Goal: Task Accomplishment & Management: Manage account settings

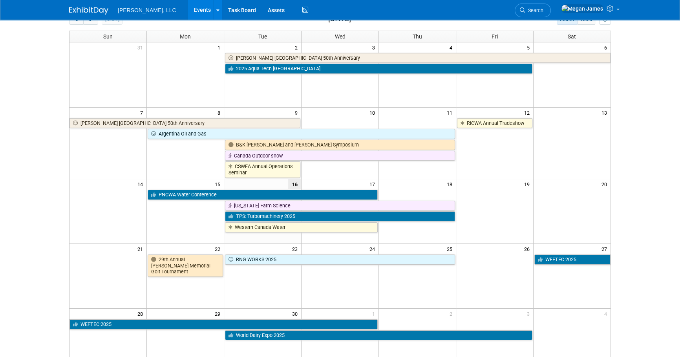
scroll to position [107, 0]
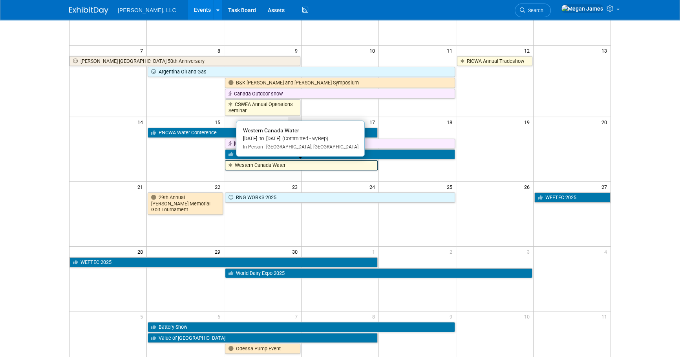
click at [252, 164] on link "Western Canada Water" at bounding box center [301, 165] width 153 height 10
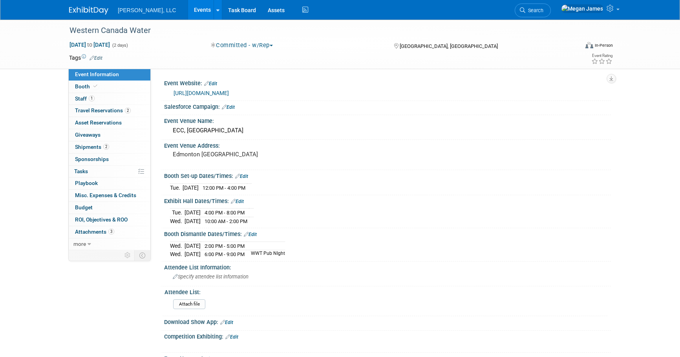
select select "Municipal"
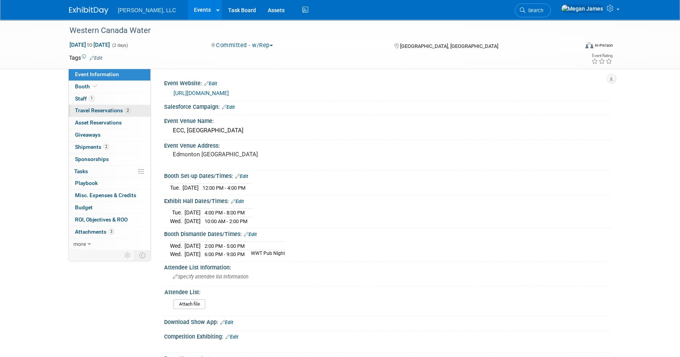
click at [100, 112] on span "Travel Reservations 2" at bounding box center [103, 110] width 56 height 6
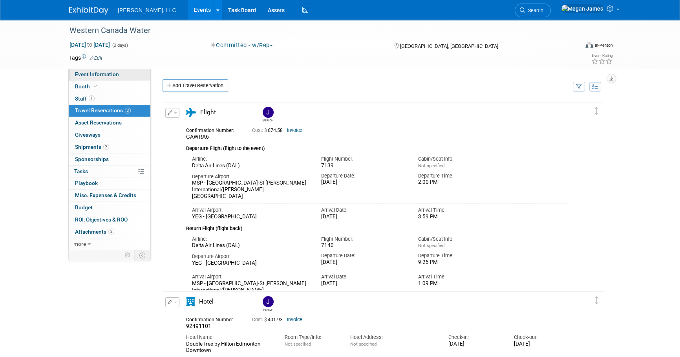
click at [115, 72] on span "Event Information" at bounding box center [97, 74] width 44 height 6
select select "Municipal"
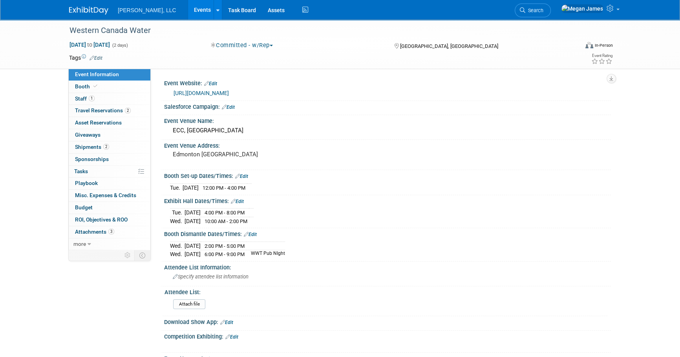
click at [188, 12] on link "Events" at bounding box center [202, 10] width 29 height 20
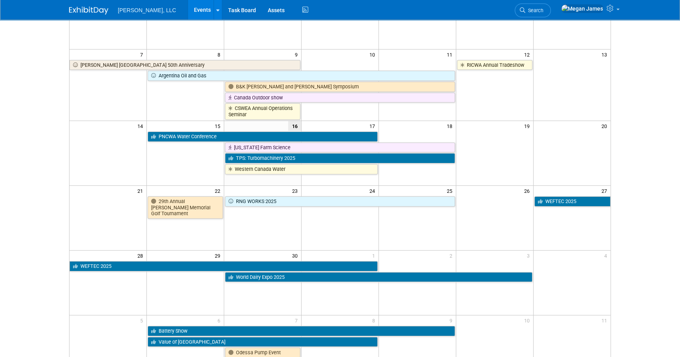
scroll to position [107, 0]
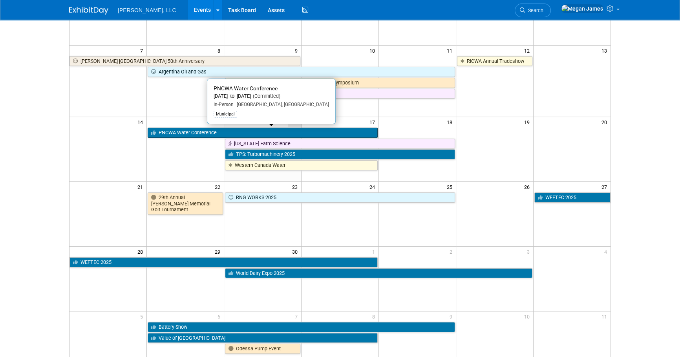
click at [190, 132] on link "PNCWA Water Conference" at bounding box center [263, 133] width 230 height 10
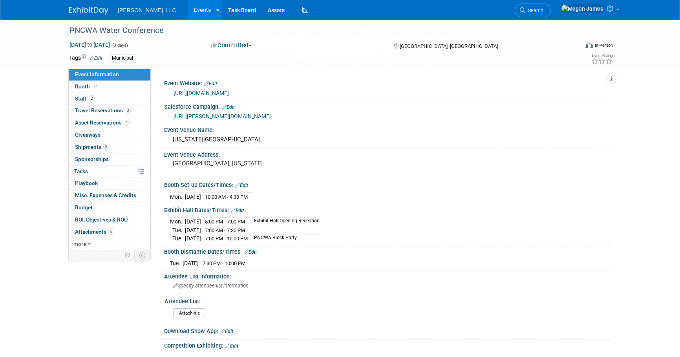
select select "Municipal"
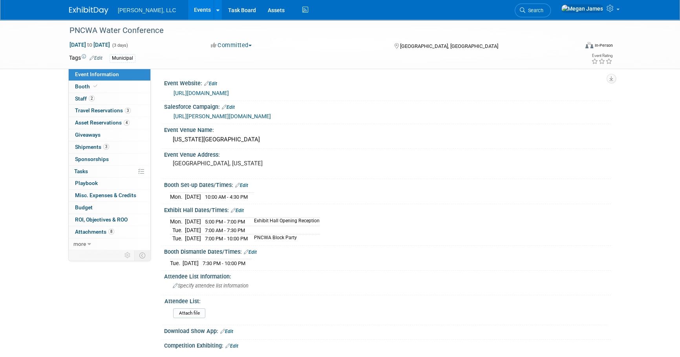
click at [188, 8] on link "Events" at bounding box center [202, 10] width 29 height 20
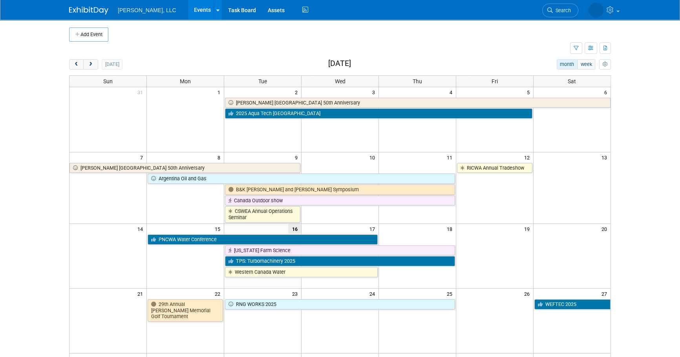
click at [660, 209] on body "[PERSON_NAME], LLC Events Add Event Bulk Upload Events Shareable Event Boards R…" at bounding box center [340, 178] width 680 height 357
click at [648, 242] on body "[PERSON_NAME], LLC Events Add Event Bulk Upload Events Shareable Event Boards R…" at bounding box center [340, 178] width 680 height 357
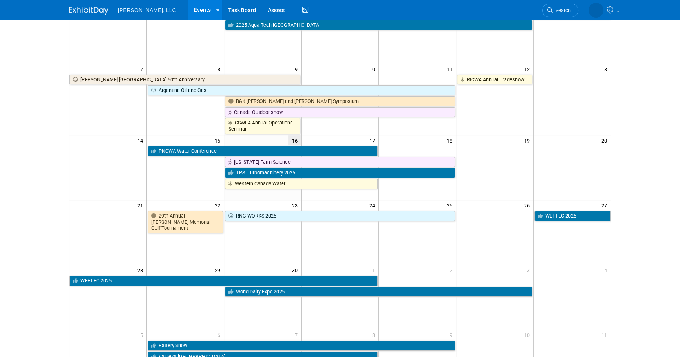
scroll to position [35, 0]
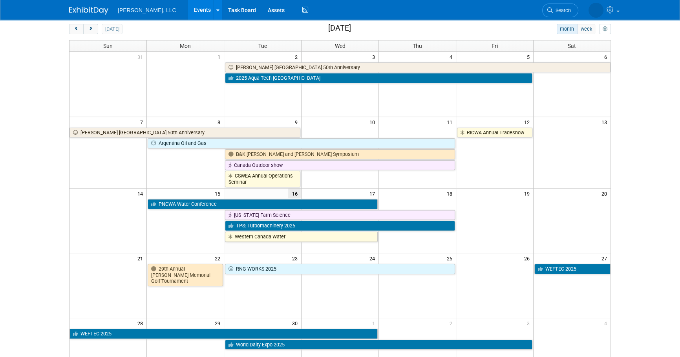
click at [634, 144] on body "[PERSON_NAME], LLC Events Add Event Bulk Upload Events Shareable Event Boards R…" at bounding box center [340, 143] width 680 height 357
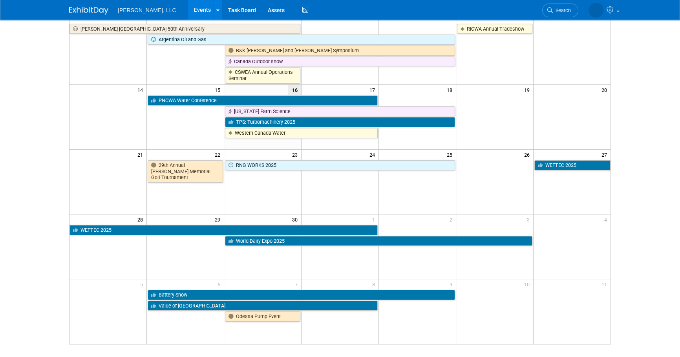
click at [636, 218] on html "[PERSON_NAME], LLC Events Add Event Bulk Upload Events Shareable Event Boards R…" at bounding box center [340, 39] width 680 height 357
click at [628, 192] on body "[PERSON_NAME], LLC Events Add Event Bulk Upload Events Shareable Event Boards R…" at bounding box center [340, 39] width 680 height 357
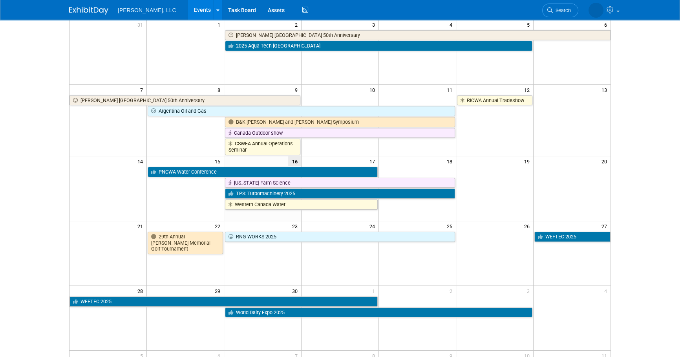
scroll to position [175, 0]
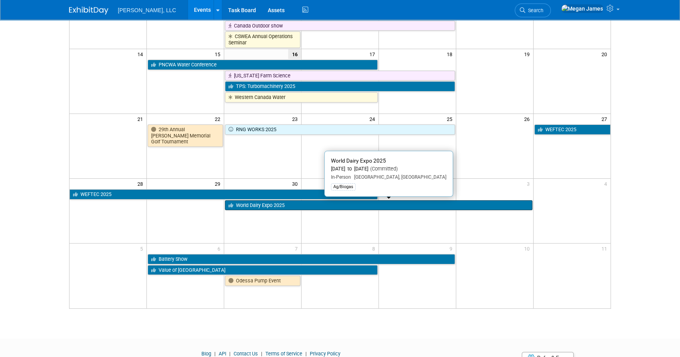
click at [266, 208] on link "World Dairy Expo 2025" at bounding box center [378, 205] width 307 height 10
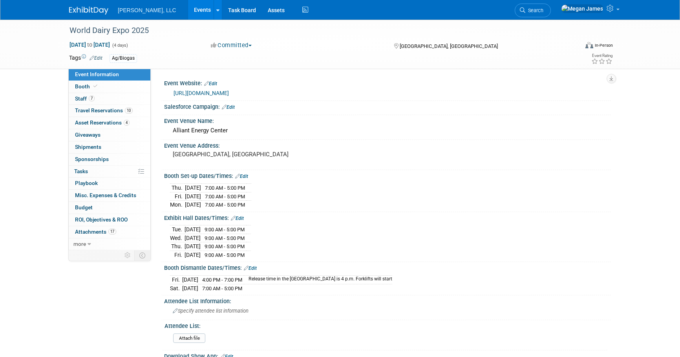
select select "Ag/Biogas"
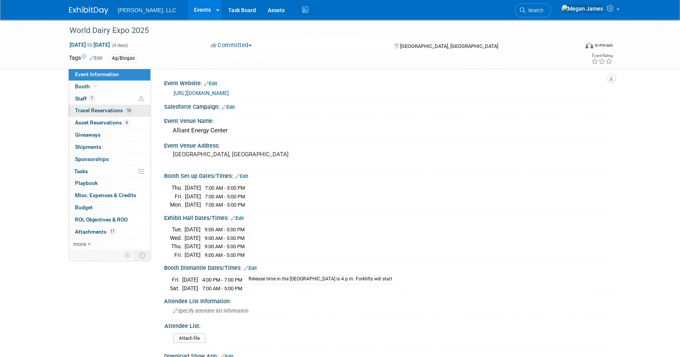
click at [118, 113] on span "Travel Reservations 10" at bounding box center [104, 110] width 58 height 6
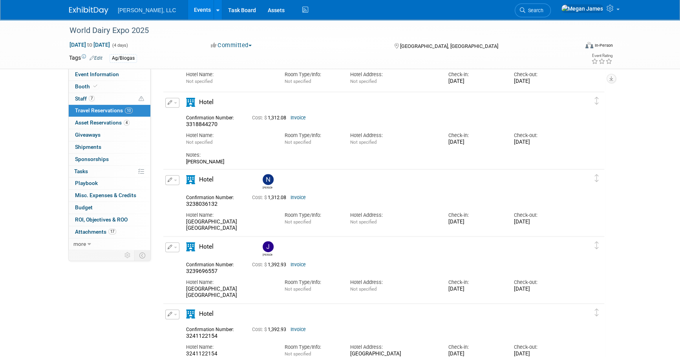
scroll to position [393, 0]
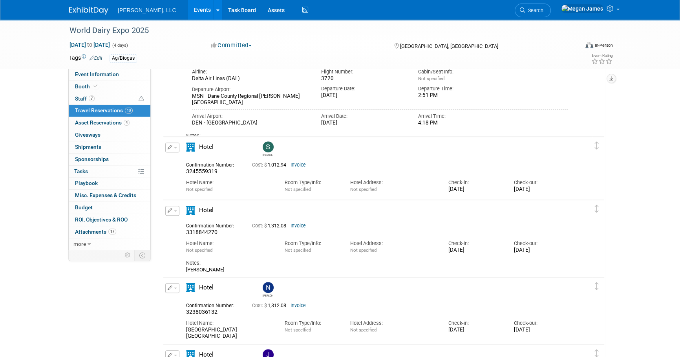
click at [472, 188] on div "Tue. Sep 30, 2025" at bounding box center [475, 189] width 54 height 7
click at [428, 258] on div "Notes: Brittany Bergeron" at bounding box center [377, 263] width 382 height 19
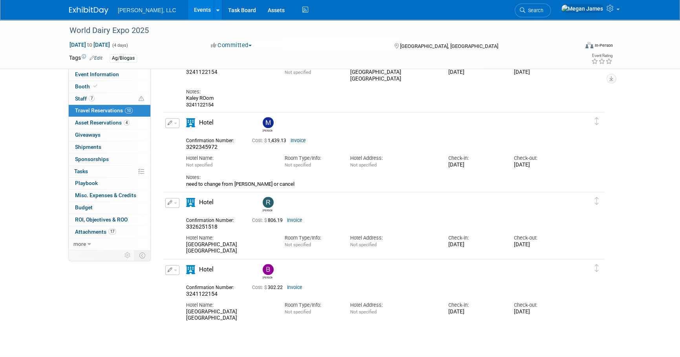
scroll to position [785, 0]
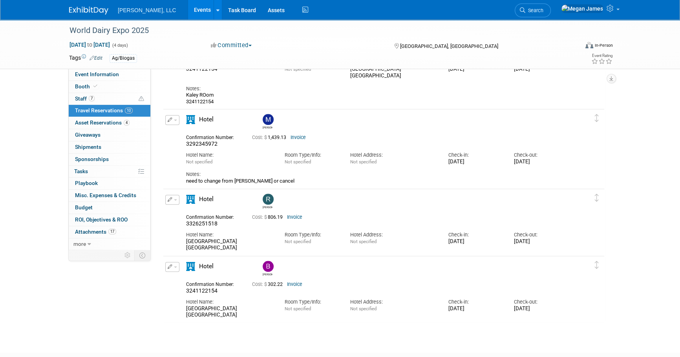
drag, startPoint x: 278, startPoint y: 236, endPoint x: 555, endPoint y: 305, distance: 286.3
drag, startPoint x: 555, startPoint y: 305, endPoint x: 554, endPoint y: 310, distance: 5.1
click at [554, 310] on div "Thu. Oct 2, 2025" at bounding box center [541, 308] width 54 height 7
drag, startPoint x: 551, startPoint y: 308, endPoint x: 184, endPoint y: 199, distance: 383.1
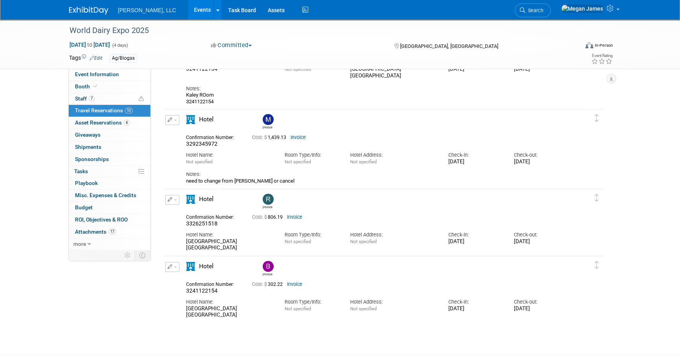
drag, startPoint x: 448, startPoint y: 239, endPoint x: 578, endPoint y: 240, distance: 129.9
click at [578, 240] on div "Edit Reservation Rodolfo" at bounding box center [377, 223] width 429 height 57
drag, startPoint x: 578, startPoint y: 240, endPoint x: 567, endPoint y: 244, distance: 11.7
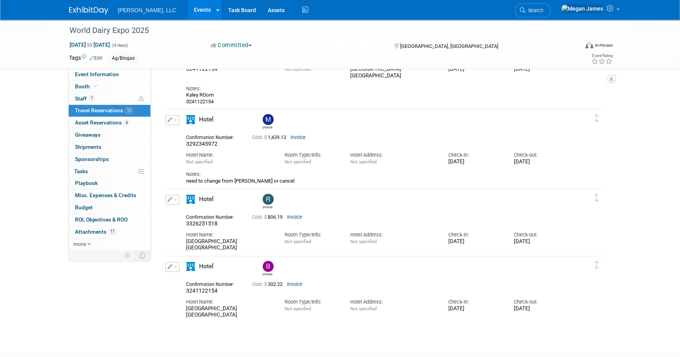
click at [569, 244] on div "Check-out: Fri. Oct 3, 2025" at bounding box center [541, 236] width 66 height 18
drag, startPoint x: 558, startPoint y: 243, endPoint x: 192, endPoint y: 213, distance: 367.5
click at [192, 213] on div "Confirmation Number: 3326251518 Cost: $ 806.19 Invoice Hotel Name: Room Type/In…" at bounding box center [377, 231] width 382 height 40
drag, startPoint x: 192, startPoint y: 213, endPoint x: 483, endPoint y: 242, distance: 292.8
click at [483, 242] on div "Wed. Oct 1, 2025" at bounding box center [475, 241] width 54 height 7
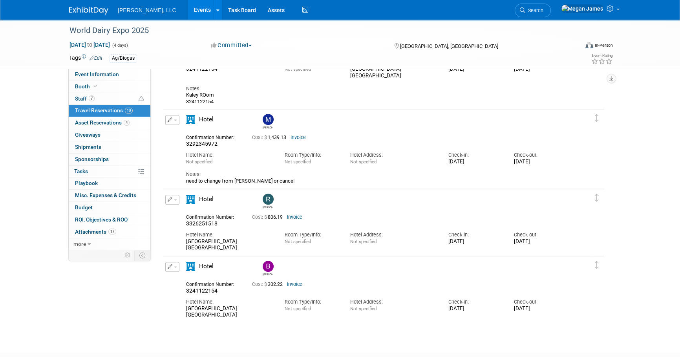
drag, startPoint x: 554, startPoint y: 245, endPoint x: 348, endPoint y: 239, distance: 205.8
click at [348, 239] on div "Hotel Name: Hilton Garden Inn Madison Downtown Room Type/Info: Not specified Ho…" at bounding box center [376, 239] width 393 height 24
drag, startPoint x: 348, startPoint y: 239, endPoint x: 436, endPoint y: 251, distance: 89.2
click at [436, 251] on div "Hotel Name: Hilton Garden Inn Madison Downtown Room Type/Info: Not specified Ho…" at bounding box center [376, 239] width 393 height 24
drag, startPoint x: 445, startPoint y: 241, endPoint x: 563, endPoint y: 243, distance: 117.4
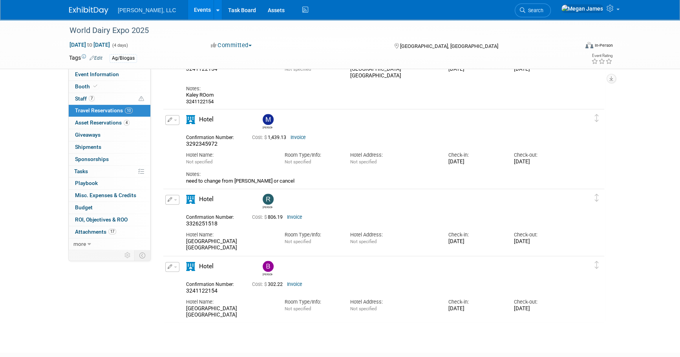
click at [563, 243] on div "Hotel Name: Hilton Garden Inn Madison Downtown Room Type/Info: Not specified Ho…" at bounding box center [376, 239] width 393 height 24
drag, startPoint x: 446, startPoint y: 307, endPoint x: 550, endPoint y: 306, distance: 104.0
click at [550, 306] on div "Hotel Name: Hilton Garden Inn Madison Downtown Room Type/Info: Not specified Ho…" at bounding box center [376, 306] width 393 height 24
click at [531, 306] on span at bounding box center [530, 308] width 1 height 6
drag, startPoint x: 555, startPoint y: 308, endPoint x: 166, endPoint y: 259, distance: 392.4
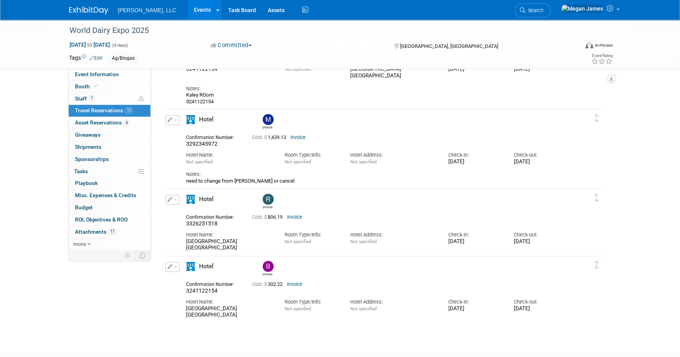
click at [166, 259] on td "Delete Reservation Bernhard 3241122154 Cost: $ 302.22" at bounding box center [377, 288] width 429 height 65
drag, startPoint x: 166, startPoint y: 259, endPoint x: 450, endPoint y: 303, distance: 288.0
click at [450, 303] on div "Check-in:" at bounding box center [475, 301] width 54 height 7
click at [298, 285] on link "Invoice" at bounding box center [294, 283] width 15 height 5
drag, startPoint x: 641, startPoint y: 274, endPoint x: 630, endPoint y: 286, distance: 16.1
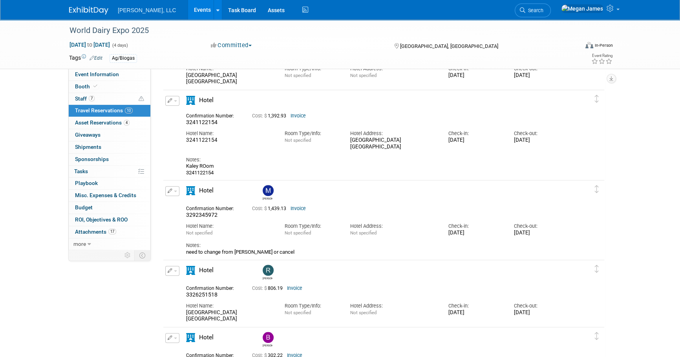
scroll to position [642, 0]
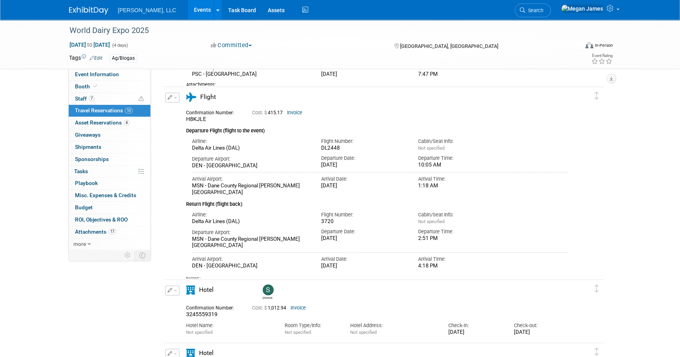
scroll to position [71, 0]
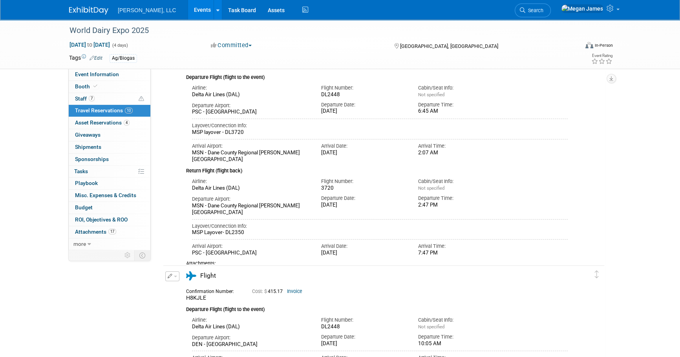
drag, startPoint x: 172, startPoint y: 6, endPoint x: 261, endPoint y: 27, distance: 91.9
click at [188, 6] on link "Events" at bounding box center [202, 10] width 29 height 20
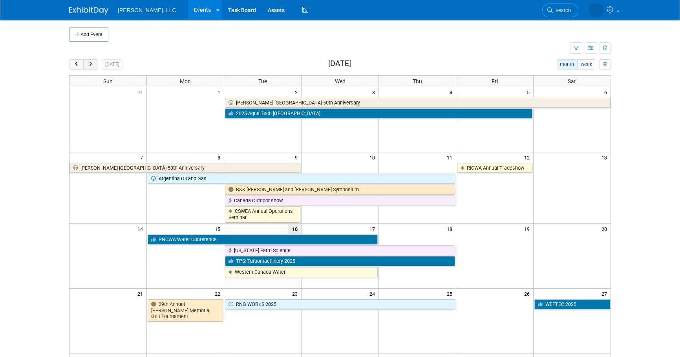
click at [94, 64] on button "next" at bounding box center [90, 64] width 15 height 10
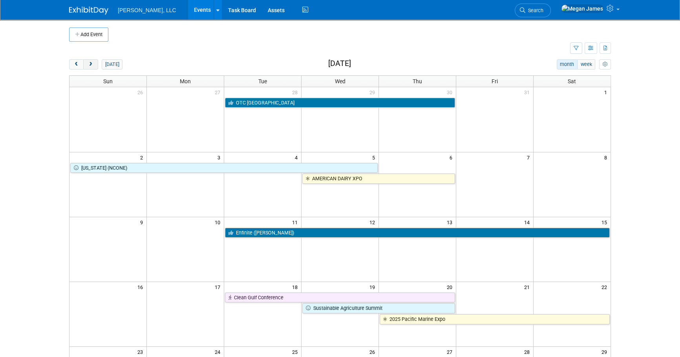
click at [94, 64] on button "next" at bounding box center [90, 64] width 15 height 10
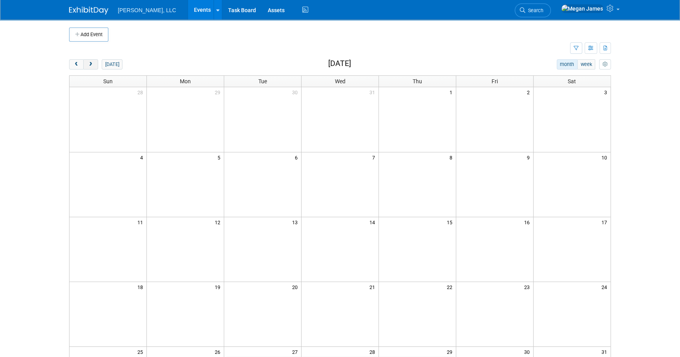
click at [94, 64] on button "next" at bounding box center [90, 64] width 15 height 10
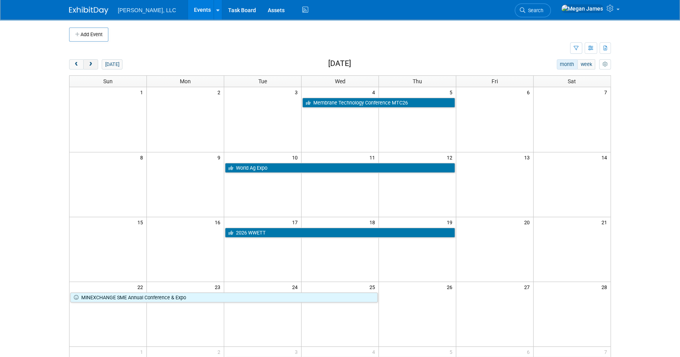
click at [94, 64] on button "next" at bounding box center [90, 64] width 15 height 10
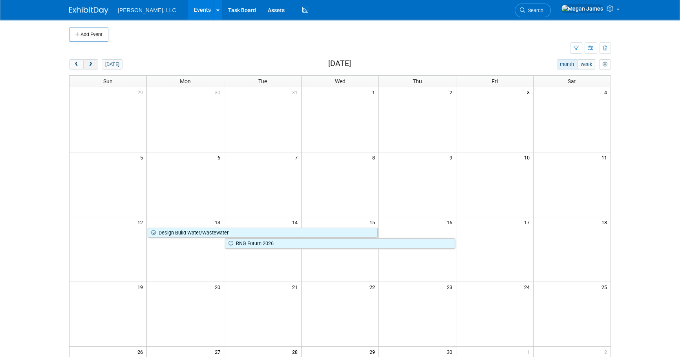
click at [94, 64] on button "next" at bounding box center [90, 64] width 15 height 10
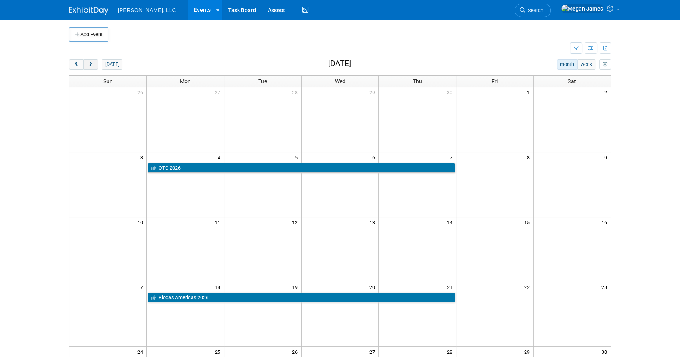
click at [94, 64] on button "next" at bounding box center [90, 64] width 15 height 10
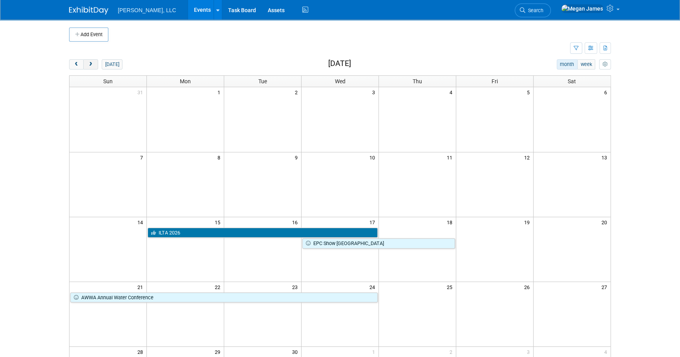
click at [94, 64] on button "next" at bounding box center [90, 64] width 15 height 10
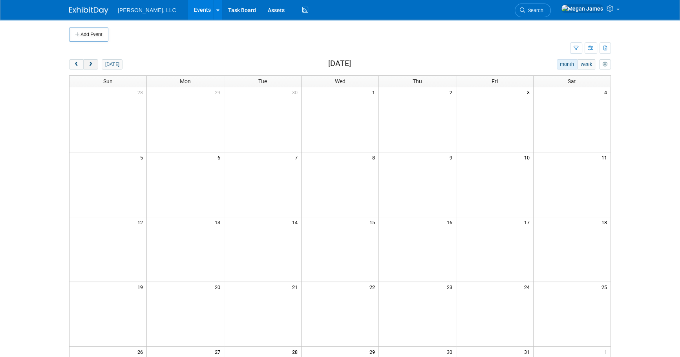
click at [93, 64] on button "next" at bounding box center [90, 64] width 15 height 10
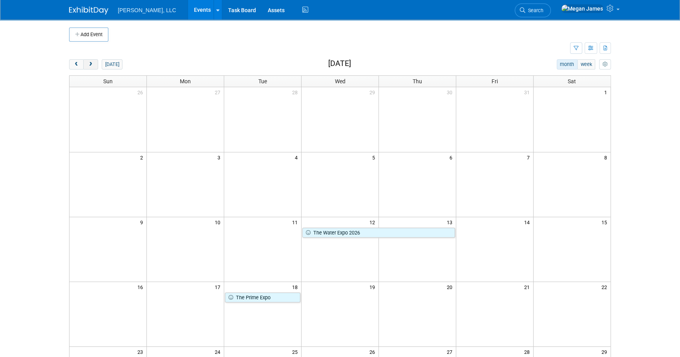
click at [93, 64] on button "next" at bounding box center [90, 64] width 15 height 10
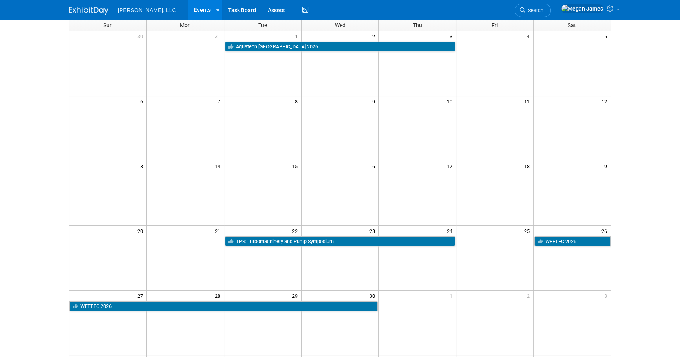
scroll to position [71, 0]
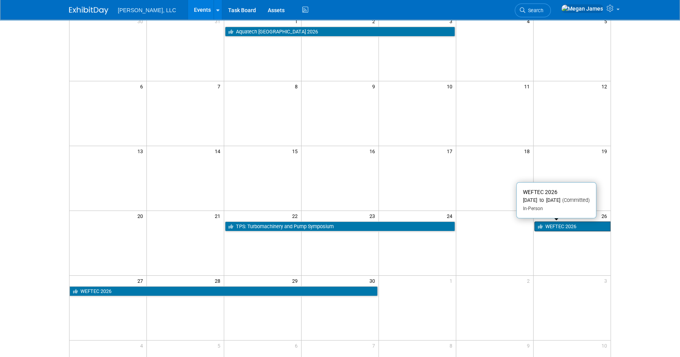
click at [577, 228] on link "WEFTEC 2026" at bounding box center [572, 226] width 76 height 10
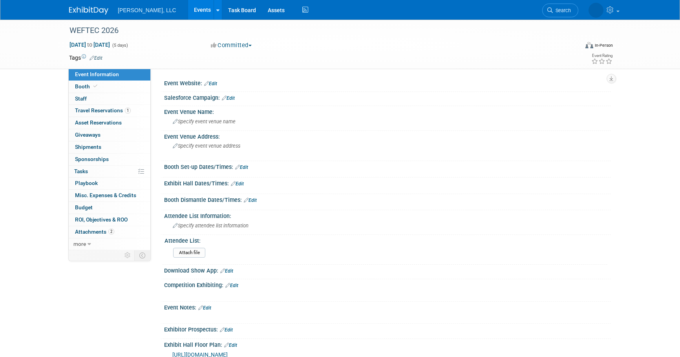
select select "Municipal"
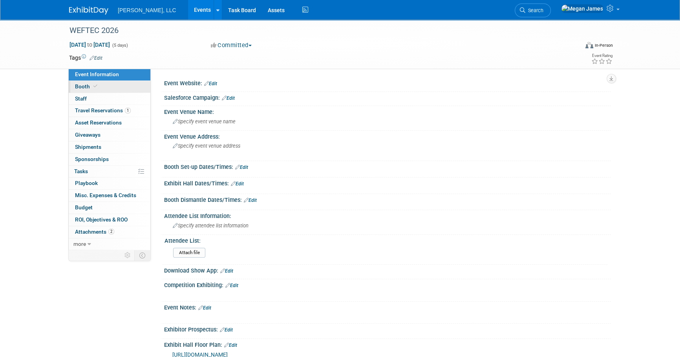
click at [91, 83] on span "Booth" at bounding box center [87, 86] width 24 height 6
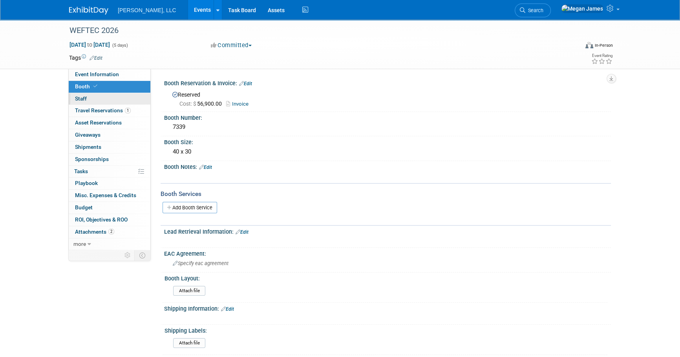
click at [109, 103] on link "0 Staff 0" at bounding box center [110, 99] width 82 height 12
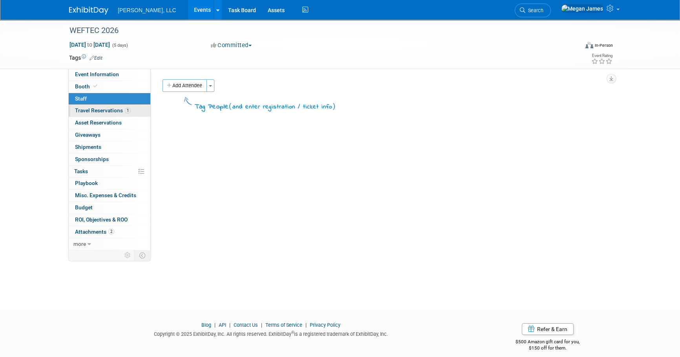
click at [104, 111] on span "Travel Reservations 1" at bounding box center [103, 110] width 56 height 6
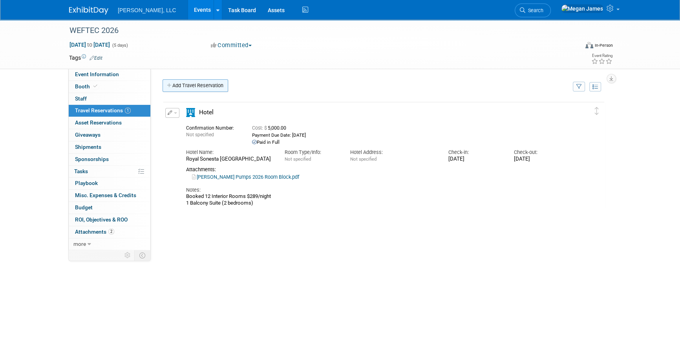
drag, startPoint x: 258, startPoint y: 212, endPoint x: 165, endPoint y: 82, distance: 159.4
click at [165, 82] on div "Add Travel Reservation Filter by tagged traveller -- Select Traveler -- All res…" at bounding box center [384, 208] width 454 height 258
drag, startPoint x: 165, startPoint y: 82, endPoint x: 292, endPoint y: 251, distance: 211.1
click at [297, 255] on div "Delete Reservation Not specified Cost: $ 5,000.00" at bounding box center [384, 219] width 442 height 236
click at [102, 100] on link "0 Staff 0" at bounding box center [110, 99] width 82 height 12
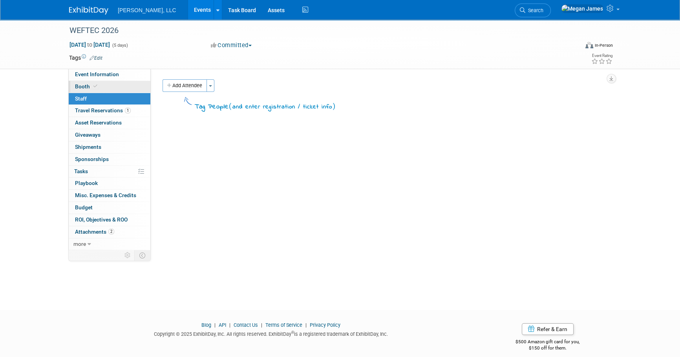
click at [103, 87] on link "Booth" at bounding box center [110, 87] width 82 height 12
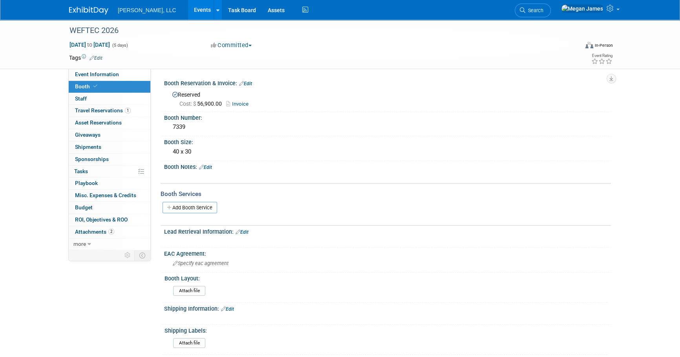
click at [247, 81] on link "Edit" at bounding box center [245, 83] width 13 height 5
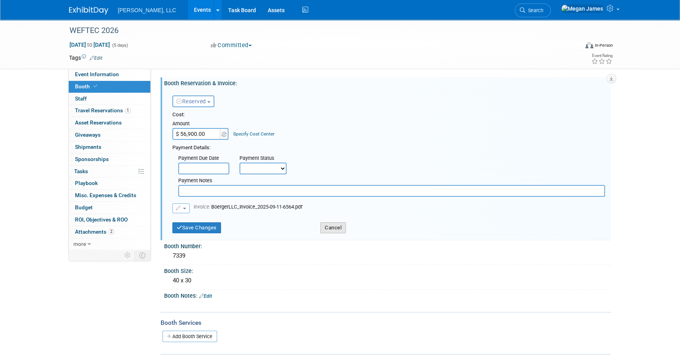
drag, startPoint x: 334, startPoint y: 232, endPoint x: 336, endPoint y: 228, distance: 5.0
click at [334, 232] on button "Cancel" at bounding box center [333, 227] width 26 height 11
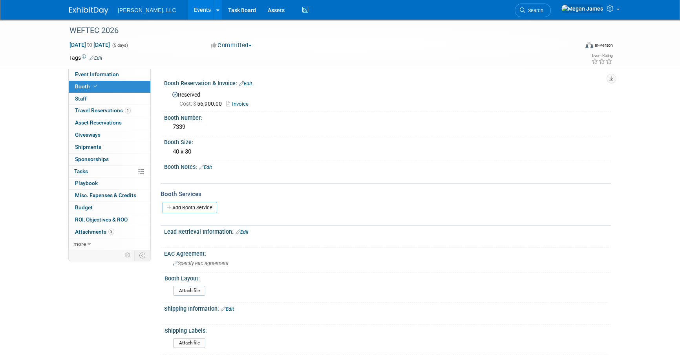
click at [249, 84] on link "Edit" at bounding box center [245, 83] width 13 height 5
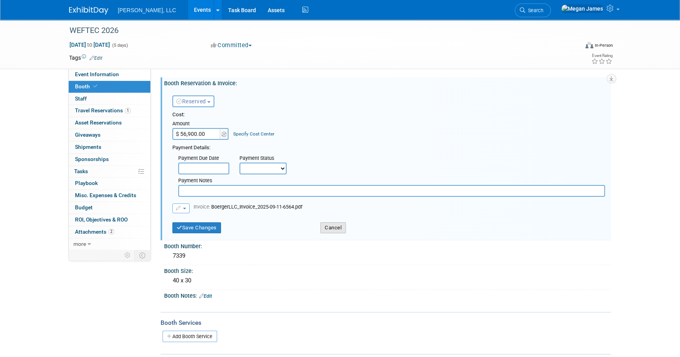
click at [332, 225] on button "Cancel" at bounding box center [333, 227] width 26 height 11
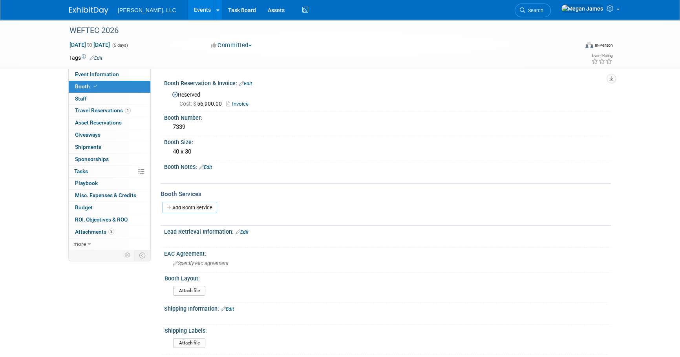
click at [188, 9] on link "Events" at bounding box center [202, 10] width 29 height 20
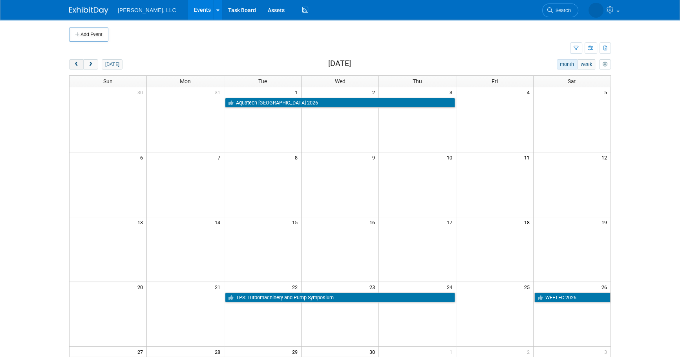
click at [76, 68] on button "prev" at bounding box center [76, 64] width 15 height 10
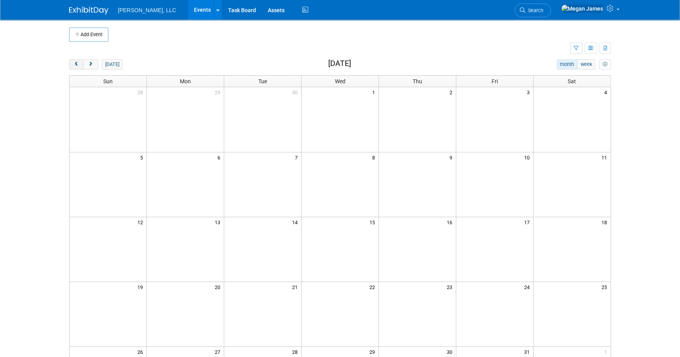
click at [76, 68] on button "prev" at bounding box center [76, 64] width 15 height 10
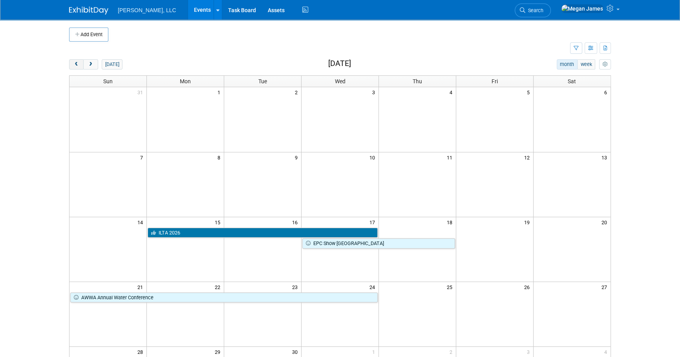
click at [76, 68] on button "prev" at bounding box center [76, 64] width 15 height 10
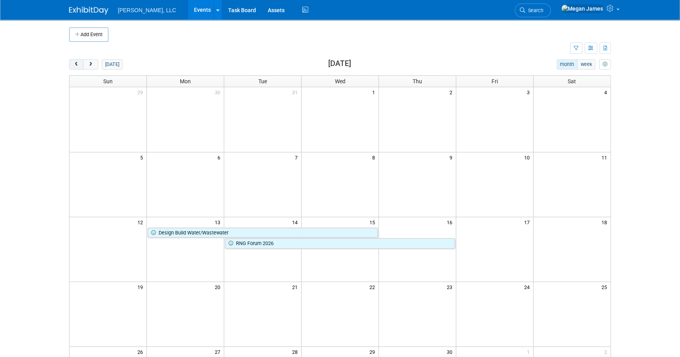
click at [76, 68] on button "prev" at bounding box center [76, 64] width 15 height 10
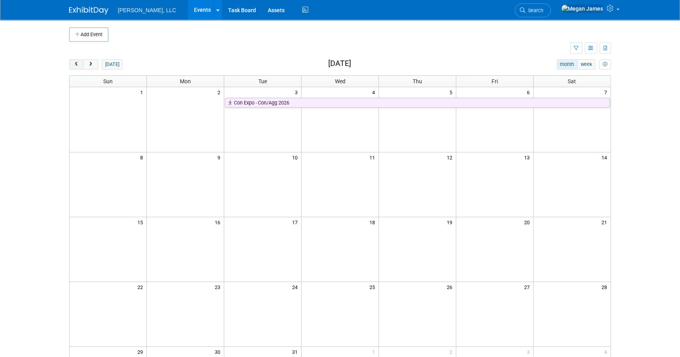
click at [76, 68] on button "prev" at bounding box center [76, 64] width 15 height 10
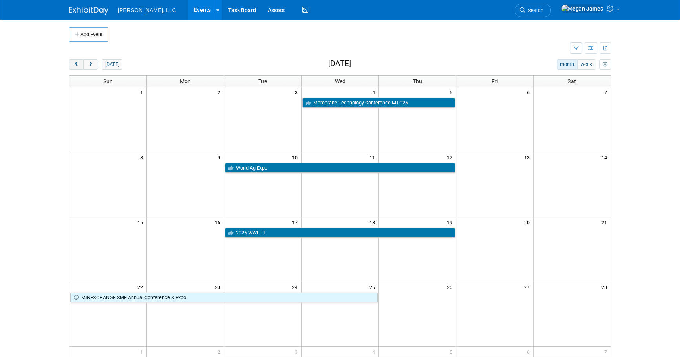
click at [76, 68] on button "prev" at bounding box center [76, 64] width 15 height 10
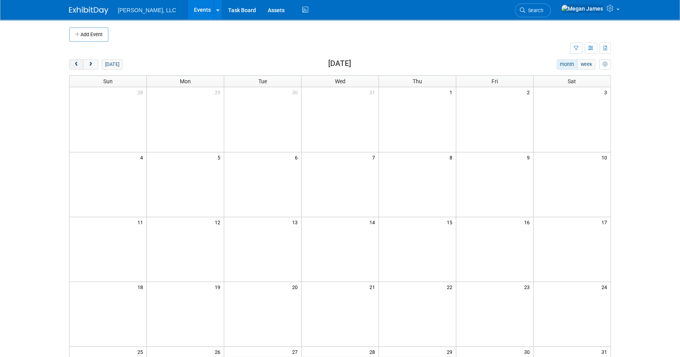
click at [76, 68] on button "prev" at bounding box center [76, 64] width 15 height 10
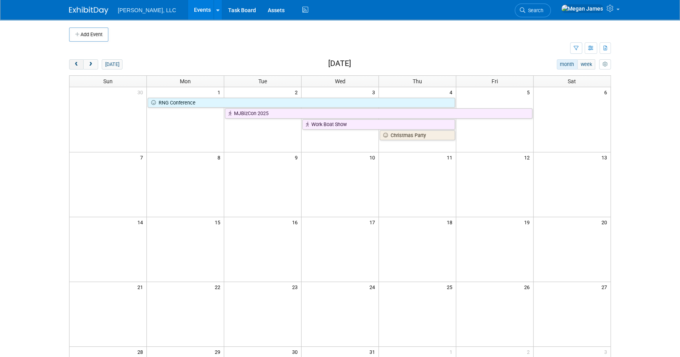
click at [76, 68] on button "prev" at bounding box center [76, 64] width 15 height 10
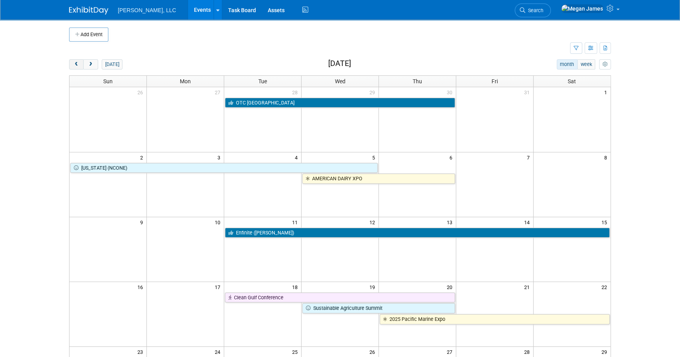
click at [76, 68] on button "prev" at bounding box center [76, 64] width 15 height 10
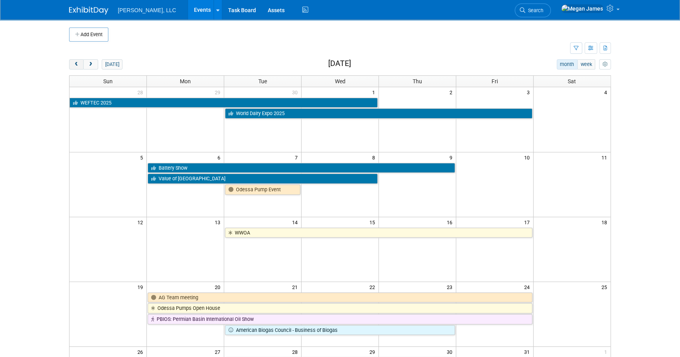
click at [76, 68] on button "prev" at bounding box center [76, 64] width 15 height 10
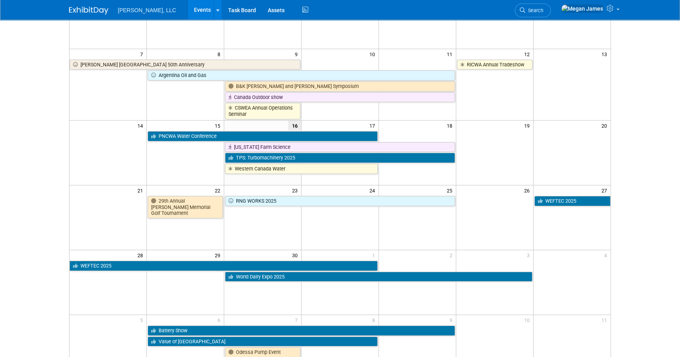
scroll to position [107, 0]
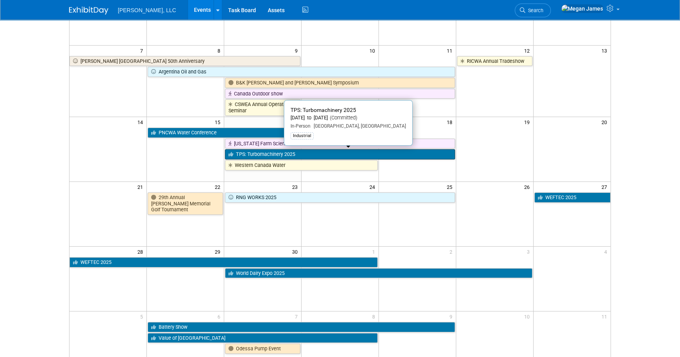
click at [339, 153] on link "TPS: Turbomachinery 2025" at bounding box center [340, 154] width 230 height 10
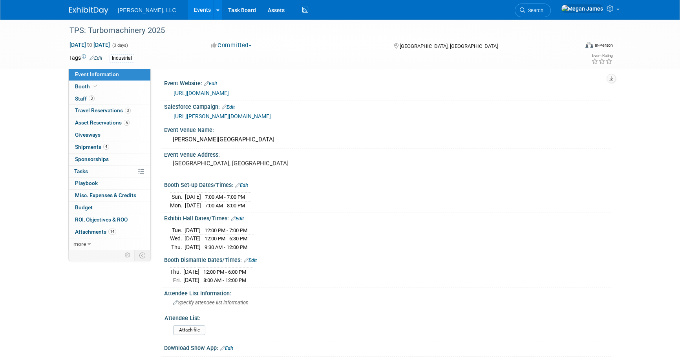
select select "Industrial"
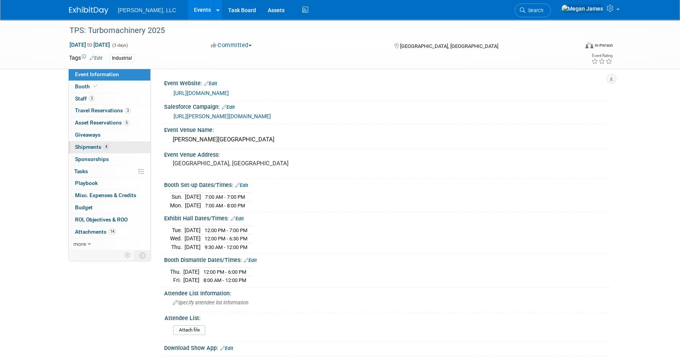
click at [126, 145] on link "4 Shipments 4" at bounding box center [110, 147] width 82 height 12
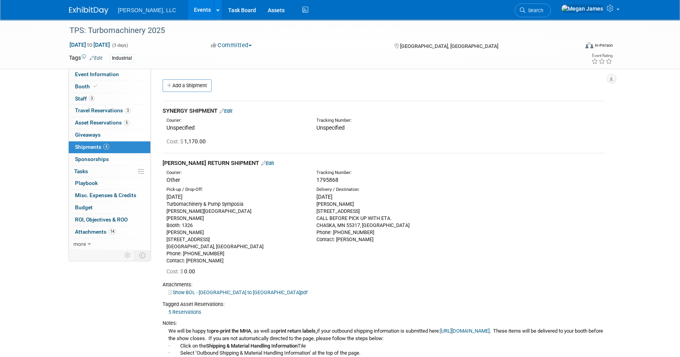
click at [188, 10] on link "Events" at bounding box center [202, 10] width 29 height 20
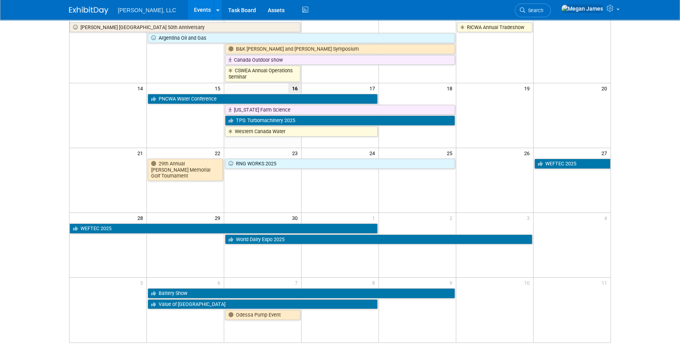
scroll to position [143, 0]
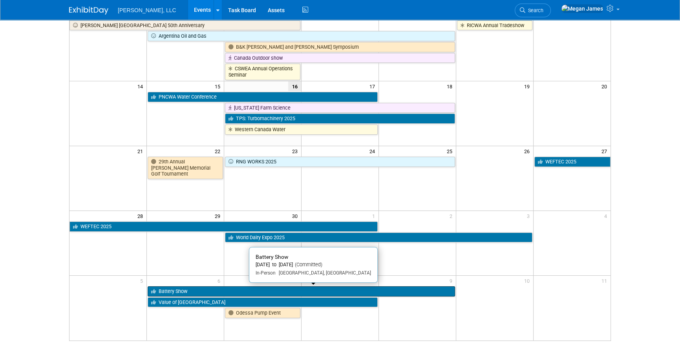
click at [188, 291] on link "Battery Show" at bounding box center [301, 291] width 307 height 10
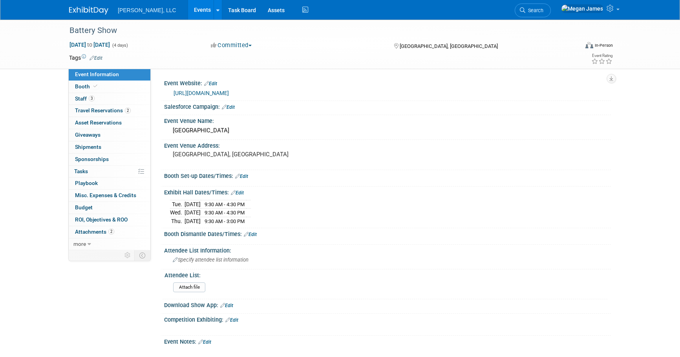
select select "Industrial"
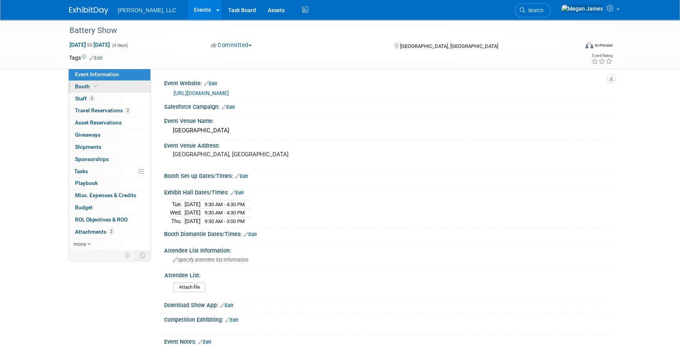
click at [92, 86] on span at bounding box center [95, 86] width 7 height 6
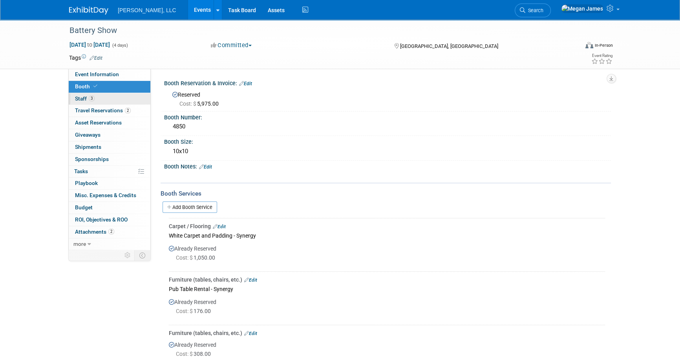
click at [114, 96] on link "3 Staff 3" at bounding box center [110, 99] width 82 height 12
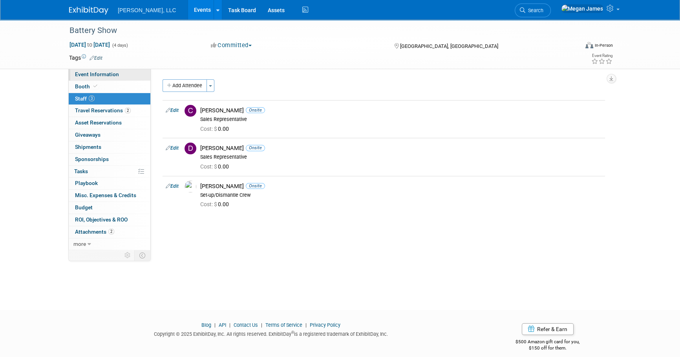
click at [114, 77] on span "Event Information" at bounding box center [97, 74] width 44 height 6
select select "Industrial"
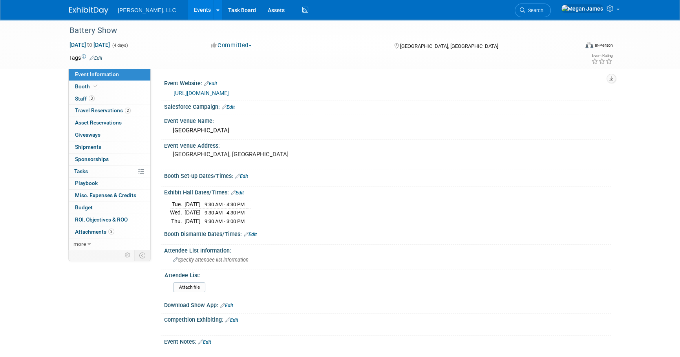
click at [188, 9] on link "Events" at bounding box center [202, 10] width 29 height 20
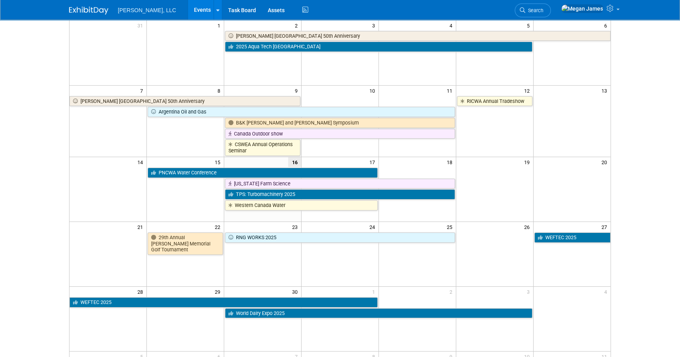
scroll to position [178, 0]
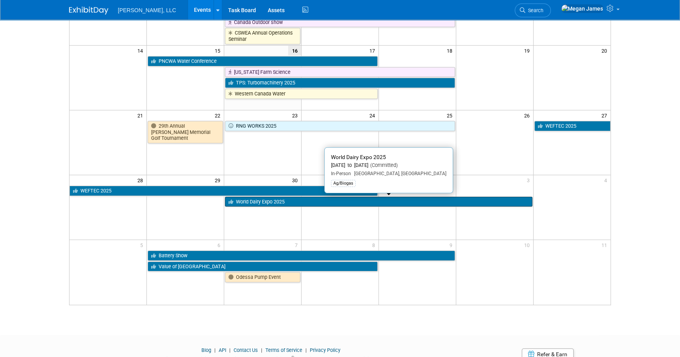
click at [247, 202] on link "World Dairy Expo 2025" at bounding box center [378, 202] width 307 height 10
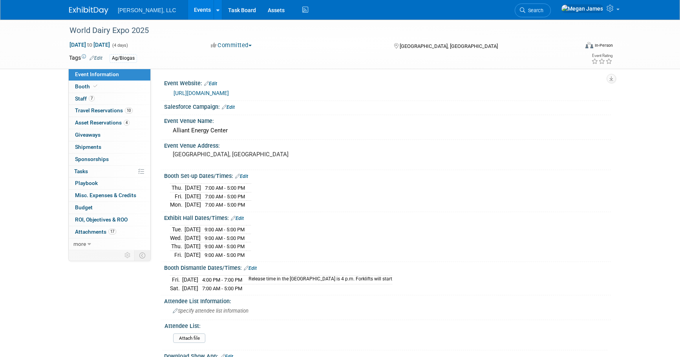
select select "Ag/Biogas"
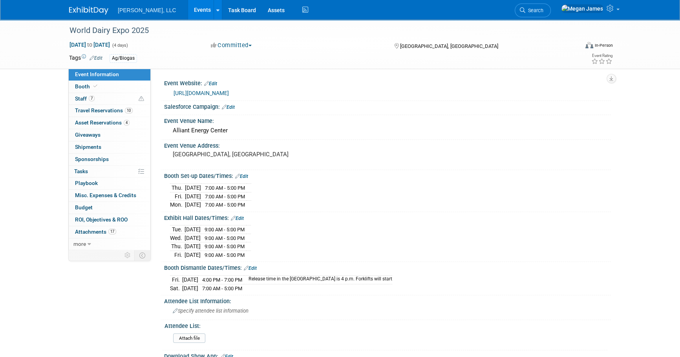
click at [188, 13] on link "Events" at bounding box center [202, 10] width 29 height 20
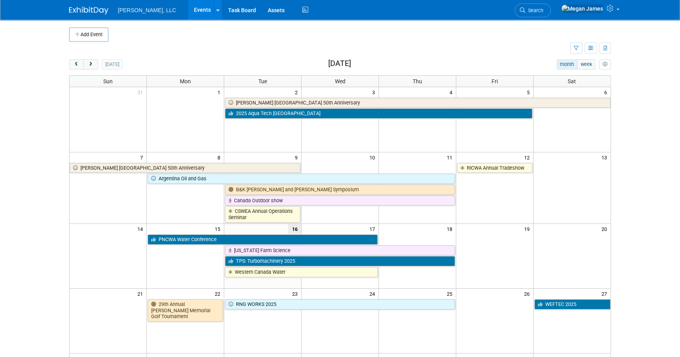
click at [188, 12] on link "Events" at bounding box center [202, 10] width 29 height 20
click at [640, 87] on body "[PERSON_NAME], LLC Events Add Event Bulk Upload Events Shareable Event Boards R…" at bounding box center [340, 178] width 680 height 357
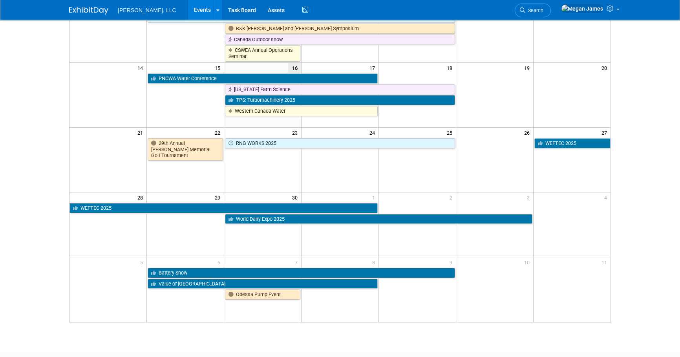
scroll to position [161, 0]
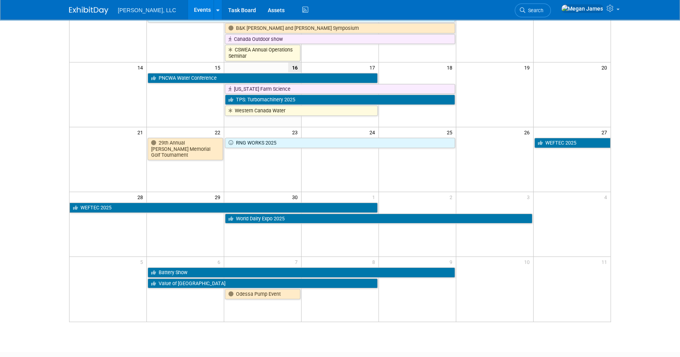
click at [661, 196] on html "Boerger, LLC Events Add Event Bulk Upload Events Shareable Event Boards Recentl…" at bounding box center [340, 17] width 680 height 357
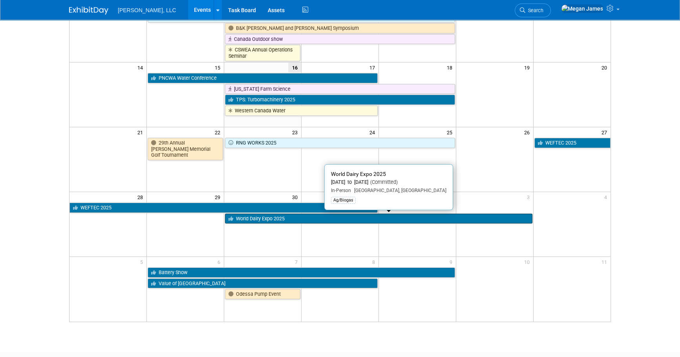
drag, startPoint x: 300, startPoint y: 220, endPoint x: 464, endPoint y: 232, distance: 165.0
click at [300, 220] on link "World Dairy Expo 2025" at bounding box center [378, 219] width 307 height 10
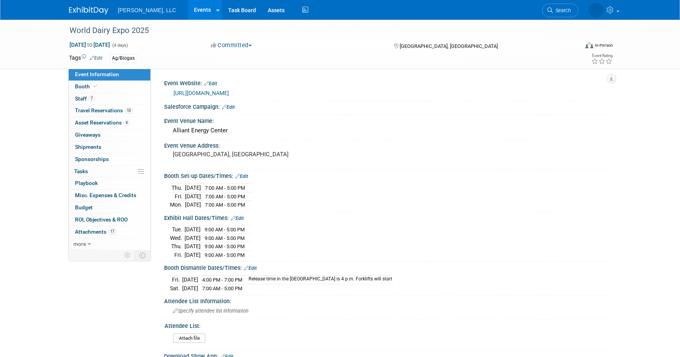
select select "Ag/Biogas"
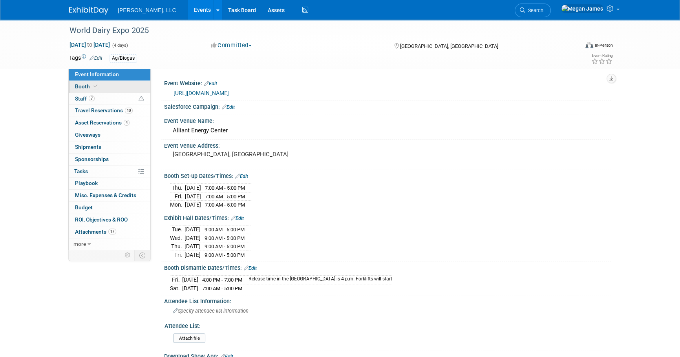
click at [136, 91] on link "Booth" at bounding box center [110, 87] width 82 height 12
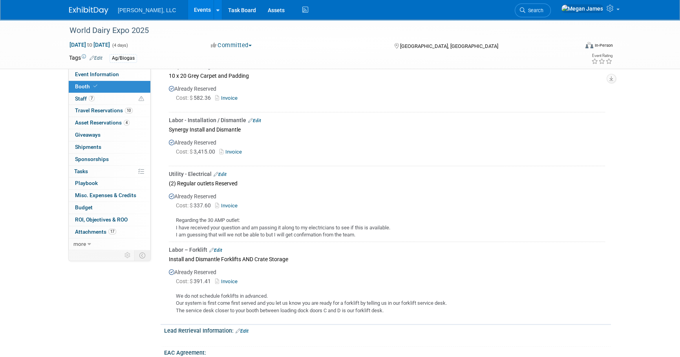
scroll to position [486, 0]
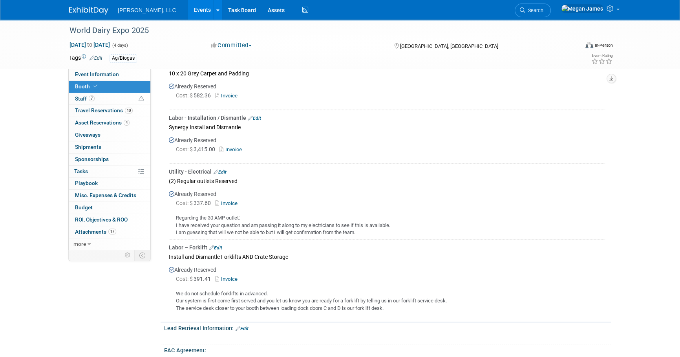
click at [188, 12] on link "Events" at bounding box center [202, 10] width 29 height 20
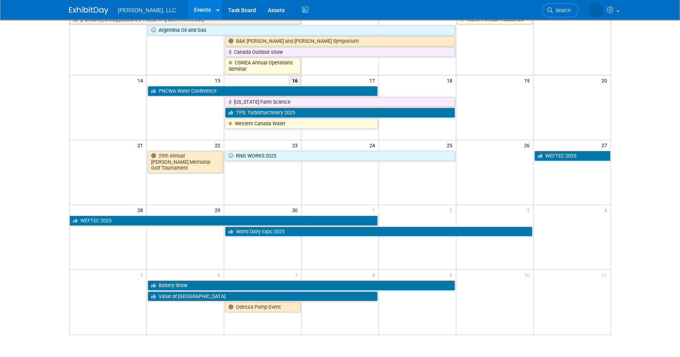
scroll to position [178, 0]
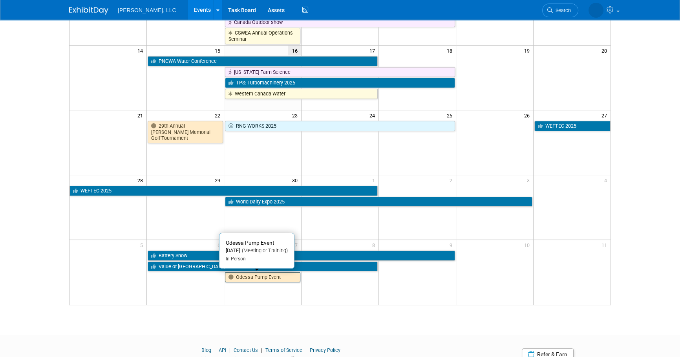
click at [258, 275] on link "Odessa Pump Event" at bounding box center [262, 277] width 75 height 10
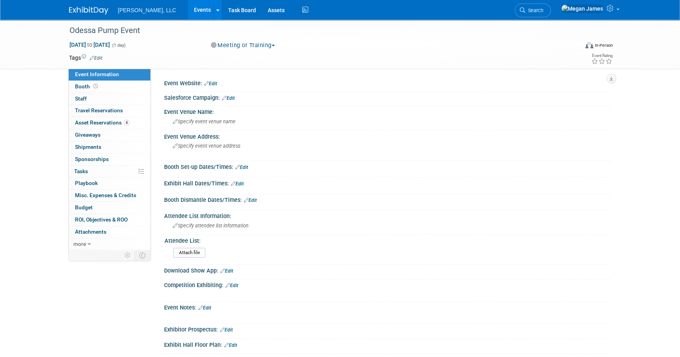
click at [188, 12] on link "Events" at bounding box center [202, 10] width 29 height 20
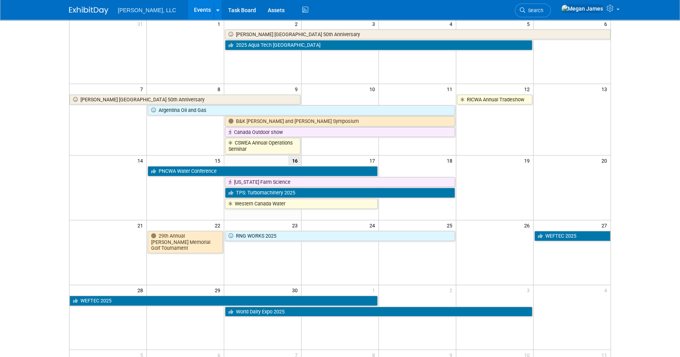
scroll to position [143, 0]
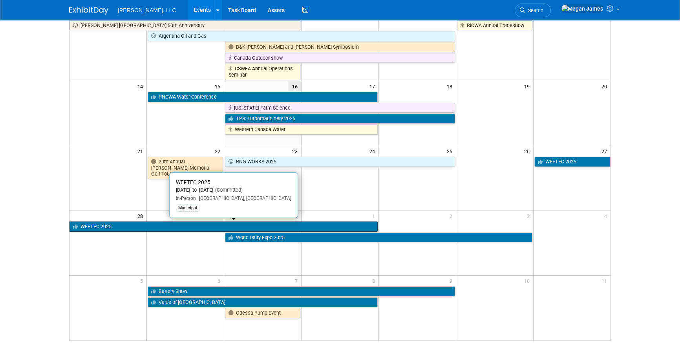
click at [119, 222] on link "WEFTEC 2025" at bounding box center [223, 226] width 308 height 10
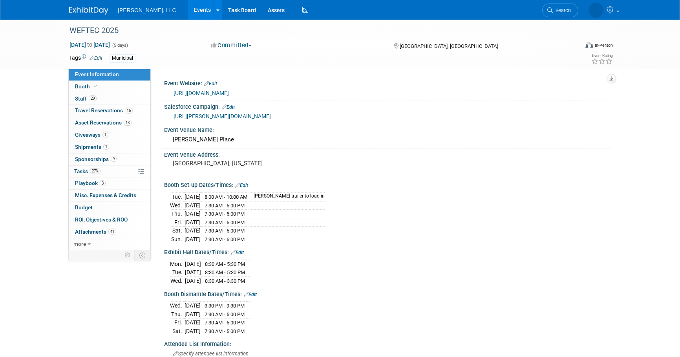
select select "Municipal"
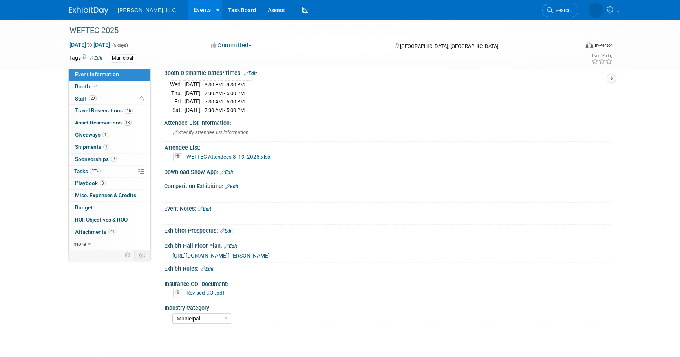
scroll to position [278, 0]
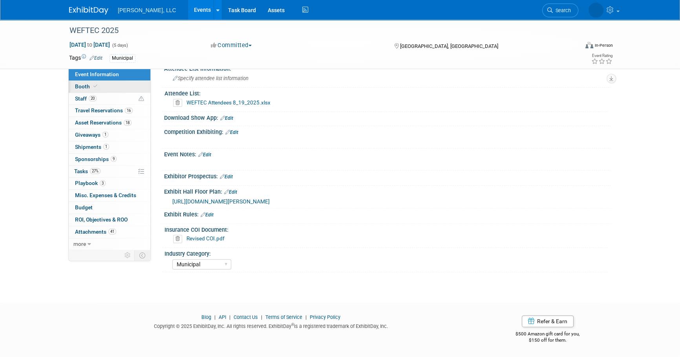
click at [107, 86] on link "Booth" at bounding box center [110, 87] width 82 height 12
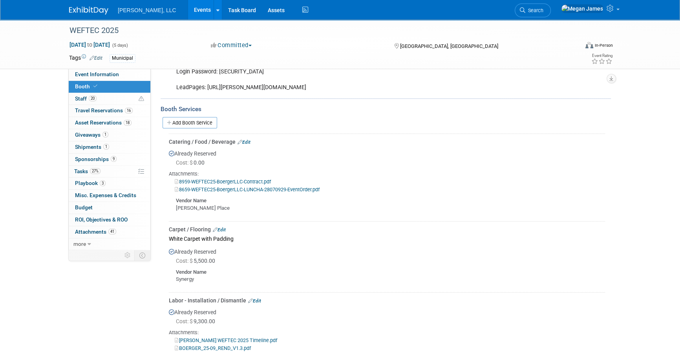
scroll to position [225, 0]
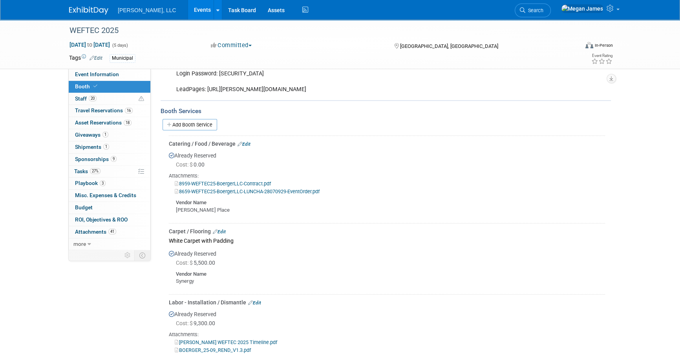
click at [179, 125] on link "Add Booth Service" at bounding box center [190, 124] width 55 height 11
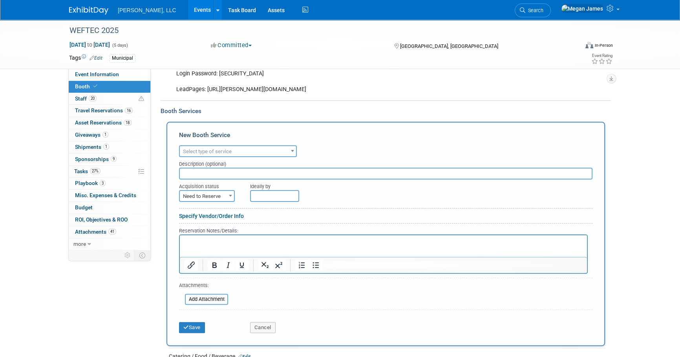
scroll to position [0, 0]
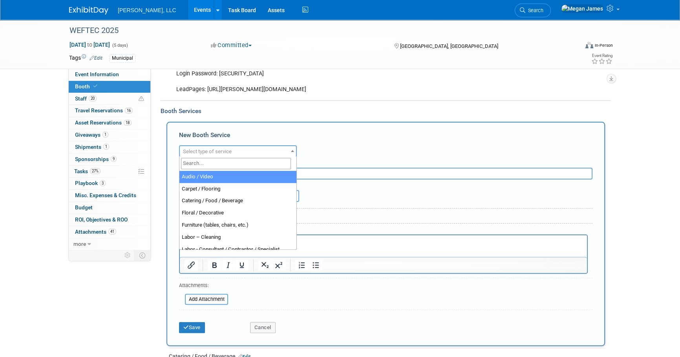
click at [210, 148] on span "Select type of service" at bounding box center [207, 151] width 49 height 6
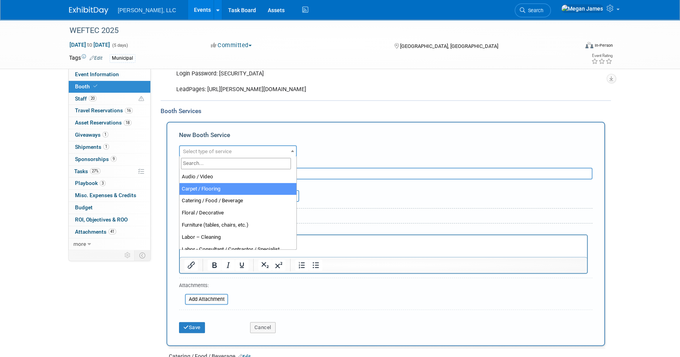
select select "4"
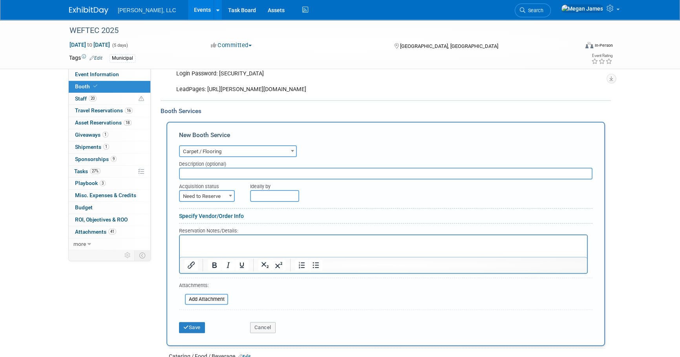
click at [206, 175] on input "text" at bounding box center [385, 174] width 413 height 12
type input "Off Target Carpet Installation"
click at [214, 194] on span "Need to Reserve" at bounding box center [207, 196] width 54 height 11
select select "2"
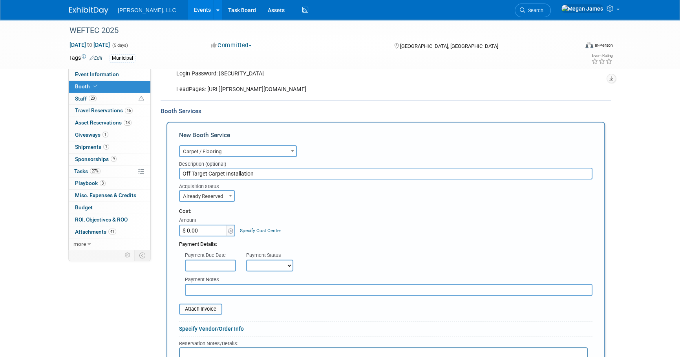
click at [270, 215] on td "Specify Cost Center Cost Center -- Not Specified --" at bounding box center [258, 225] width 45 height 21
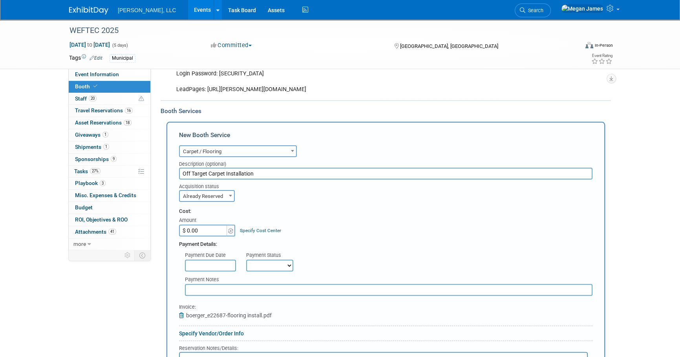
click at [197, 228] on input "$ 0.00" at bounding box center [203, 231] width 49 height 12
paste input "2,667"
type input "$ 2,667.00"
click at [388, 251] on div "Payment Due Date Payment Status Not Paid Yet Partially Paid Paid in Full Next P…" at bounding box center [385, 259] width 425 height 23
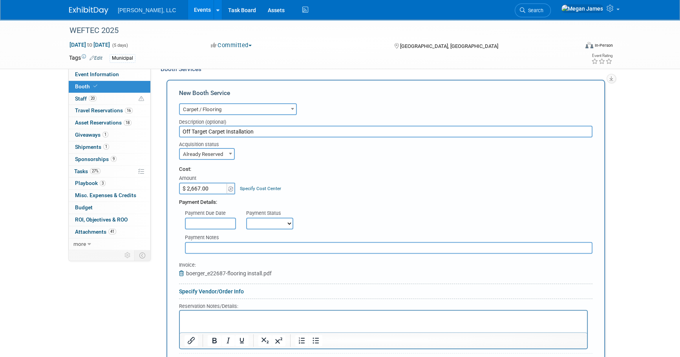
scroll to position [332, 0]
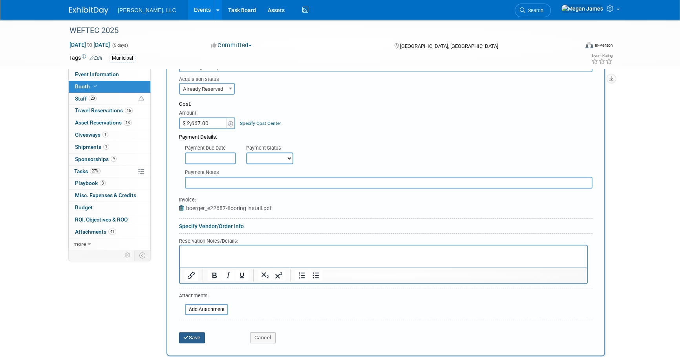
click at [197, 336] on button "Save" at bounding box center [192, 337] width 26 height 11
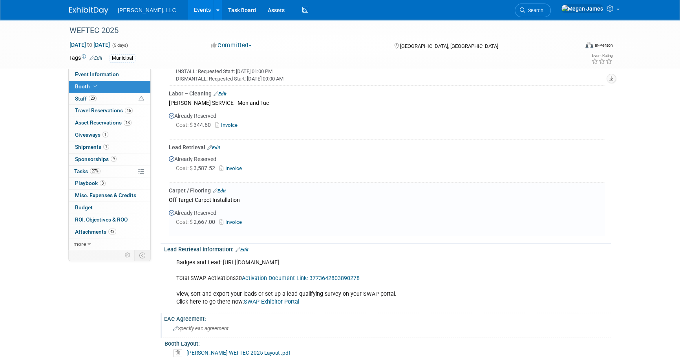
scroll to position [1107, 0]
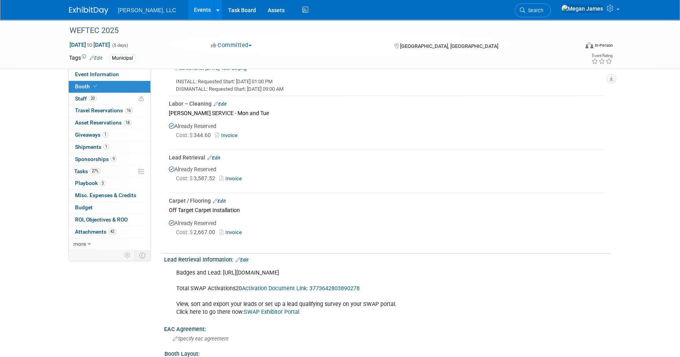
click at [188, 10] on link "Events" at bounding box center [202, 10] width 29 height 20
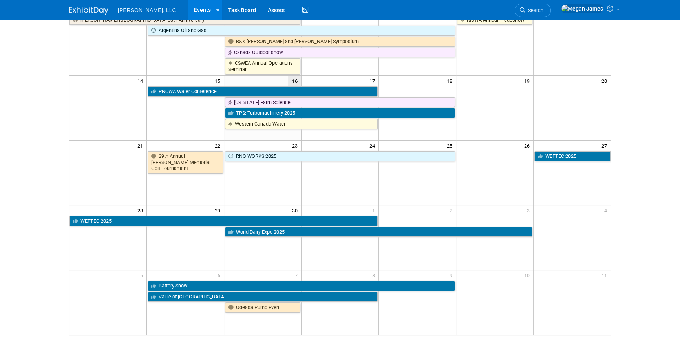
scroll to position [161, 0]
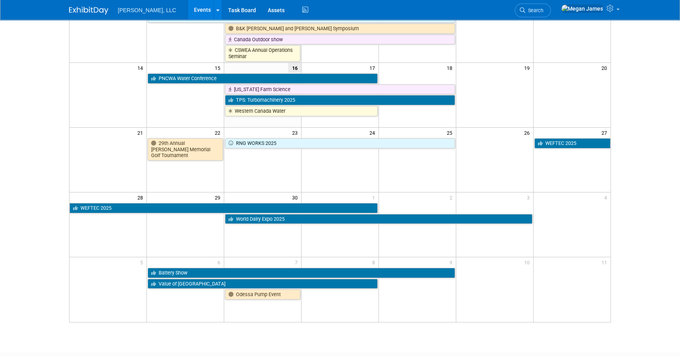
click at [659, 163] on body "Boerger, LLC Events Add Event Bulk Upload Events Shareable Event Boards Recentl…" at bounding box center [340, 17] width 680 height 357
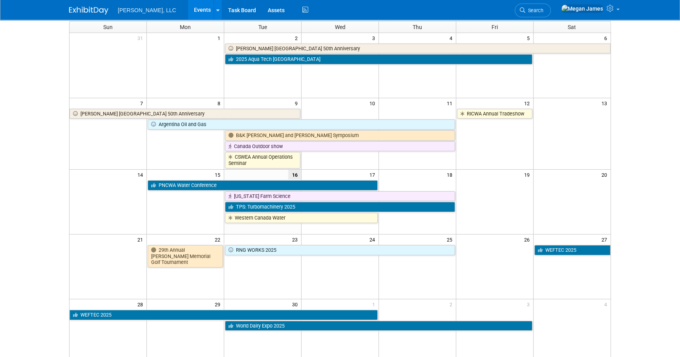
click at [639, 177] on body "[PERSON_NAME], LLC Events Add Event Bulk Upload Events Shareable Event Boards R…" at bounding box center [340, 124] width 680 height 357
click at [676, 216] on body "[PERSON_NAME], LLC Events Add Event Bulk Upload Events Shareable Event Boards R…" at bounding box center [340, 124] width 680 height 357
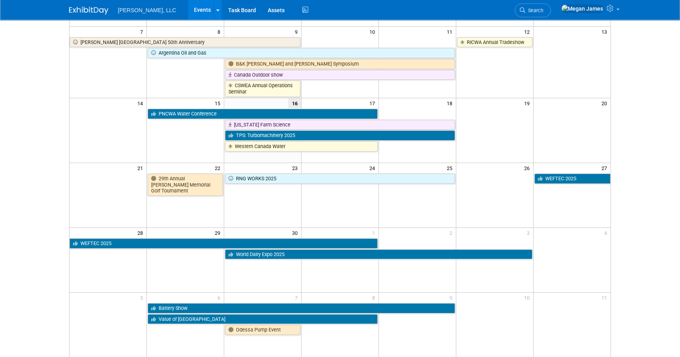
scroll to position [18, 0]
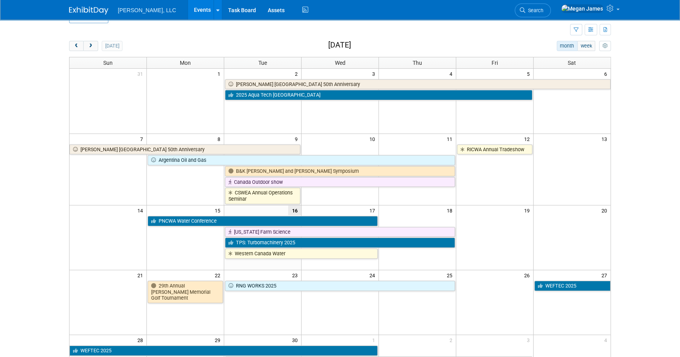
click at [678, 227] on body "[PERSON_NAME], LLC Events Add Event Bulk Upload Events Shareable Event Boards R…" at bounding box center [340, 160] width 680 height 357
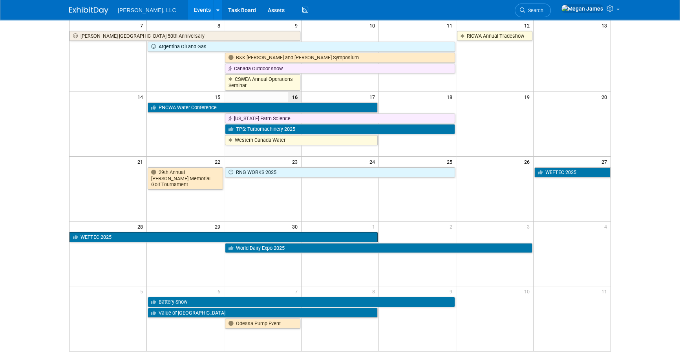
scroll to position [185, 0]
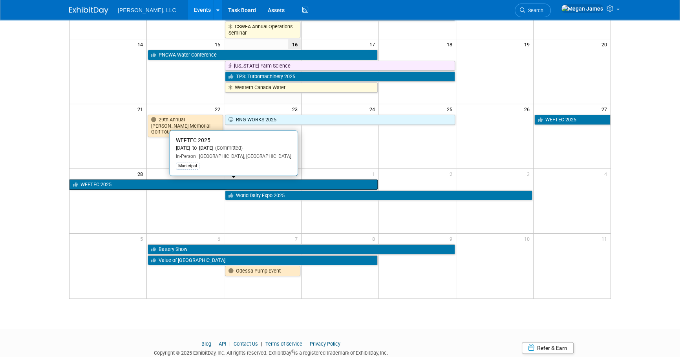
drag, startPoint x: 145, startPoint y: 184, endPoint x: 412, endPoint y: 199, distance: 267.4
click at [145, 184] on link "WEFTEC 2025" at bounding box center [223, 184] width 308 height 10
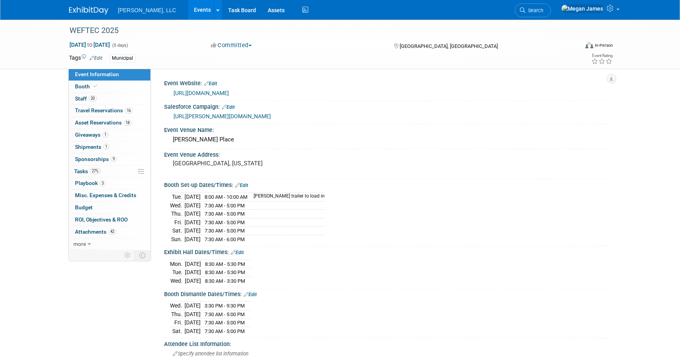
select select "Municipal"
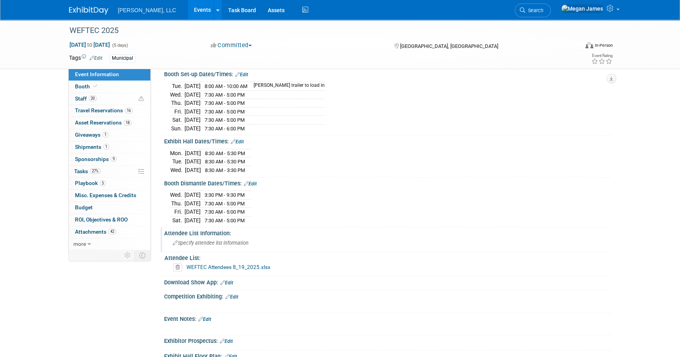
scroll to position [278, 0]
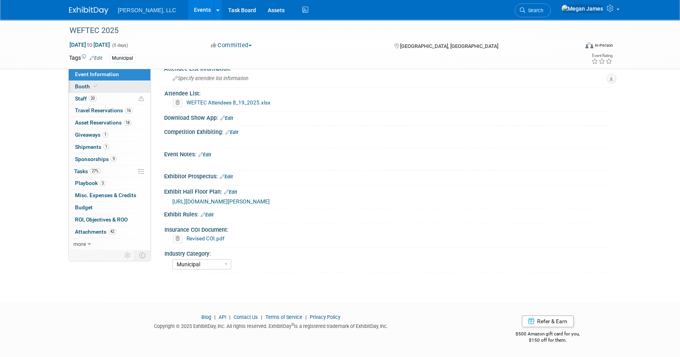
click at [126, 88] on link "Booth" at bounding box center [110, 87] width 82 height 12
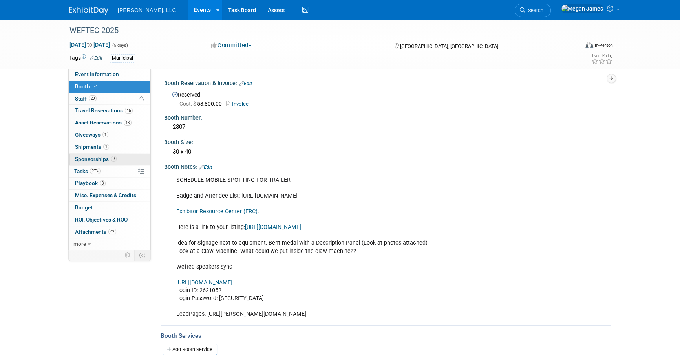
click at [133, 157] on link "9 Sponsorships 9" at bounding box center [110, 159] width 82 height 12
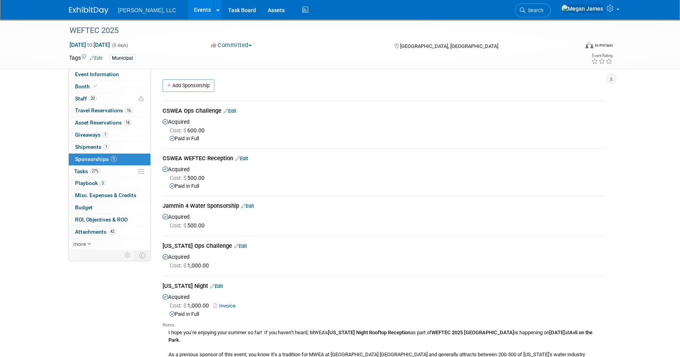
click at [250, 204] on link "Edit" at bounding box center [247, 206] width 13 height 6
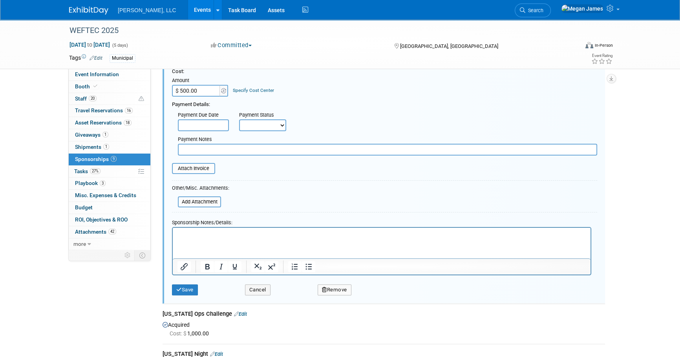
scroll to position [249, 0]
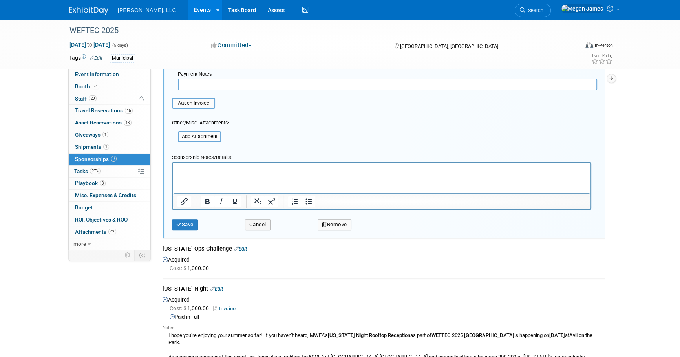
click at [216, 173] on html at bounding box center [382, 167] width 418 height 11
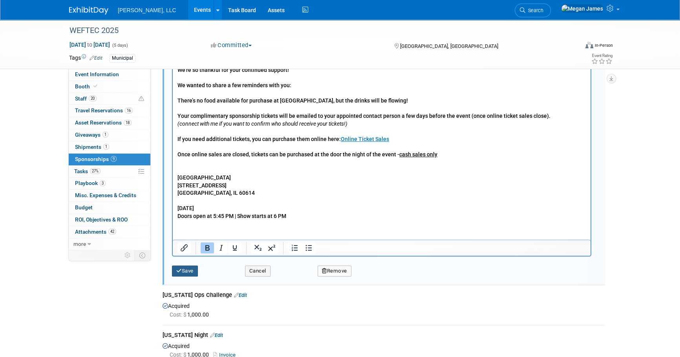
click at [189, 272] on button "Save" at bounding box center [185, 270] width 26 height 11
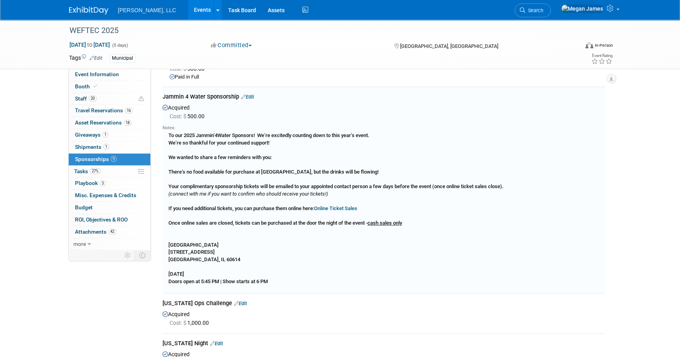
scroll to position [106, 0]
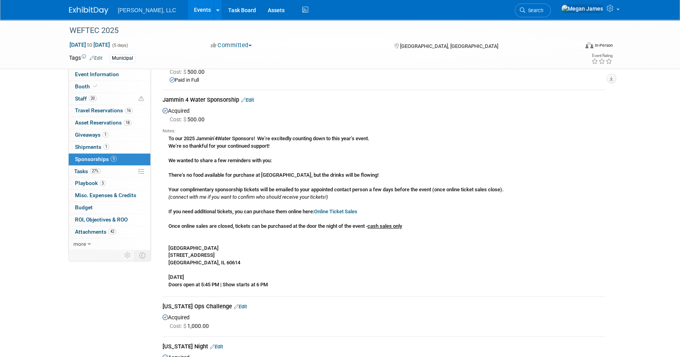
click at [188, 13] on link "Events" at bounding box center [202, 10] width 29 height 20
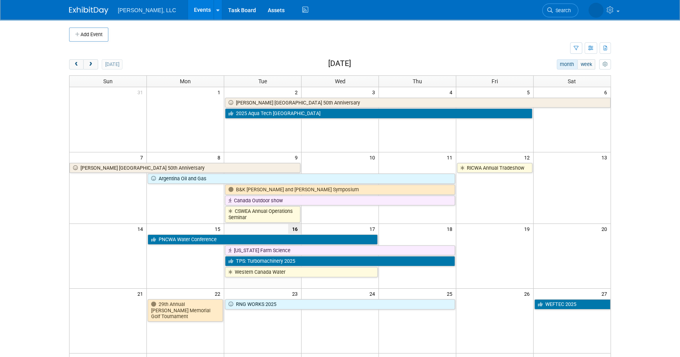
click at [634, 199] on body "[PERSON_NAME], LLC Events Add Event Bulk Upload Events Shareable Event Boards R…" at bounding box center [340, 178] width 680 height 357
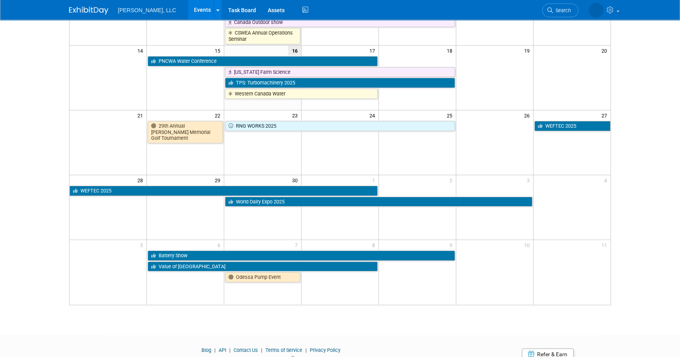
scroll to position [139, 0]
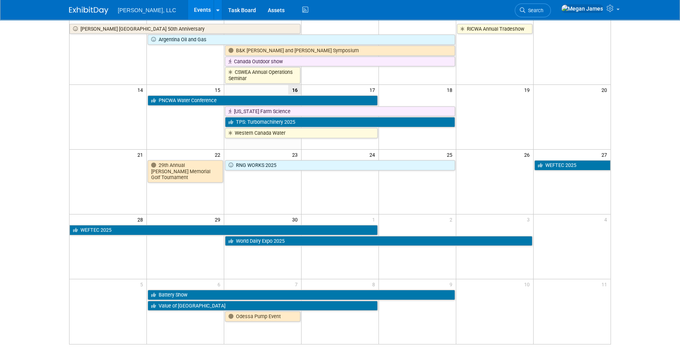
drag, startPoint x: 48, startPoint y: 192, endPoint x: 37, endPoint y: 205, distance: 17.2
click at [48, 191] on body "[PERSON_NAME], LLC Events Add Event Bulk Upload Events Shareable Event Boards R…" at bounding box center [340, 39] width 680 height 357
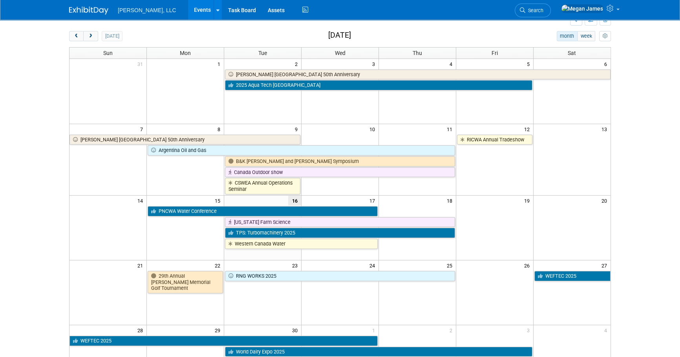
scroll to position [29, 0]
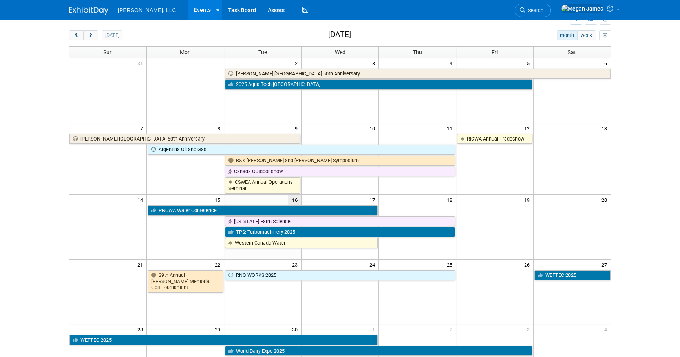
click at [649, 137] on body "[PERSON_NAME], LLC Events Add Event Bulk Upload Events Shareable Event Boards R…" at bounding box center [340, 149] width 680 height 357
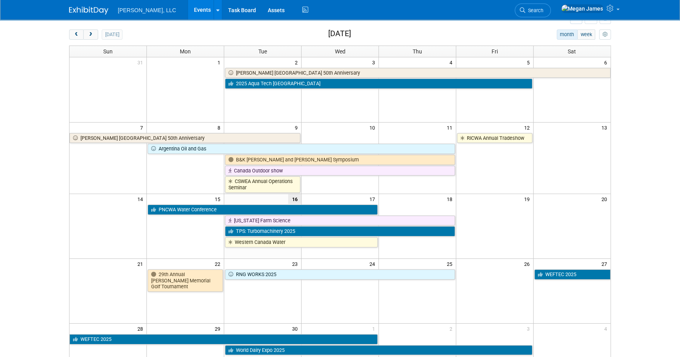
click at [652, 126] on body "[PERSON_NAME], LLC Events Add Event Bulk Upload Events Shareable Event Boards R…" at bounding box center [340, 148] width 680 height 357
click at [640, 122] on body "[PERSON_NAME], LLC Events Add Event Bulk Upload Events Shareable Event Boards R…" at bounding box center [340, 148] width 680 height 357
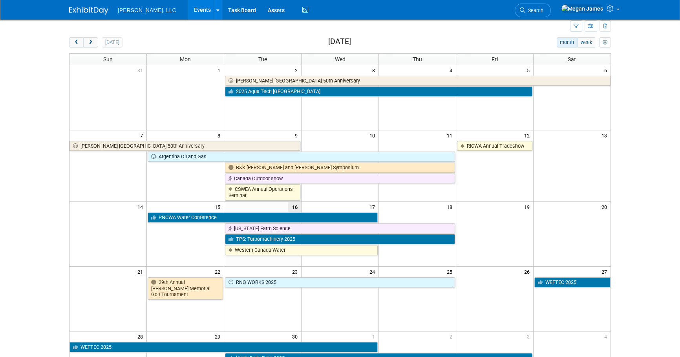
scroll to position [0, 0]
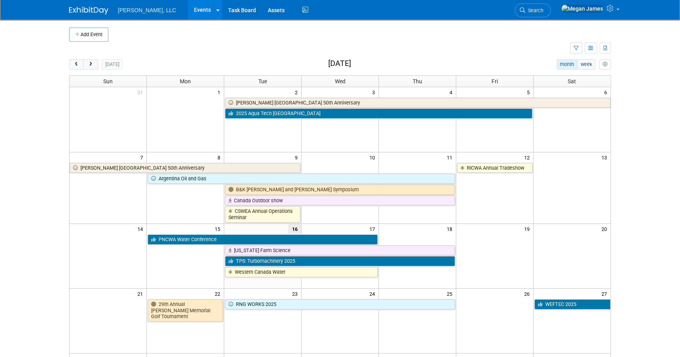
click at [652, 159] on body "[PERSON_NAME], LLC Events Add Event Bulk Upload Events Shareable Event Boards R…" at bounding box center [340, 178] width 680 height 357
drag, startPoint x: 663, startPoint y: 157, endPoint x: 656, endPoint y: 198, distance: 41.5
click at [663, 157] on body "[PERSON_NAME], LLC Events Add Event Bulk Upload Events Shareable Event Boards R…" at bounding box center [340, 178] width 680 height 357
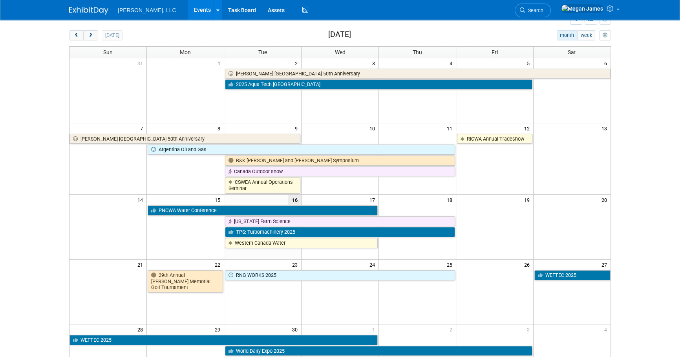
scroll to position [30, 0]
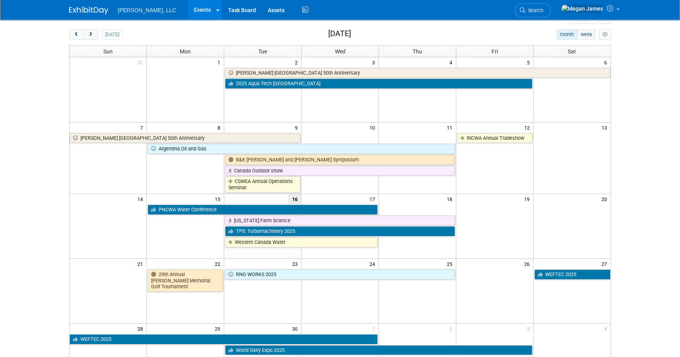
click at [656, 112] on body "[PERSON_NAME], LLC Events Add Event Bulk Upload Events Shareable Event Boards R…" at bounding box center [340, 148] width 680 height 357
drag, startPoint x: 658, startPoint y: 181, endPoint x: 648, endPoint y: 48, distance: 133.9
click at [657, 176] on body "[PERSON_NAME], LLC Events Add Event Bulk Upload Events Shareable Event Boards R…" at bounding box center [340, 148] width 680 height 357
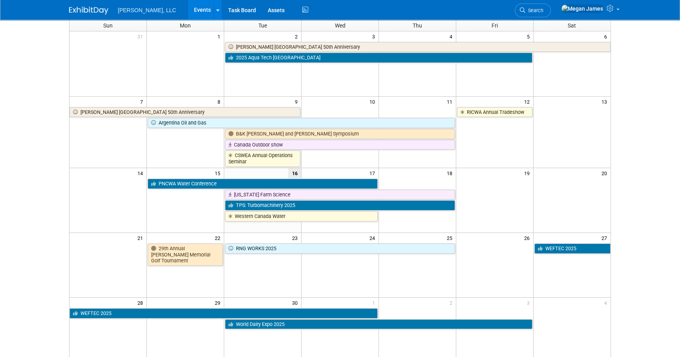
scroll to position [137, 0]
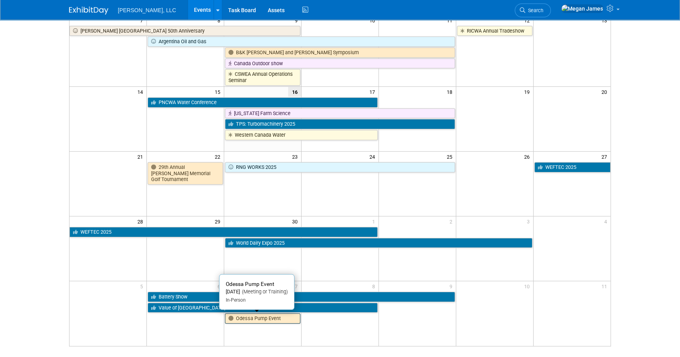
click at [274, 322] on link "Odessa Pump Event" at bounding box center [262, 318] width 75 height 10
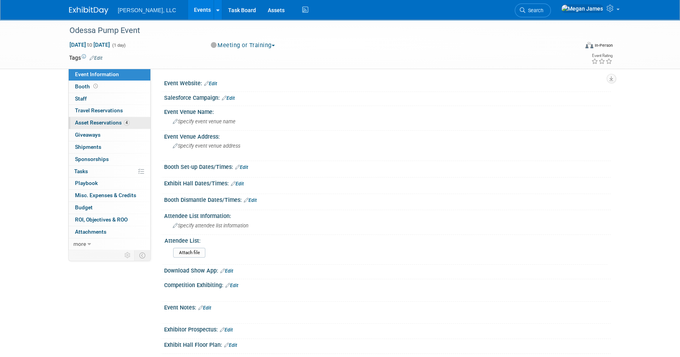
click at [101, 120] on span "Asset Reservations 4" at bounding box center [102, 122] width 55 height 6
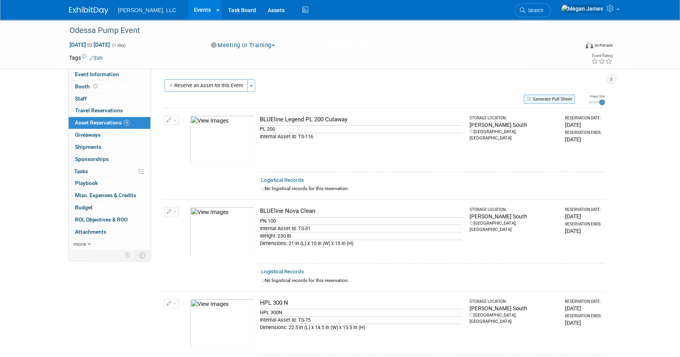
click at [553, 98] on button "Generate Pull Sheet" at bounding box center [549, 99] width 51 height 9
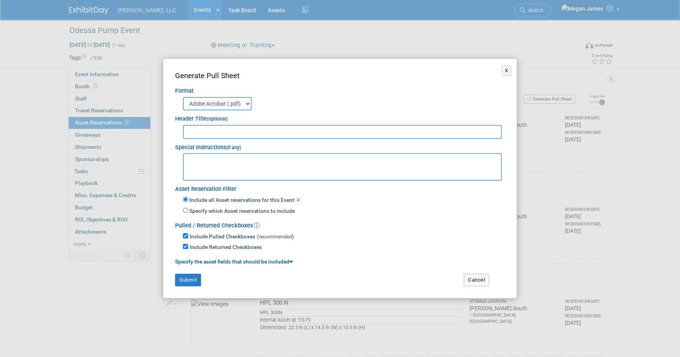
click at [284, 134] on input "text" at bounding box center [342, 132] width 319 height 14
type input "Odess Pump Training"
click at [194, 284] on button "Submit" at bounding box center [188, 280] width 26 height 13
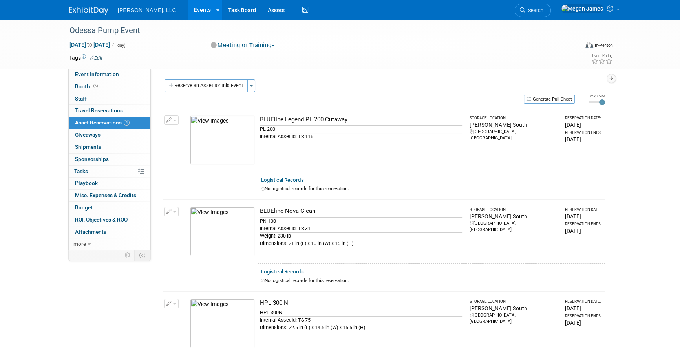
click at [645, 39] on div "Odessa Pump Event Oct 7, 2025 to Oct 7, 2025 (1 day) Oct 7, 2025 to Oct 7, 2025…" at bounding box center [340, 44] width 680 height 49
drag, startPoint x: 619, startPoint y: 144, endPoint x: 621, endPoint y: 166, distance: 22.0
click at [619, 144] on div "Odessa Pump Event Oct 7, 2025 to Oct 7, 2025 (1 day) Oct 7, 2025 to Oct 7, 2025…" at bounding box center [340, 255] width 680 height 470
click at [188, 12] on link "Events" at bounding box center [202, 10] width 29 height 20
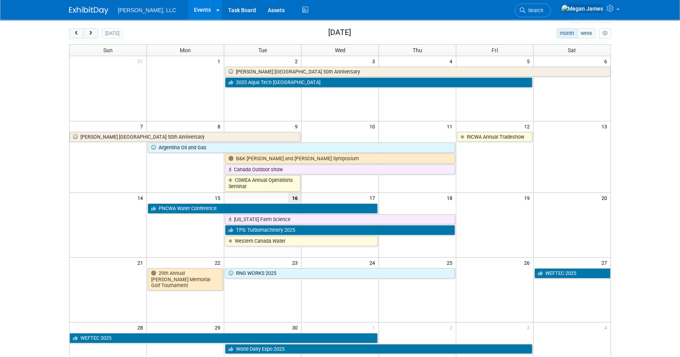
scroll to position [30, 0]
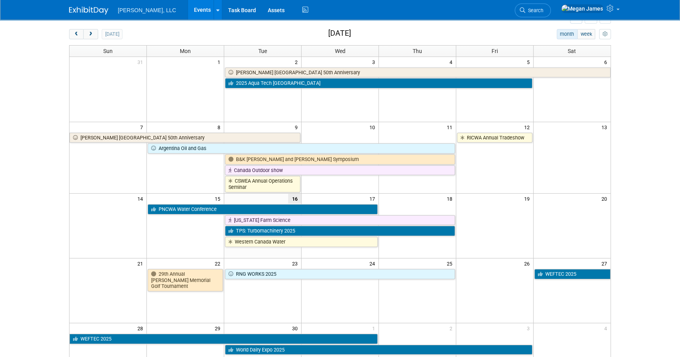
click at [636, 139] on body "[PERSON_NAME], LLC Events Add Event Bulk Upload Events Shareable Event Boards R…" at bounding box center [340, 148] width 680 height 357
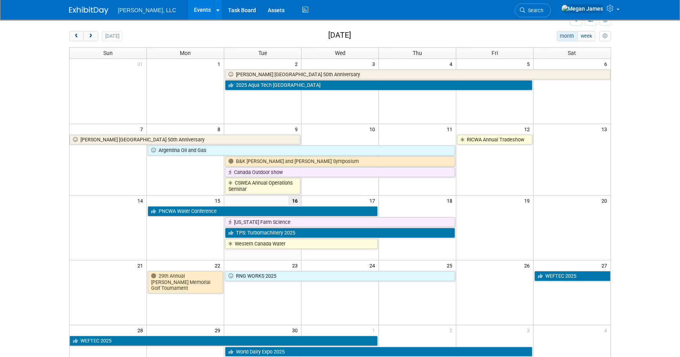
scroll to position [30, 0]
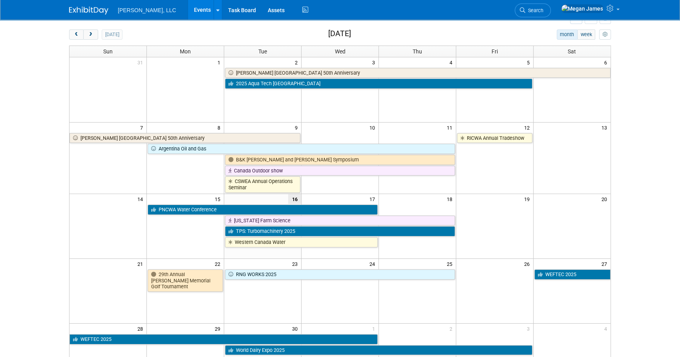
click at [666, 128] on body "[PERSON_NAME], LLC Events Add Event Bulk Upload Events Shareable Event Boards R…" at bounding box center [340, 148] width 680 height 357
click at [658, 151] on body "[PERSON_NAME], LLC Events Add Event Bulk Upload Events Shareable Event Boards R…" at bounding box center [340, 148] width 680 height 357
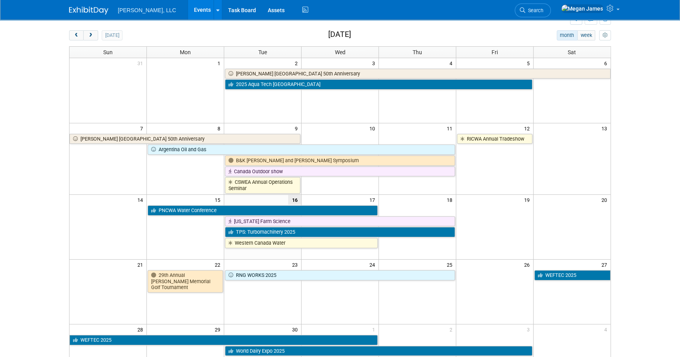
scroll to position [0, 0]
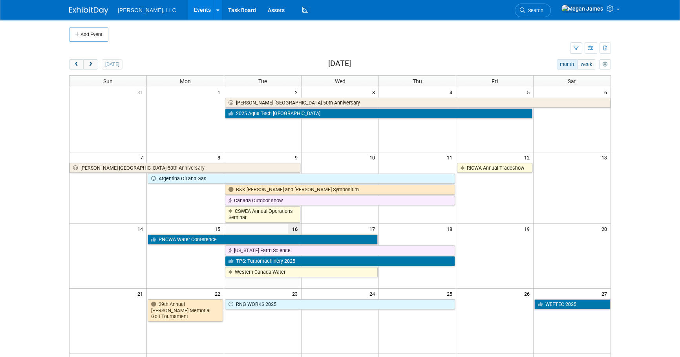
click at [655, 109] on body "[PERSON_NAME], LLC Events Add Event Bulk Upload Events Shareable Event Boards R…" at bounding box center [340, 178] width 680 height 357
click at [651, 120] on body "[PERSON_NAME], LLC Events Add Event Bulk Upload Events Shareable Event Boards R…" at bounding box center [340, 178] width 680 height 357
click at [664, 126] on body "[PERSON_NAME], LLC Events Add Event Bulk Upload Events Shareable Event Boards R…" at bounding box center [340, 178] width 680 height 357
drag, startPoint x: 404, startPoint y: 37, endPoint x: 301, endPoint y: 32, distance: 102.9
click at [404, 35] on td at bounding box center [346, 34] width 476 height 14
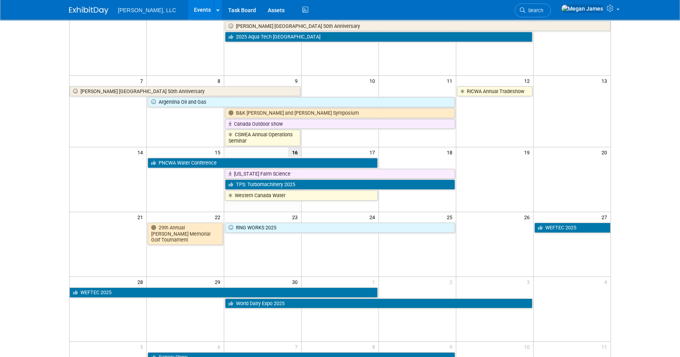
scroll to position [178, 0]
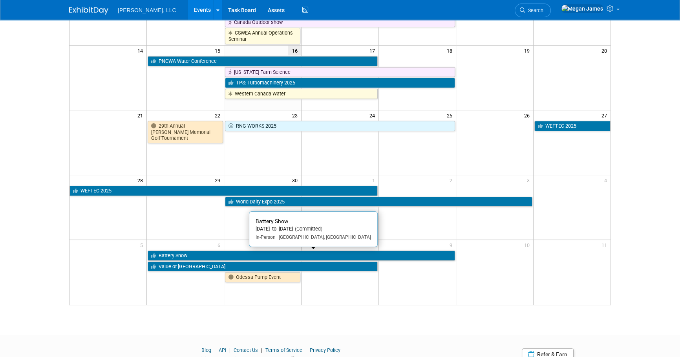
drag, startPoint x: 208, startPoint y: 253, endPoint x: 375, endPoint y: 247, distance: 166.5
click at [208, 252] on link "Battery Show" at bounding box center [301, 255] width 307 height 10
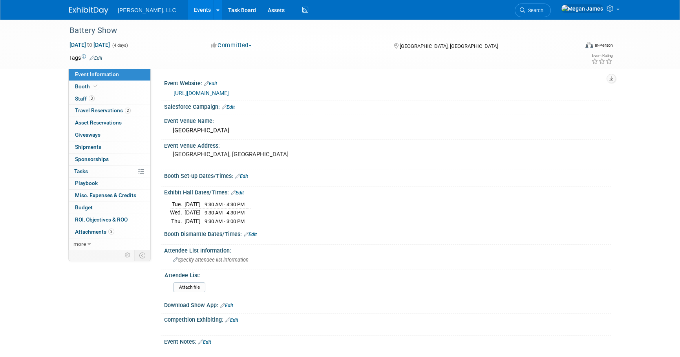
select select "Industrial"
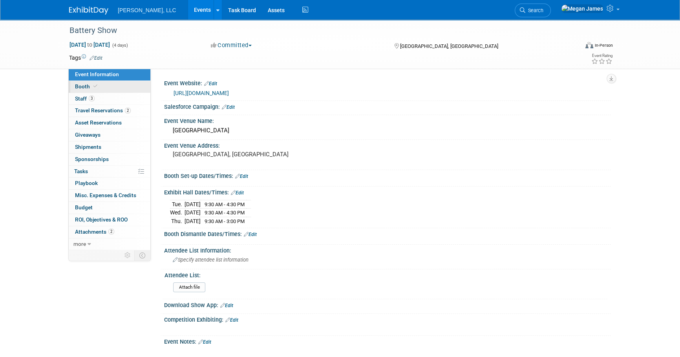
drag, startPoint x: 123, startPoint y: 88, endPoint x: 134, endPoint y: 89, distance: 10.6
click at [123, 88] on link "Booth" at bounding box center [110, 87] width 82 height 12
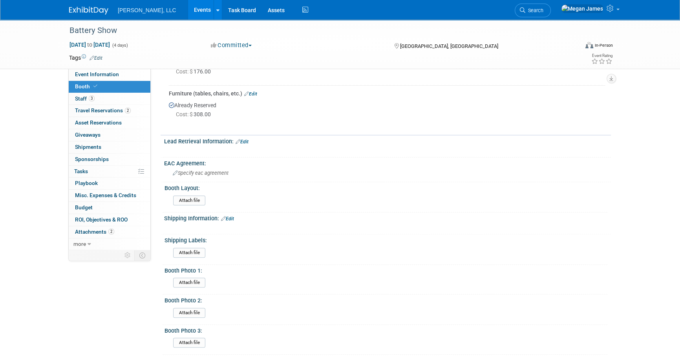
scroll to position [250, 0]
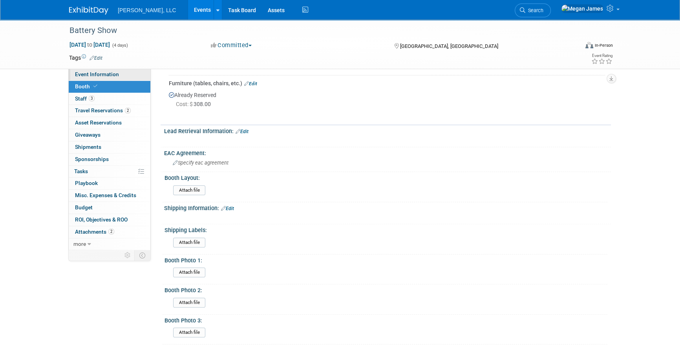
drag, startPoint x: 117, startPoint y: 75, endPoint x: 300, endPoint y: 177, distance: 209.5
click at [117, 75] on span "Event Information" at bounding box center [97, 74] width 44 height 6
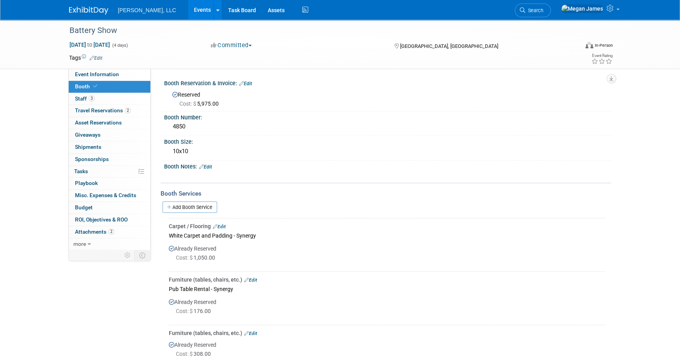
select select "Industrial"
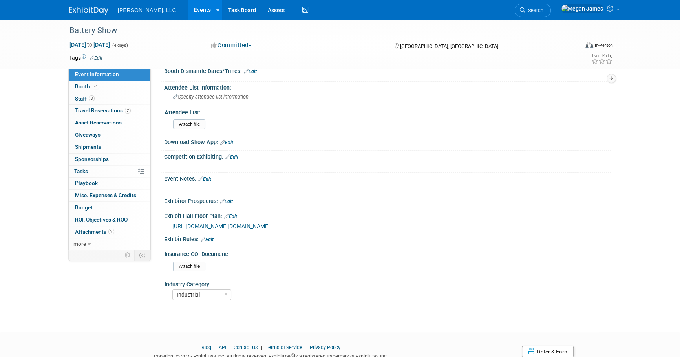
scroll to position [91, 0]
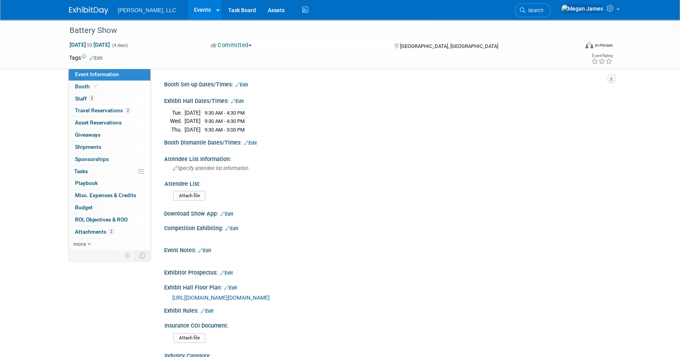
click at [188, 11] on link "Events" at bounding box center [202, 10] width 29 height 20
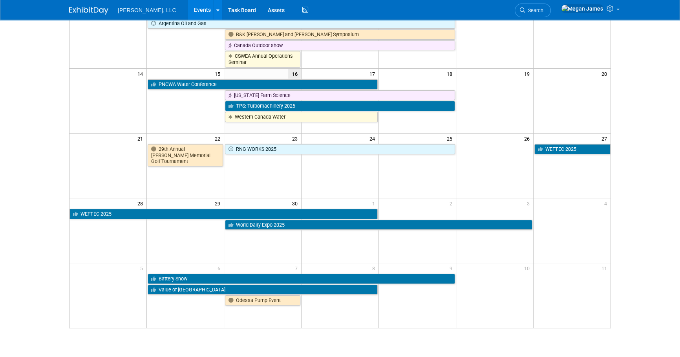
scroll to position [210, 0]
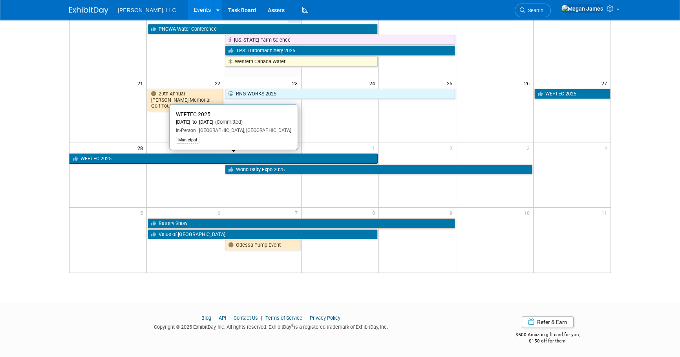
click at [139, 160] on link "WEFTEC 2025" at bounding box center [223, 158] width 308 height 10
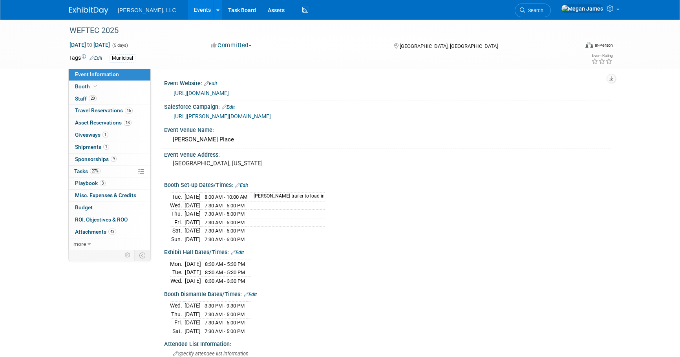
select select "Municipal"
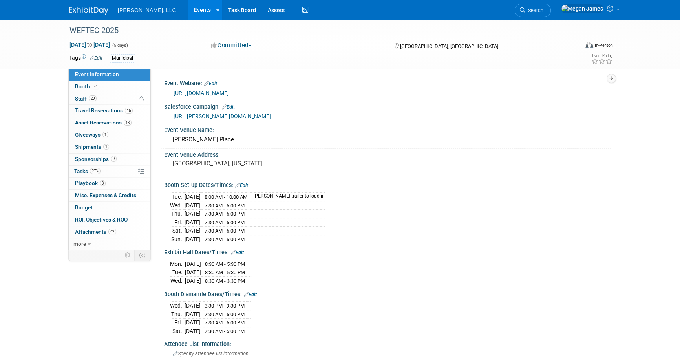
click at [188, 14] on link "Events" at bounding box center [202, 10] width 29 height 20
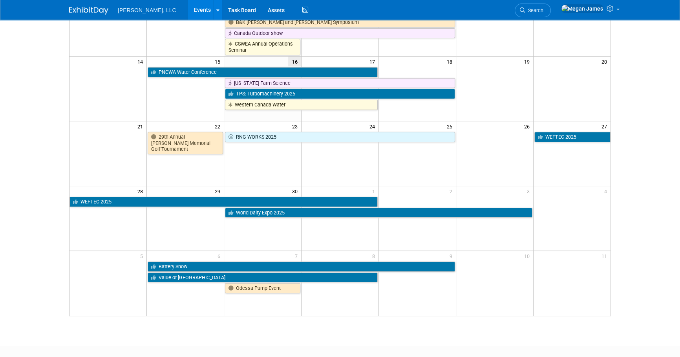
scroll to position [210, 0]
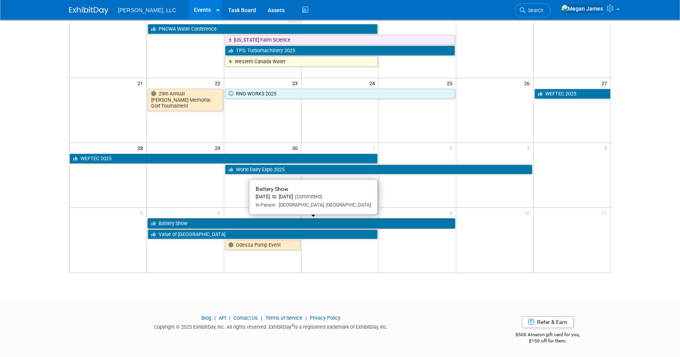
click at [168, 222] on link "Battery Show" at bounding box center [301, 223] width 307 height 10
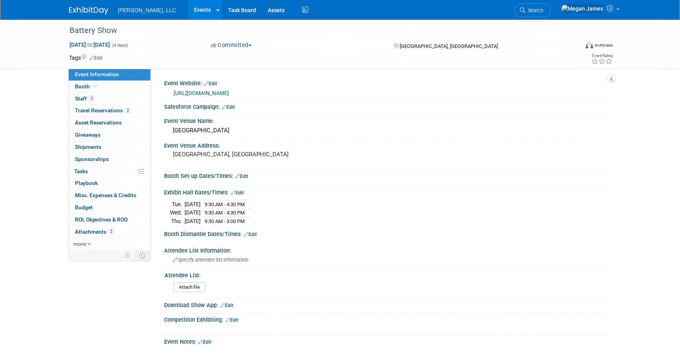
select select "Industrial"
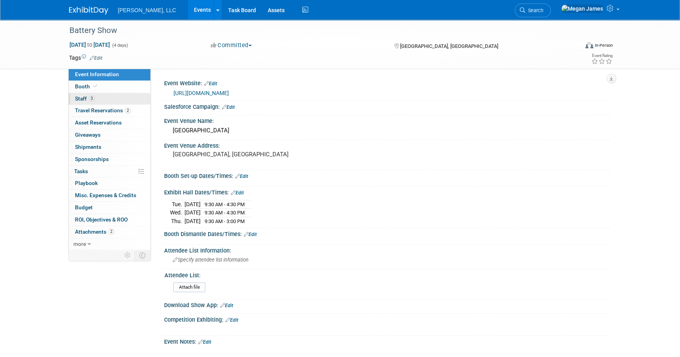
click at [141, 95] on link "3 Staff 3" at bounding box center [110, 99] width 82 height 12
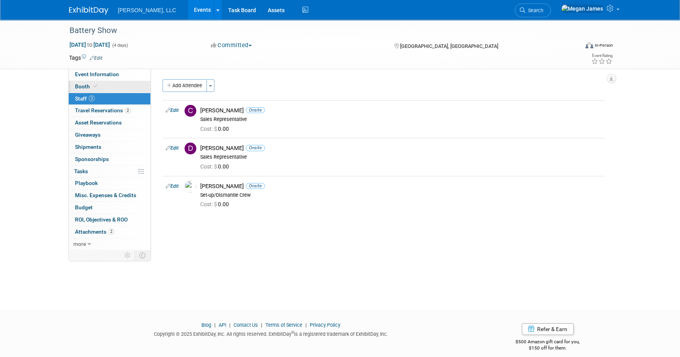
click at [139, 87] on link "Booth" at bounding box center [110, 87] width 82 height 12
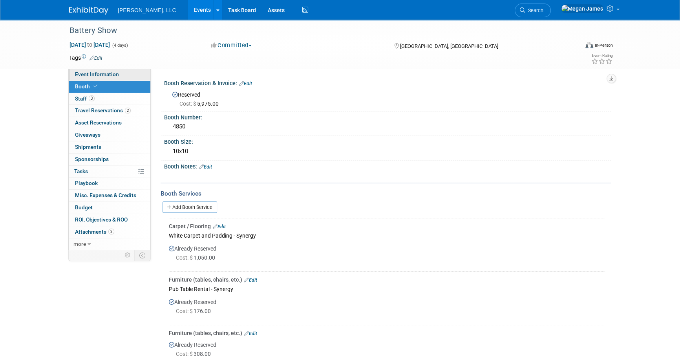
click at [132, 71] on link "Event Information" at bounding box center [110, 75] width 82 height 12
select select "Industrial"
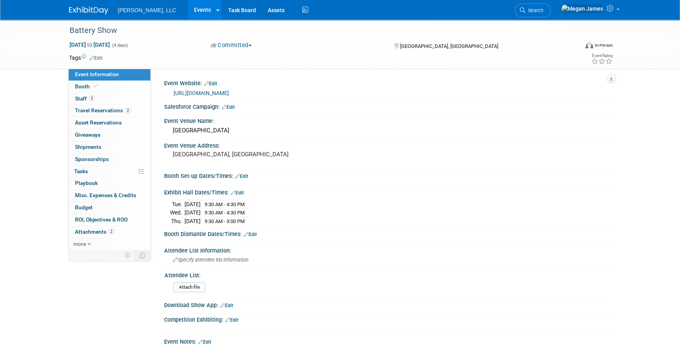
click at [245, 177] on link "Edit" at bounding box center [241, 176] width 13 height 5
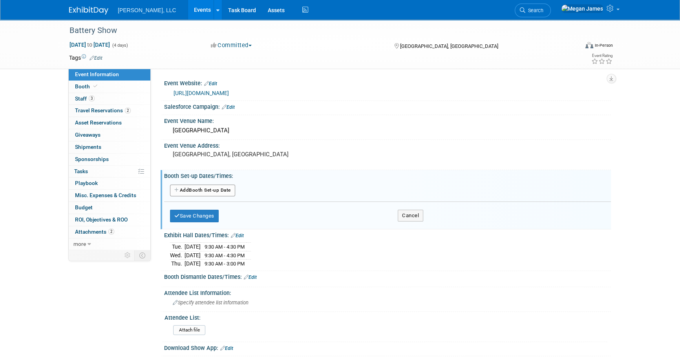
click at [209, 192] on button "Add Another Booth Set-up Date" at bounding box center [202, 191] width 65 height 12
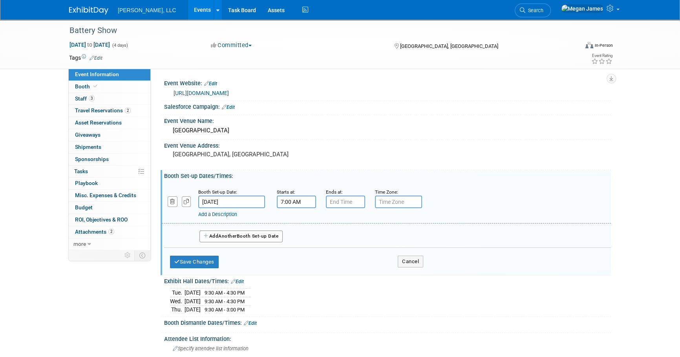
click at [297, 201] on input "7:00 AM" at bounding box center [296, 202] width 39 height 13
drag, startPoint x: 308, startPoint y: 200, endPoint x: 252, endPoint y: 202, distance: 56.2
click at [252, 202] on div "Booth Set-up Date: Oct 6, 2025 Starts at: 7:00 AM 07 : 00 AM 12 01 02 03 04 05 …" at bounding box center [386, 203] width 449 height 40
type input "8:00 AM"
type input "7"
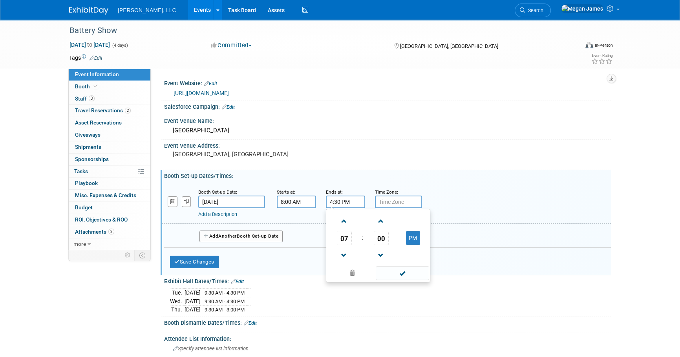
type input "4:30 PM"
click at [204, 267] on div "Save Changes Cancel" at bounding box center [296, 260] width 253 height 24
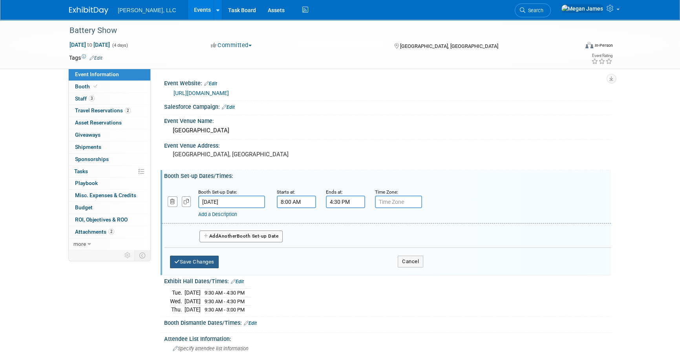
click at [204, 265] on button "Save Changes" at bounding box center [194, 262] width 49 height 13
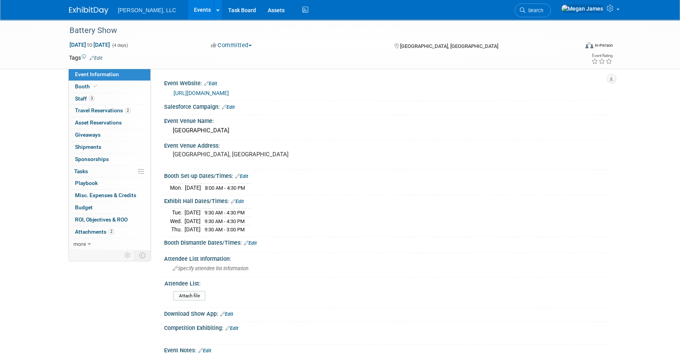
click at [253, 243] on link "Edit" at bounding box center [250, 242] width 13 height 5
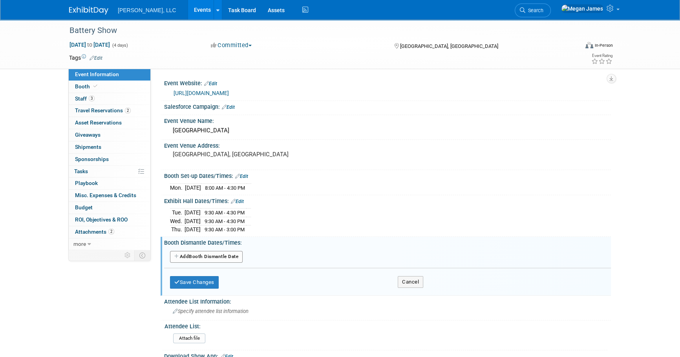
click at [201, 254] on button "Add Another Booth Dismantle Date" at bounding box center [206, 257] width 73 height 12
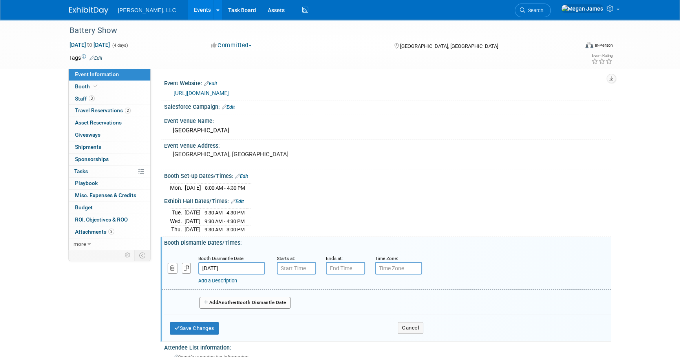
click at [248, 265] on input "[DATE]" at bounding box center [231, 268] width 67 height 13
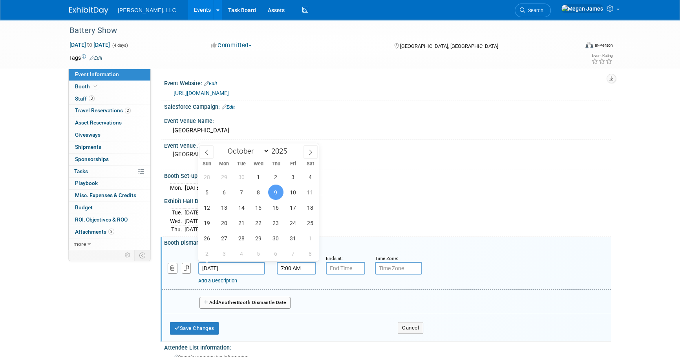
click at [281, 267] on input "7:00 AM" at bounding box center [296, 268] width 39 height 13
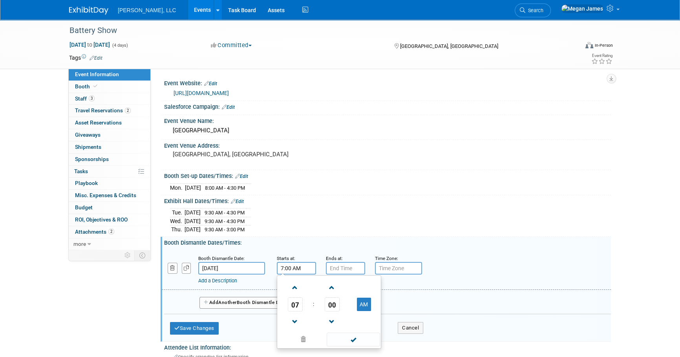
drag, startPoint x: 302, startPoint y: 266, endPoint x: 261, endPoint y: 267, distance: 40.8
click at [261, 267] on div "Booth Dismantle Date: Oct 9, 2025 Starts at: 7:00 AM 07 : 00 AM 12 01 02 03 04 …" at bounding box center [386, 270] width 449 height 40
type input "3:00 PM"
type input "7:00 PM"
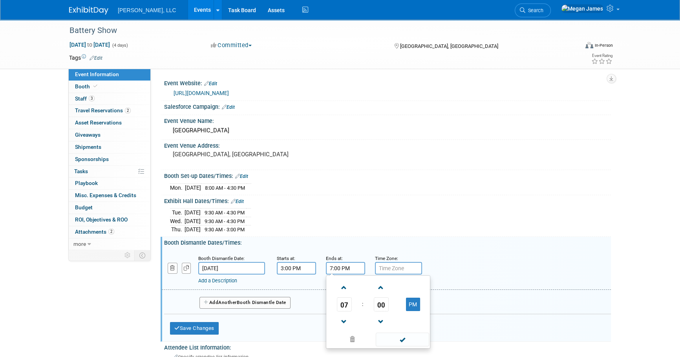
click at [257, 302] on button "Add Another Booth Dismantle Date" at bounding box center [244, 303] width 91 height 12
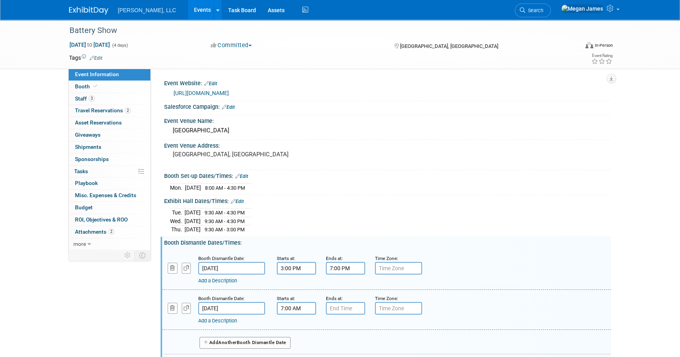
click at [301, 302] on input "7:00 AM" at bounding box center [296, 308] width 39 height 13
drag, startPoint x: 303, startPoint y: 305, endPoint x: 259, endPoint y: 309, distance: 43.7
click at [259, 309] on div "Booth Dismantle Date: Oct 10, 2025 Starts at: 7:00 AM 07 : 00 AM 12 01 02 03 04…" at bounding box center [386, 310] width 449 height 40
type input "8:00 AM"
type input "7"
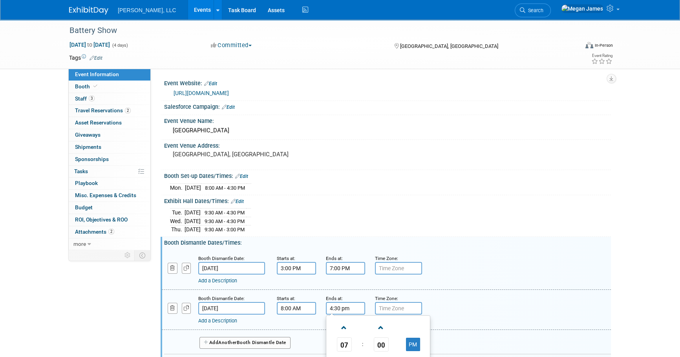
type input "4:30 PM"
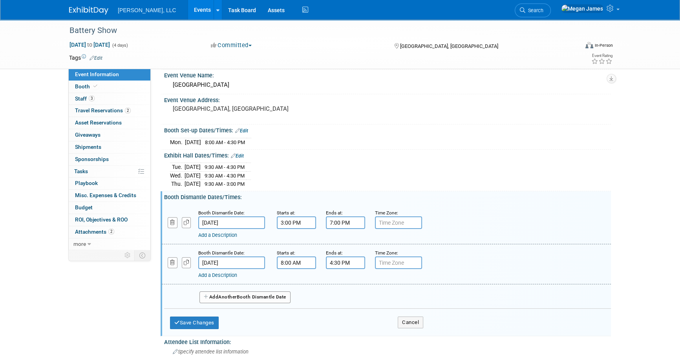
scroll to position [107, 0]
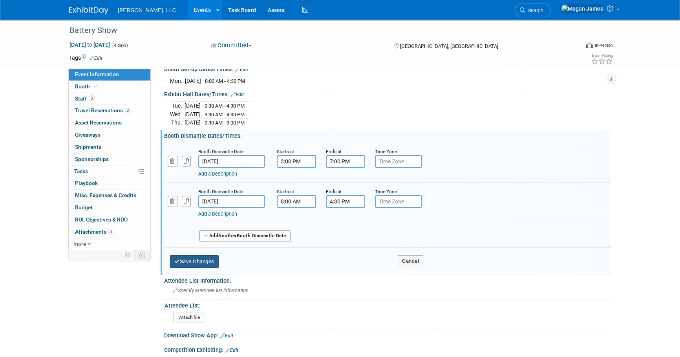
click at [213, 260] on button "Save Changes" at bounding box center [194, 261] width 49 height 13
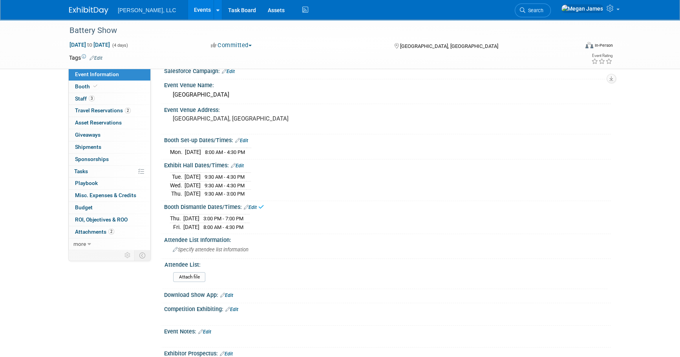
scroll to position [35, 0]
drag, startPoint x: 122, startPoint y: 90, endPoint x: 164, endPoint y: 90, distance: 41.2
click at [122, 90] on link "Booth" at bounding box center [110, 87] width 82 height 12
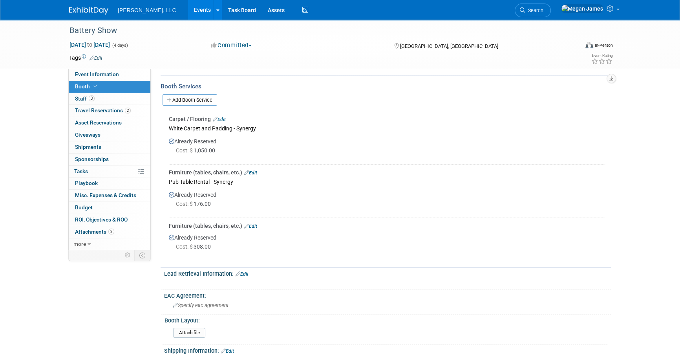
scroll to position [107, 0]
click at [188, 10] on link "Events" at bounding box center [202, 10] width 29 height 20
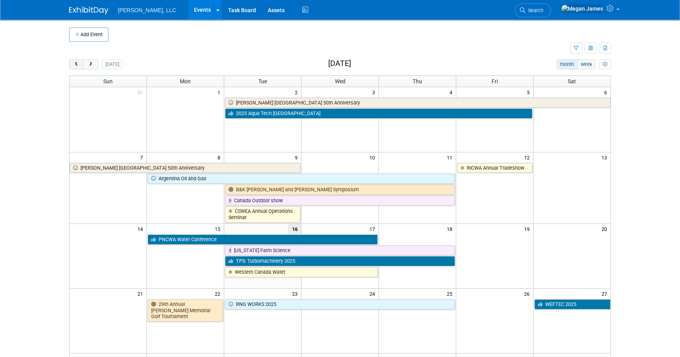
click at [75, 64] on span "prev" at bounding box center [76, 64] width 6 height 5
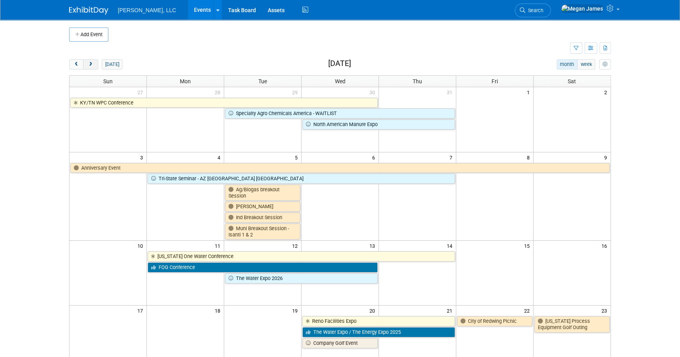
click at [87, 64] on button "next" at bounding box center [90, 64] width 15 height 10
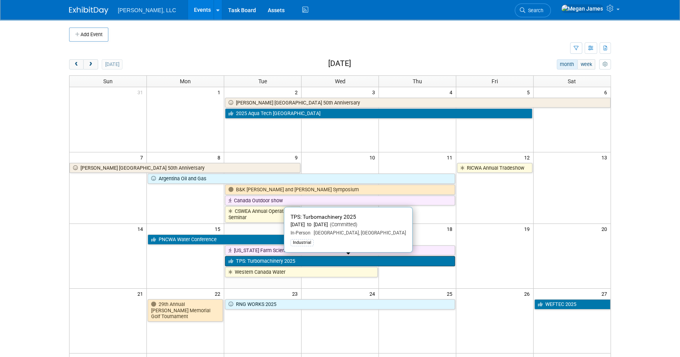
click at [254, 259] on link "TPS: Turbomachinery 2025" at bounding box center [340, 261] width 230 height 10
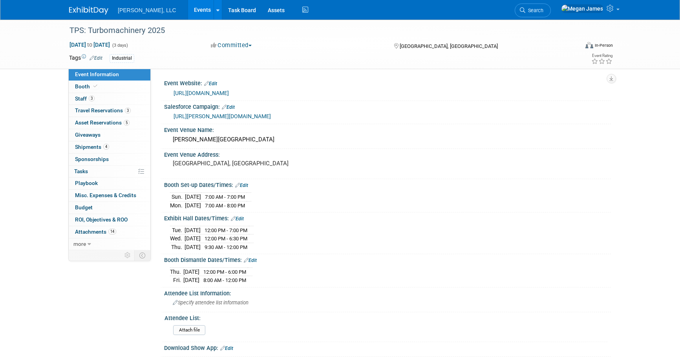
select select "Industrial"
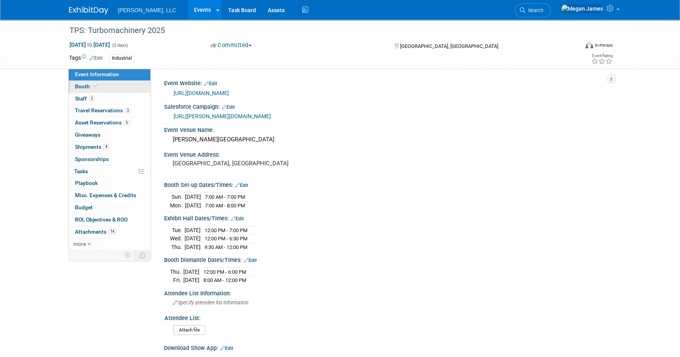
click at [116, 86] on link "Booth" at bounding box center [110, 87] width 82 height 12
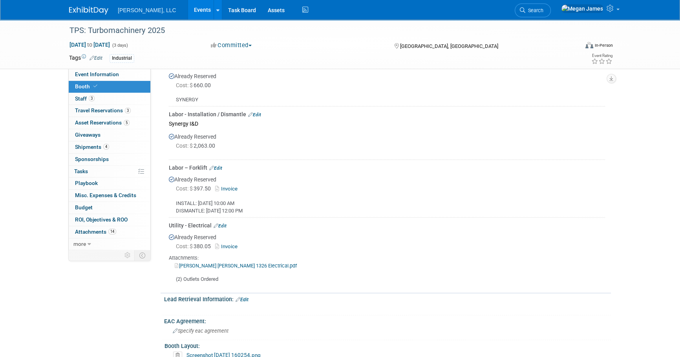
scroll to position [749, 0]
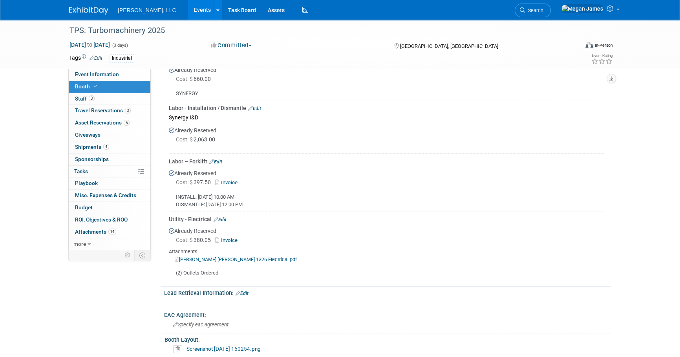
click at [241, 257] on link "[PERSON_NAME] [PERSON_NAME] 1326 Electrical.pdf" at bounding box center [236, 259] width 122 height 6
click at [106, 101] on link "3 Staff 3" at bounding box center [110, 99] width 82 height 12
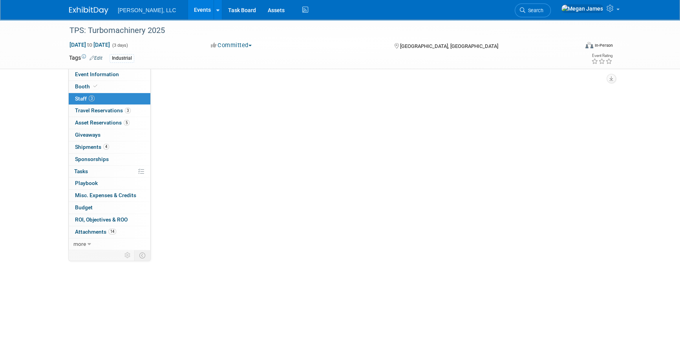
scroll to position [0, 0]
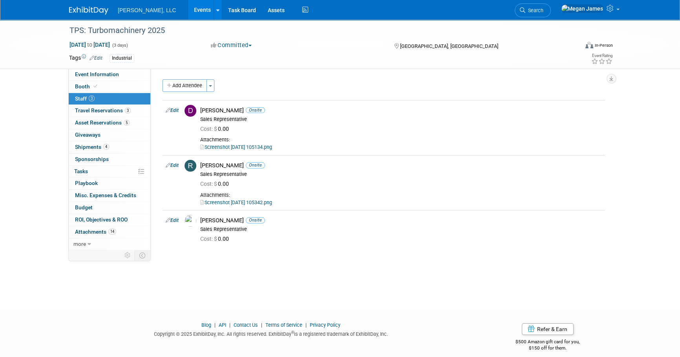
click at [188, 13] on link "Events" at bounding box center [202, 10] width 29 height 20
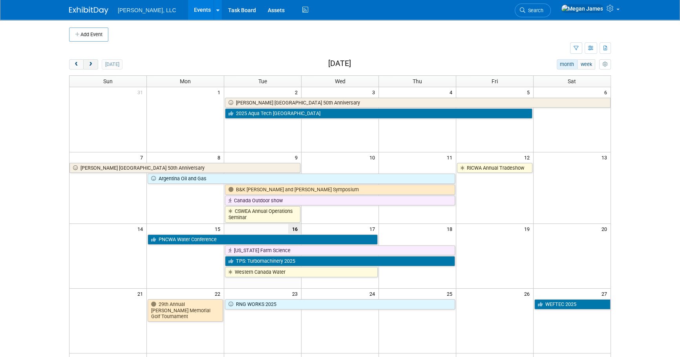
click at [92, 64] on span "next" at bounding box center [91, 64] width 6 height 5
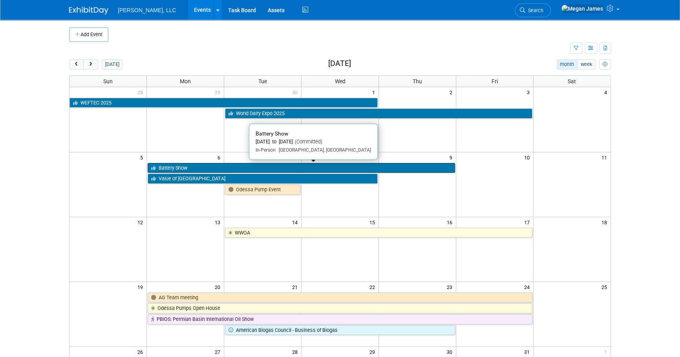
click at [180, 168] on link "Battery Show" at bounding box center [301, 168] width 307 height 10
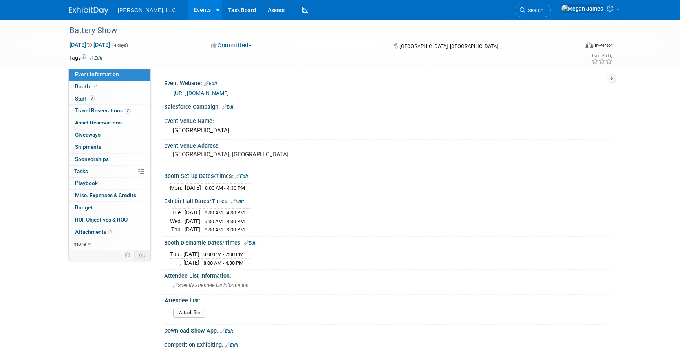
select select "Industrial"
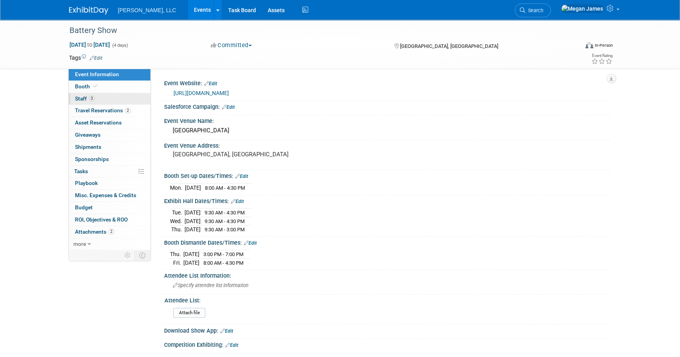
click at [103, 103] on link "3 Staff 3" at bounding box center [110, 99] width 82 height 12
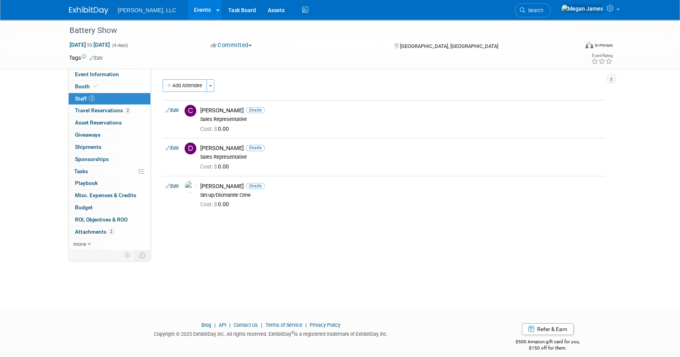
drag, startPoint x: 174, startPoint y: 108, endPoint x: 251, endPoint y: 122, distance: 78.2
click at [174, 108] on link "Edit" at bounding box center [172, 110] width 13 height 5
select select "180b8085-f719-4acc-84a0-2536b79916f6"
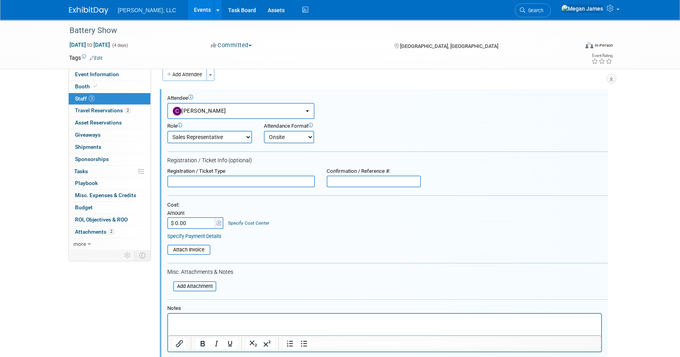
click at [216, 180] on input "text" at bounding box center [241, 181] width 148 height 12
drag, startPoint x: 224, startPoint y: 180, endPoint x: 148, endPoint y: 176, distance: 76.3
click at [148, 176] on div "Event Information Event Info Booth Booth 3 Staff 3 Staff 2 Travel Reservations …" at bounding box center [340, 240] width 554 height 462
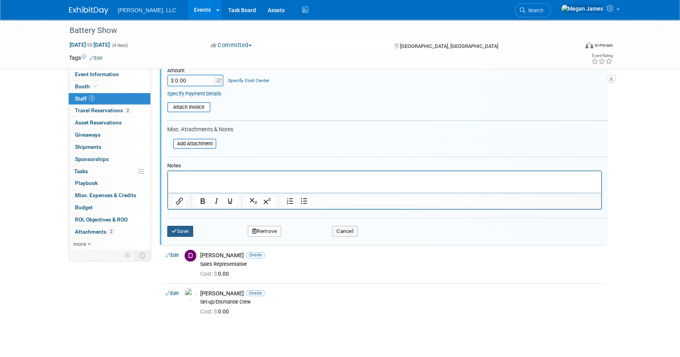
type input "Registered 9/16/25"
click at [185, 229] on button "Save" at bounding box center [180, 231] width 26 height 11
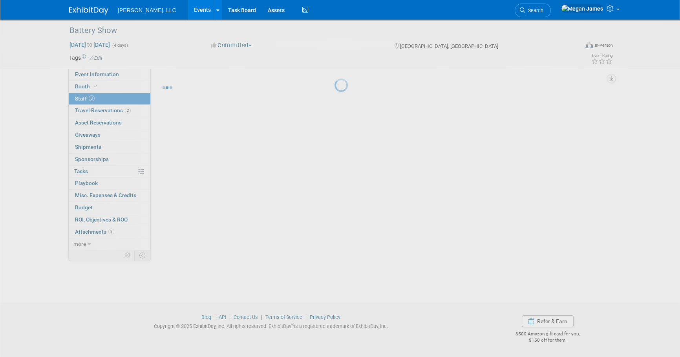
scroll to position [8, 0]
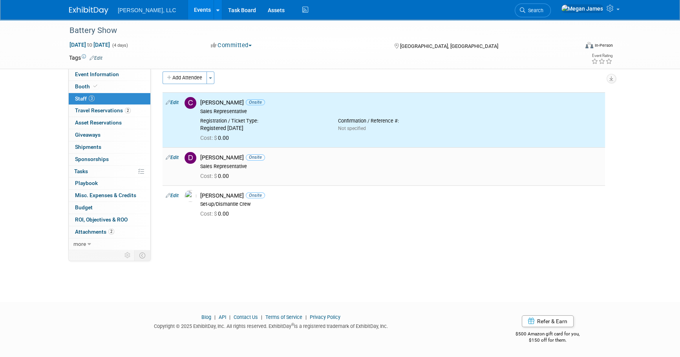
click at [174, 157] on link "Edit" at bounding box center [172, 157] width 13 height 5
select select "b1beba39-f8f5-45b7-af3d-57cbf6383853"
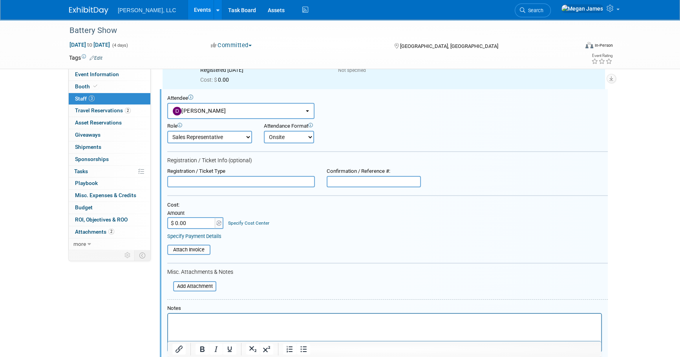
scroll to position [0, 0]
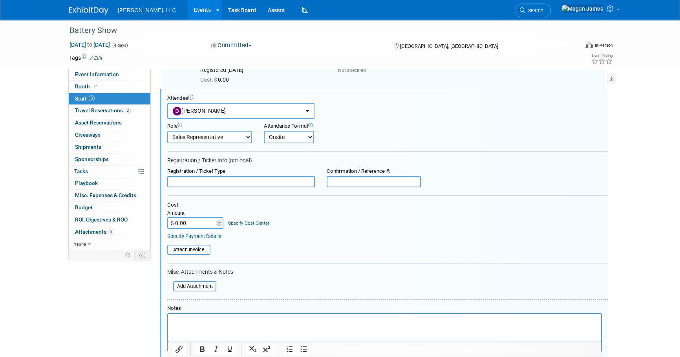
click at [188, 181] on input "text" at bounding box center [241, 182] width 148 height 12
paste input "Registered 9/16/25"
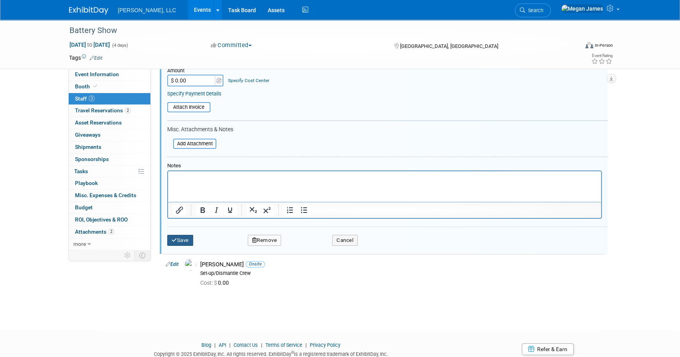
type input "Registered 9/16/25"
click at [191, 237] on button "Save" at bounding box center [180, 240] width 26 height 11
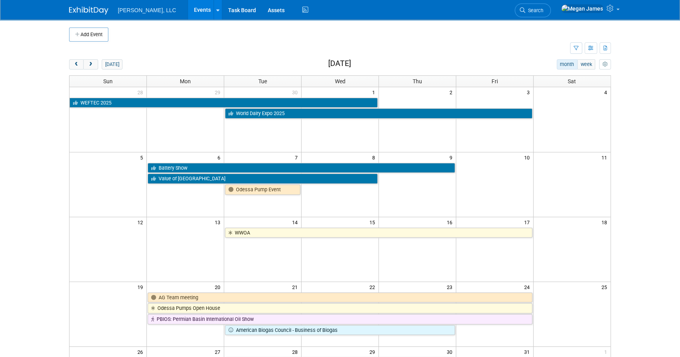
click at [280, 64] on div "[DATE] month week [DATE]" at bounding box center [340, 64] width 542 height 11
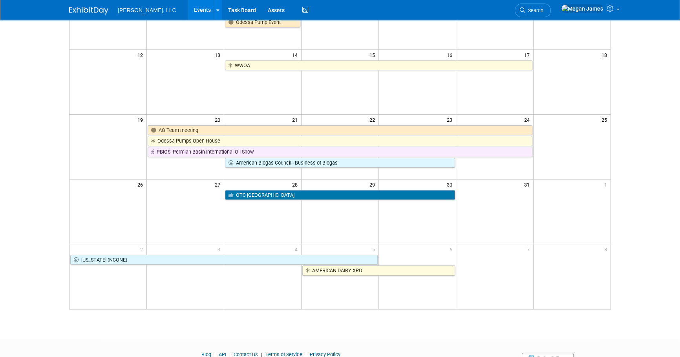
scroll to position [178, 0]
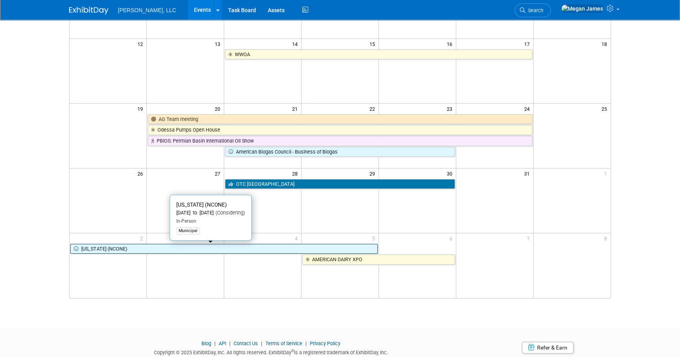
click at [122, 245] on link "[US_STATE] (NCONE)" at bounding box center [223, 249] width 307 height 10
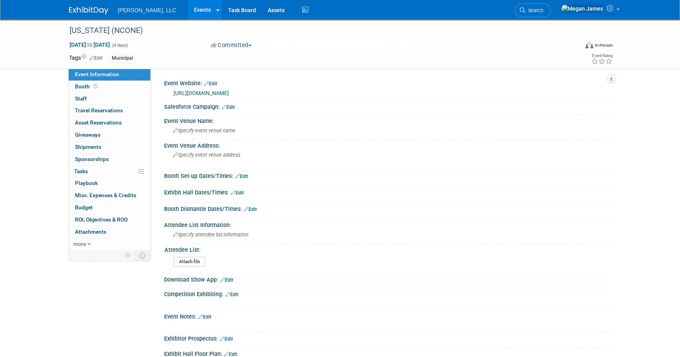
click at [228, 45] on button "Committed" at bounding box center [231, 45] width 47 height 8
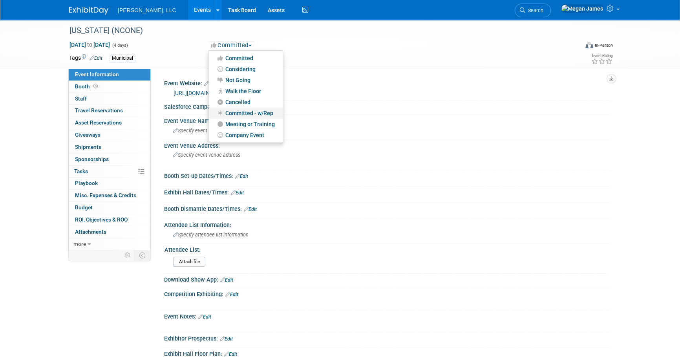
click at [253, 111] on link "Committed - w/Rep" at bounding box center [245, 113] width 74 height 11
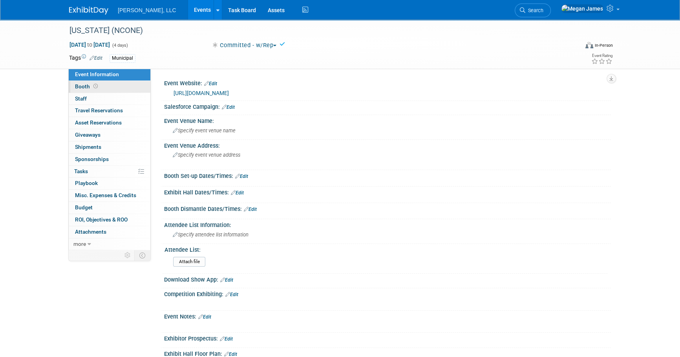
click at [127, 90] on link "Booth" at bounding box center [110, 87] width 82 height 12
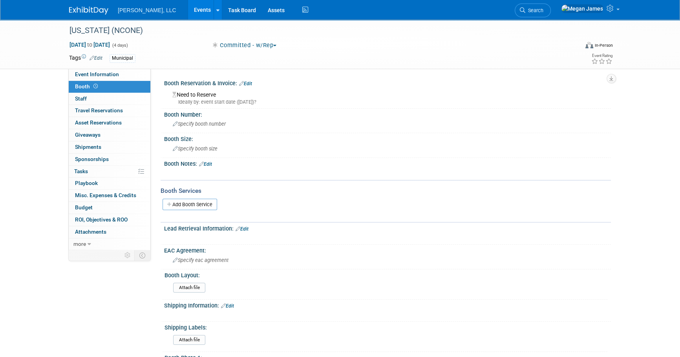
click at [212, 163] on link "Edit" at bounding box center [205, 163] width 13 height 5
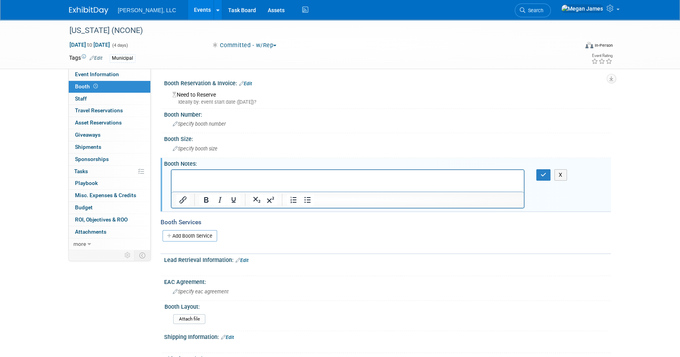
click at [212, 178] on p "Rich Text Area. Press ALT-0 for help." at bounding box center [347, 177] width 343 height 8
click at [541, 174] on icon "button" at bounding box center [544, 174] width 6 height 5
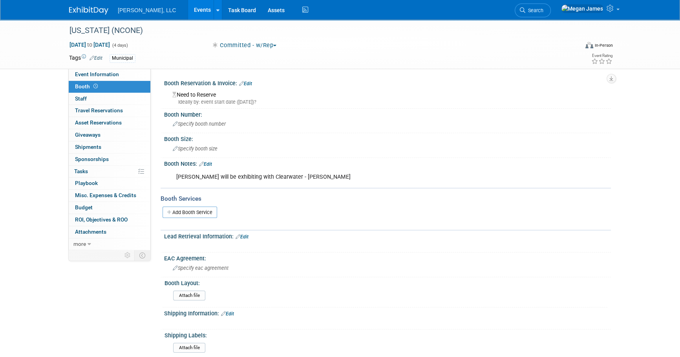
click at [188, 11] on link "Events" at bounding box center [202, 10] width 29 height 20
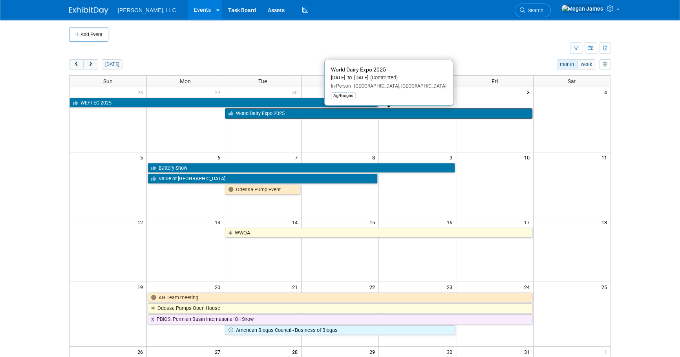
click at [240, 113] on link "World Dairy Expo 2025" at bounding box center [378, 113] width 307 height 10
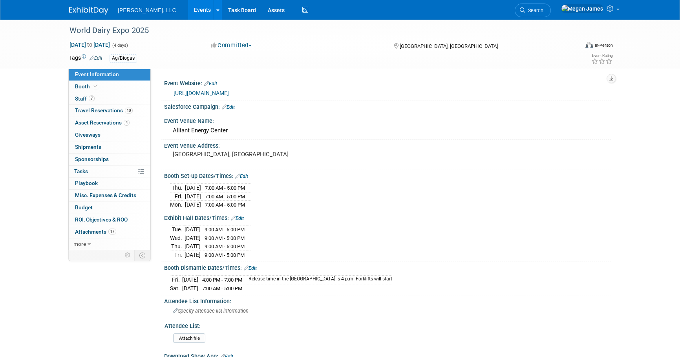
select select "Ag/Biogas"
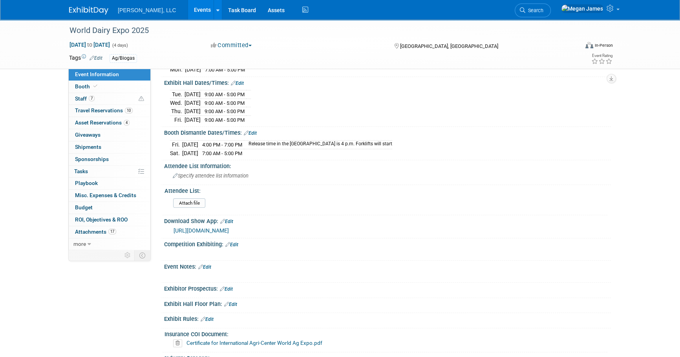
scroll to position [236, 0]
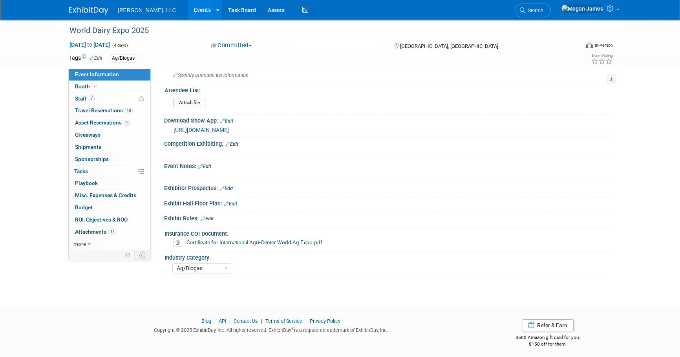
click at [188, 11] on link "Events" at bounding box center [202, 10] width 29 height 20
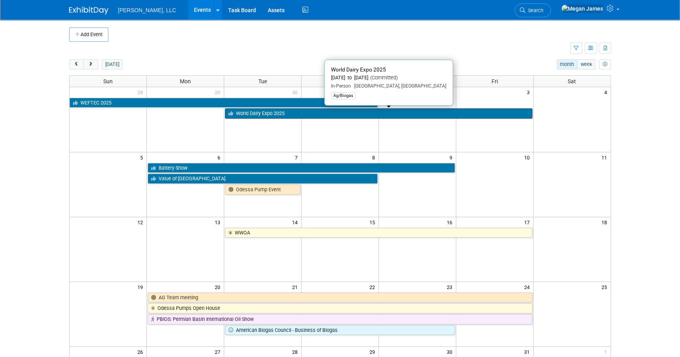
click at [259, 115] on link "World Dairy Expo 2025" at bounding box center [378, 113] width 307 height 10
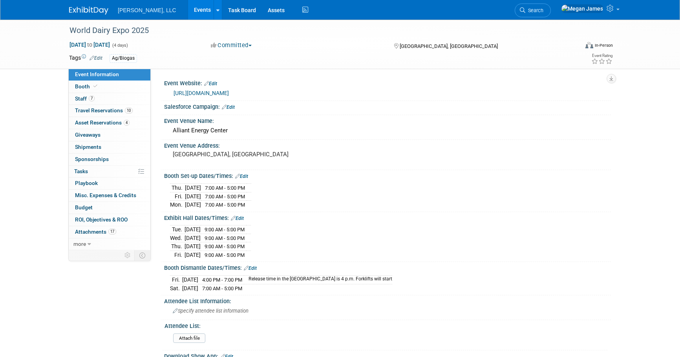
select select "Ag/Biogas"
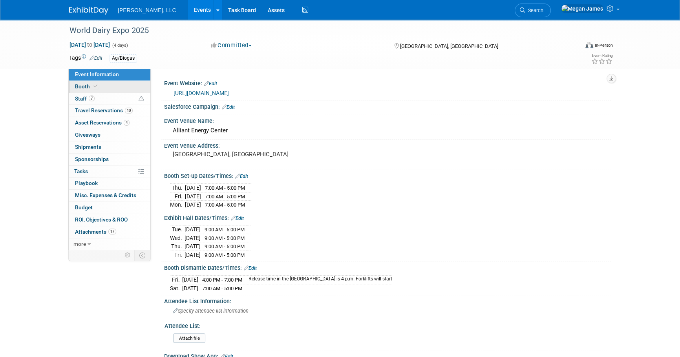
click at [141, 87] on link "Booth" at bounding box center [110, 87] width 82 height 12
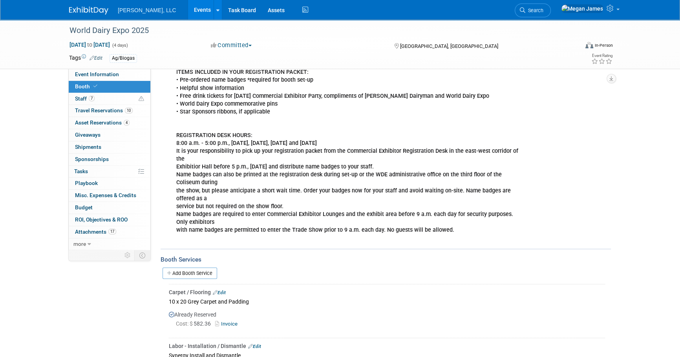
scroll to position [471, 0]
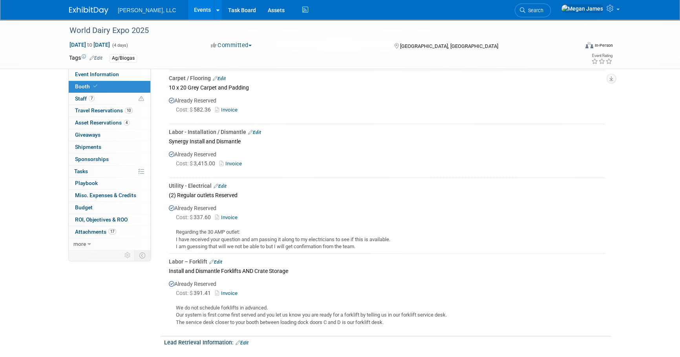
click at [223, 185] on link "Edit" at bounding box center [220, 185] width 13 height 5
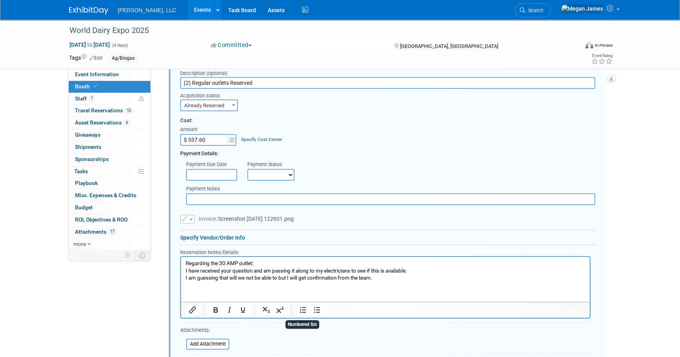
scroll to position [701, 0]
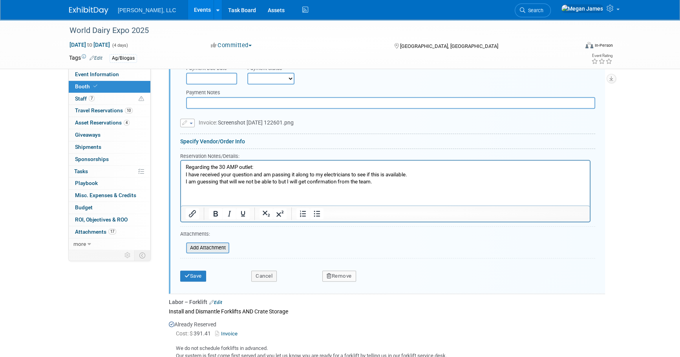
click at [214, 247] on input "file" at bounding box center [181, 247] width 93 height 9
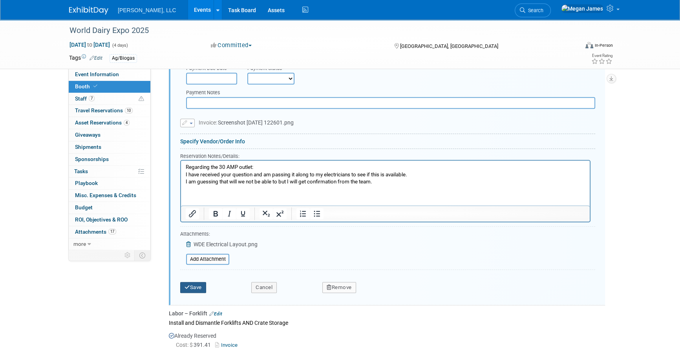
click at [204, 282] on button "Save" at bounding box center [193, 287] width 26 height 11
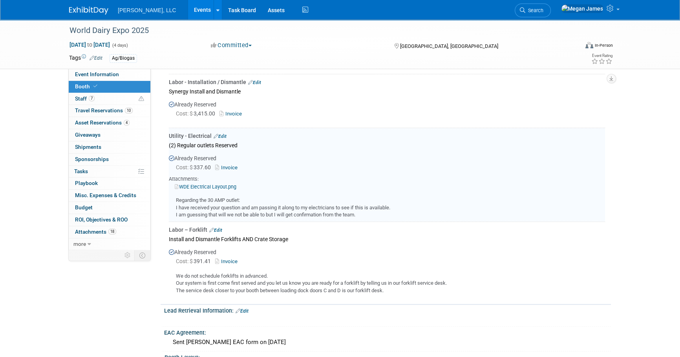
scroll to position [487, 0]
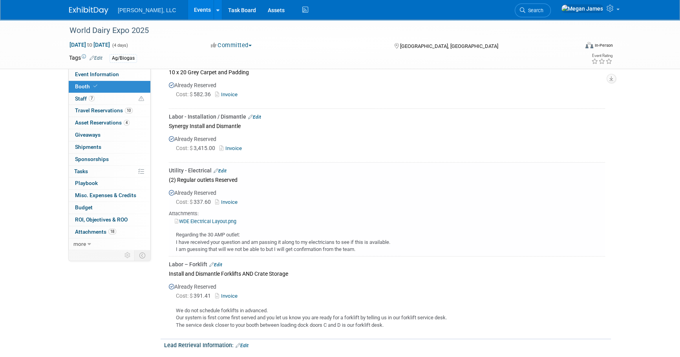
click at [236, 199] on link "Invoice" at bounding box center [228, 202] width 26 height 6
click at [216, 218] on link "WDE Electrical Layout.png" at bounding box center [206, 221] width 62 height 6
click at [222, 168] on link "Edit" at bounding box center [220, 170] width 13 height 5
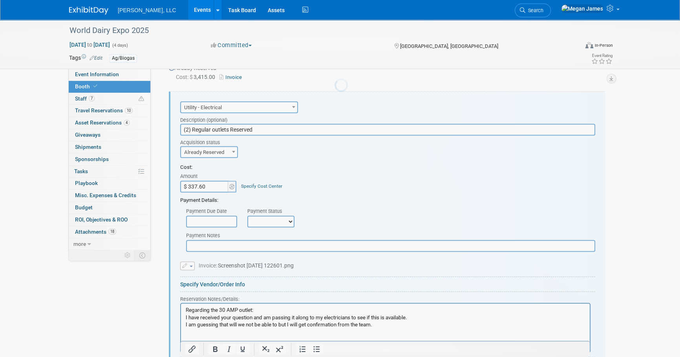
scroll to position [0, 0]
click at [384, 326] on p "Regarding the 30 AMP outlet: I have received your question and am passing it al…" at bounding box center [386, 318] width 400 height 22
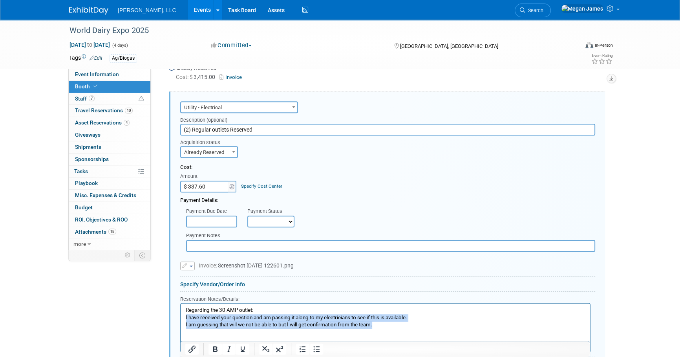
drag, startPoint x: 398, startPoint y: 324, endPoint x: 172, endPoint y: 316, distance: 227.1
click at [181, 316] on html "Regarding the 30 AMP outlet: I have received your question and am passing it al…" at bounding box center [385, 315] width 409 height 25
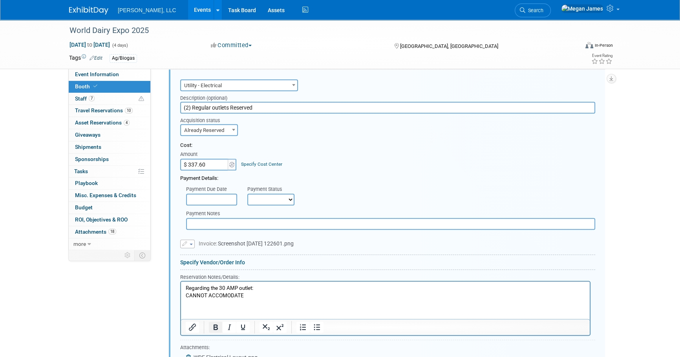
scroll to position [629, 0]
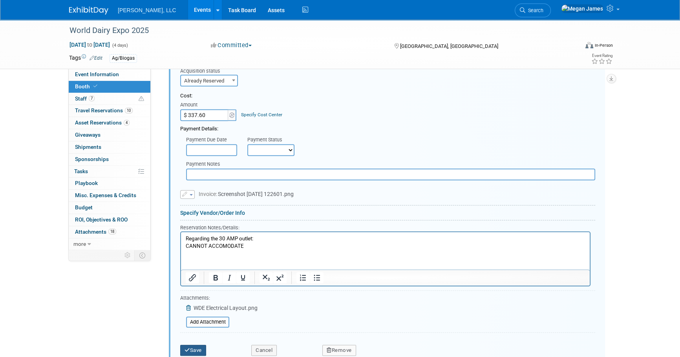
click at [202, 349] on button "Save" at bounding box center [193, 350] width 26 height 11
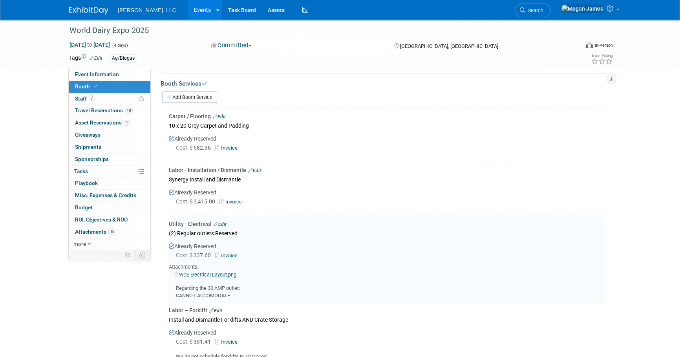
scroll to position [415, 0]
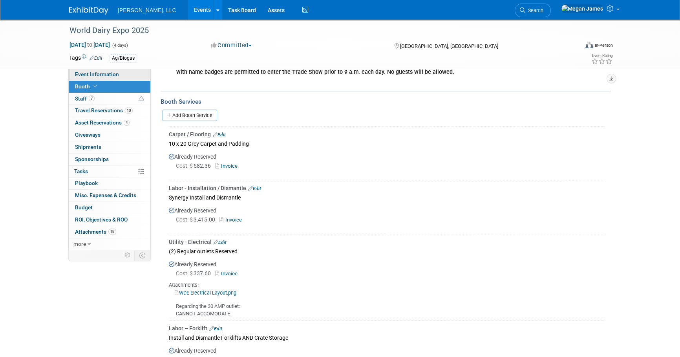
click at [132, 72] on link "Event Information" at bounding box center [110, 75] width 82 height 12
select select "Ag/Biogas"
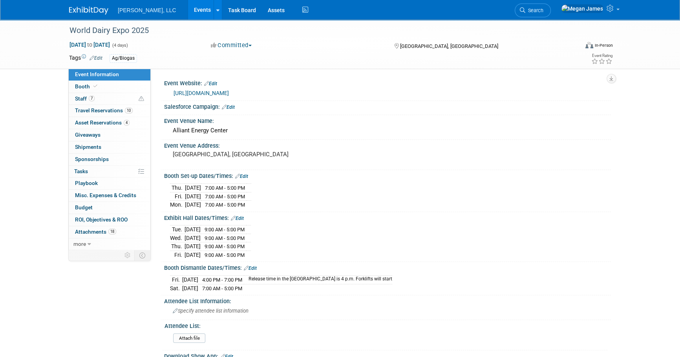
scroll to position [214, 0]
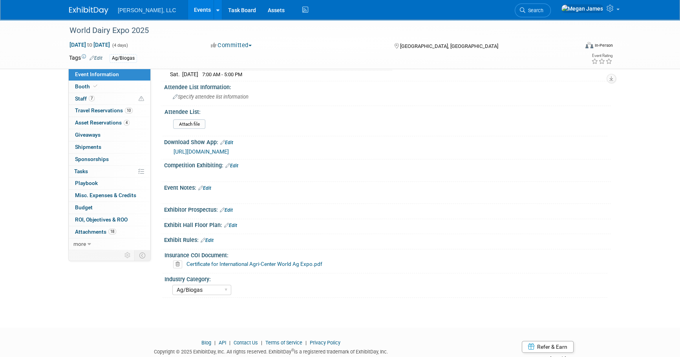
click at [239, 261] on link "Certificate for International Agri-Center World Ag Expo.pdf" at bounding box center [254, 264] width 136 height 6
click at [128, 87] on link "Booth" at bounding box center [110, 87] width 82 height 12
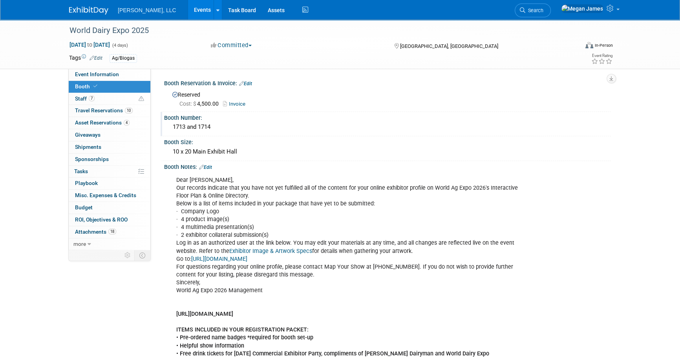
drag, startPoint x: 184, startPoint y: 126, endPoint x: 170, endPoint y: 126, distance: 14.5
click at [170, 126] on div "1713 and 1714" at bounding box center [387, 127] width 435 height 12
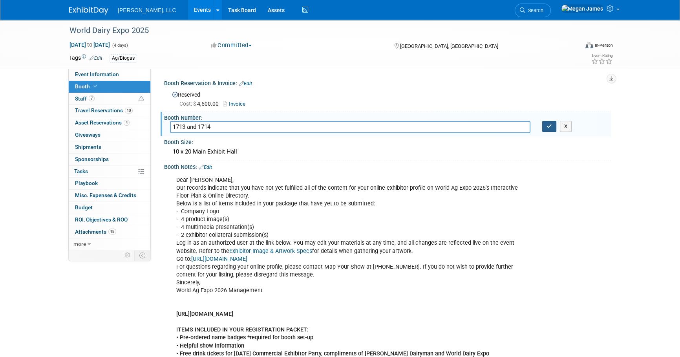
click at [553, 127] on button "button" at bounding box center [549, 126] width 14 height 11
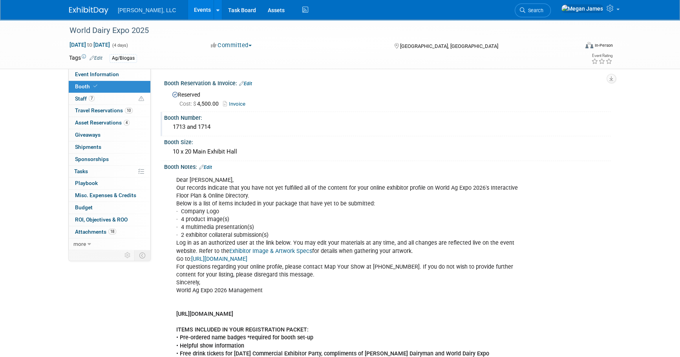
drag, startPoint x: 176, startPoint y: 12, endPoint x: 471, endPoint y: 59, distance: 298.5
click at [188, 12] on link "Events" at bounding box center [202, 10] width 29 height 20
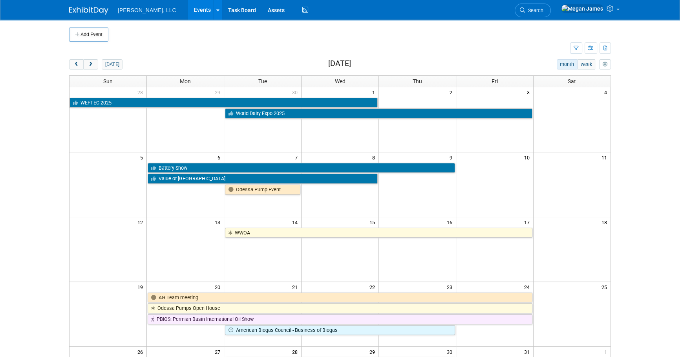
click at [656, 180] on body "[PERSON_NAME], LLC Events Add Event Bulk Upload Events Shareable Event Boards R…" at bounding box center [340, 178] width 680 height 357
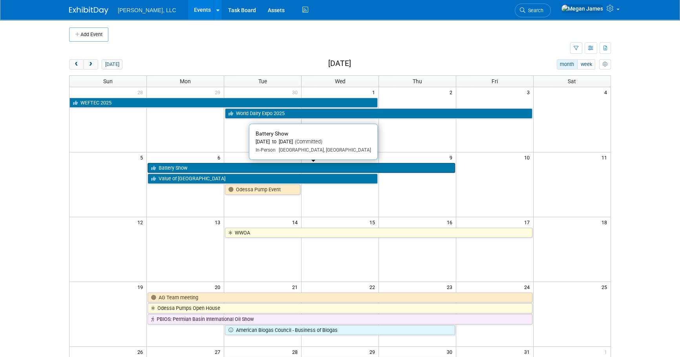
click at [173, 170] on link "Battery Show" at bounding box center [301, 168] width 307 height 10
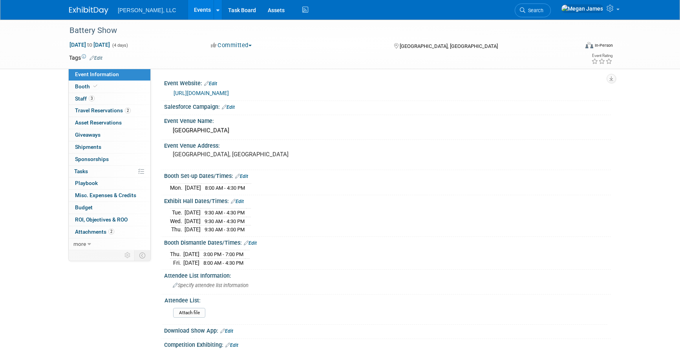
select select "Industrial"
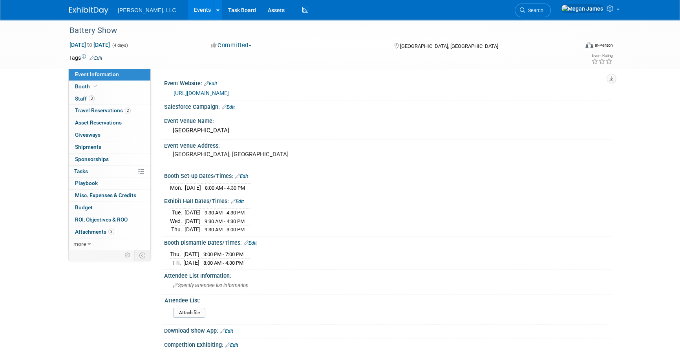
click at [243, 203] on link "Edit" at bounding box center [237, 201] width 13 height 5
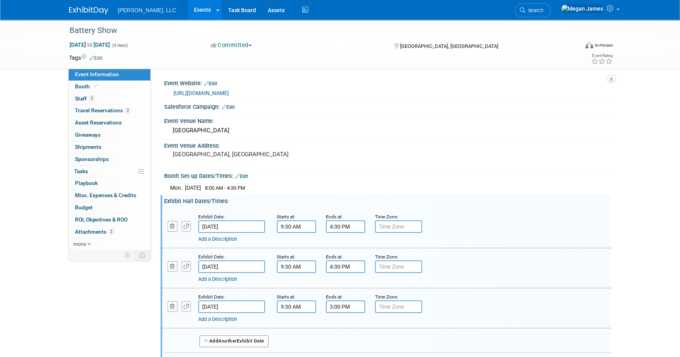
click at [251, 337] on button "Add Another Exhibit Date" at bounding box center [233, 341] width 69 height 12
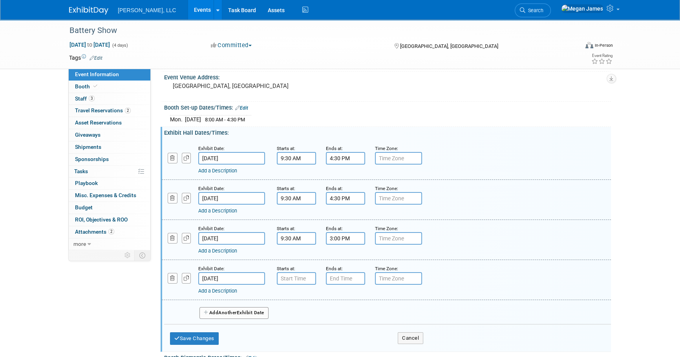
scroll to position [107, 0]
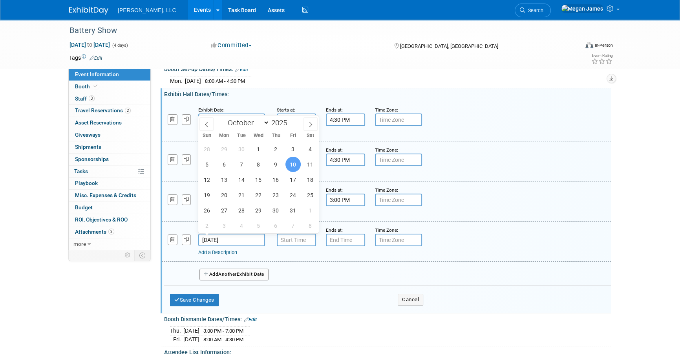
click at [236, 239] on input "[DATE]" at bounding box center [231, 240] width 67 height 13
click at [240, 165] on span "7" at bounding box center [241, 164] width 15 height 15
type input "[DATE]"
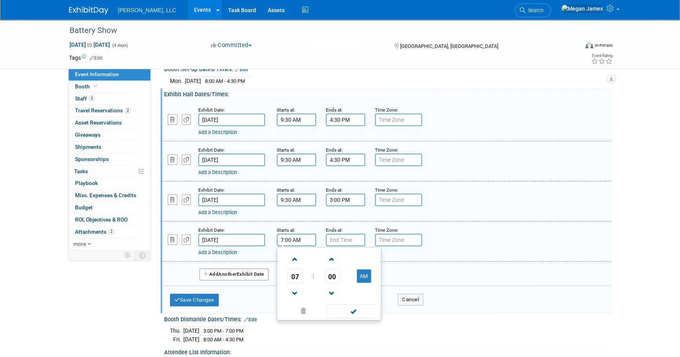
click at [298, 235] on input "7:00 AM" at bounding box center [296, 240] width 39 height 13
drag, startPoint x: 302, startPoint y: 236, endPoint x: 265, endPoint y: 236, distance: 37.3
click at [265, 236] on div "Exhibit Date: [DATE] Starts at: 7:00 AM 07 : 00 AM 12 01 02 03 04 05 06 07 08 0…" at bounding box center [386, 241] width 449 height 40
type input "6:00 PM"
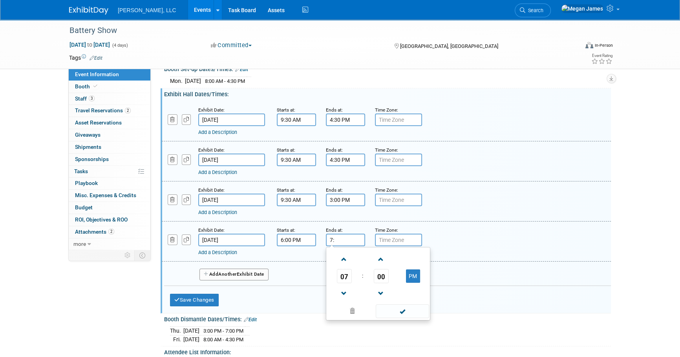
type input "7"
type input "9:00 PM"
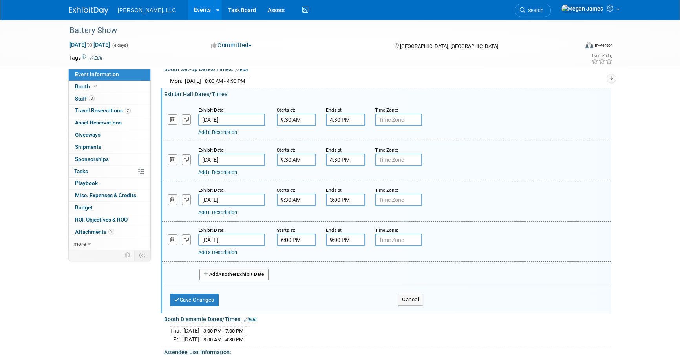
click at [211, 249] on link "Add a Description" at bounding box center [217, 252] width 39 height 6
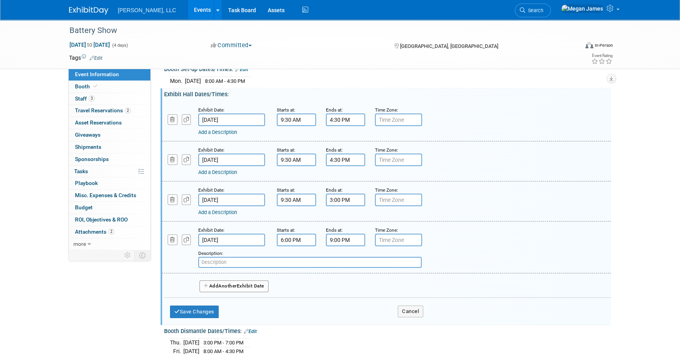
click at [247, 261] on input "text" at bounding box center [309, 262] width 223 height 11
type input "Welcome Party - [GEOGRAPHIC_DATA]"
click at [211, 307] on button "Save Changes" at bounding box center [194, 311] width 49 height 13
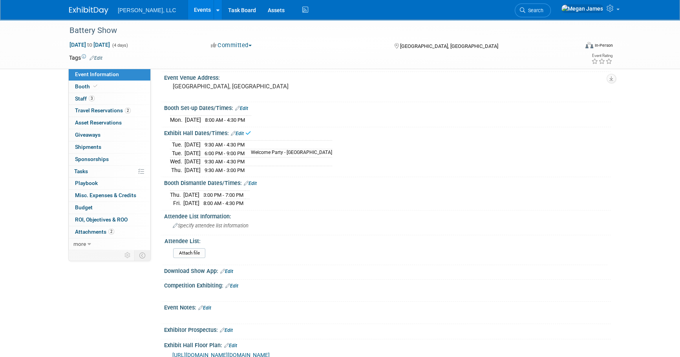
scroll to position [0, 0]
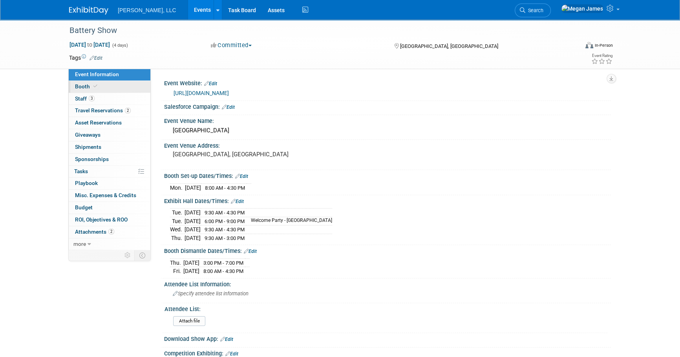
click at [130, 88] on link "Booth" at bounding box center [110, 87] width 82 height 12
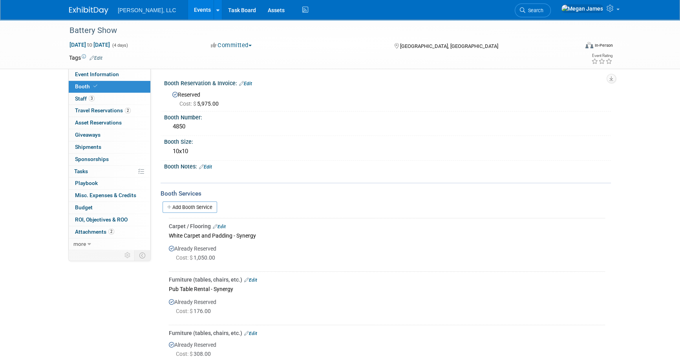
click at [207, 163] on div "Booth Notes: Edit" at bounding box center [387, 166] width 447 height 10
drag, startPoint x: 212, startPoint y: 166, endPoint x: 237, endPoint y: 171, distance: 25.5
click at [212, 166] on link "Edit" at bounding box center [205, 166] width 13 height 5
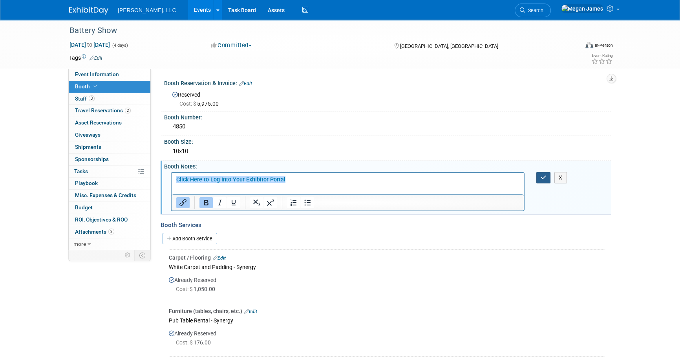
click at [547, 176] on button "button" at bounding box center [543, 177] width 15 height 11
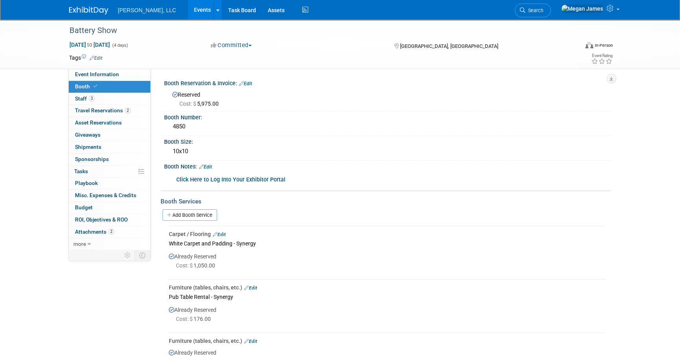
click at [188, 8] on link "Events" at bounding box center [202, 10] width 29 height 20
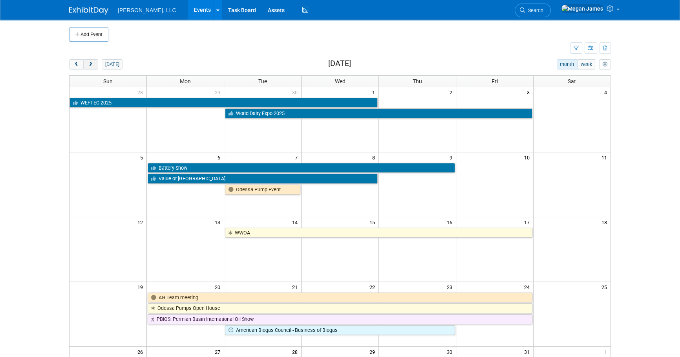
click at [90, 66] on span "next" at bounding box center [91, 64] width 6 height 5
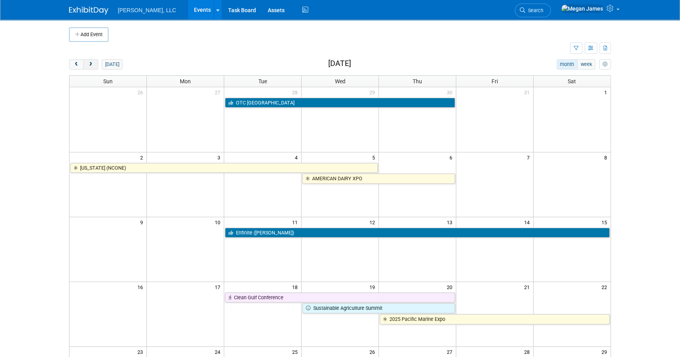
click at [90, 66] on span "next" at bounding box center [91, 64] width 6 height 5
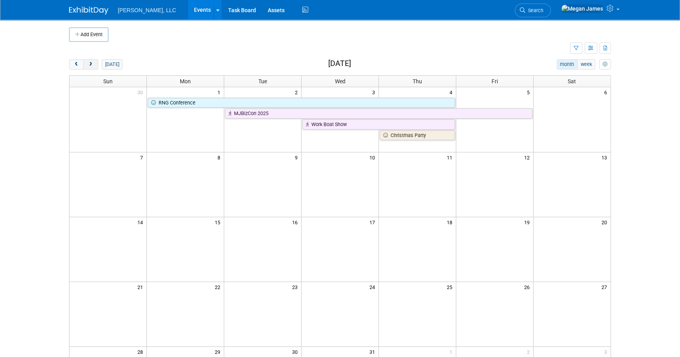
click at [90, 66] on span "next" at bounding box center [91, 64] width 6 height 5
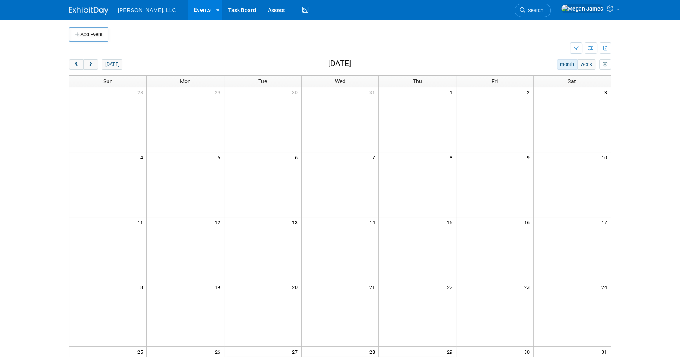
scroll to position [178, 0]
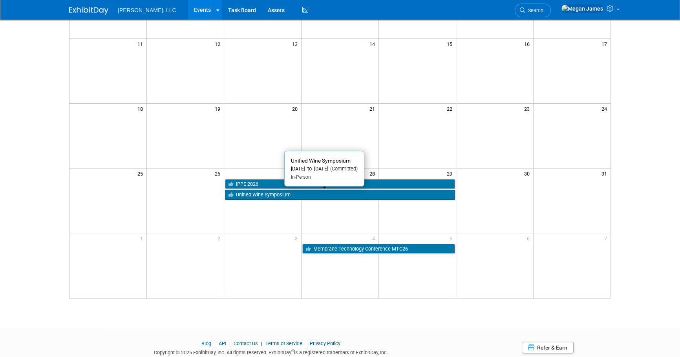
click at [254, 196] on link "Unified Wine Symposium" at bounding box center [340, 195] width 230 height 10
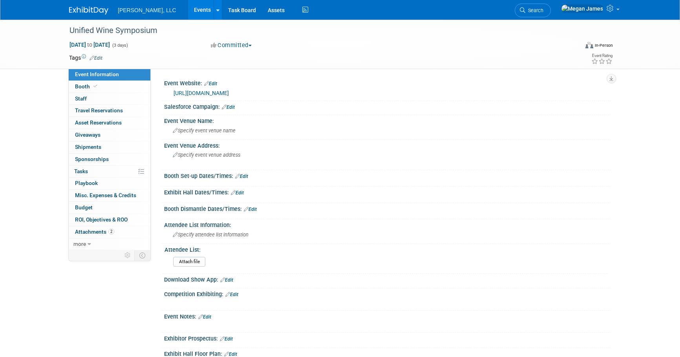
select select "Industrial"
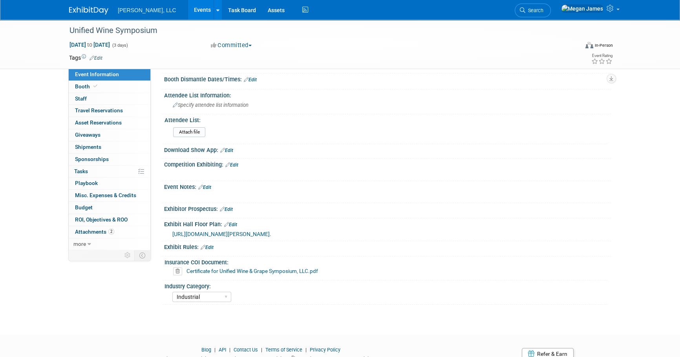
scroll to position [168, 0]
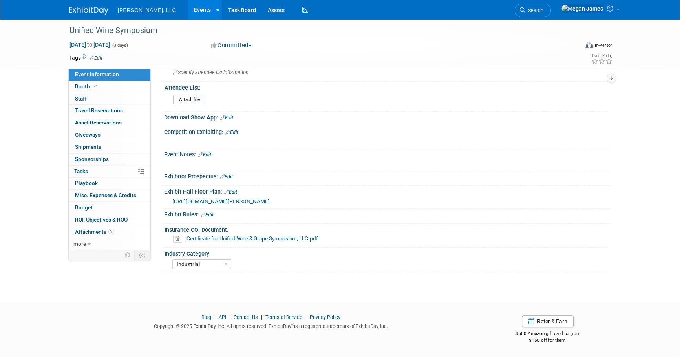
click at [637, 225] on div "Unified Wine Symposium [DATE] to [DATE] (3 days) [DATE] to [DATE] Committed Com…" at bounding box center [340, 72] width 680 height 430
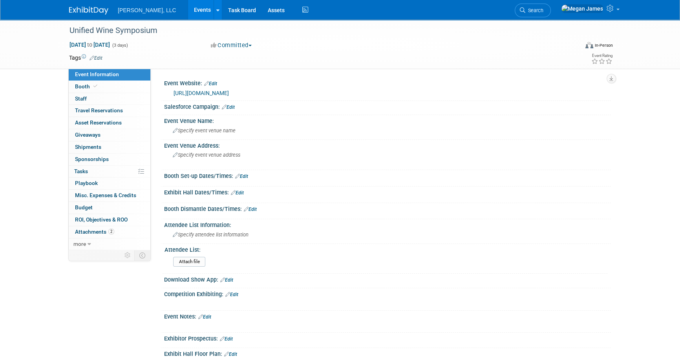
click at [637, 225] on div "Unified Wine Symposium [DATE] to [DATE] (3 days) [DATE] to [DATE] Committed Com…" at bounding box center [340, 235] width 680 height 430
click at [652, 219] on div "Unified Wine Symposium [DATE] to [DATE] (3 days) [DATE] to [DATE] Committed Com…" at bounding box center [340, 235] width 680 height 430
click at [188, 6] on link "Events" at bounding box center [202, 10] width 29 height 20
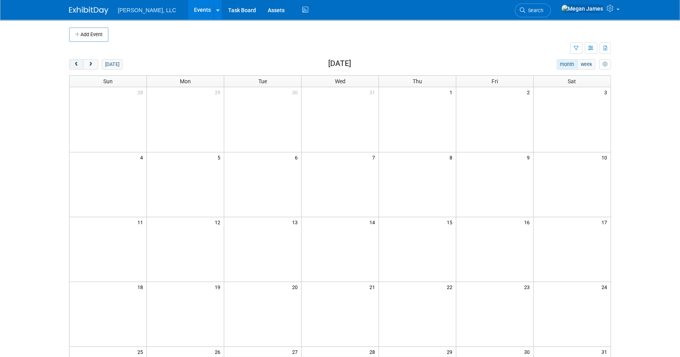
click at [75, 65] on span "prev" at bounding box center [76, 64] width 6 height 5
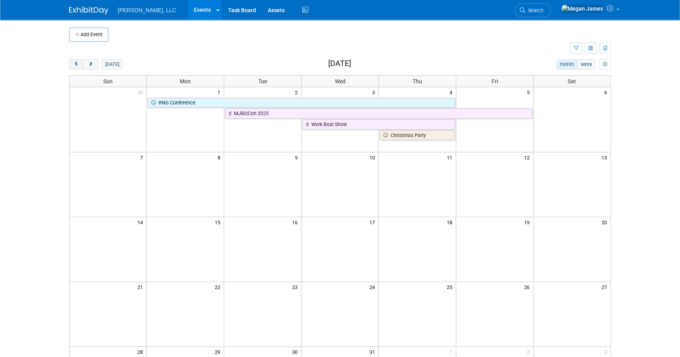
click at [75, 65] on span "prev" at bounding box center [76, 64] width 6 height 5
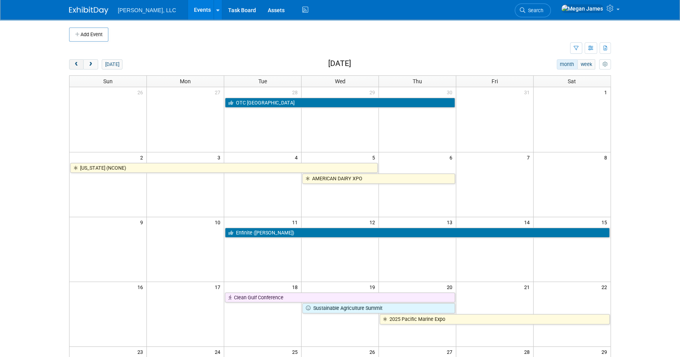
click at [75, 65] on span "prev" at bounding box center [76, 64] width 6 height 5
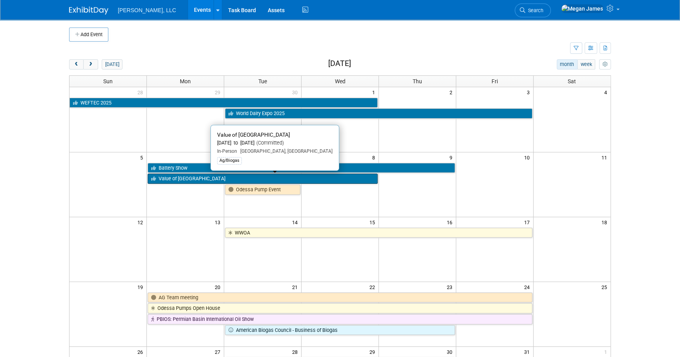
click at [175, 177] on link "Value of [GEOGRAPHIC_DATA]" at bounding box center [263, 179] width 230 height 10
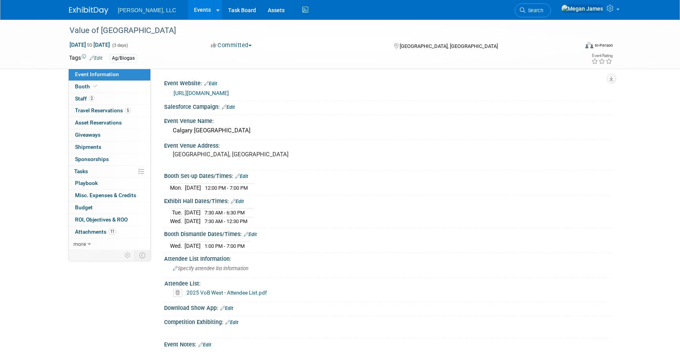
select select "Ag/Biogas"
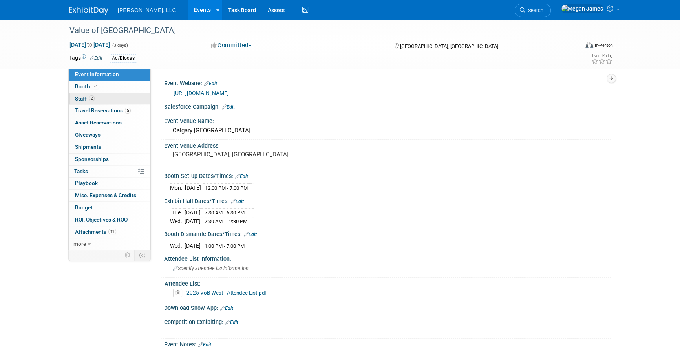
click at [116, 102] on link "2 Staff 2" at bounding box center [110, 99] width 82 height 12
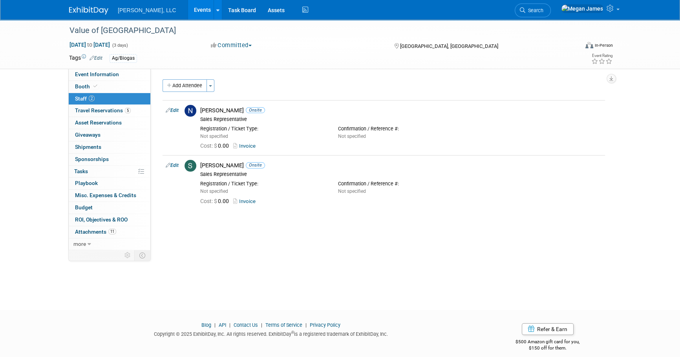
click at [371, 221] on div "Event Website: Edit [URL][DOMAIN_NAME] Salesforce Campaign: Edit Event Venue Na…" at bounding box center [381, 159] width 460 height 181
click at [250, 148] on link "Invoice" at bounding box center [246, 146] width 26 height 6
click at [250, 199] on link "Invoice" at bounding box center [246, 201] width 26 height 6
click at [616, 199] on div "Event Information Event Info Booth Booth 2 Staff 2 Staff 5 Travel Reservations …" at bounding box center [340, 135] width 554 height 230
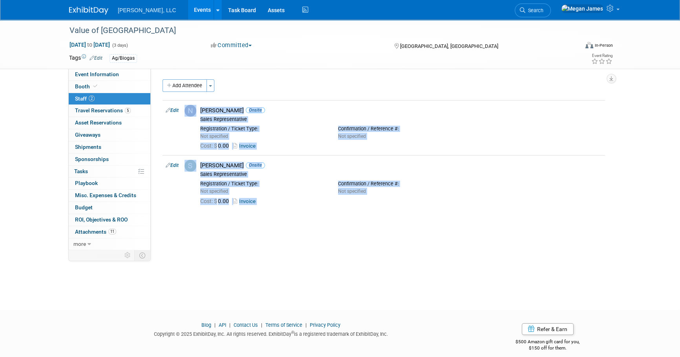
click at [248, 256] on div "Value of [GEOGRAPHIC_DATA] [DATE] to [DATE] (3 days) [DATE] to [DATE] Committed…" at bounding box center [340, 158] width 680 height 276
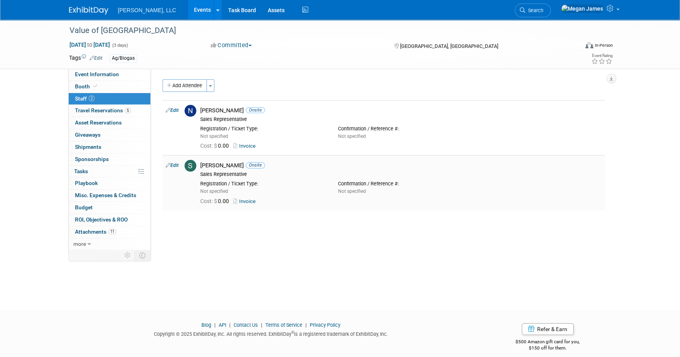
click at [251, 202] on link "Invoice" at bounding box center [246, 201] width 26 height 6
click at [238, 236] on div "Event Website: Edit https://biogasassociation.ca/vob2025west/ Salesforce Campai…" at bounding box center [381, 159] width 460 height 181
click at [255, 202] on link "Invoice" at bounding box center [246, 201] width 26 height 6
click at [254, 146] on link "Invoice" at bounding box center [246, 146] width 26 height 6
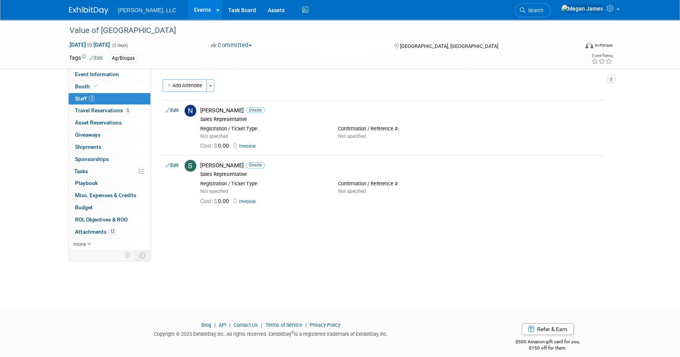
click at [188, 8] on link "Events" at bounding box center [202, 10] width 29 height 20
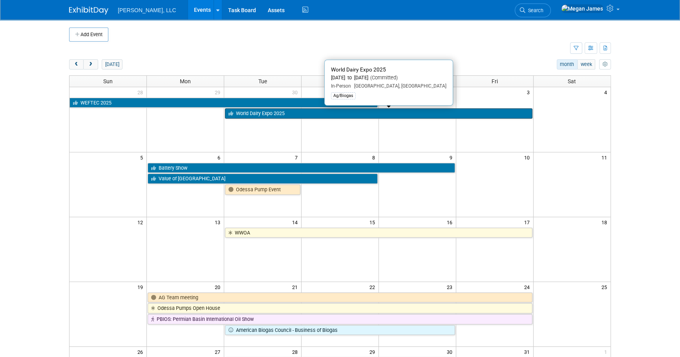
click at [244, 114] on link "World Dairy Expo 2025" at bounding box center [378, 113] width 307 height 10
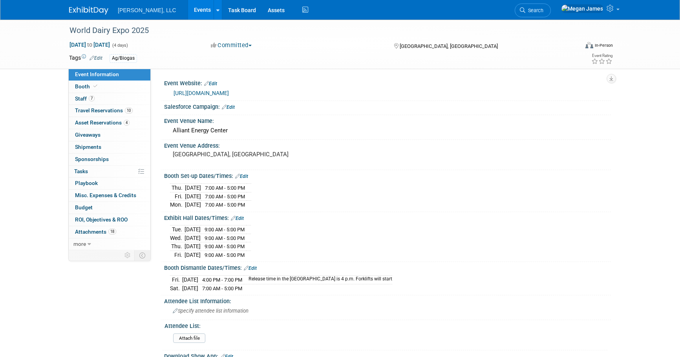
select select "Ag/Biogas"
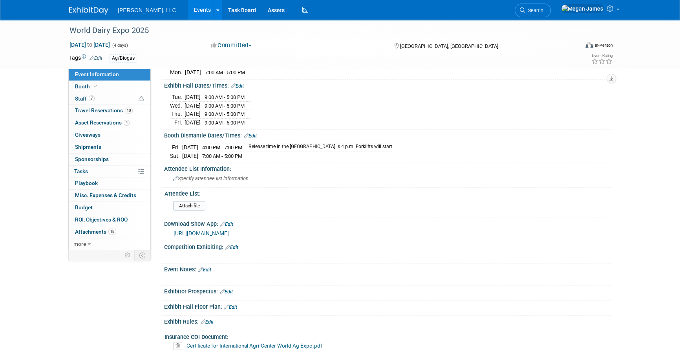
scroll to position [214, 0]
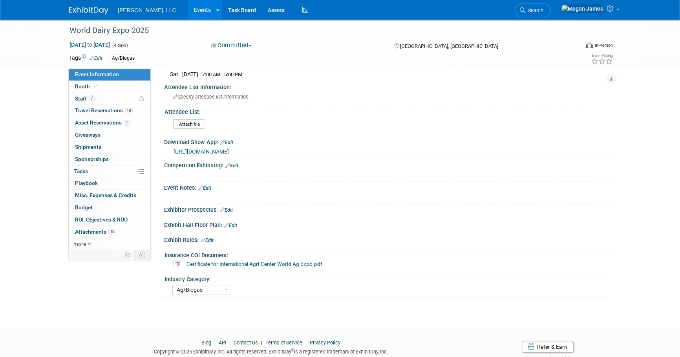
click at [232, 261] on link "Certificate for International Agri-Center World Ag Expo.pdf" at bounding box center [254, 264] width 136 height 6
click at [188, 12] on link "Events" at bounding box center [202, 10] width 29 height 20
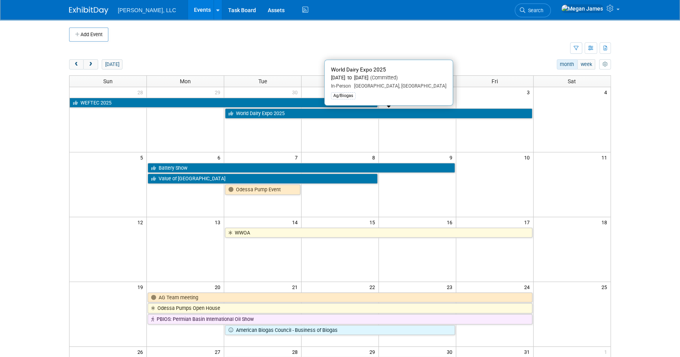
click at [255, 114] on link "World Dairy Expo 2025" at bounding box center [378, 113] width 307 height 10
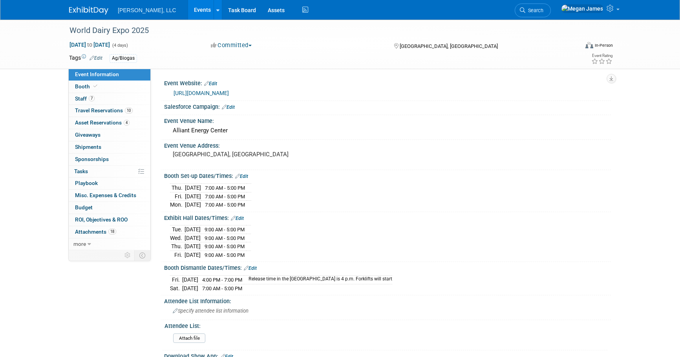
select select "Ag/Biogas"
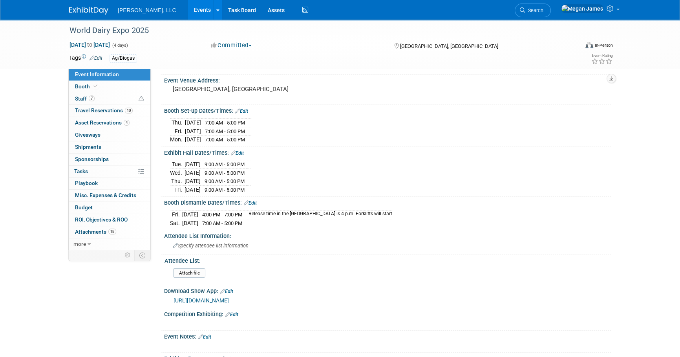
scroll to position [178, 0]
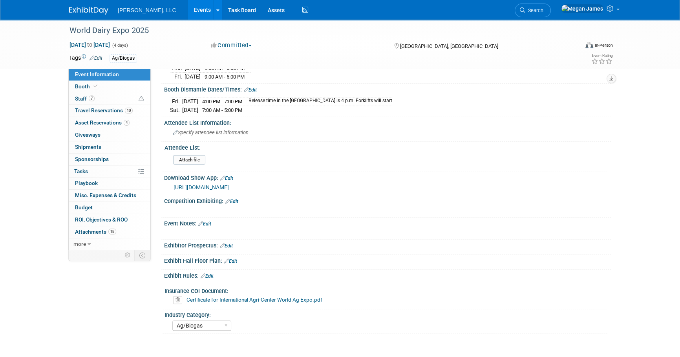
click at [177, 296] on icon at bounding box center [177, 300] width 9 height 8
click at [170, 324] on link "Yes" at bounding box center [170, 326] width 23 height 13
click at [188, 11] on link "Events" at bounding box center [202, 10] width 29 height 20
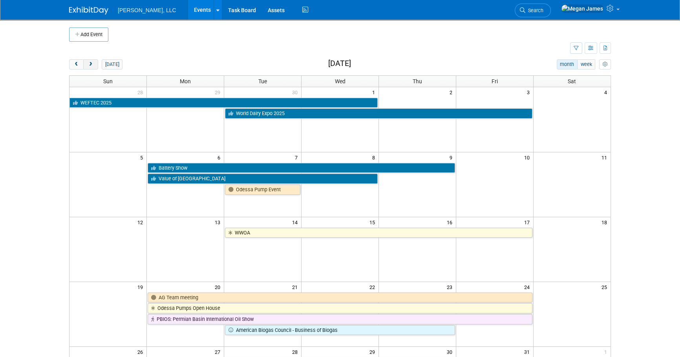
click at [90, 64] on span "next" at bounding box center [91, 64] width 6 height 5
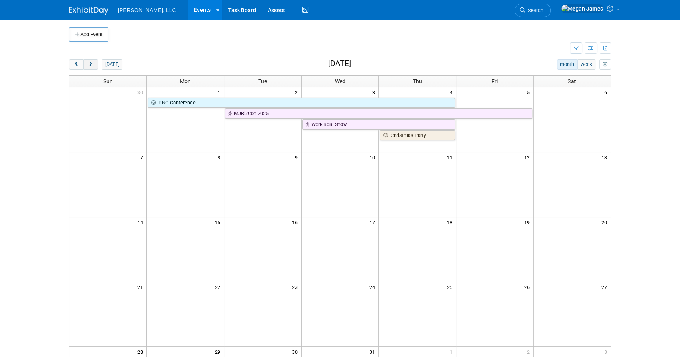
click at [90, 64] on span "next" at bounding box center [91, 64] width 6 height 5
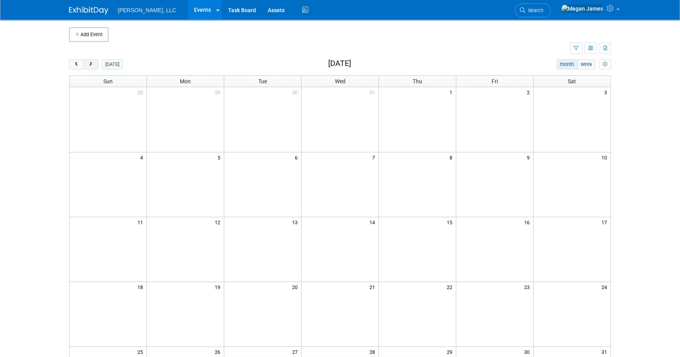
click at [90, 64] on span "next" at bounding box center [91, 64] width 6 height 5
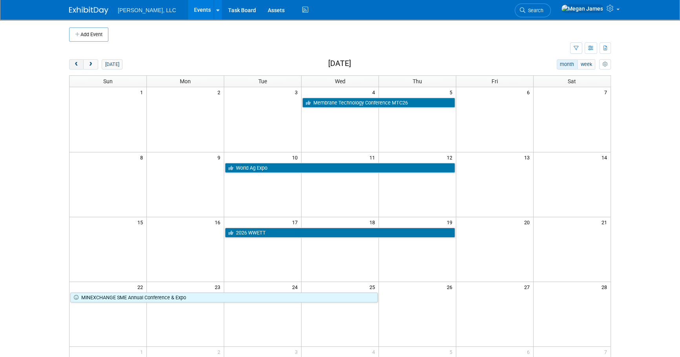
click at [77, 65] on span "prev" at bounding box center [76, 64] width 6 height 5
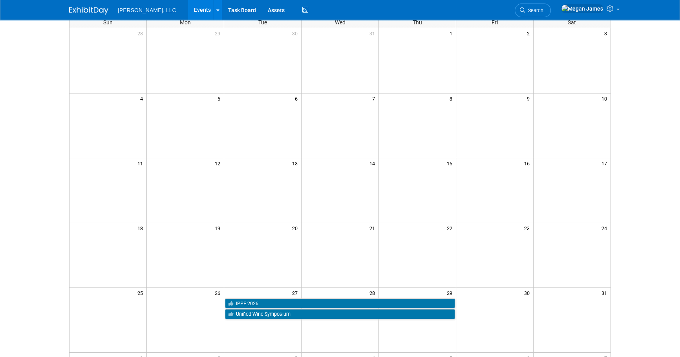
scroll to position [178, 0]
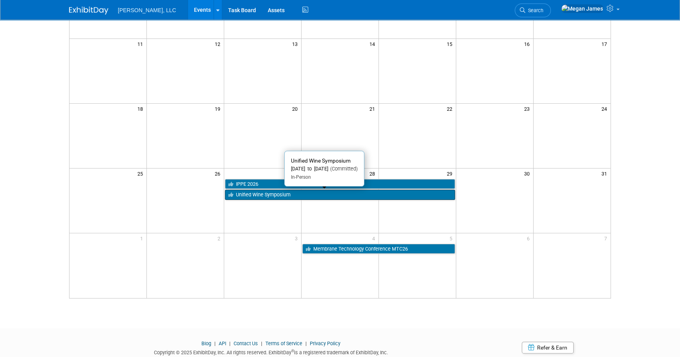
click at [260, 197] on link "Unified Wine Symposium" at bounding box center [340, 195] width 230 height 10
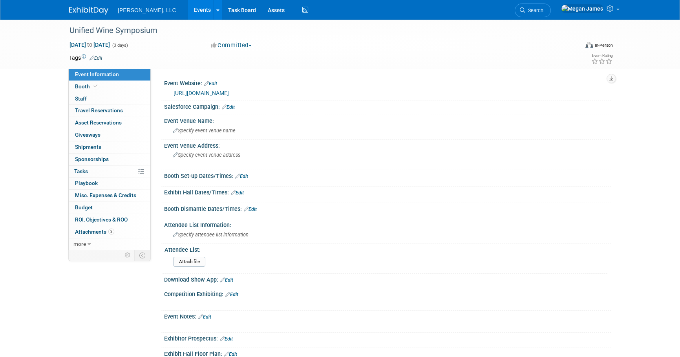
select select "Industrial"
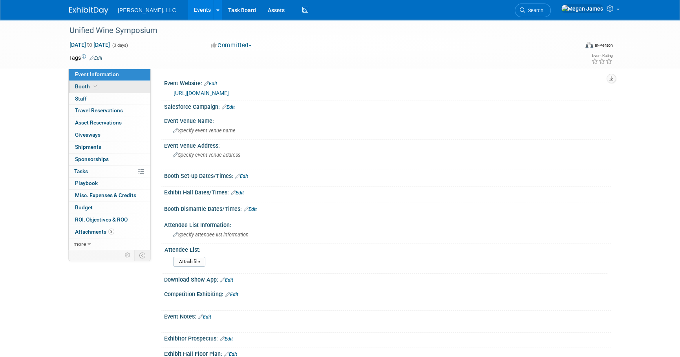
click at [110, 86] on link "Booth" at bounding box center [110, 87] width 82 height 12
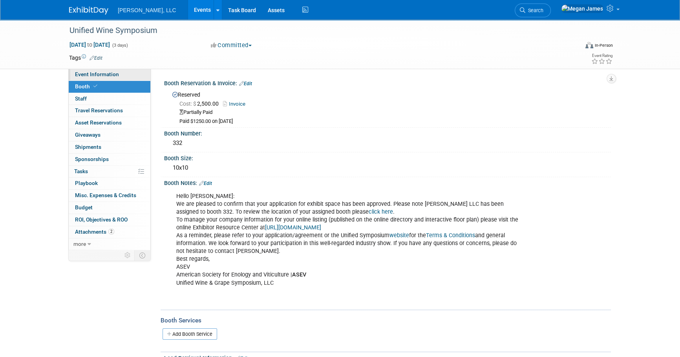
click at [102, 75] on span "Event Information" at bounding box center [97, 74] width 44 height 6
select select "Industrial"
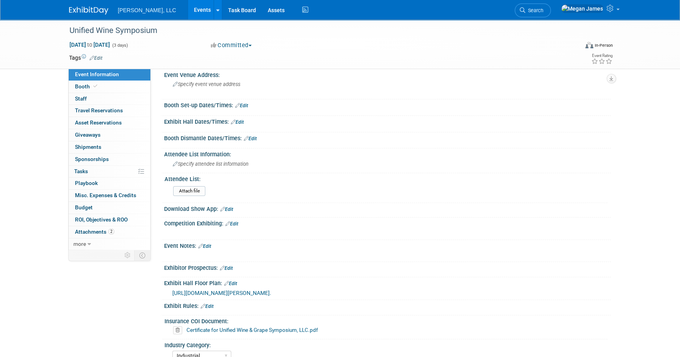
scroll to position [168, 0]
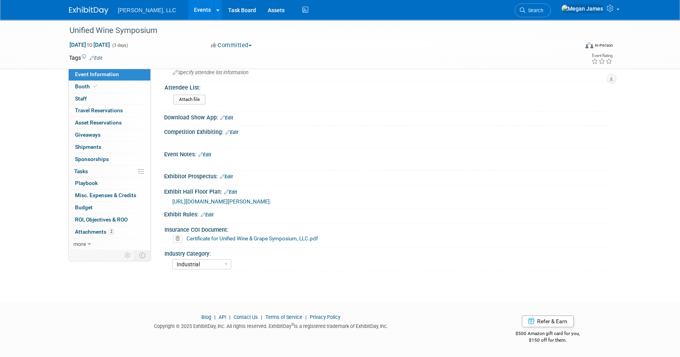
click at [178, 241] on icon at bounding box center [177, 239] width 9 height 8
click at [168, 272] on link "Yes" at bounding box center [169, 275] width 23 height 13
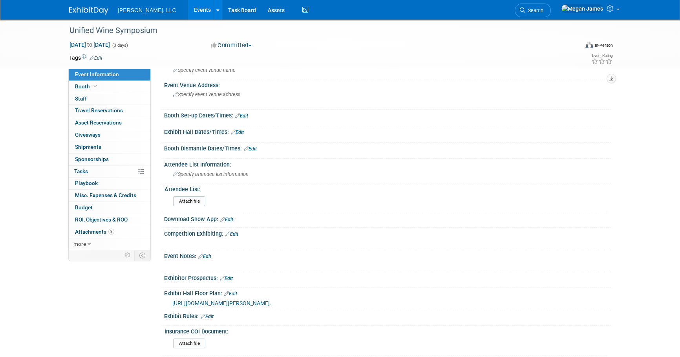
scroll to position [0, 0]
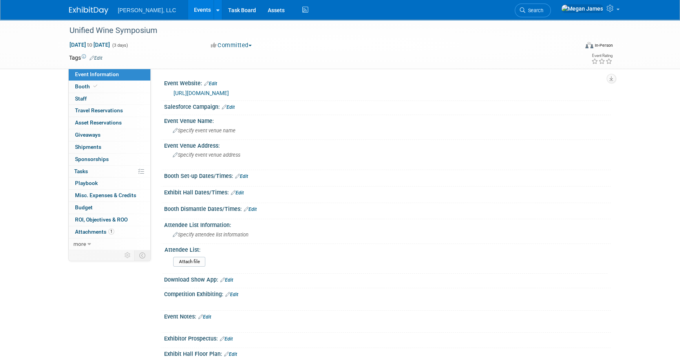
click at [188, 9] on link "Events" at bounding box center [202, 10] width 29 height 20
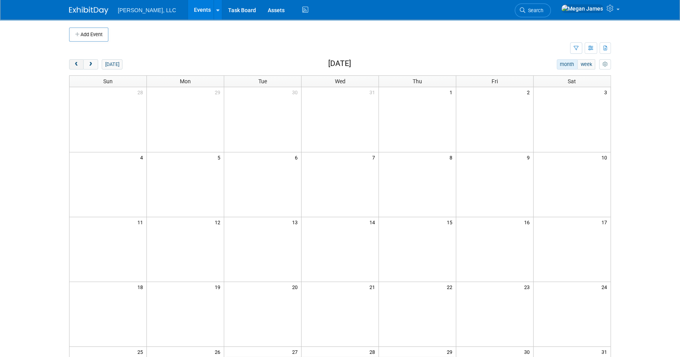
click at [73, 65] on span "prev" at bounding box center [76, 64] width 6 height 5
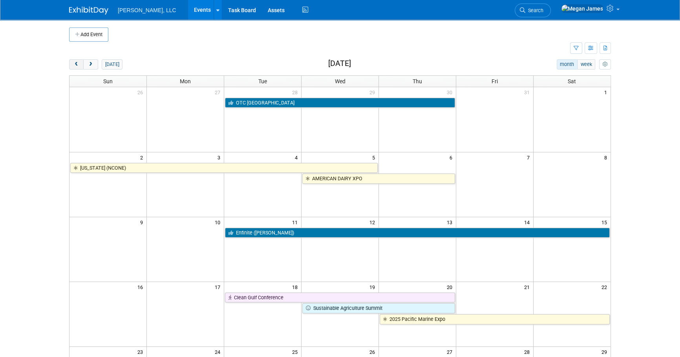
click at [73, 65] on span "prev" at bounding box center [76, 64] width 6 height 5
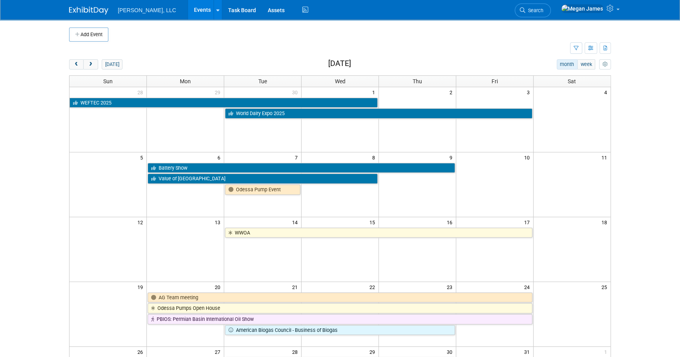
click at [658, 180] on body "[PERSON_NAME], LLC Events Add Event Bulk Upload Events Shareable Event Boards R…" at bounding box center [340, 178] width 680 height 357
click at [659, 200] on body "[PERSON_NAME], LLC Events Add Event Bulk Upload Events Shareable Event Boards R…" at bounding box center [340, 178] width 680 height 357
drag, startPoint x: 632, startPoint y: 216, endPoint x: 633, endPoint y: 223, distance: 6.8
click at [632, 216] on body "Boerger, LLC Events Add Event Bulk Upload Events Shareable Event Boards Recentl…" at bounding box center [340, 178] width 680 height 357
click at [644, 141] on body "Boerger, LLC Events Add Event Bulk Upload Events Shareable Event Boards Recentl…" at bounding box center [340, 178] width 680 height 357
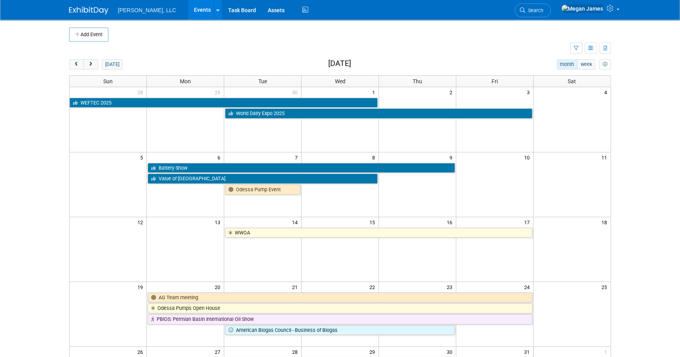
click at [58, 110] on body "Boerger, LLC Events Add Event Bulk Upload Events Shareable Event Boards Recentl…" at bounding box center [340, 178] width 680 height 357
click at [71, 193] on td at bounding box center [107, 178] width 77 height 33
click at [641, 102] on body "Boerger, LLC Events Add Event Bulk Upload Events Shareable Event Boards Recentl…" at bounding box center [340, 178] width 680 height 357
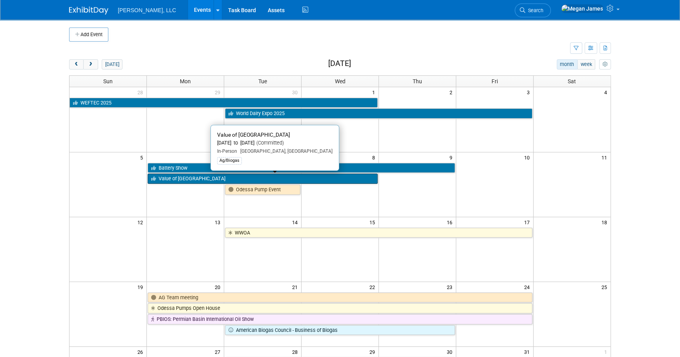
click at [250, 177] on link "Value of [GEOGRAPHIC_DATA]" at bounding box center [263, 179] width 230 height 10
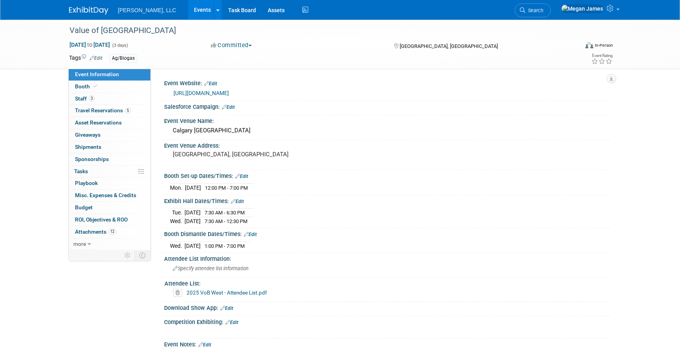
select select "Ag/Biogas"
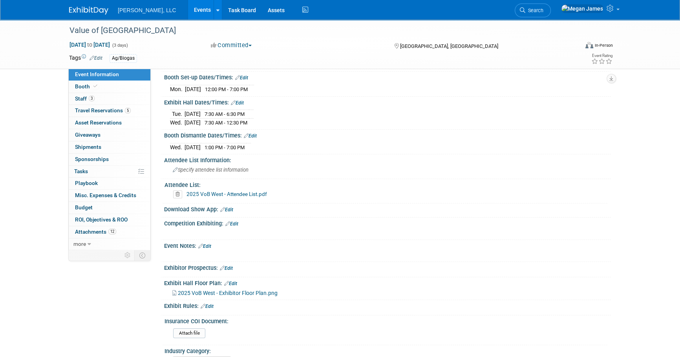
scroll to position [35, 0]
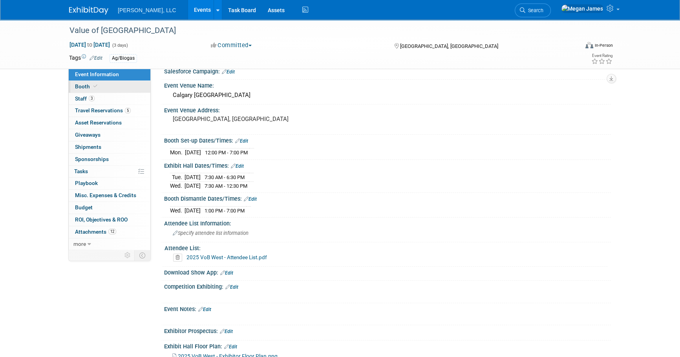
click at [125, 86] on link "Booth" at bounding box center [110, 87] width 82 height 12
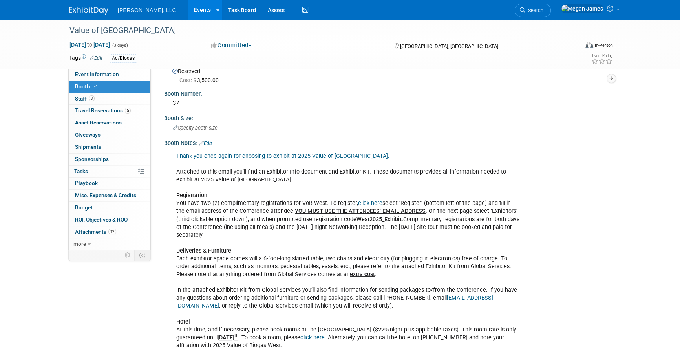
scroll to position [71, 0]
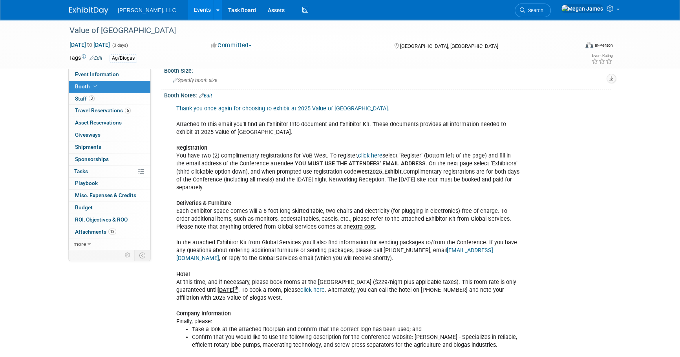
drag, startPoint x: 177, startPoint y: 155, endPoint x: 520, endPoint y: 190, distance: 345.4
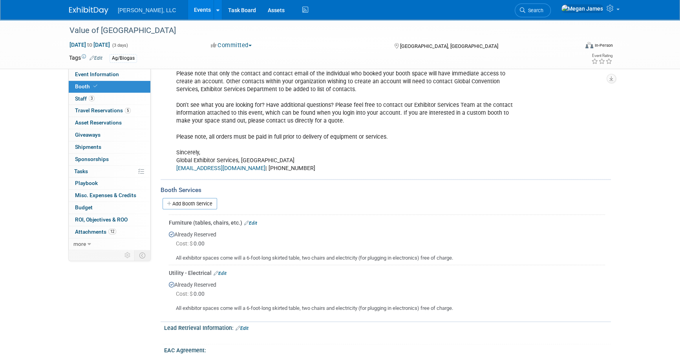
scroll to position [678, 0]
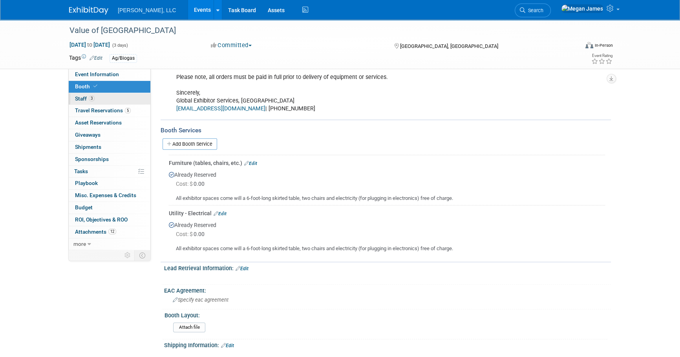
click at [126, 102] on link "3 Staff 3" at bounding box center [110, 99] width 82 height 12
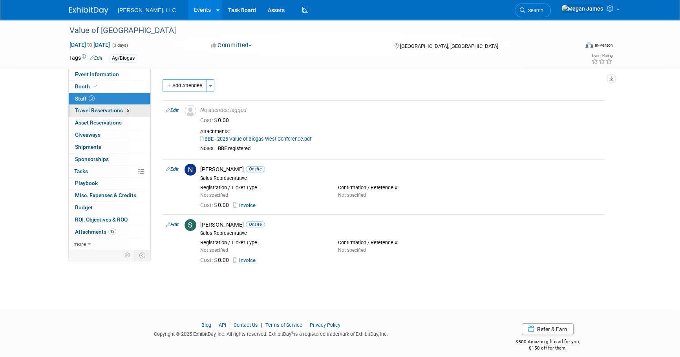
click at [128, 113] on span "5" at bounding box center [128, 111] width 6 height 6
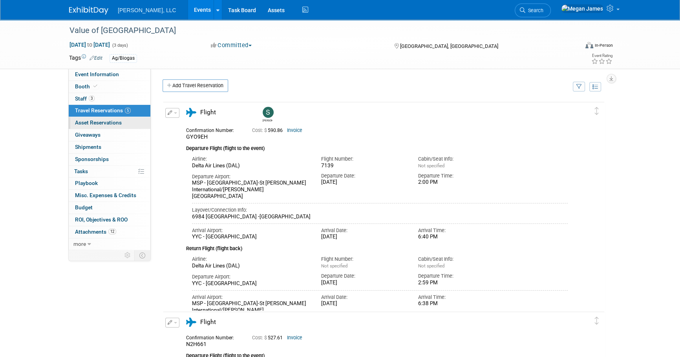
click at [97, 123] on span "Asset Reservations 0" at bounding box center [98, 122] width 47 height 6
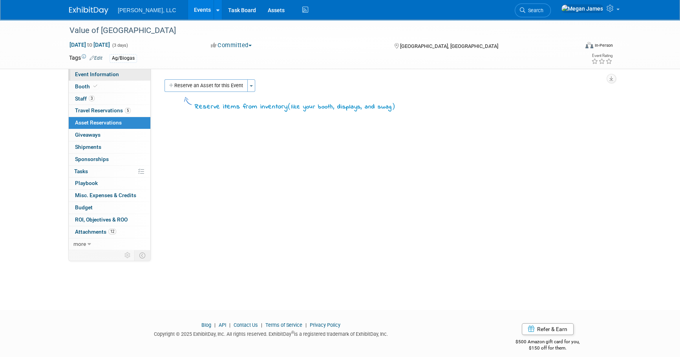
click at [100, 79] on link "Event Information" at bounding box center [110, 75] width 82 height 12
select select "Ag/Biogas"
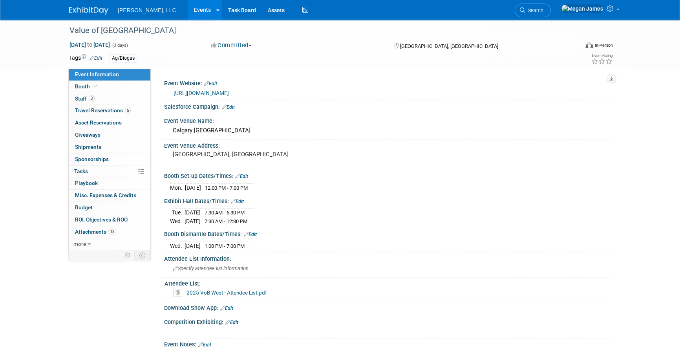
click at [188, 8] on link "Events" at bounding box center [202, 10] width 29 height 20
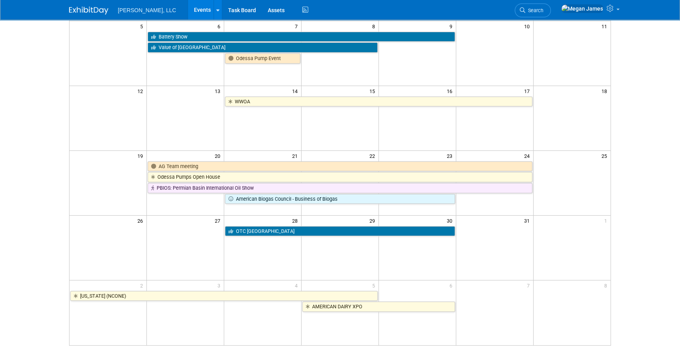
scroll to position [132, 0]
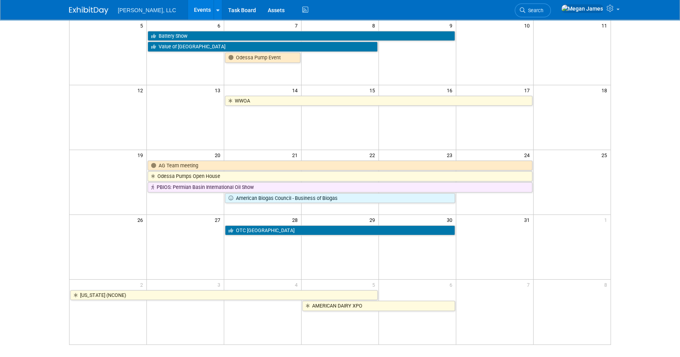
click at [59, 75] on body "[PERSON_NAME], LLC Events Add Event Bulk Upload Events Shareable Event Boards R…" at bounding box center [340, 46] width 680 height 357
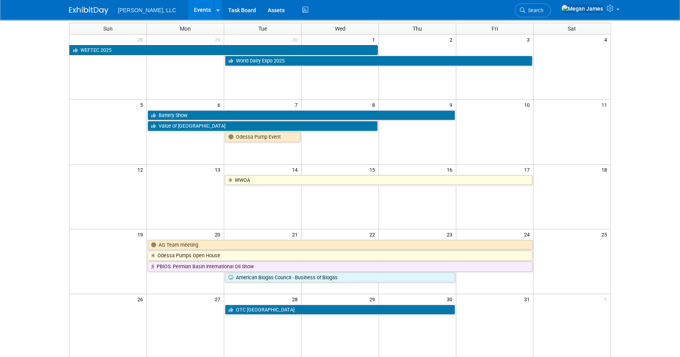
scroll to position [0, 0]
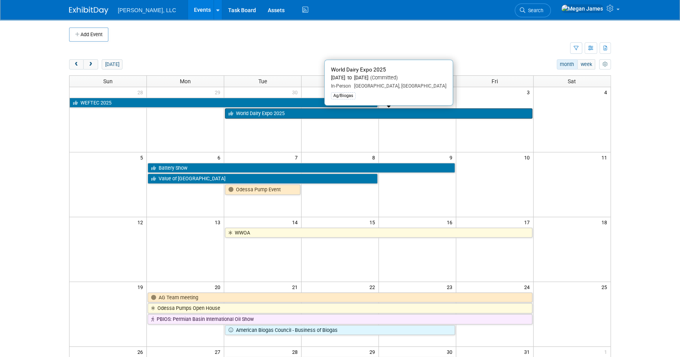
click at [280, 113] on link "World Dairy Expo 2025" at bounding box center [378, 113] width 307 height 10
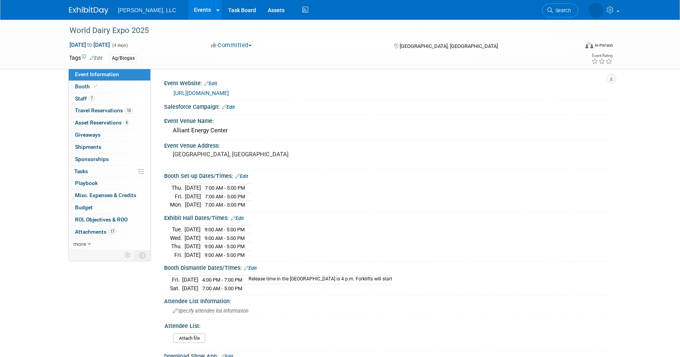
select select "Ag/Biogas"
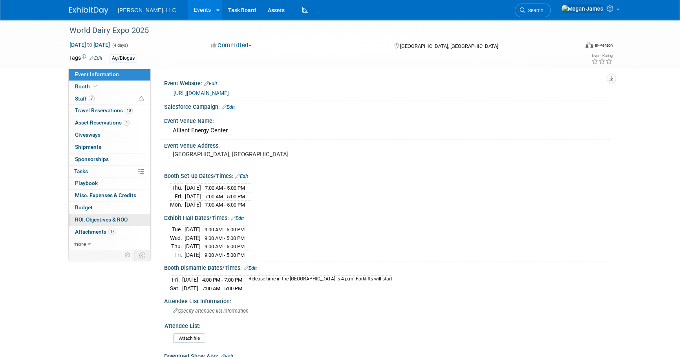
drag, startPoint x: 111, startPoint y: 232, endPoint x: 137, endPoint y: 219, distance: 28.8
click at [111, 232] on span "17" at bounding box center [112, 231] width 8 height 6
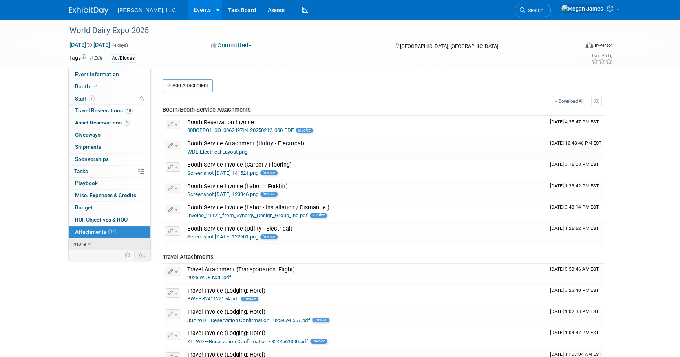
click at [112, 243] on link "more" at bounding box center [110, 244] width 82 height 12
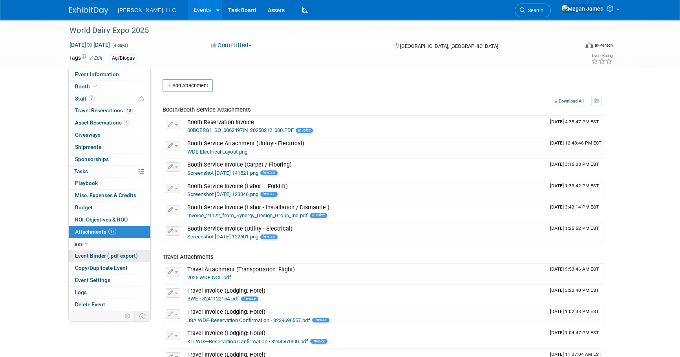
click at [106, 259] on link "Event Binder (.pdf export)" at bounding box center [110, 256] width 82 height 12
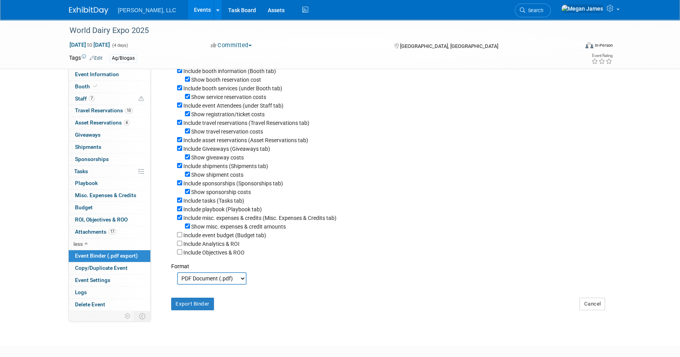
scroll to position [103, 0]
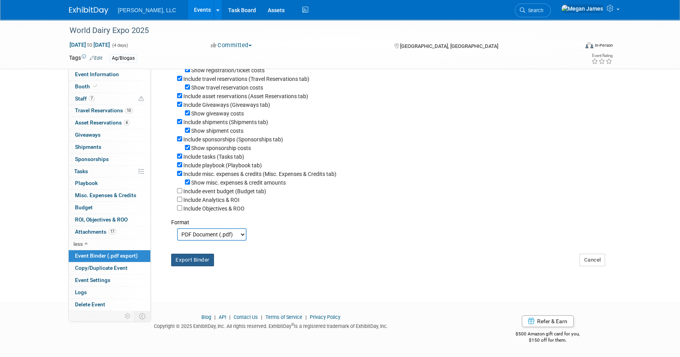
click at [204, 263] on button "Export Binder" at bounding box center [192, 260] width 43 height 13
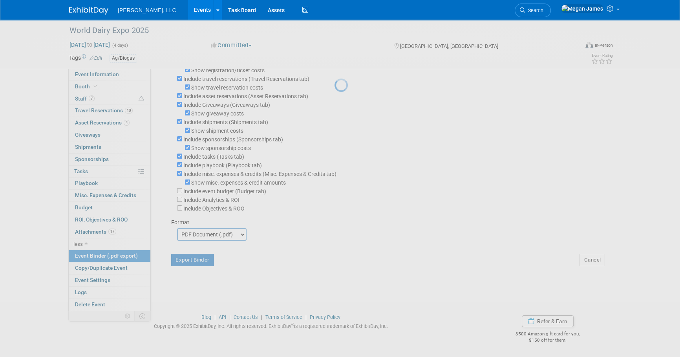
click at [334, 75] on div at bounding box center [339, 178] width 11 height 357
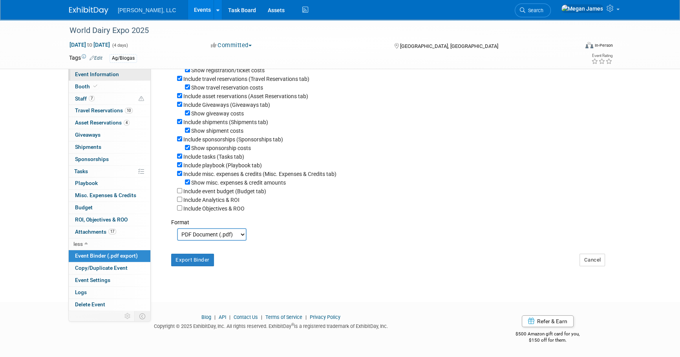
click at [123, 75] on link "Event Information" at bounding box center [110, 75] width 82 height 12
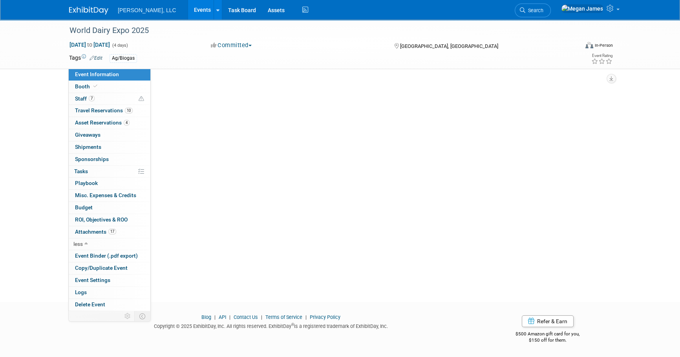
scroll to position [0, 0]
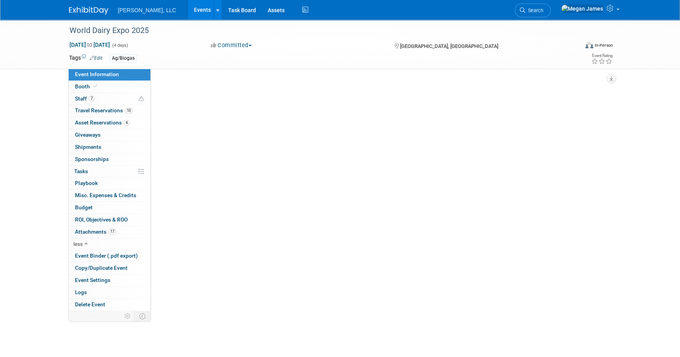
select select "Ag/Biogas"
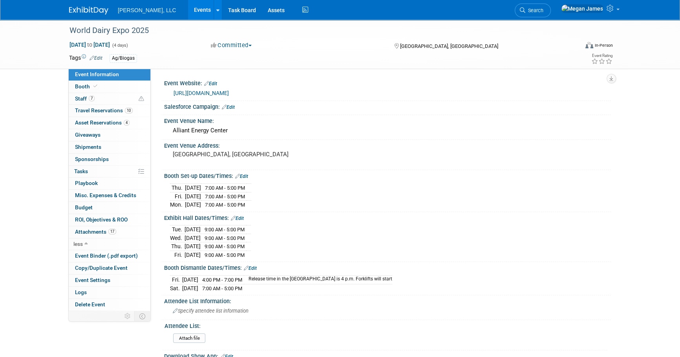
click at [628, 141] on div "World Dairy Expo 2025 Sep 30, 2025 to Oct 3, 2025 (4 days) Sep 30, 2025 to Oct …" at bounding box center [340, 276] width 680 height 513
click at [104, 256] on span "Event Binder (.pdf export)" at bounding box center [106, 255] width 63 height 6
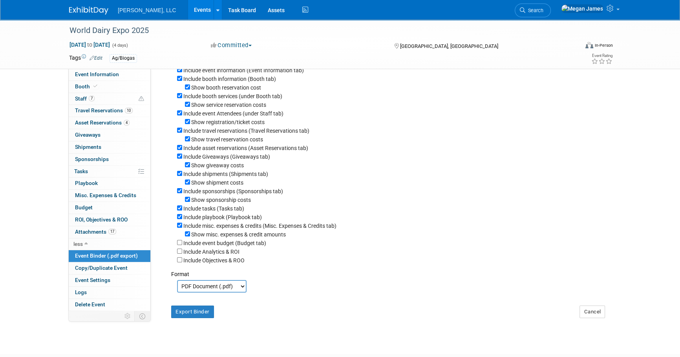
scroll to position [103, 0]
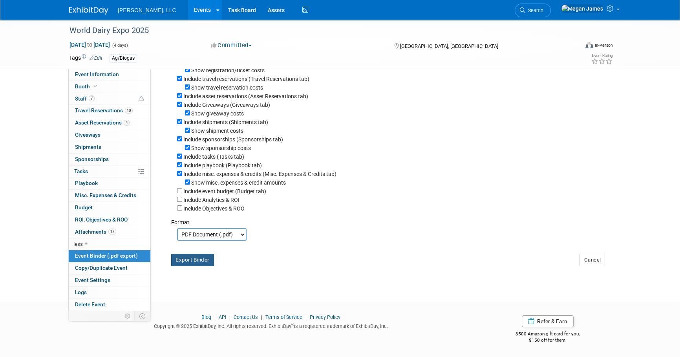
click at [197, 261] on button "Export Binder" at bounding box center [192, 260] width 43 height 13
drag, startPoint x: 652, startPoint y: 75, endPoint x: 658, endPoint y: 56, distance: 20.0
click at [652, 75] on div "World Dairy Expo 2025 Sep 30, 2025 to Oct 3, 2025 (4 days) Sep 30, 2025 to Oct …" at bounding box center [340, 104] width 680 height 367
click at [188, 13] on link "Events" at bounding box center [202, 10] width 29 height 20
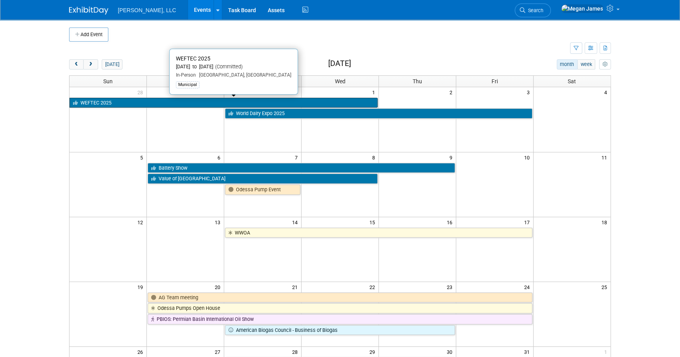
click at [123, 99] on link "WEFTEC 2025" at bounding box center [223, 103] width 308 height 10
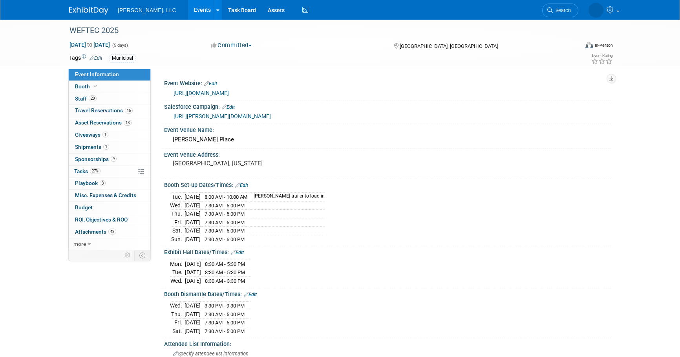
select select "Municipal"
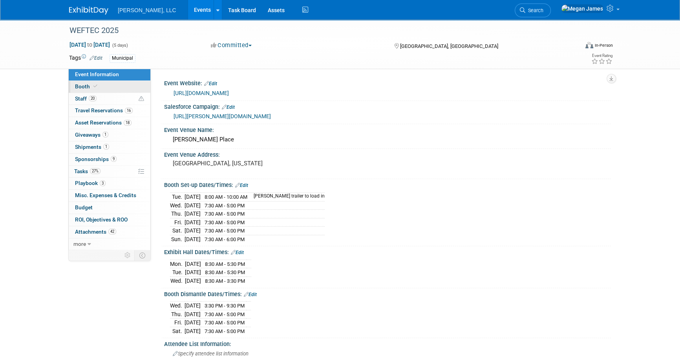
click at [115, 88] on link "Booth" at bounding box center [110, 87] width 82 height 12
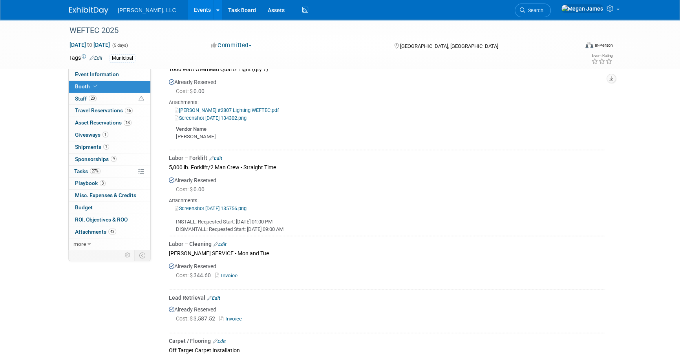
scroll to position [1035, 0]
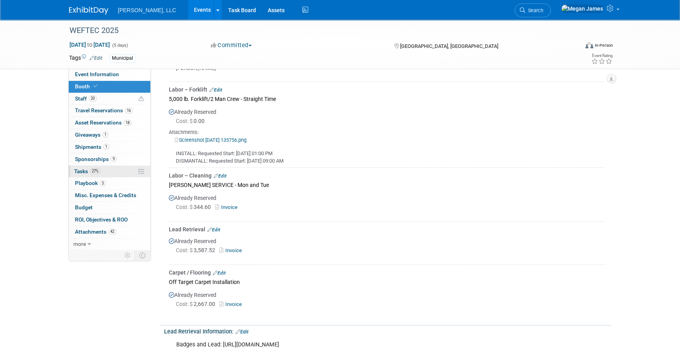
click at [119, 170] on link "27% Tasks 27%" at bounding box center [110, 172] width 82 height 12
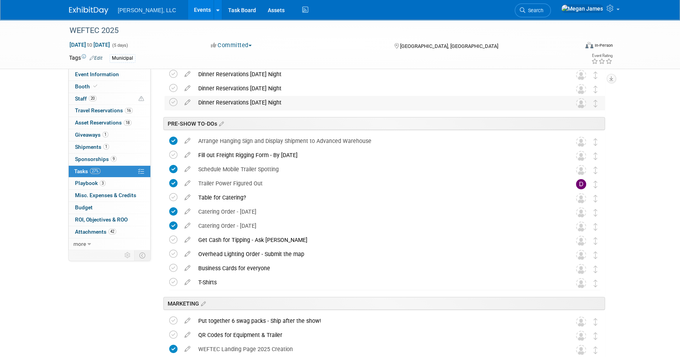
scroll to position [143, 0]
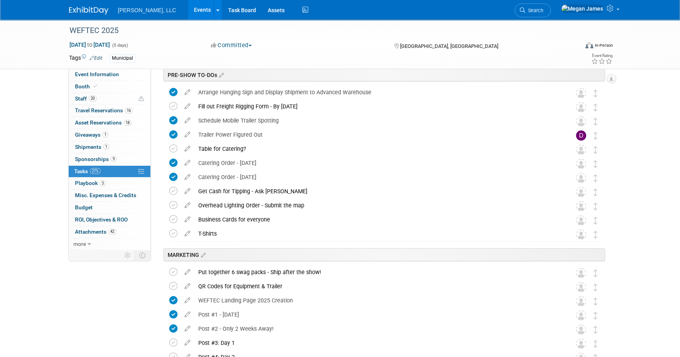
click at [133, 311] on div "Event Information Event Info Booth Booth 20 Staff 20 Staff 16 Travel Reservatio…" at bounding box center [340, 339] width 554 height 925
click at [174, 234] on icon at bounding box center [173, 233] width 8 height 8
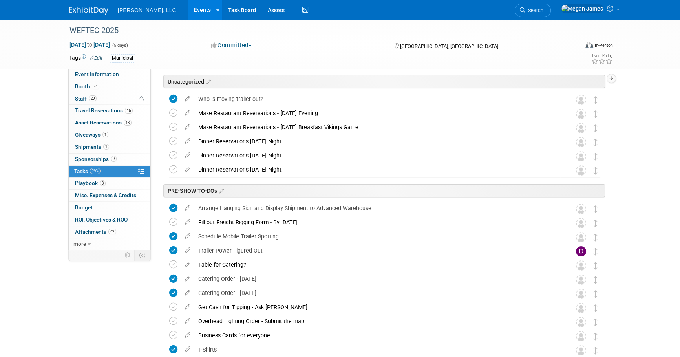
scroll to position [0, 0]
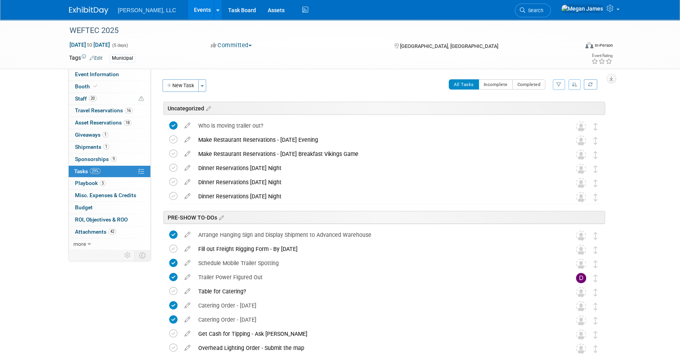
click at [188, 11] on link "Events" at bounding box center [202, 10] width 29 height 20
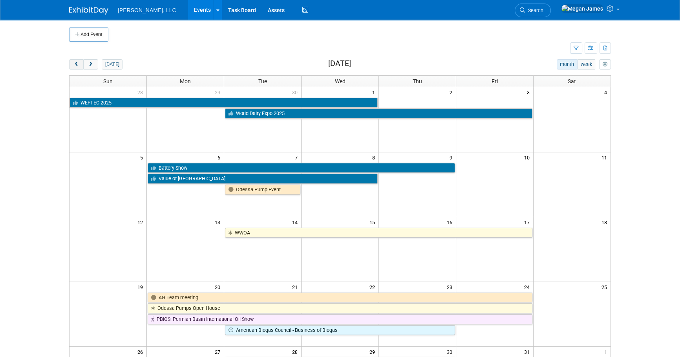
click at [78, 67] on button "prev" at bounding box center [76, 64] width 15 height 10
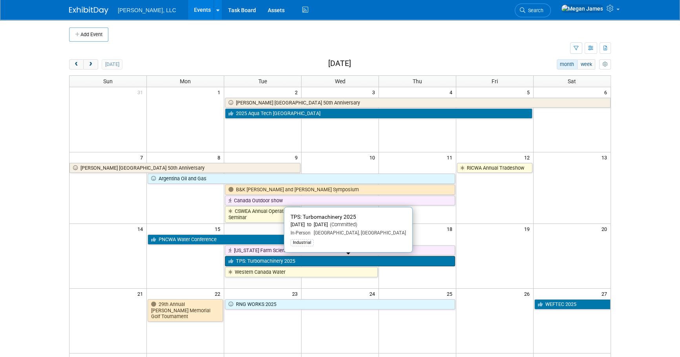
click at [331, 262] on link "TPS: Turbomachinery 2025" at bounding box center [340, 261] width 230 height 10
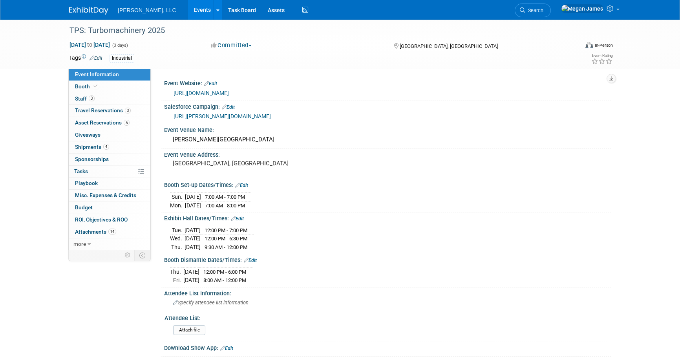
select select "Industrial"
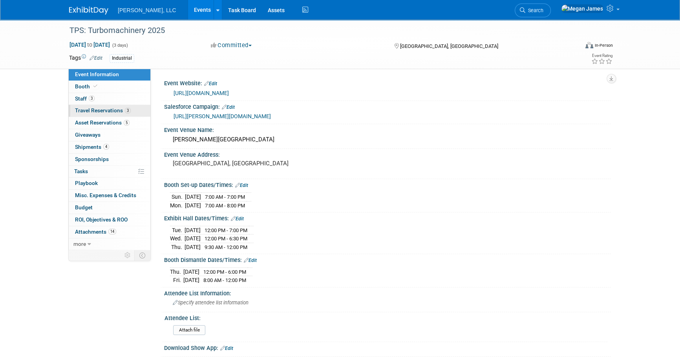
click at [100, 114] on link "3 Travel Reservations 3" at bounding box center [110, 111] width 82 height 12
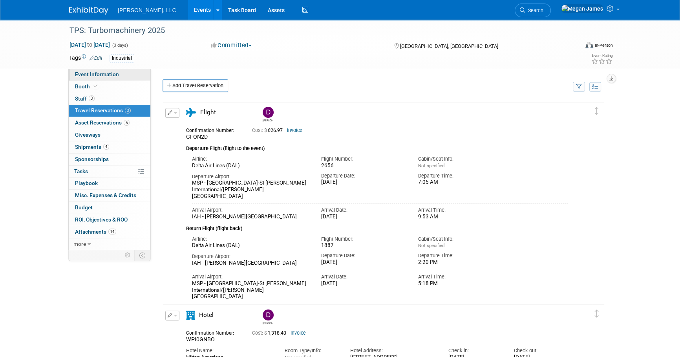
click at [120, 77] on link "Event Information" at bounding box center [110, 75] width 82 height 12
select select "Industrial"
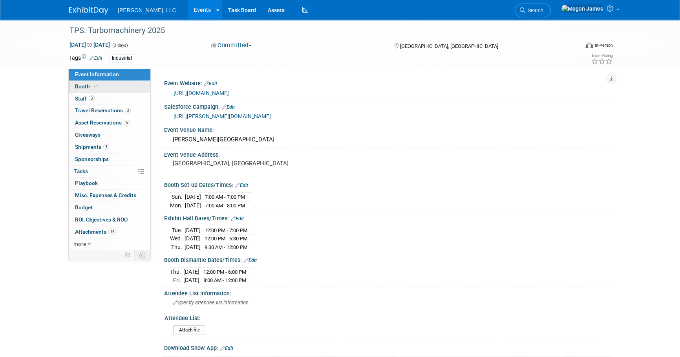
click at [133, 87] on link "Booth" at bounding box center [110, 87] width 82 height 12
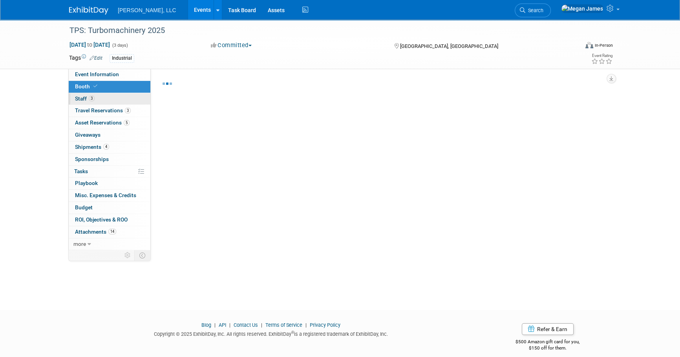
click at [138, 99] on link "3 Staff 3" at bounding box center [110, 99] width 82 height 12
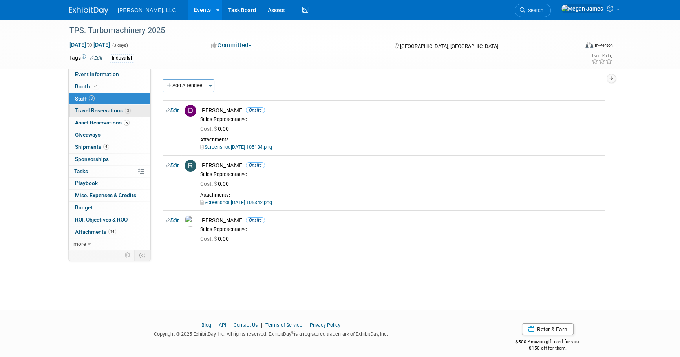
click at [135, 110] on link "3 Travel Reservations 3" at bounding box center [110, 111] width 82 height 12
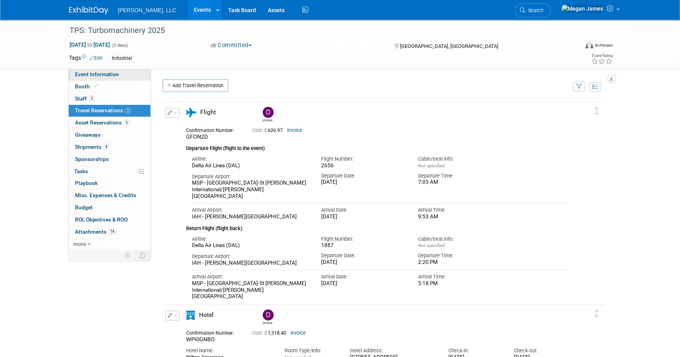
click at [134, 73] on link "Event Information" at bounding box center [110, 75] width 82 height 12
select select "Industrial"
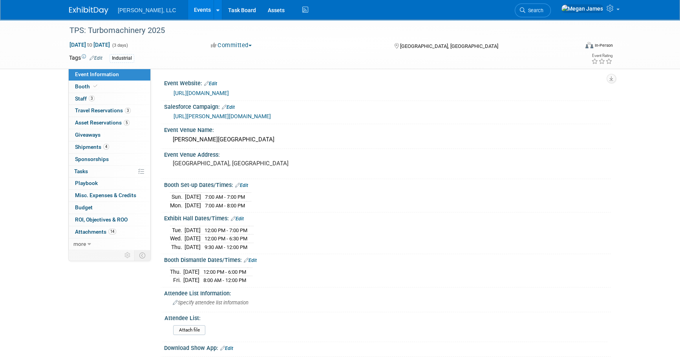
click at [188, 8] on link "Events" at bounding box center [202, 10] width 29 height 20
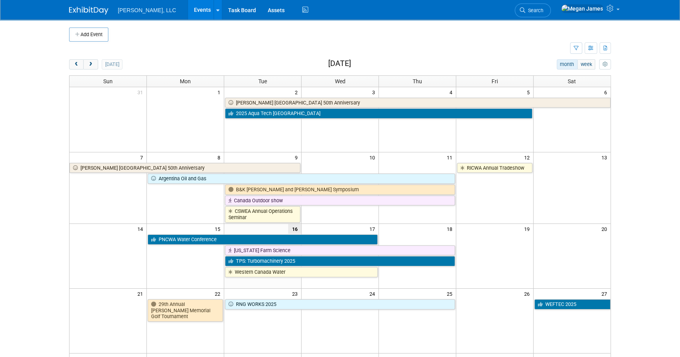
drag, startPoint x: 669, startPoint y: 192, endPoint x: 610, endPoint y: 239, distance: 74.9
click at [668, 193] on body "[PERSON_NAME], LLC Events Add Event Bulk Upload Events Shareable Event Boards R…" at bounding box center [340, 178] width 680 height 357
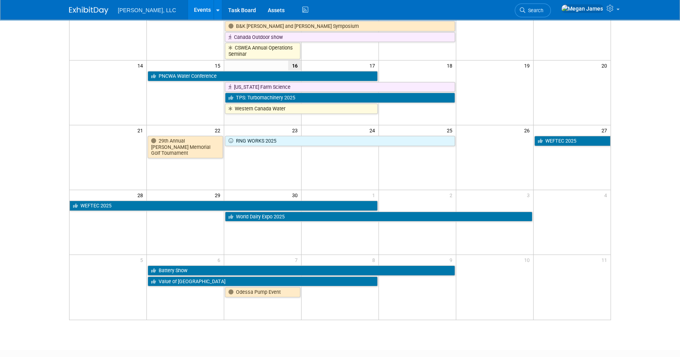
scroll to position [210, 0]
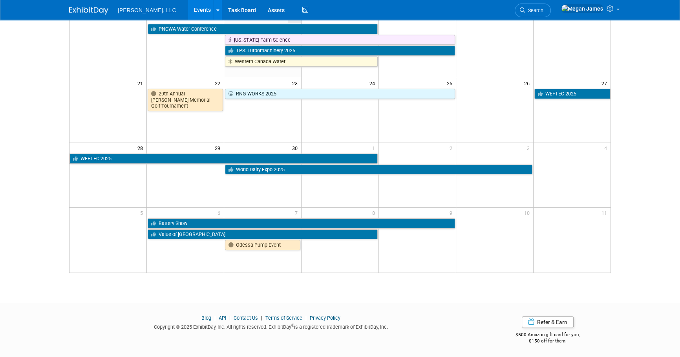
drag, startPoint x: 649, startPoint y: 190, endPoint x: 606, endPoint y: 191, distance: 43.2
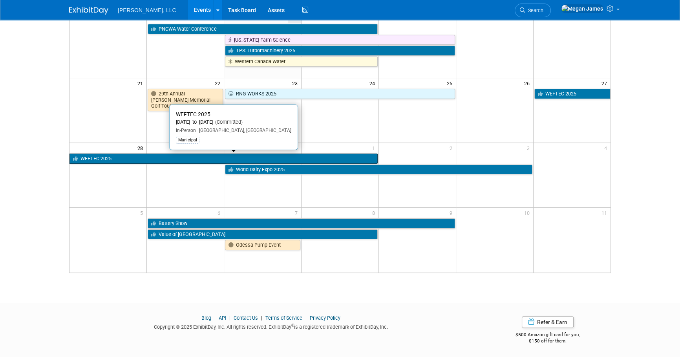
click at [150, 160] on link "WEFTEC 2025" at bounding box center [223, 158] width 308 height 10
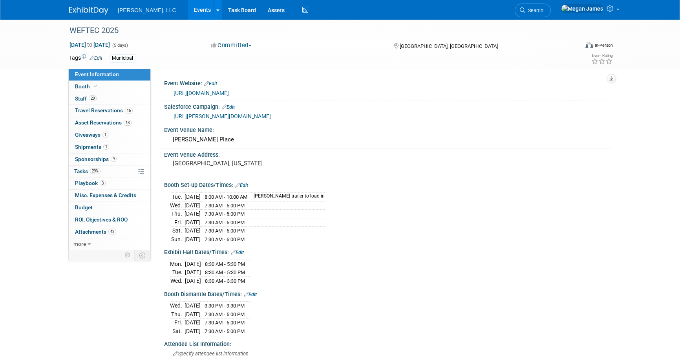
select select "Municipal"
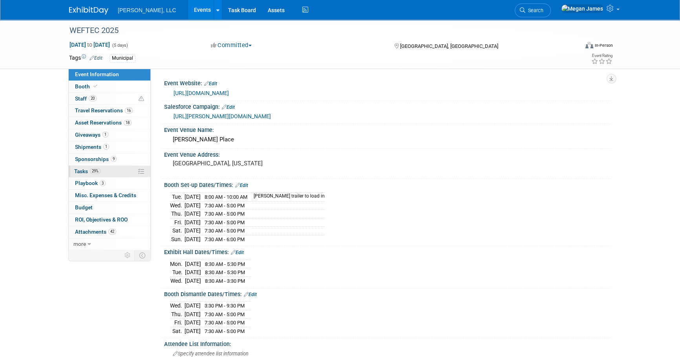
click at [98, 174] on link "29% Tasks 29%" at bounding box center [110, 172] width 82 height 12
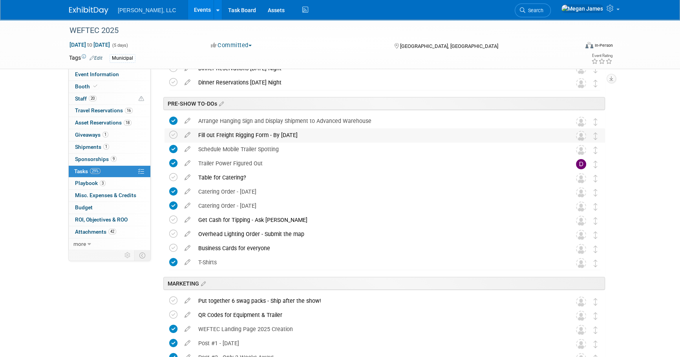
scroll to position [143, 0]
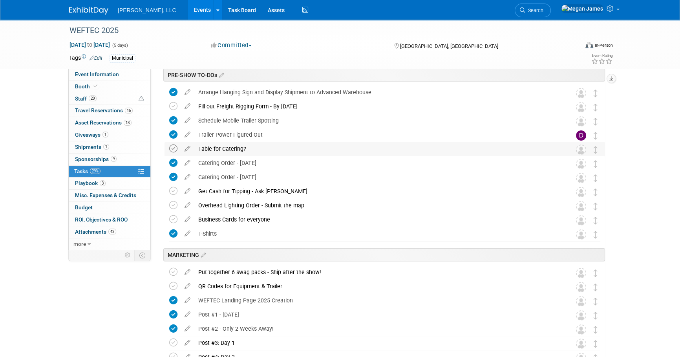
click at [172, 148] on icon at bounding box center [173, 148] width 8 height 8
click at [644, 142] on div "WEFTEC 2025 Sep 27, 2025 to Oct 1, 2025 (5 days) Sep 27, 2025 to Oct 1, 2025 Co…" at bounding box center [340, 347] width 680 height 941
click at [623, 186] on div "WEFTEC 2025 Sep 27, 2025 to Oct 1, 2025 (5 days) Sep 27, 2025 to Oct 1, 2025 Co…" at bounding box center [340, 347] width 680 height 941
click at [120, 85] on link "Booth" at bounding box center [110, 87] width 82 height 12
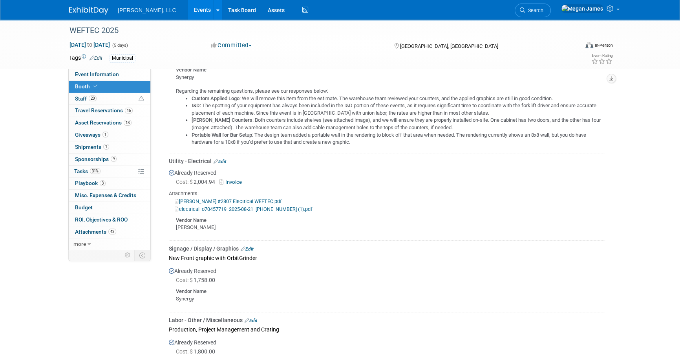
scroll to position [535, 0]
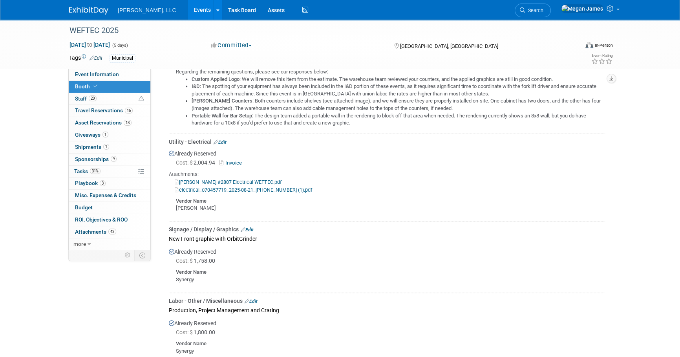
click at [242, 189] on link "electrical_o70457719_2025-08-21_13-04-53-053 (1).pdf" at bounding box center [243, 190] width 137 height 6
click at [282, 190] on link "electrical_o70457719_2025-08-21_13-04-53-053 (1).pdf" at bounding box center [243, 190] width 137 height 6
click at [627, 200] on div "WEFTEC 2025 Sep 27, 2025 to Oct 1, 2025 (5 days) Sep 27, 2025 to Oct 1, 2025 Co…" at bounding box center [340, 293] width 680 height 1617
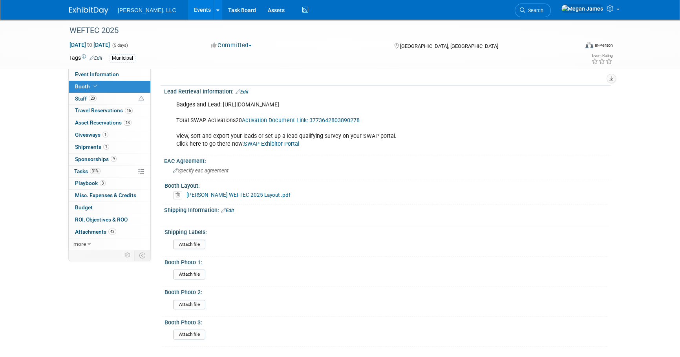
scroll to position [1275, 0]
click at [251, 191] on link "Boerger WEFTEC 2025 Layout .pdf" at bounding box center [238, 194] width 104 height 6
click at [253, 191] on link "Boerger WEFTEC 2025 Layout .pdf" at bounding box center [238, 194] width 104 height 6
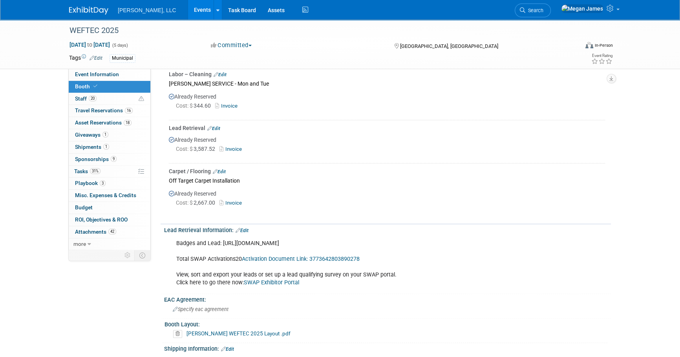
scroll to position [990, 0]
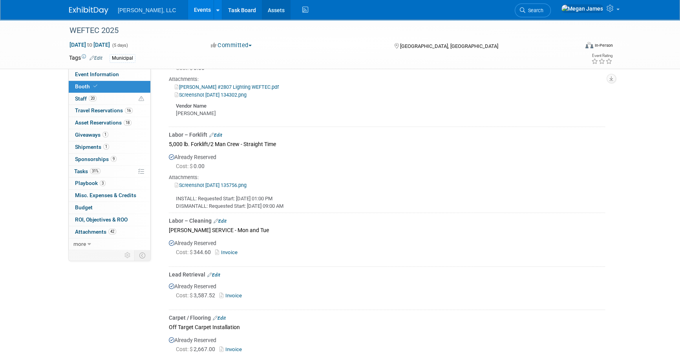
click at [262, 10] on link "Assets" at bounding box center [276, 10] width 29 height 20
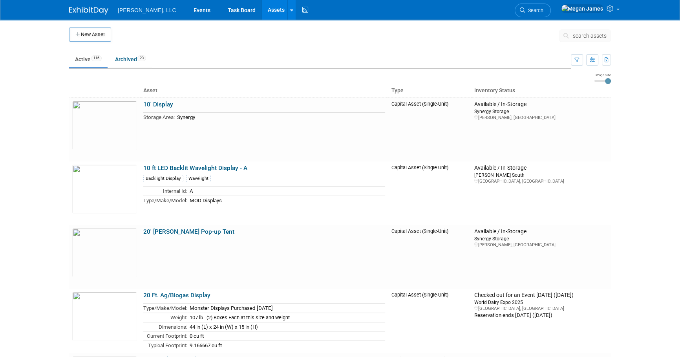
click at [620, 204] on body "[PERSON_NAME], LLC Events Task Board Assets New Asset Search Assets Bulk Upload…" at bounding box center [340, 178] width 680 height 357
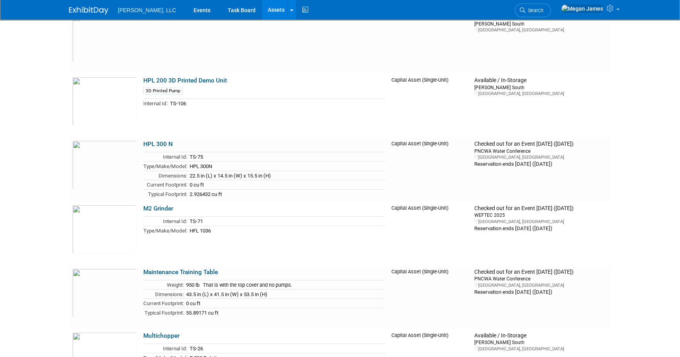
scroll to position [2320, 0]
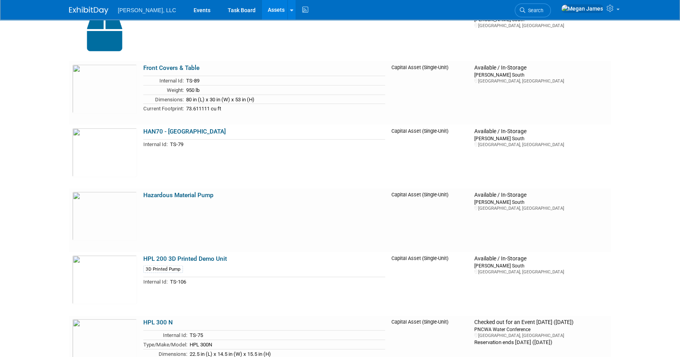
drag, startPoint x: 653, startPoint y: 213, endPoint x: 650, endPoint y: 224, distance: 10.9
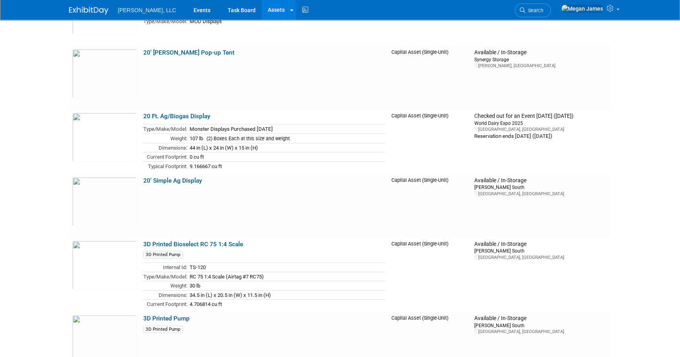
scroll to position [0, 0]
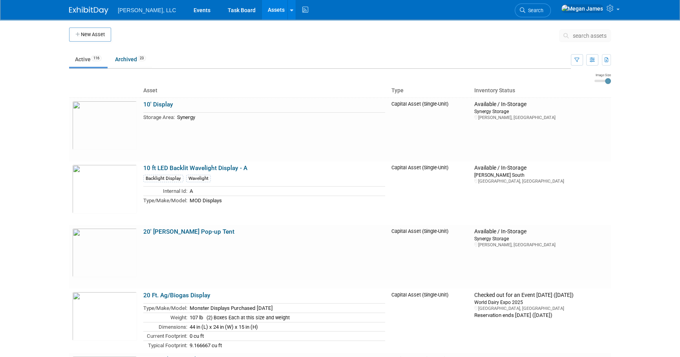
click at [642, 219] on body "Boerger, LLC Events Task Board Assets New Asset Search Assets Bulk Upload Asset…" at bounding box center [340, 178] width 680 height 357
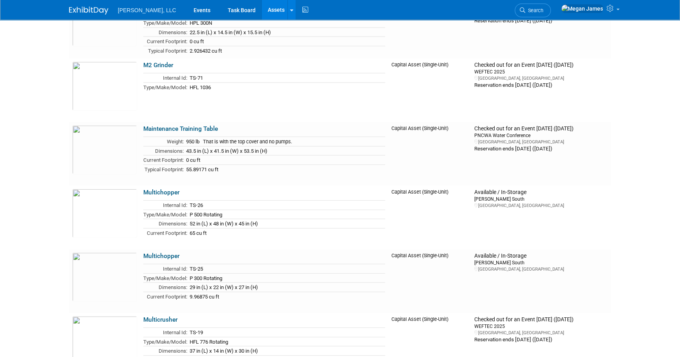
scroll to position [2534, 0]
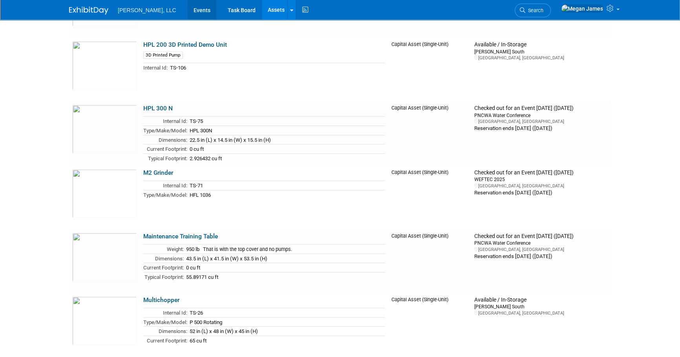
click at [188, 8] on link "Events" at bounding box center [202, 10] width 29 height 20
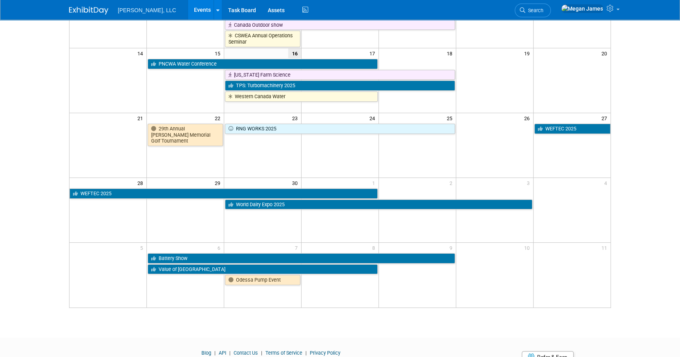
scroll to position [210, 0]
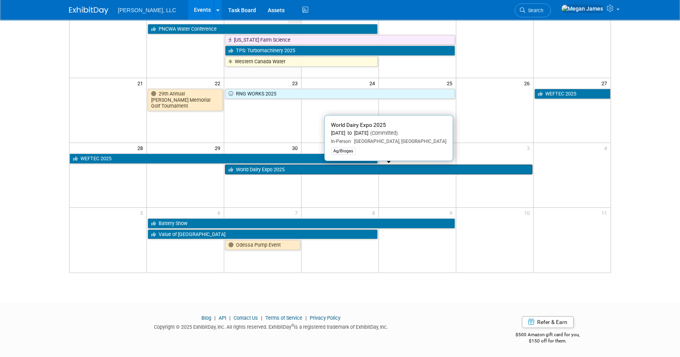
click at [254, 169] on link "World Dairy Expo 2025" at bounding box center [378, 169] width 307 height 10
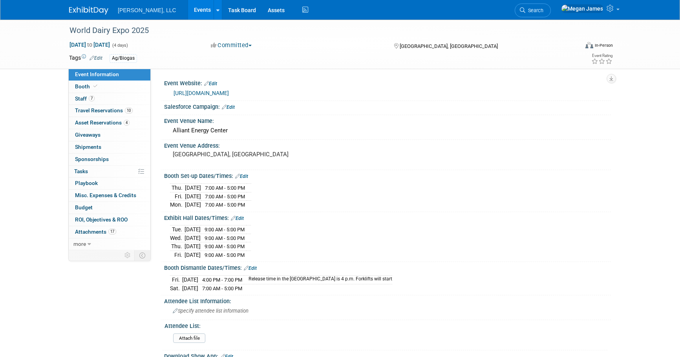
select select "Ag/Biogas"
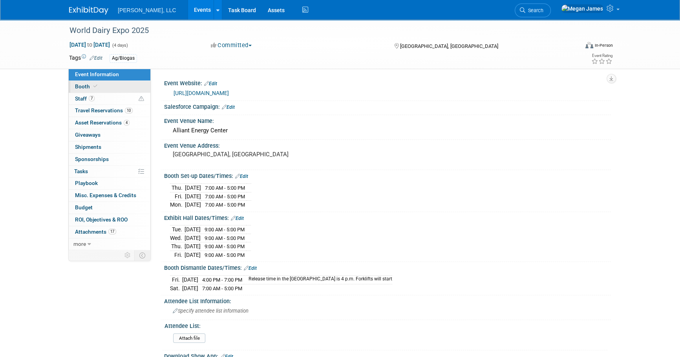
click at [121, 85] on link "Booth" at bounding box center [110, 87] width 82 height 12
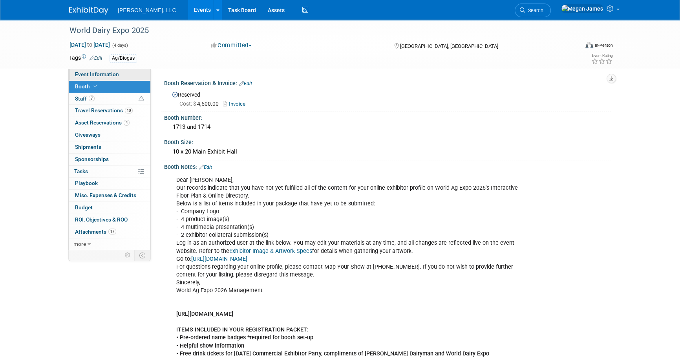
click at [141, 78] on link "Event Information" at bounding box center [110, 75] width 82 height 12
select select "Ag/Biogas"
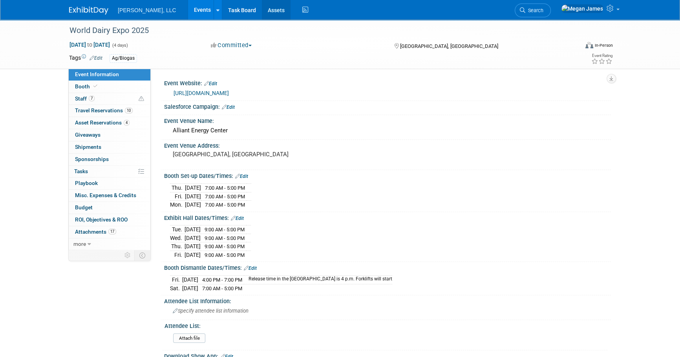
click at [262, 12] on link "Assets" at bounding box center [276, 10] width 29 height 20
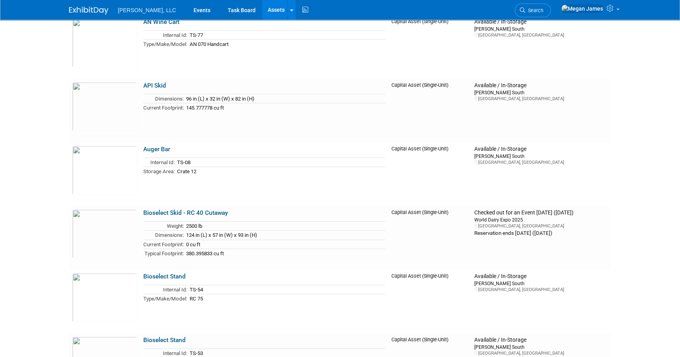
scroll to position [928, 0]
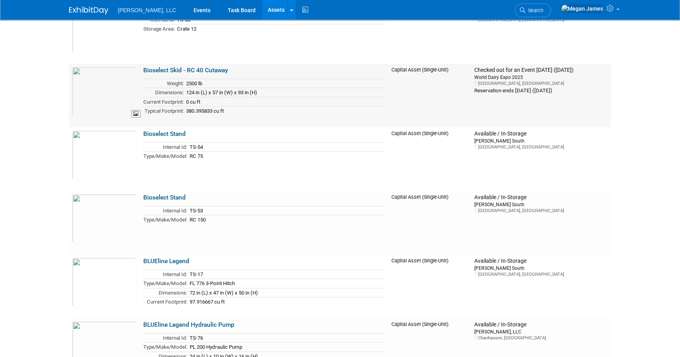
click at [122, 104] on img at bounding box center [104, 91] width 65 height 49
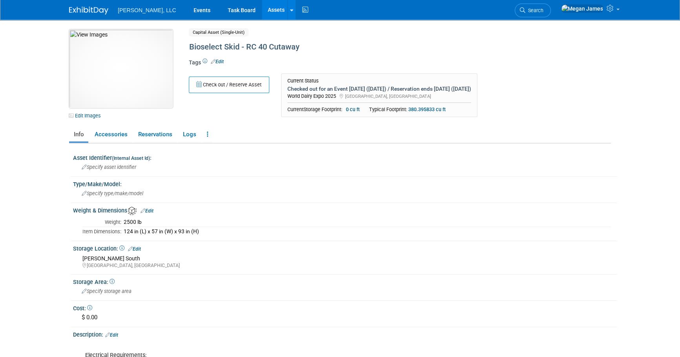
click at [133, 72] on img at bounding box center [121, 68] width 104 height 79
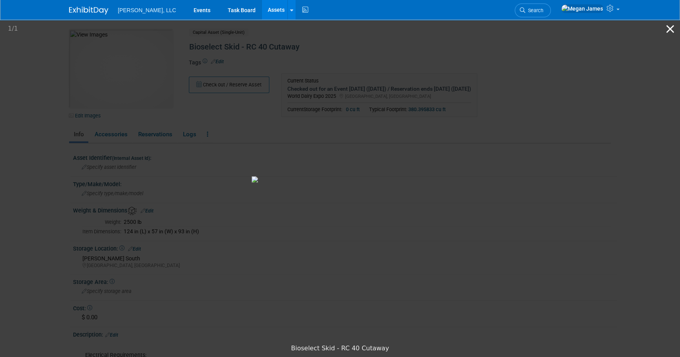
click at [672, 26] on button "Close gallery" at bounding box center [670, 29] width 20 height 18
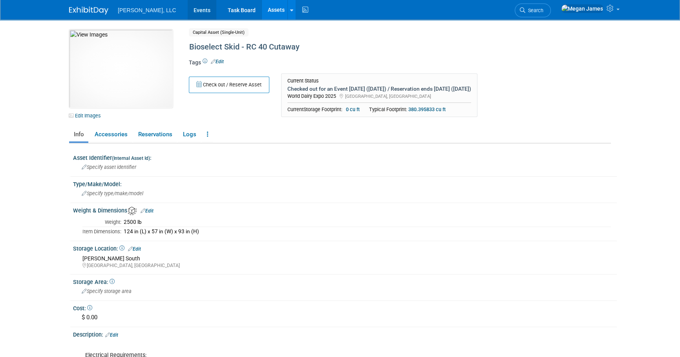
click at [188, 5] on link "Events" at bounding box center [202, 10] width 29 height 20
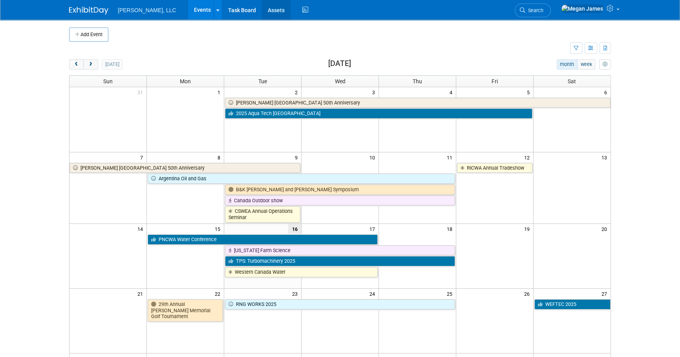
click at [262, 10] on link "Assets" at bounding box center [276, 10] width 29 height 20
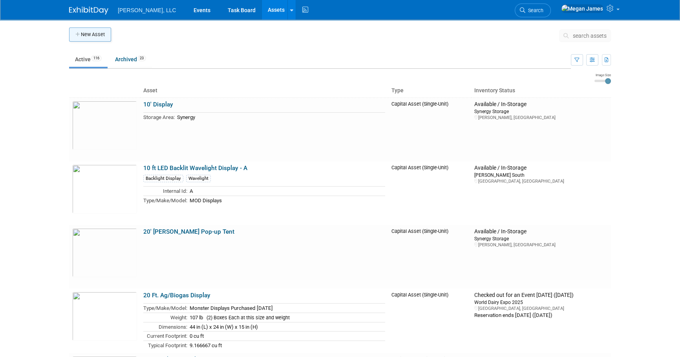
click at [101, 40] on button "New Asset" at bounding box center [90, 34] width 42 height 14
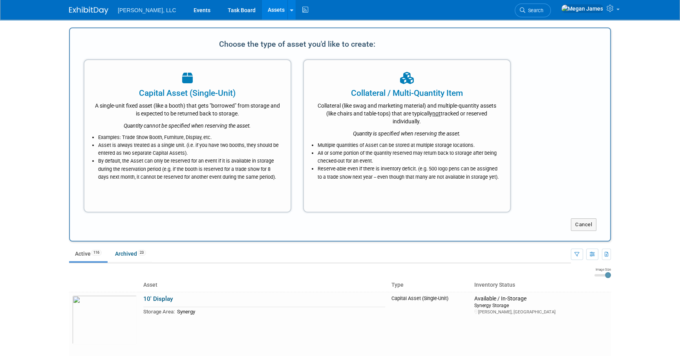
click at [194, 97] on div "Capital Asset (Single-Unit)" at bounding box center [187, 93] width 186 height 12
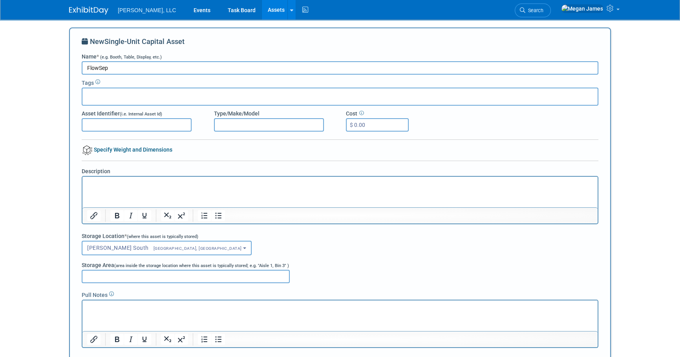
type input "FlowSep"
click at [232, 152] on div "New Single-Unit Capital Asset Name * (e.g. Booth, Table, Display, etc.) FlowSep…" at bounding box center [340, 204] width 517 height 334
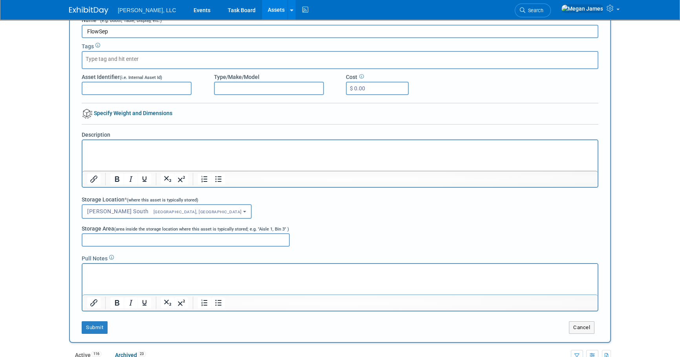
scroll to position [143, 0]
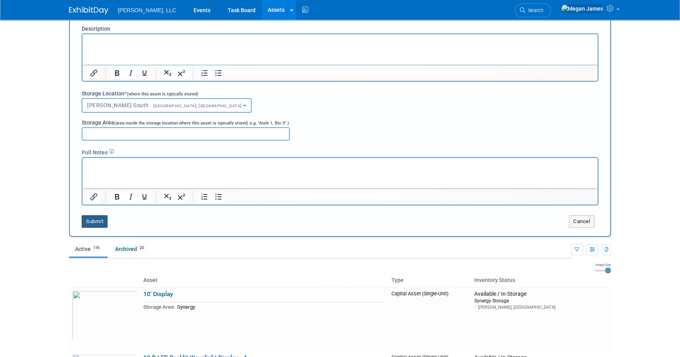
click at [92, 222] on button "Submit" at bounding box center [95, 221] width 26 height 13
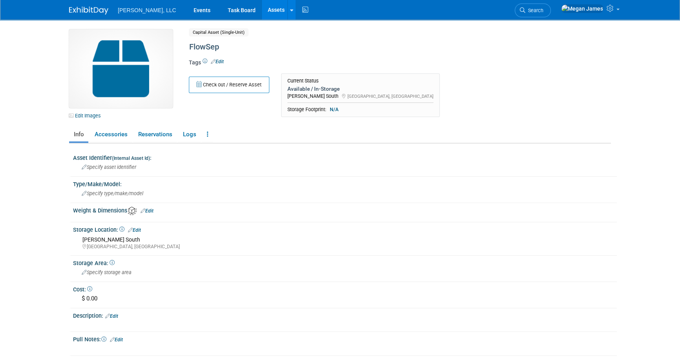
click at [48, 211] on body "[PERSON_NAME], LLC Events Task Board Assets New Asset" at bounding box center [340, 178] width 680 height 357
click at [116, 135] on link "Accessories" at bounding box center [111, 135] width 42 height 14
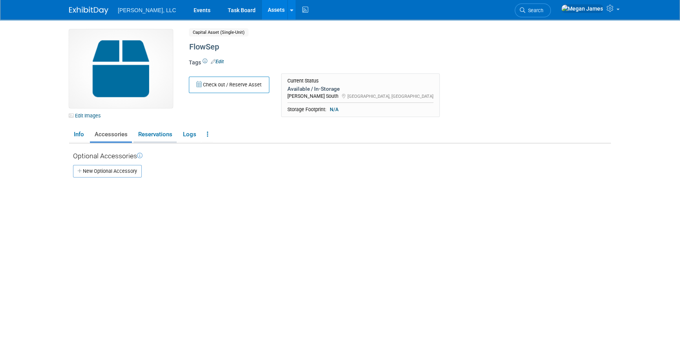
click at [149, 136] on link "Reservations" at bounding box center [154, 135] width 43 height 14
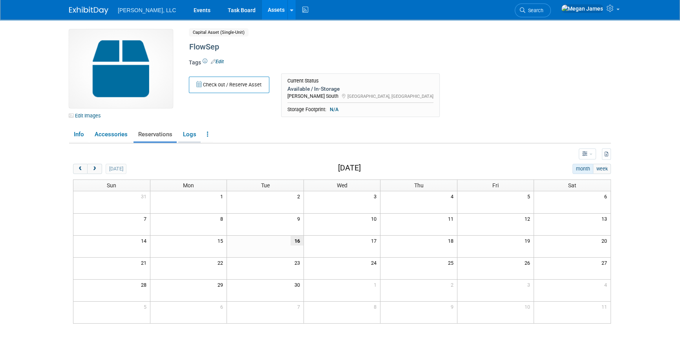
click at [194, 137] on link "Logs" at bounding box center [189, 135] width 22 height 14
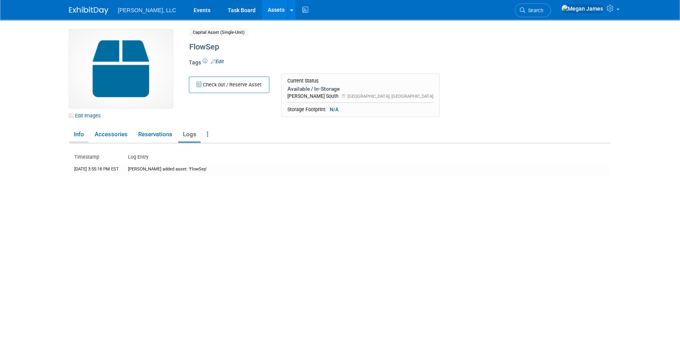
click at [78, 135] on link "Info" at bounding box center [78, 135] width 19 height 14
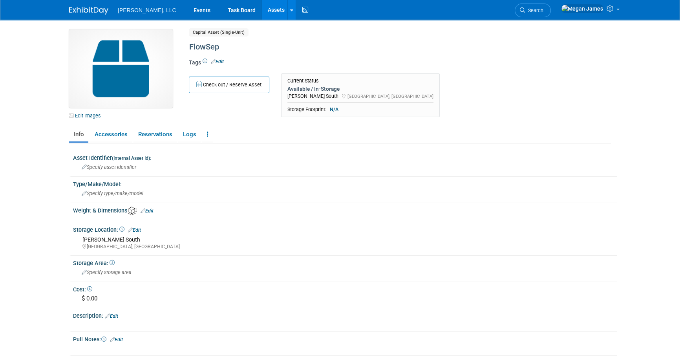
click at [48, 186] on body "Boerger, LLC Events Task Board Assets New Asset" at bounding box center [340, 178] width 680 height 357
drag, startPoint x: 90, startPoint y: 114, endPoint x: 161, endPoint y: 114, distance: 70.7
click at [90, 114] on link "Edit Images" at bounding box center [86, 116] width 35 height 10
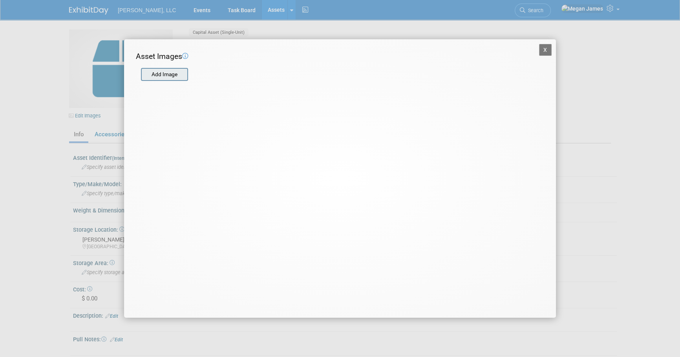
click at [174, 78] on input "file" at bounding box center [140, 75] width 93 height 12
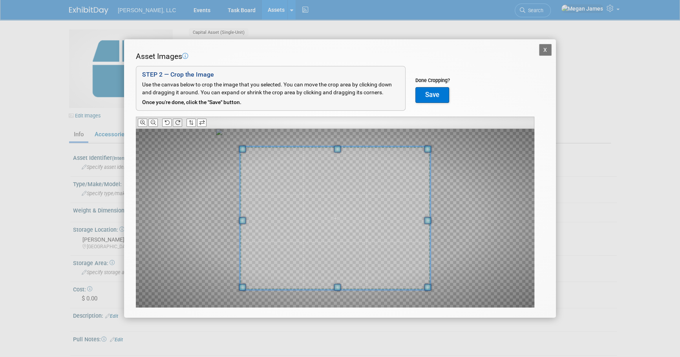
click at [179, 124] on icon at bounding box center [177, 122] width 5 height 5
click at [178, 124] on icon at bounding box center [177, 122] width 5 height 5
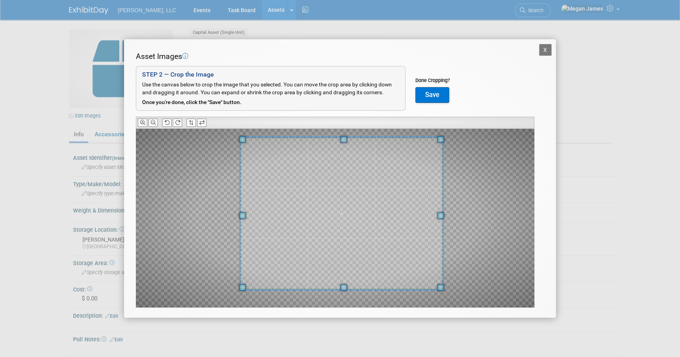
click at [426, 141] on div at bounding box center [341, 213] width 203 height 153
click at [440, 93] on button "Save" at bounding box center [432, 95] width 34 height 16
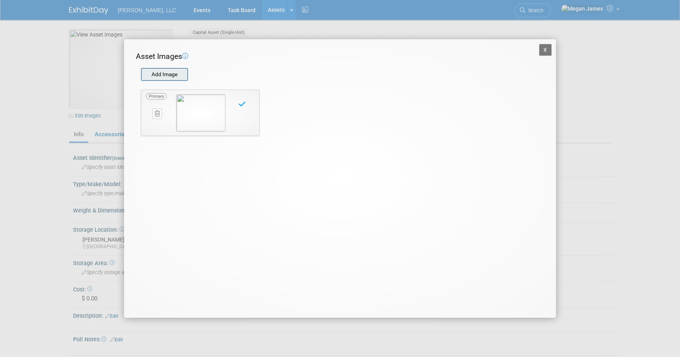
click at [180, 76] on input "file" at bounding box center [140, 75] width 93 height 12
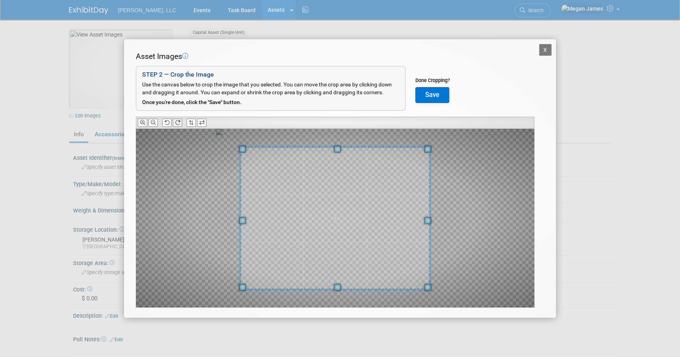
click at [176, 124] on icon at bounding box center [177, 122] width 5 height 5
click at [176, 123] on icon at bounding box center [177, 122] width 5 height 5
click at [436, 97] on button "Save" at bounding box center [432, 95] width 34 height 16
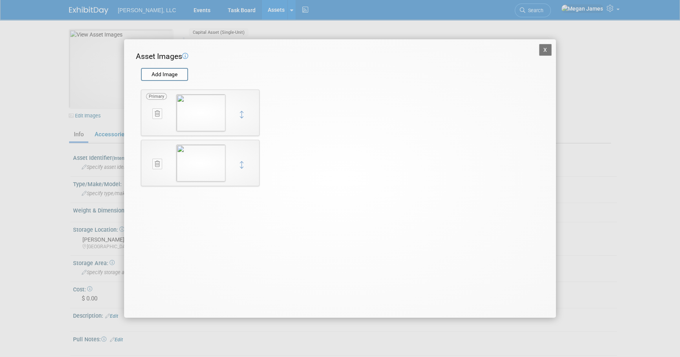
click at [548, 50] on button "X" at bounding box center [545, 50] width 13 height 12
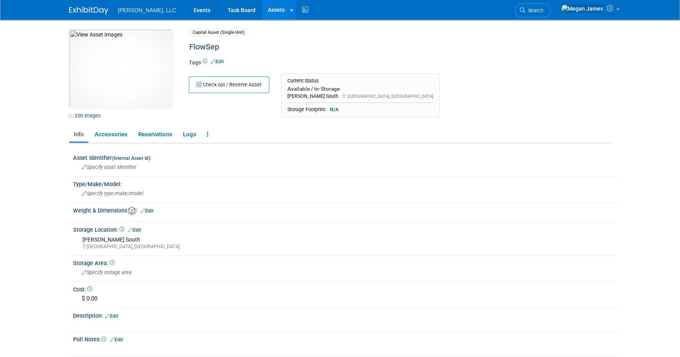
click at [603, 231] on div "Storage Location: Edit" at bounding box center [345, 229] width 544 height 10
click at [188, 12] on link "Events" at bounding box center [202, 10] width 29 height 20
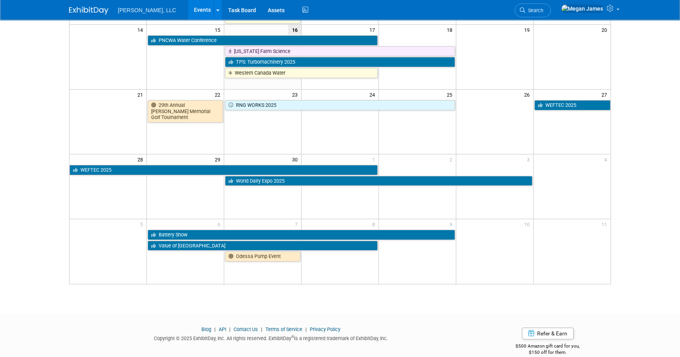
scroll to position [210, 0]
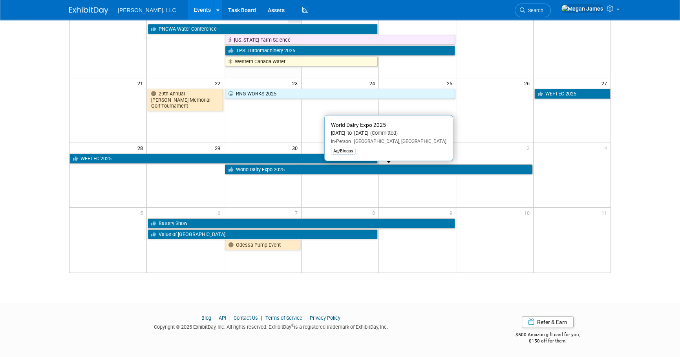
click at [256, 167] on link "World Dairy Expo 2025" at bounding box center [378, 169] width 307 height 10
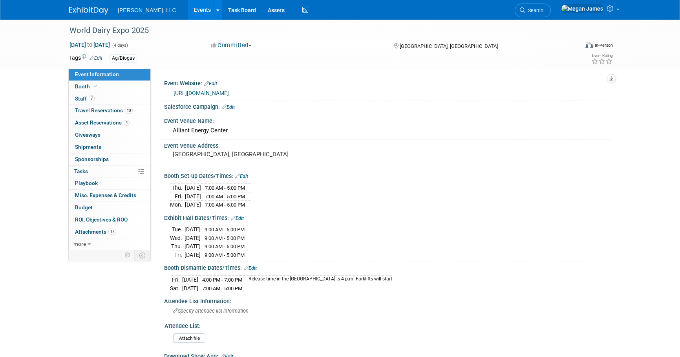
select select "Ag/Biogas"
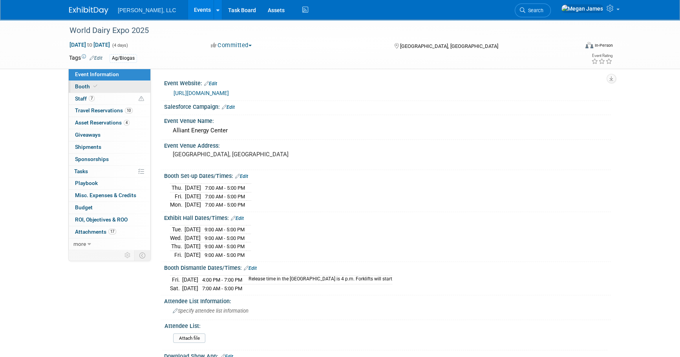
click at [111, 89] on link "Booth" at bounding box center [110, 87] width 82 height 12
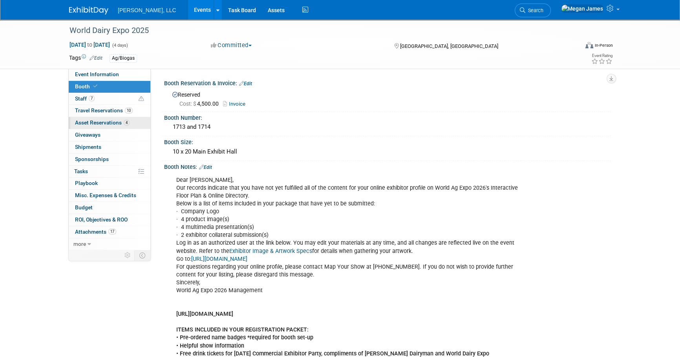
click at [106, 123] on span "Asset Reservations 4" at bounding box center [102, 122] width 55 height 6
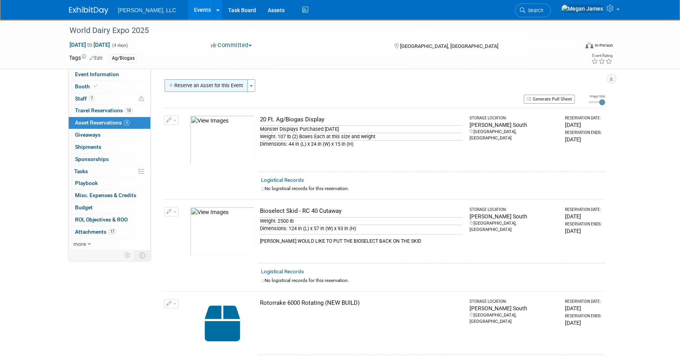
click at [211, 80] on button "Reserve an Asset for this Event" at bounding box center [205, 85] width 83 height 13
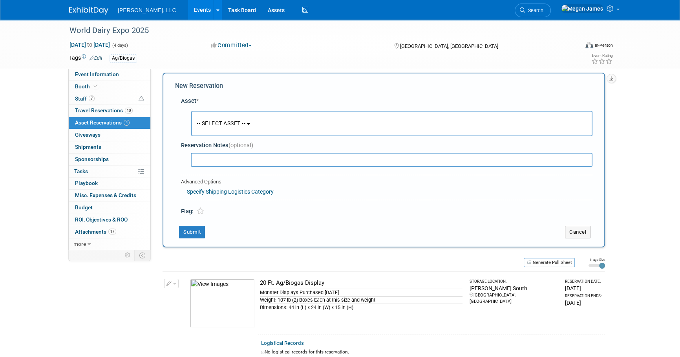
scroll to position [7, 0]
click at [236, 124] on span "-- SELECT ASSET --" at bounding box center [221, 122] width 49 height 6
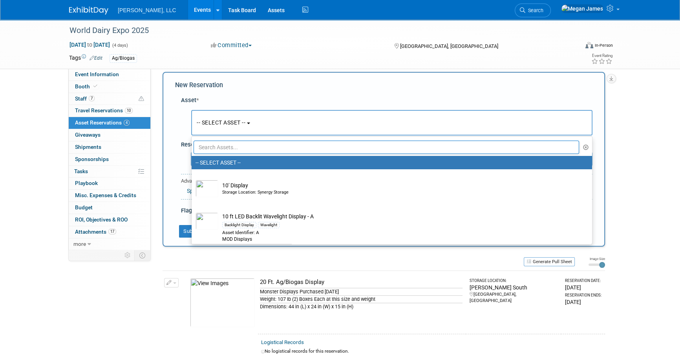
click at [235, 147] on input "text" at bounding box center [387, 147] width 386 height 13
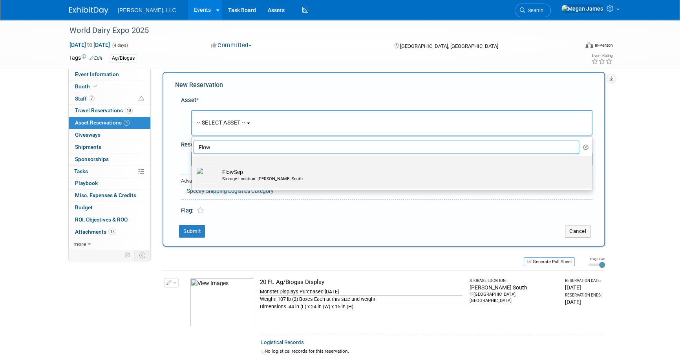
type input "Flow"
click at [232, 168] on td "FlowSep Storage Location: [PERSON_NAME] South" at bounding box center [397, 174] width 358 height 17
click at [193, 165] on input "FlowSep Storage Location: [PERSON_NAME] South" at bounding box center [190, 162] width 5 height 5
select select "10729528"
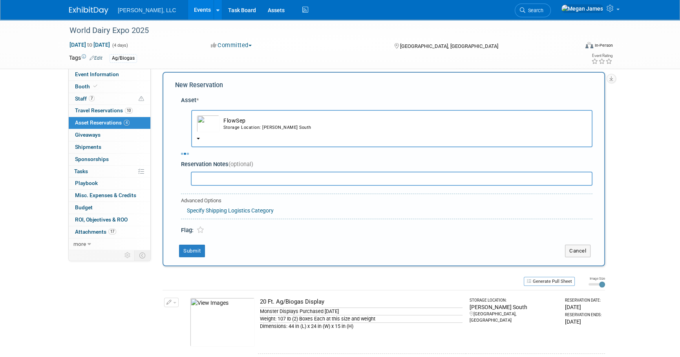
select select "8"
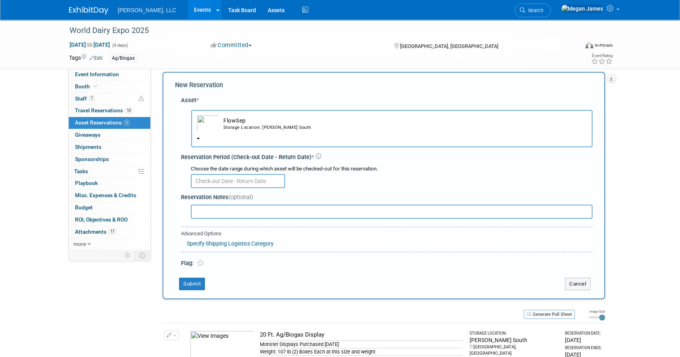
click at [228, 181] on input "text" at bounding box center [238, 181] width 94 height 14
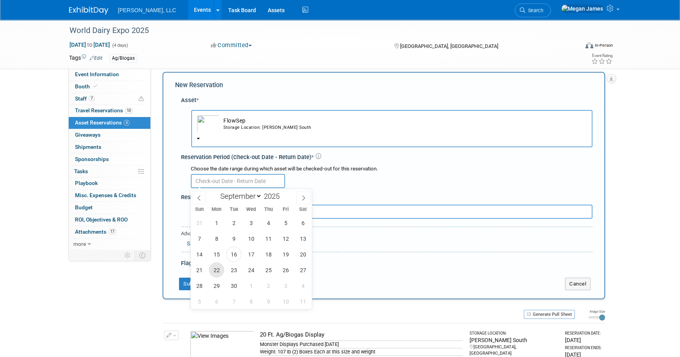
click at [217, 271] on span "22" at bounding box center [216, 269] width 15 height 15
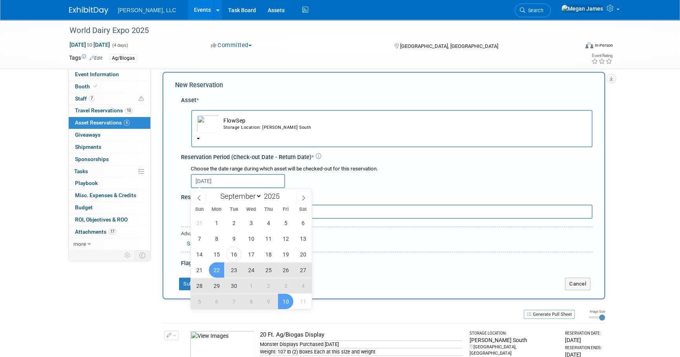
click at [281, 303] on span "10" at bounding box center [285, 301] width 15 height 15
type input "Sep 22, 2025 to Oct 10, 2025"
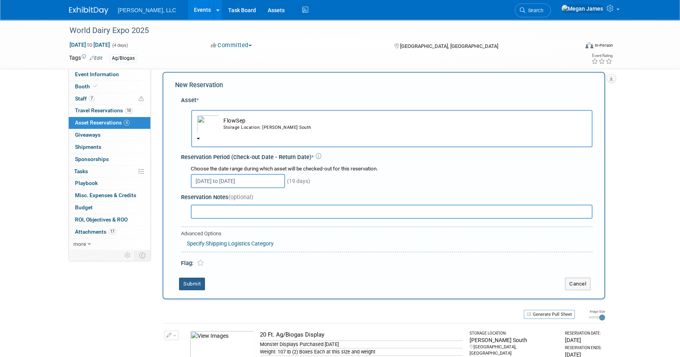
click at [197, 284] on button "Submit" at bounding box center [192, 284] width 26 height 13
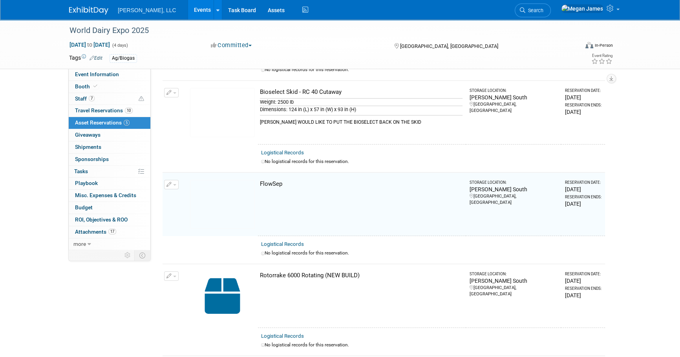
scroll to position [192, 0]
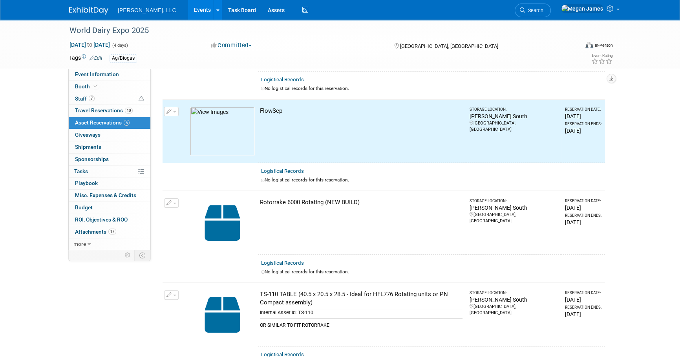
click at [636, 227] on div "World Dairy Expo 2025 Sep 30, 2025 to Oct 3, 2025 (4 days) Sep 30, 2025 to Oct …" at bounding box center [340, 109] width 680 height 562
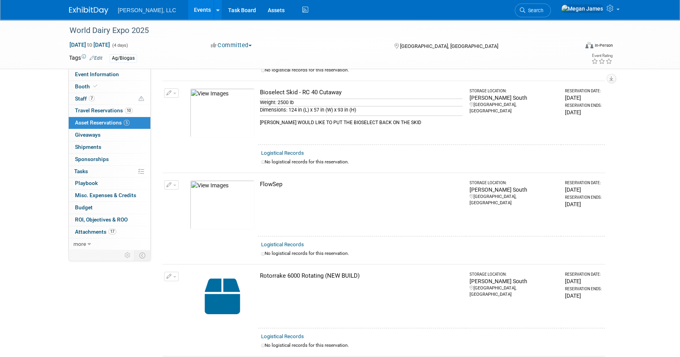
scroll to position [214, 0]
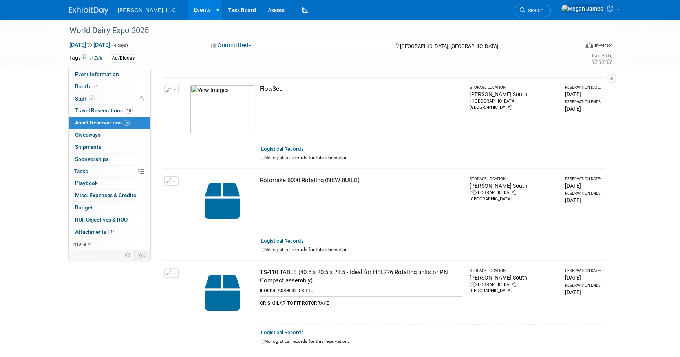
drag, startPoint x: 557, startPoint y: 195, endPoint x: 612, endPoint y: 200, distance: 54.4
click at [612, 200] on div "Event Information Event Info Booth Booth 7 Staff 7 Staff 10 Travel Reservations…" at bounding box center [340, 79] width 554 height 546
drag, startPoint x: 612, startPoint y: 200, endPoint x: 643, endPoint y: 247, distance: 56.4
click at [641, 241] on div "World Dairy Expo 2025 Sep 30, 2025 to Oct 3, 2025 (4 days) Sep 30, 2025 to Oct …" at bounding box center [340, 87] width 680 height 562
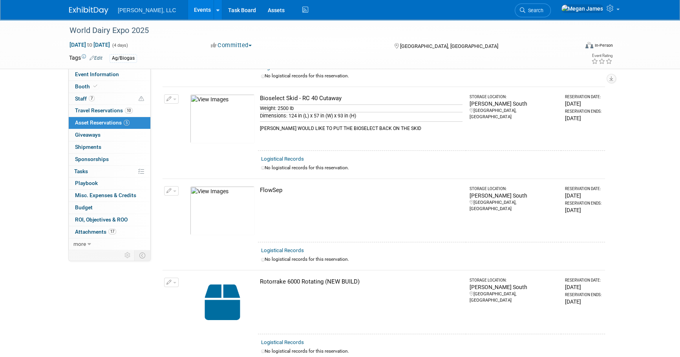
scroll to position [0, 0]
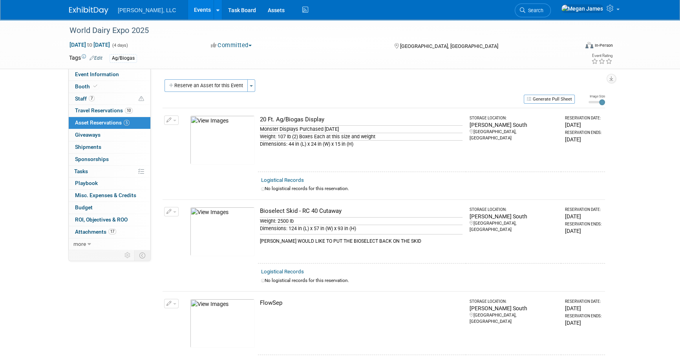
click at [634, 196] on div "World Dairy Expo 2025 Sep 30, 2025 to Oct 3, 2025 (4 days) Sep 30, 2025 to Oct …" at bounding box center [340, 301] width 680 height 562
click at [541, 96] on button "Generate Pull Sheet" at bounding box center [549, 99] width 51 height 9
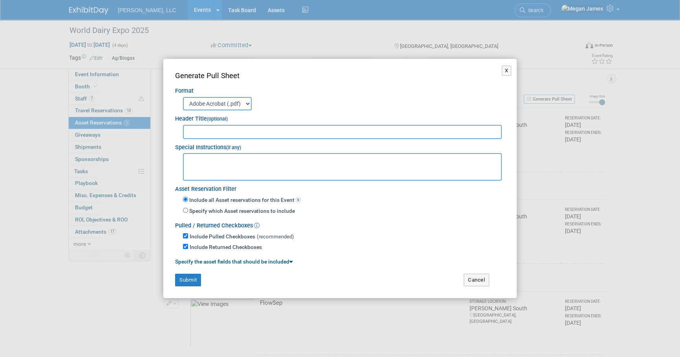
click at [285, 125] on input "text" at bounding box center [342, 132] width 319 height 14
type input "World Dairy Expo 2025"
click at [185, 278] on button "Submit" at bounding box center [188, 280] width 26 height 13
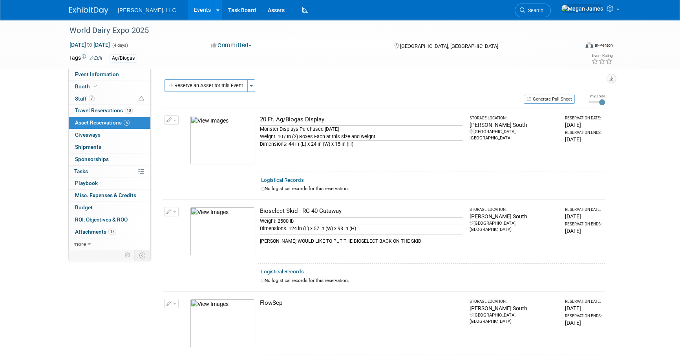
click at [647, 208] on div "World Dairy Expo 2025 Sep 30, 2025 to Oct 3, 2025 (4 days) Sep 30, 2025 to Oct …" at bounding box center [340, 301] width 680 height 562
click at [661, 124] on div "World Dairy Expo 2025 Sep 30, 2025 to Oct 3, 2025 (4 days) Sep 30, 2025 to Oct …" at bounding box center [340, 301] width 680 height 562
click at [657, 177] on div "World Dairy Expo 2025 Sep 30, 2025 to Oct 3, 2025 (4 days) Sep 30, 2025 to Oct …" at bounding box center [340, 301] width 680 height 562
click at [656, 192] on div "World Dairy Expo 2025 Sep 30, 2025 to Oct 3, 2025 (4 days) Sep 30, 2025 to Oct …" at bounding box center [340, 301] width 680 height 562
click at [648, 215] on div "World Dairy Expo 2025 Sep 30, 2025 to Oct 3, 2025 (4 days) Sep 30, 2025 to Oct …" at bounding box center [340, 301] width 680 height 562
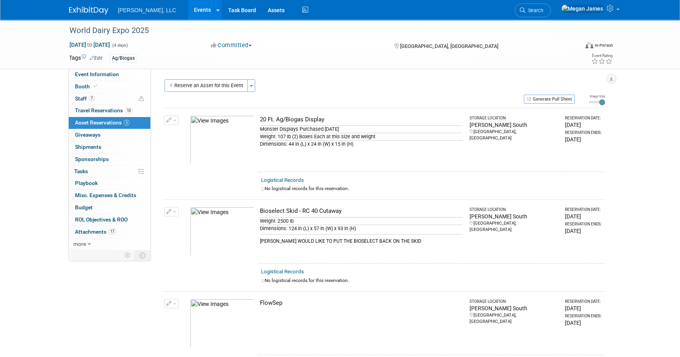
click at [648, 215] on div "World Dairy Expo 2025 Sep 30, 2025 to Oct 3, 2025 (4 days) Sep 30, 2025 to Oct …" at bounding box center [340, 301] width 680 height 562
click at [642, 193] on div "World Dairy Expo 2025 Sep 30, 2025 to Oct 3, 2025 (4 days) Sep 30, 2025 to Oct …" at bounding box center [340, 301] width 680 height 562
click at [188, 13] on link "Events" at bounding box center [202, 10] width 29 height 20
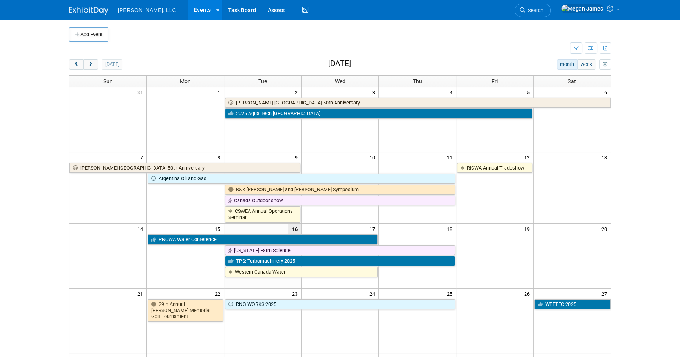
click at [631, 196] on body "Boerger, LLC Events Add Event Bulk Upload Events Shareable Event Boards Recentl…" at bounding box center [340, 178] width 680 height 357
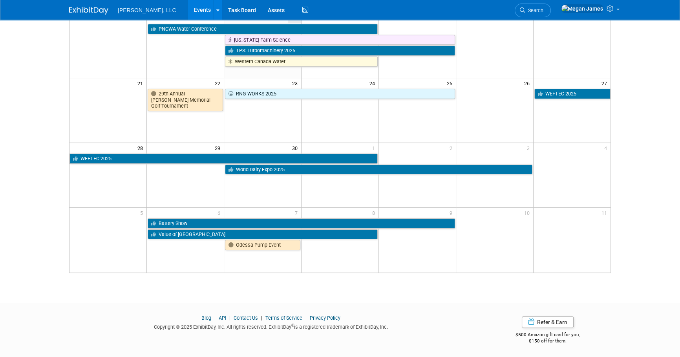
drag, startPoint x: 48, startPoint y: 201, endPoint x: 48, endPoint y: 195, distance: 6.7
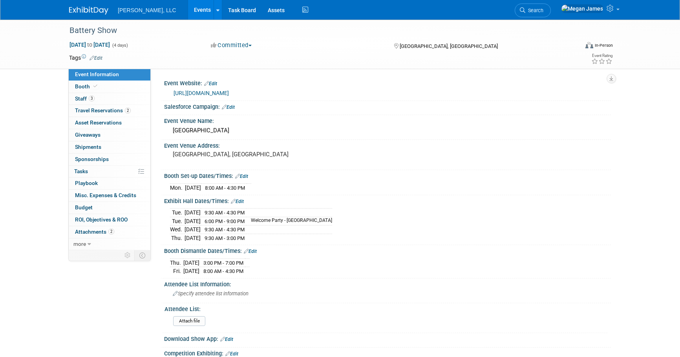
select select "Industrial"
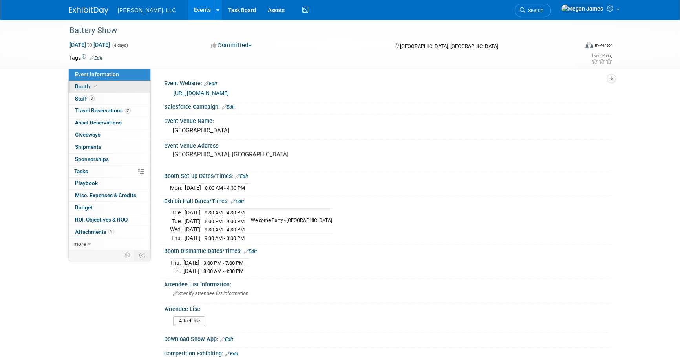
click at [111, 86] on link "Booth" at bounding box center [110, 87] width 82 height 12
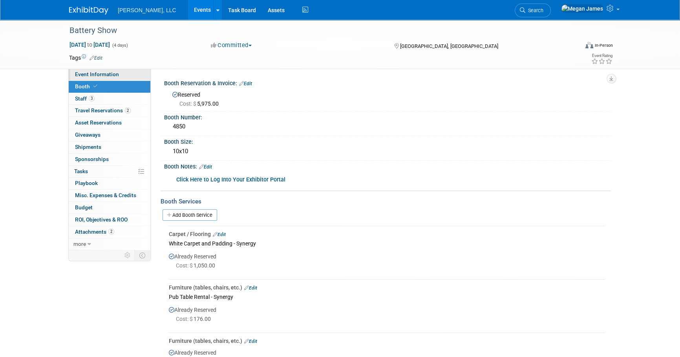
click at [125, 77] on link "Event Information" at bounding box center [110, 75] width 82 height 12
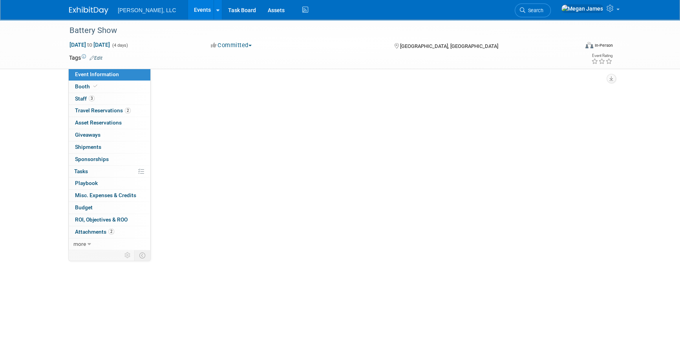
select select "Industrial"
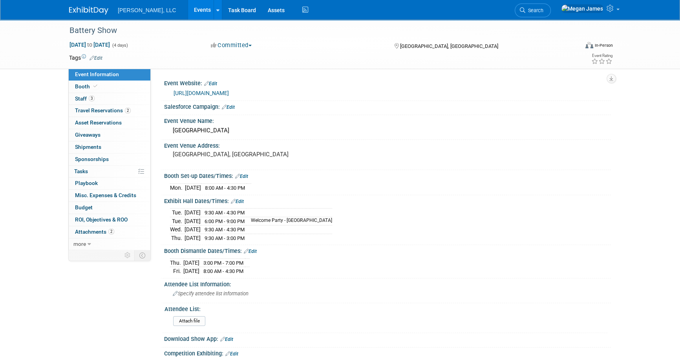
click at [188, 9] on link "Events" at bounding box center [202, 10] width 29 height 20
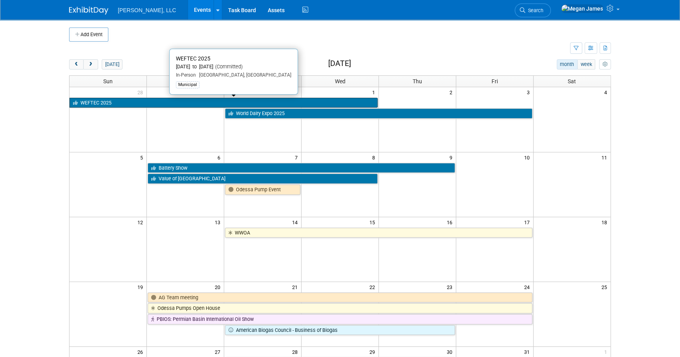
click at [159, 98] on link "WEFTEC 2025" at bounding box center [223, 103] width 308 height 10
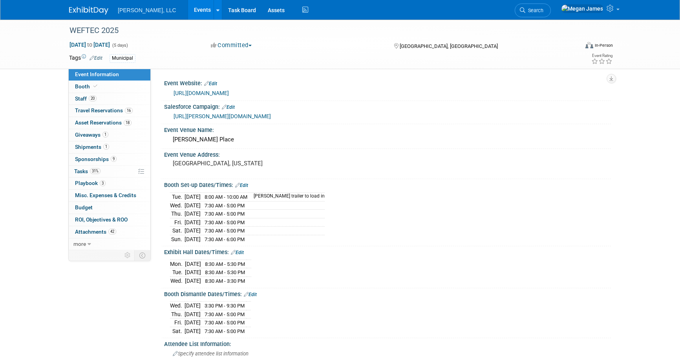
select select "Municipal"
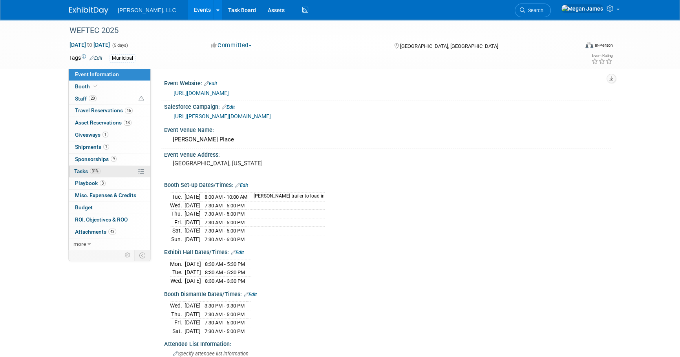
click at [126, 170] on link "31% Tasks 31%" at bounding box center [110, 172] width 82 height 12
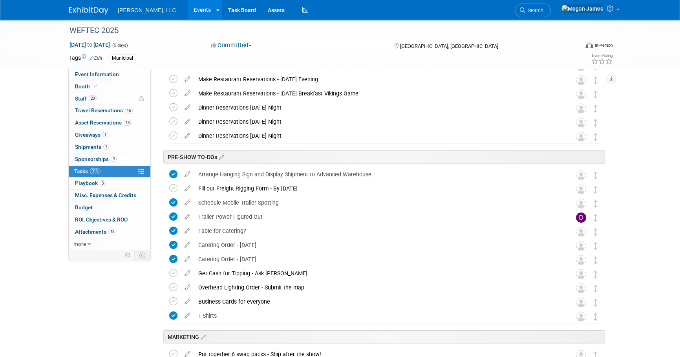
scroll to position [71, 0]
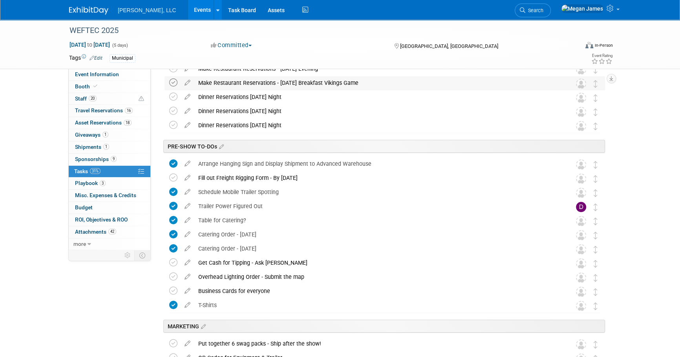
click at [172, 82] on icon at bounding box center [173, 83] width 8 height 8
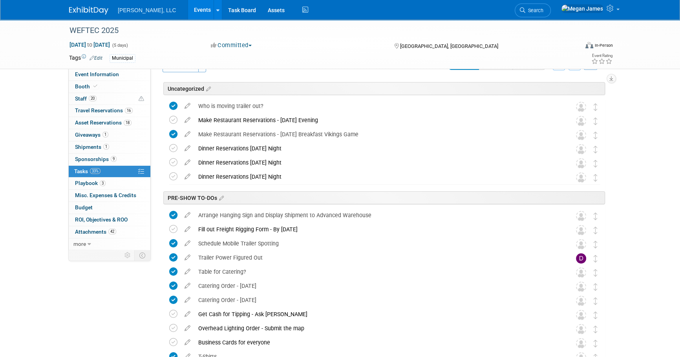
scroll to position [23, 0]
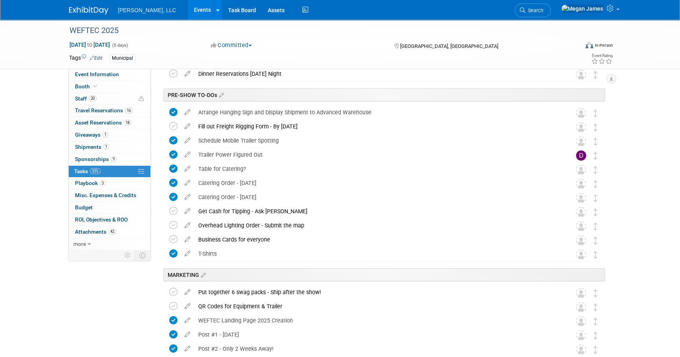
scroll to position [130, 0]
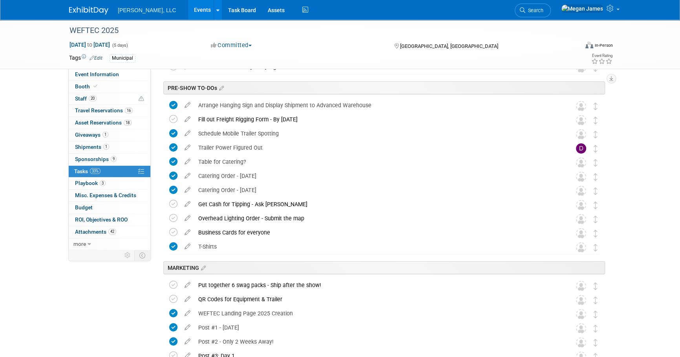
click at [188, 13] on link "Events" at bounding box center [202, 10] width 29 height 20
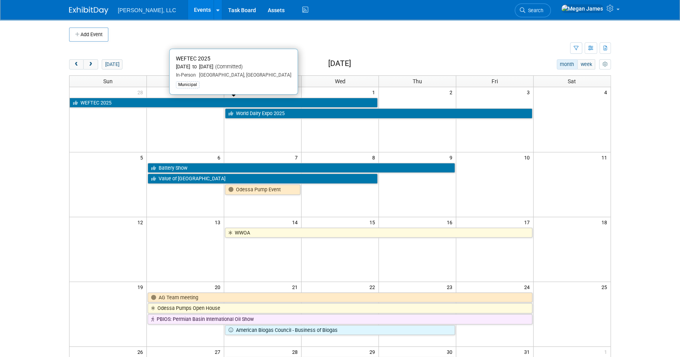
drag, startPoint x: 119, startPoint y: 105, endPoint x: 234, endPoint y: 119, distance: 115.8
click at [119, 105] on link "WEFTEC 2025" at bounding box center [223, 103] width 308 height 10
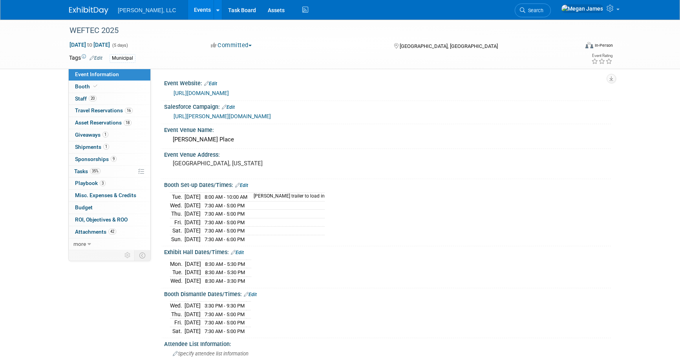
select select "Municipal"
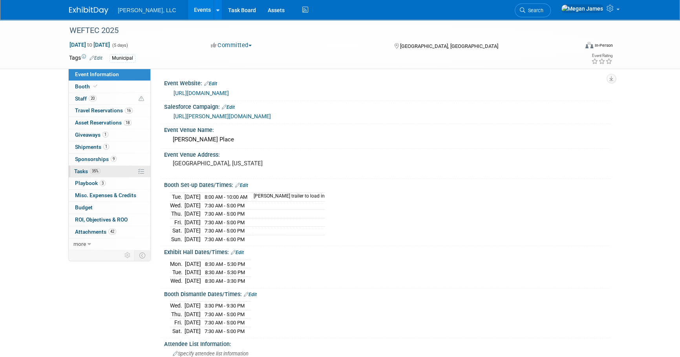
click at [112, 170] on link "35% Tasks 35%" at bounding box center [110, 172] width 82 height 12
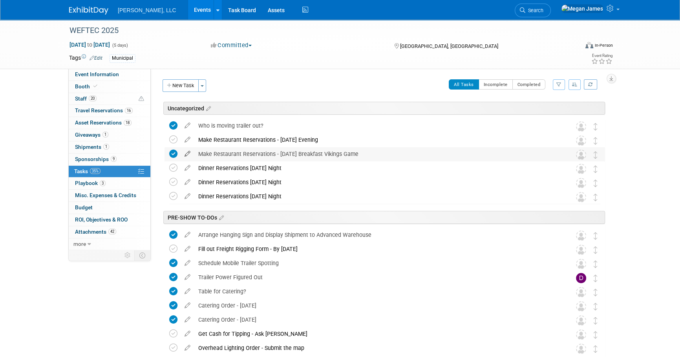
click at [181, 153] on icon at bounding box center [188, 152] width 14 height 10
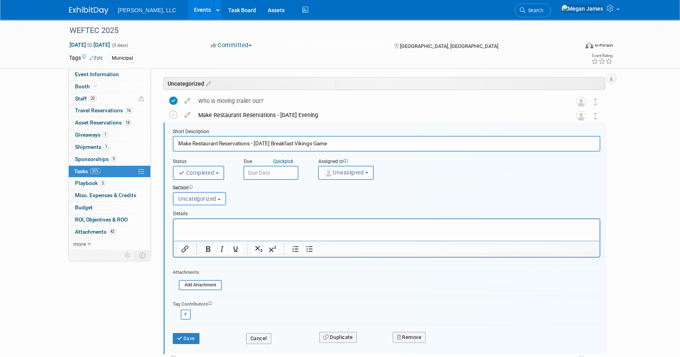
scroll to position [32, 0]
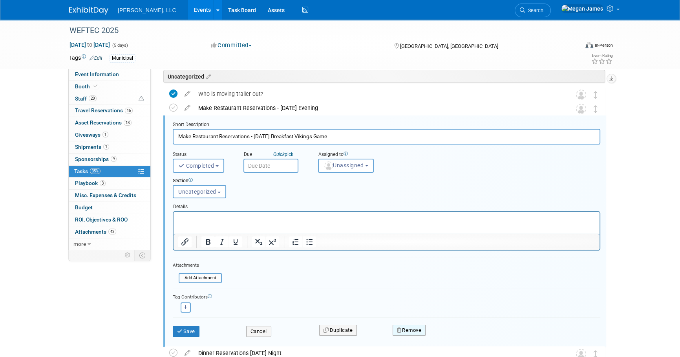
click at [411, 330] on button "Remove" at bounding box center [409, 330] width 33 height 11
click at [449, 334] on icon at bounding box center [447, 336] width 5 height 4
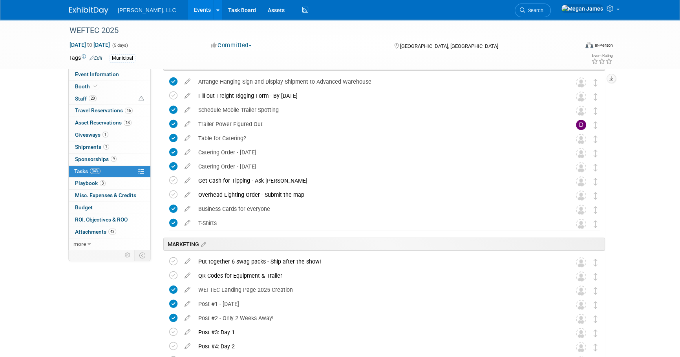
scroll to position [103, 0]
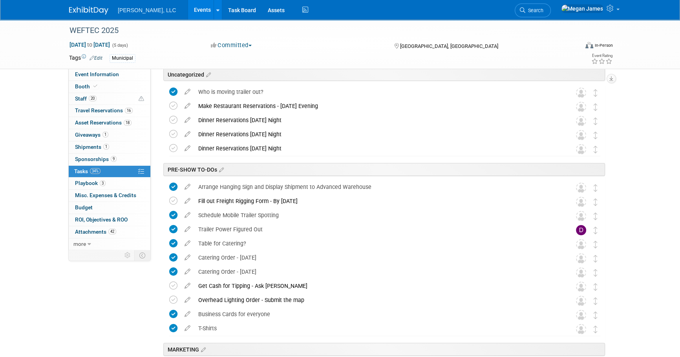
scroll to position [0, 0]
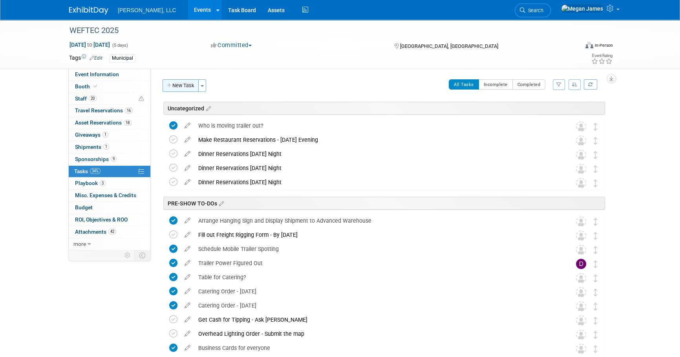
click at [182, 88] on button "New Task" at bounding box center [181, 85] width 36 height 13
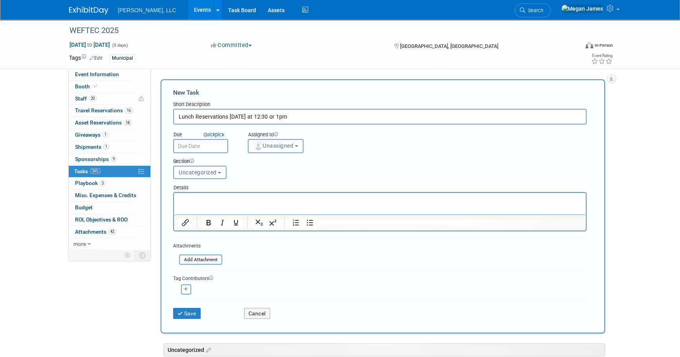
click at [267, 116] on input "Lunch Reservations Sunday at 12:30 or 1pm" at bounding box center [379, 117] width 413 height 16
type input "Lunch Reservations Sunday at 12:30pm or 1pm"
click at [212, 172] on span "Uncategorized" at bounding box center [198, 172] width 38 height 6
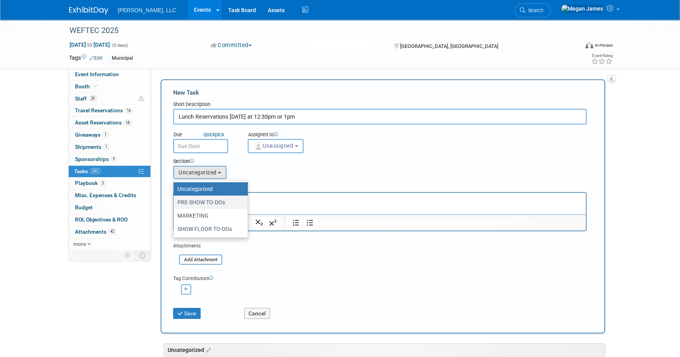
drag, startPoint x: 229, startPoint y: 202, endPoint x: 71, endPoint y: 20, distance: 241.3
click at [229, 202] on label "PRE-SHOW TO-DOs" at bounding box center [208, 202] width 62 height 10
click at [175, 202] on input "PRE-SHOW TO-DOs" at bounding box center [172, 202] width 5 height 5
select select "11274501"
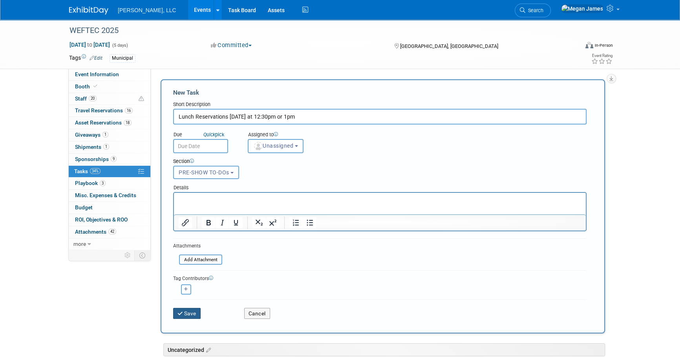
click at [195, 314] on button "Save" at bounding box center [186, 313] width 27 height 11
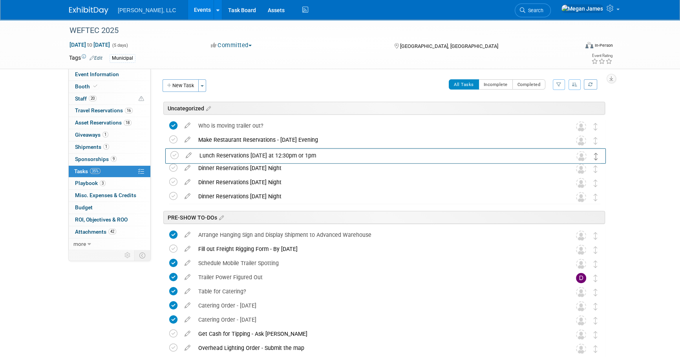
drag, startPoint x: 593, startPoint y: 223, endPoint x: 594, endPoint y: 157, distance: 66.0
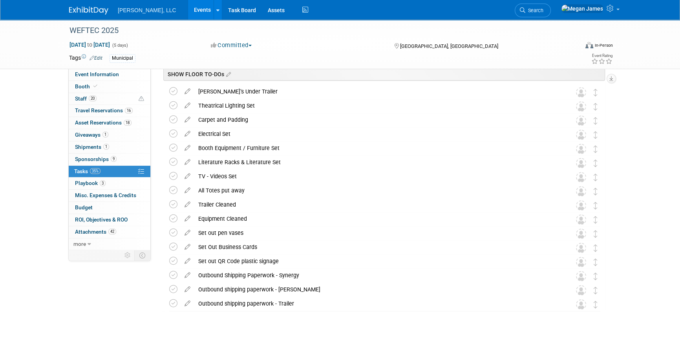
scroll to position [603, 0]
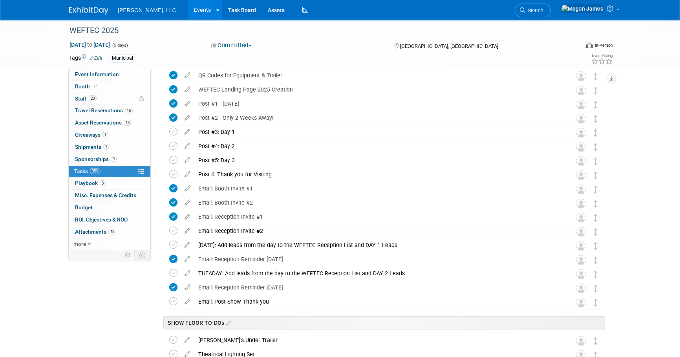
scroll to position [318, 0]
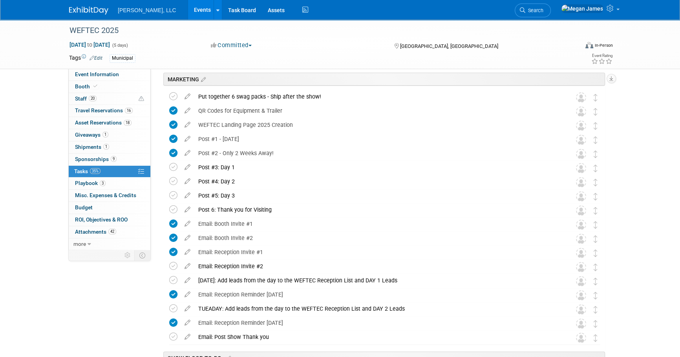
click at [652, 228] on div "WEFTEC 2025 Sep 27, 2025 to Oct 1, 2025 (5 days) Sep 27, 2025 to Oct 1, 2025 Co…" at bounding box center [340, 172] width 680 height 941
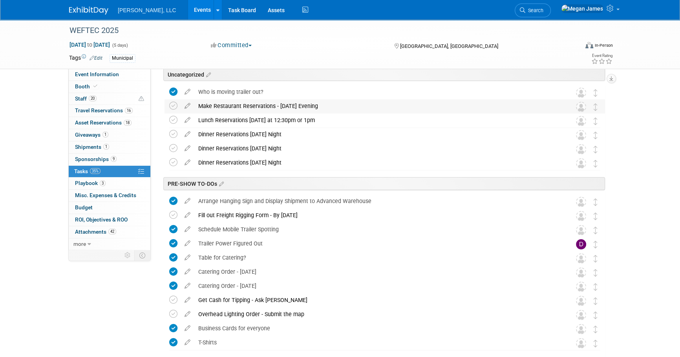
scroll to position [71, 0]
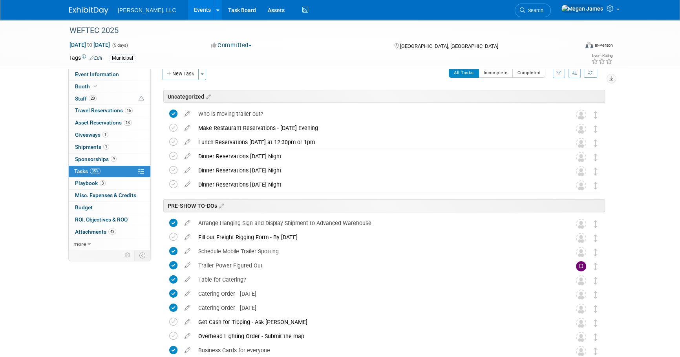
scroll to position [0, 0]
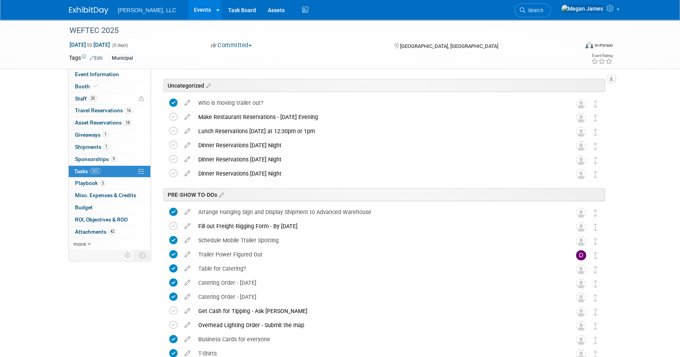
scroll to position [24, 0]
click at [188, 8] on link "Events" at bounding box center [202, 10] width 29 height 20
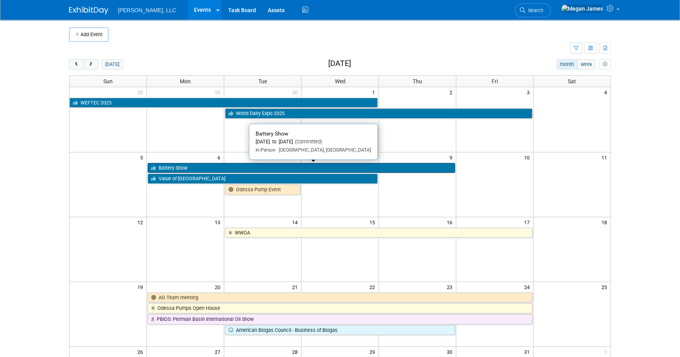
click at [173, 169] on link "Battery Show" at bounding box center [301, 168] width 307 height 10
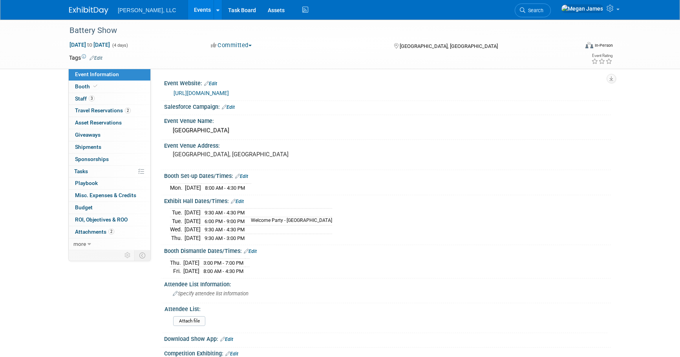
select select "Industrial"
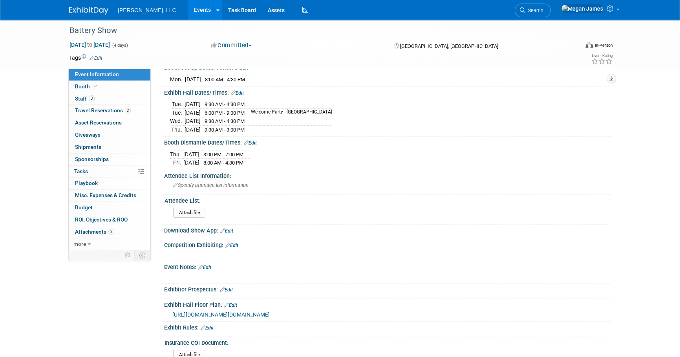
scroll to position [17, 0]
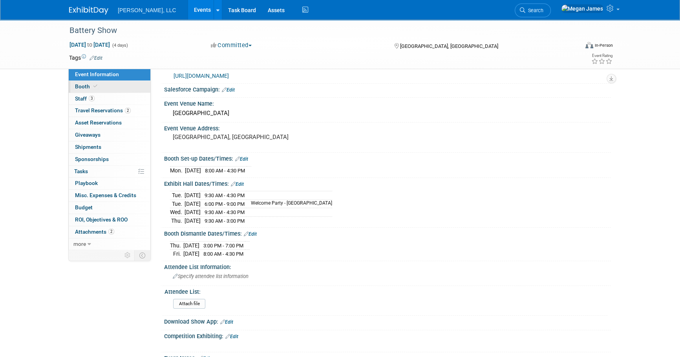
click at [96, 84] on span at bounding box center [95, 86] width 7 height 6
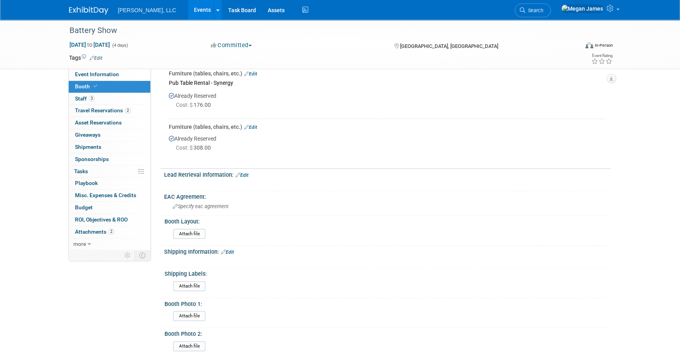
scroll to position [321, 0]
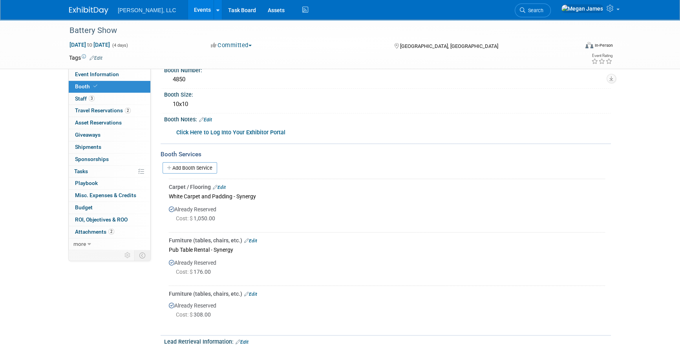
scroll to position [0, 0]
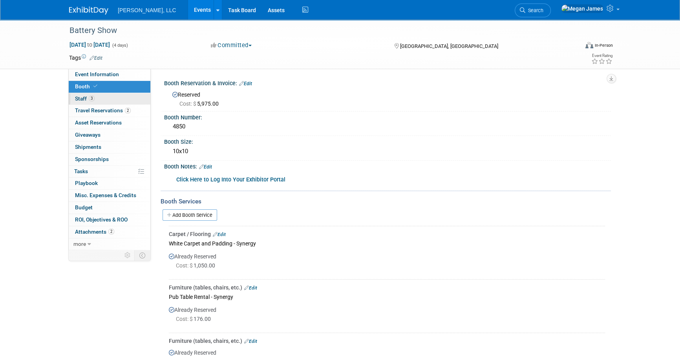
click at [122, 98] on link "3 Staff 3" at bounding box center [110, 99] width 82 height 12
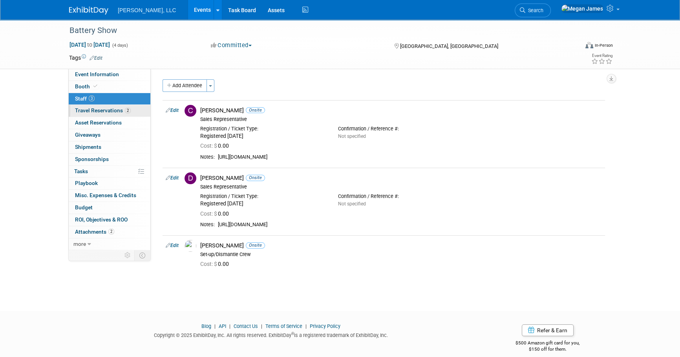
click at [126, 111] on span "2" at bounding box center [128, 111] width 6 height 6
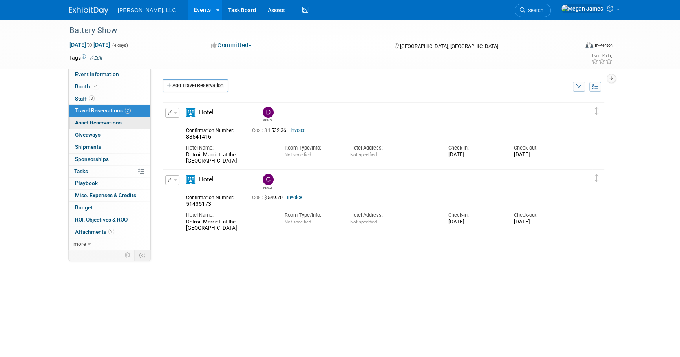
click at [137, 121] on link "0 Asset Reservations 0" at bounding box center [110, 123] width 82 height 12
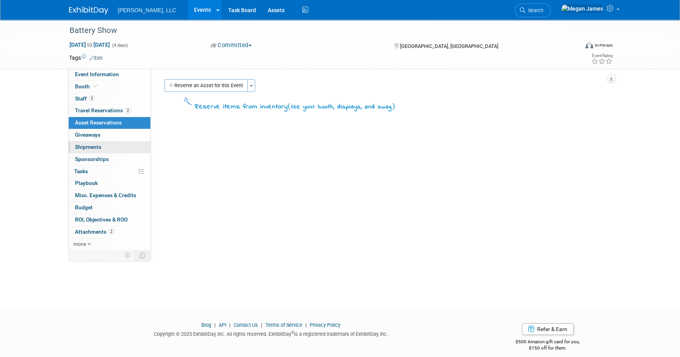
click at [136, 149] on link "0 Shipments 0" at bounding box center [110, 147] width 82 height 12
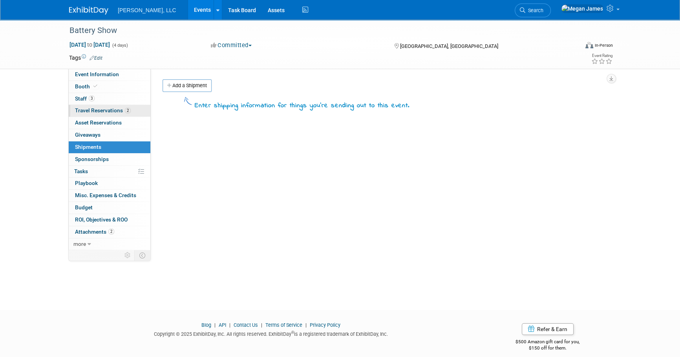
click at [122, 112] on span "Travel Reservations 2" at bounding box center [103, 110] width 56 height 6
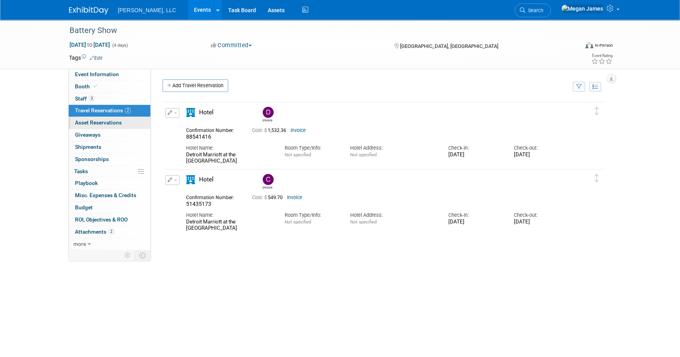
click at [123, 122] on link "0 Asset Reservations 0" at bounding box center [110, 123] width 82 height 12
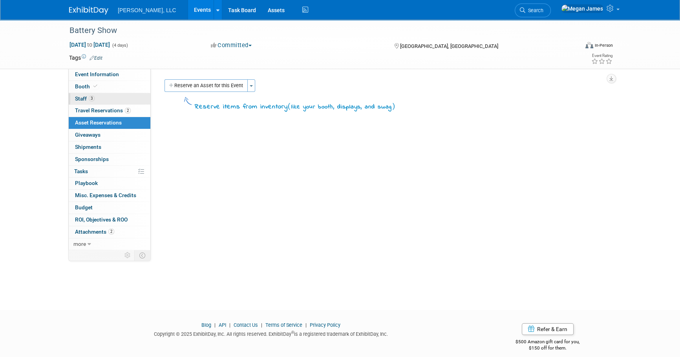
click at [98, 100] on link "3 Staff 3" at bounding box center [110, 99] width 82 height 12
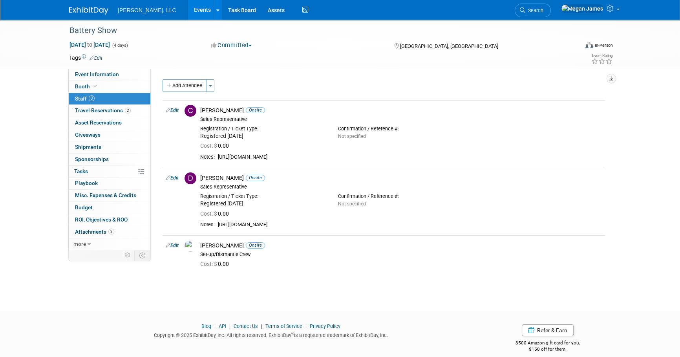
click at [188, 11] on link "Events" at bounding box center [202, 10] width 29 height 20
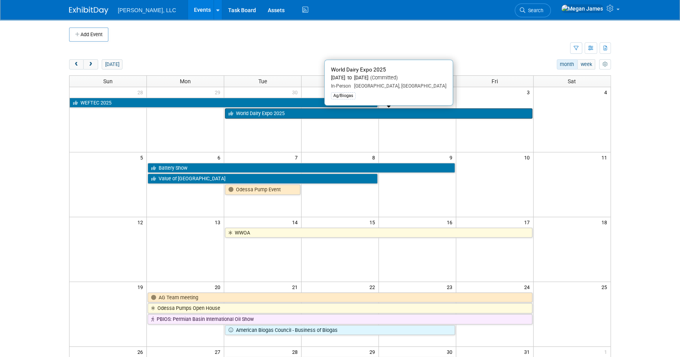
click at [248, 114] on link "World Dairy Expo 2025" at bounding box center [378, 113] width 307 height 10
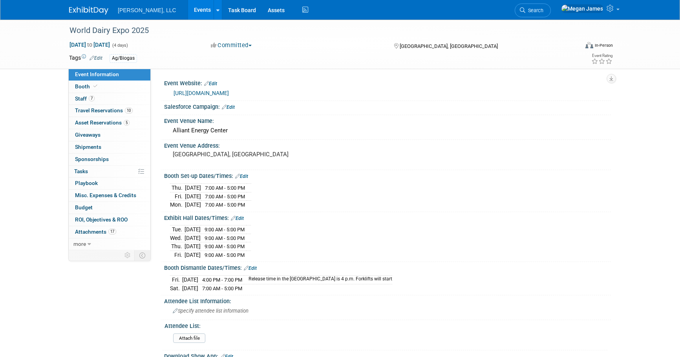
select select "Ag/Biogas"
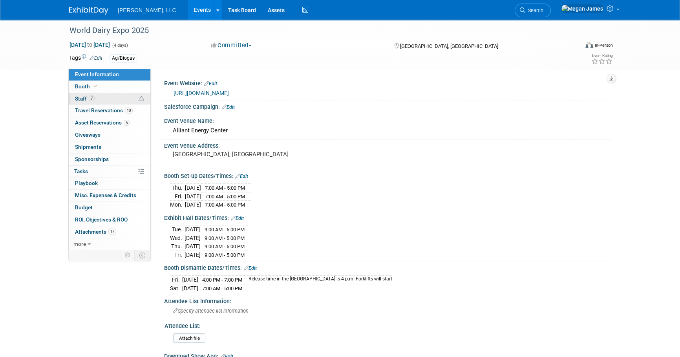
click at [126, 102] on link "7 Staff 7" at bounding box center [110, 99] width 82 height 12
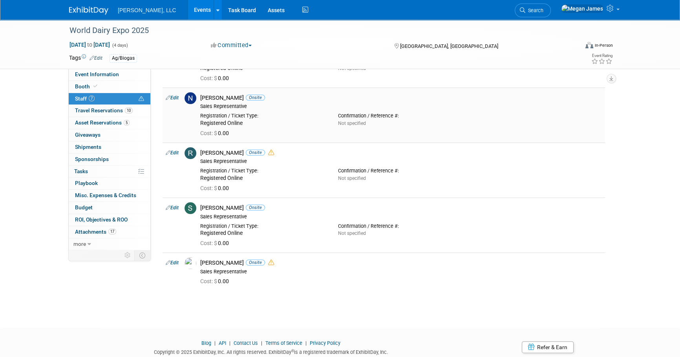
scroll to position [178, 0]
click at [95, 73] on span "Event Information" at bounding box center [97, 74] width 44 height 6
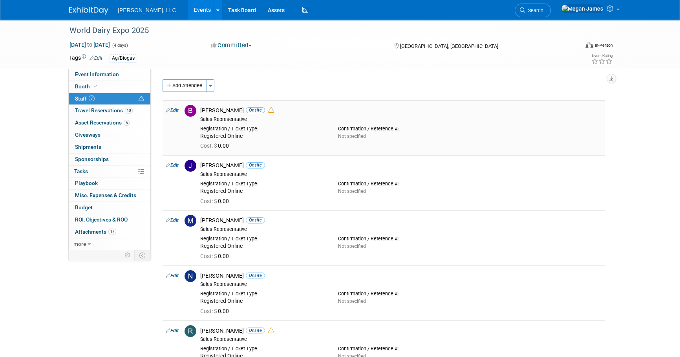
select select "Ag/Biogas"
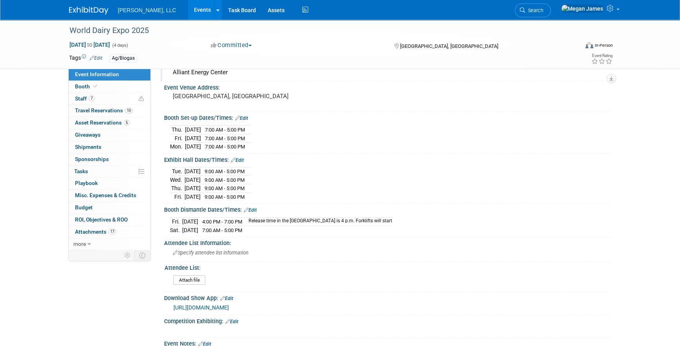
scroll to position [178, 0]
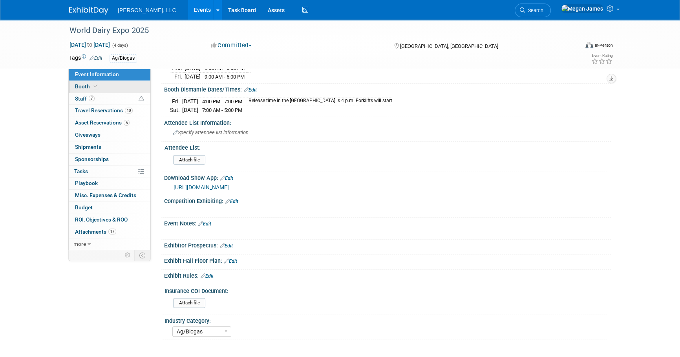
click at [102, 86] on link "Booth" at bounding box center [110, 87] width 82 height 12
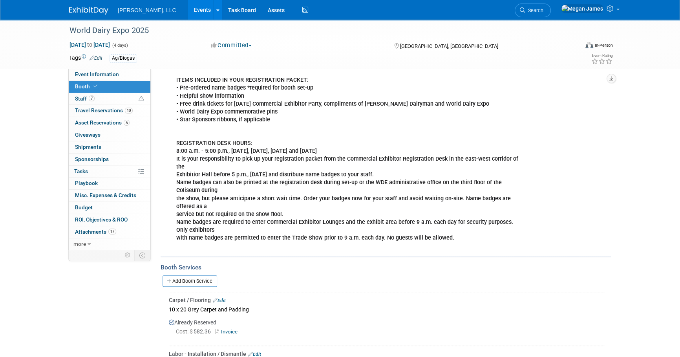
scroll to position [143, 0]
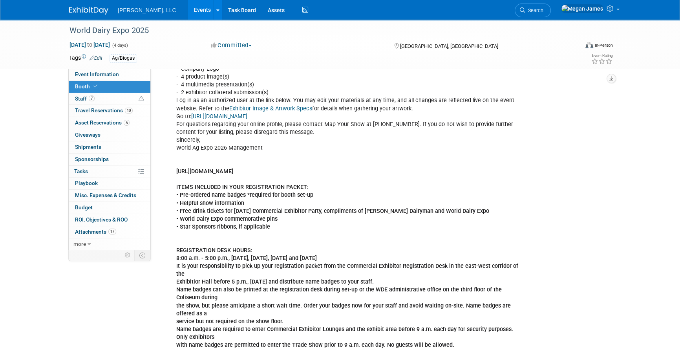
click at [233, 169] on b "[URL][DOMAIN_NAME]" at bounding box center [204, 171] width 57 height 7
copy b "[URL][DOMAIN_NAME]"
drag, startPoint x: 413, startPoint y: 208, endPoint x: 416, endPoint y: 202, distance: 7.2
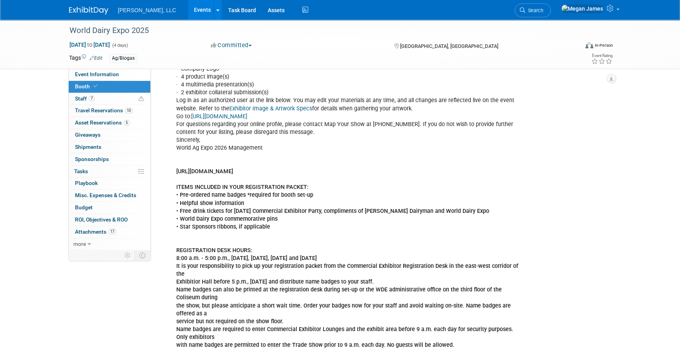
click at [416, 202] on div "Dear [PERSON_NAME], Our records indicate that you have not yet fulfilled all of…" at bounding box center [348, 195] width 354 height 331
click at [646, 0] on div "[PERSON_NAME], LLC Events Add Event Bulk Upload Events Shareable Event Boards R…" at bounding box center [340, 10] width 680 height 20
click at [126, 111] on span "10" at bounding box center [129, 111] width 8 height 6
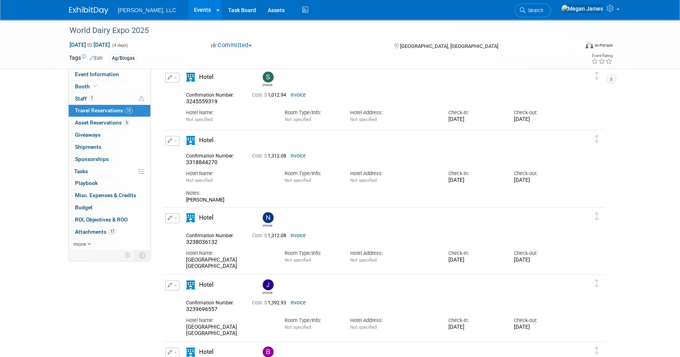
scroll to position [607, 0]
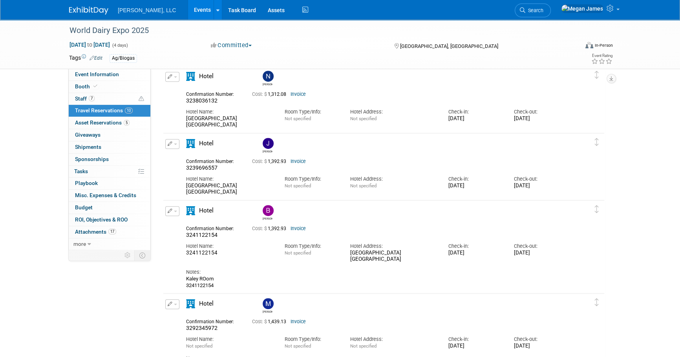
click at [298, 228] on link "Invoice" at bounding box center [298, 228] width 15 height 5
drag, startPoint x: 321, startPoint y: 221, endPoint x: 330, endPoint y: 229, distance: 12.8
click at [321, 221] on div "[PERSON_NAME]" at bounding box center [406, 212] width 295 height 19
click at [173, 210] on button "button" at bounding box center [172, 211] width 14 height 10
click at [178, 223] on button "Edit Reservation" at bounding box center [199, 224] width 66 height 11
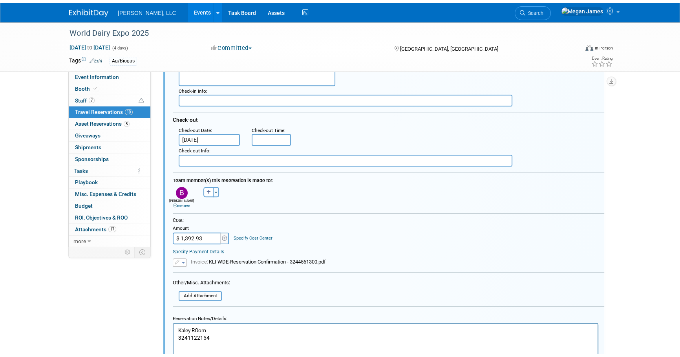
scroll to position [896, 0]
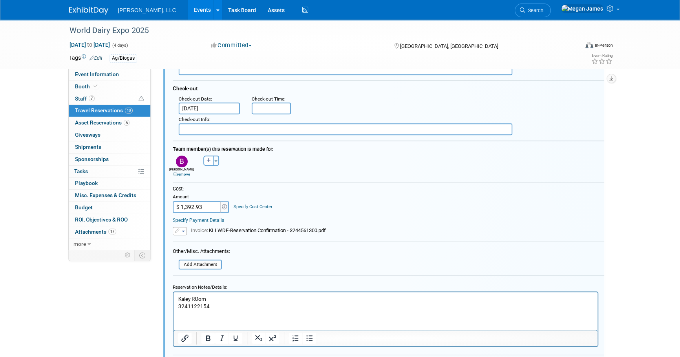
click at [183, 172] on link "remove" at bounding box center [181, 174] width 17 height 4
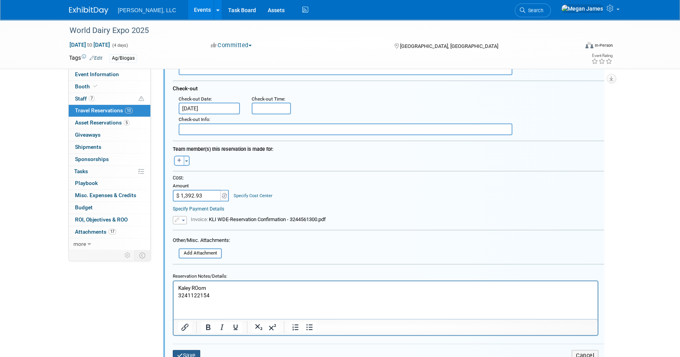
click at [184, 352] on button "Save" at bounding box center [186, 355] width 27 height 11
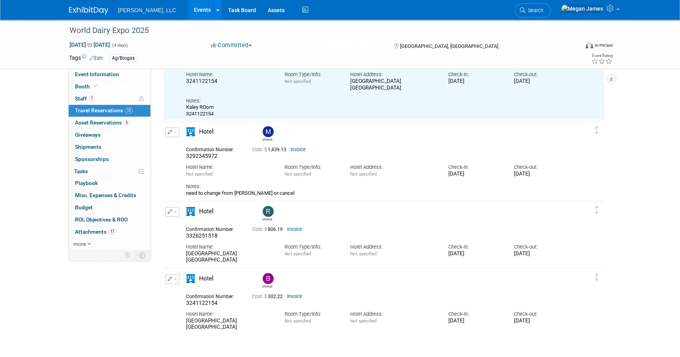
scroll to position [718, 0]
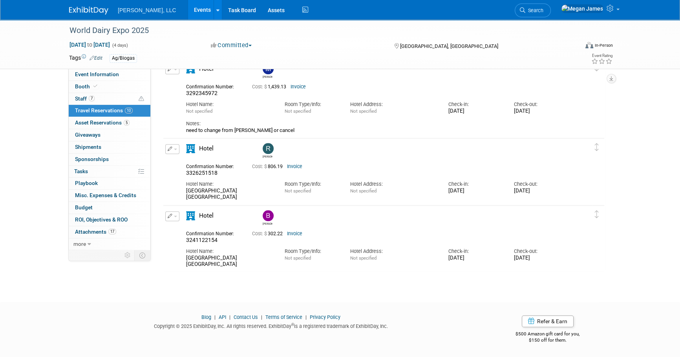
click at [358, 244] on div "Hotel Address: Not specified" at bounding box center [393, 253] width 98 height 18
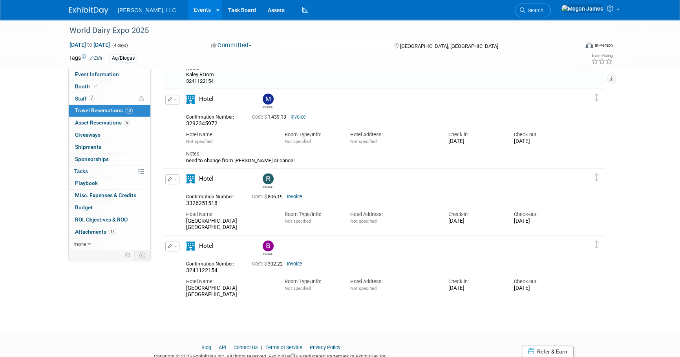
scroll to position [731, 0]
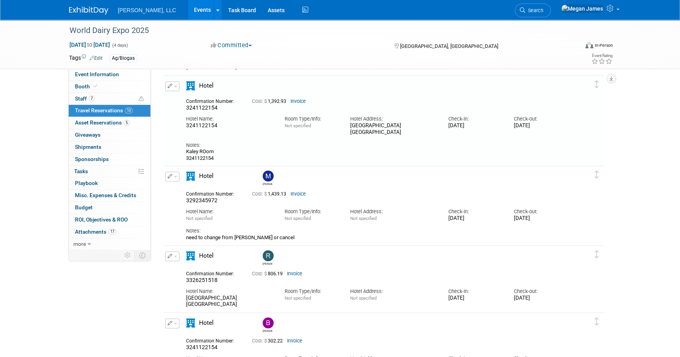
click at [362, 251] on div "[PERSON_NAME]" at bounding box center [406, 256] width 295 height 17
click at [369, 209] on div "Hotel Address:" at bounding box center [393, 211] width 86 height 7
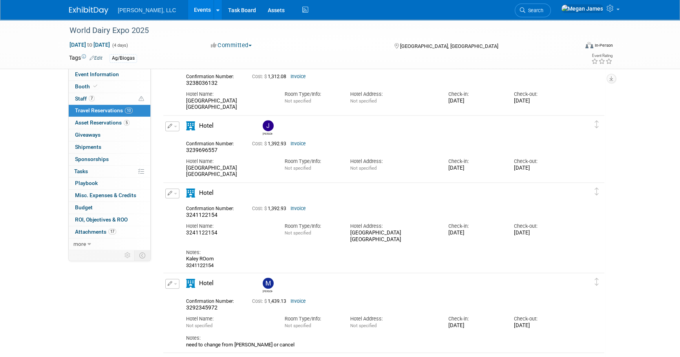
click at [376, 208] on div "Cost: $ 1,392.93 Invoice" at bounding box center [393, 209] width 283 height 6
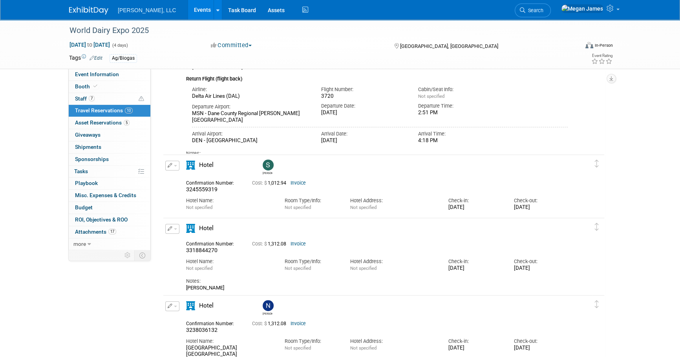
scroll to position [375, 0]
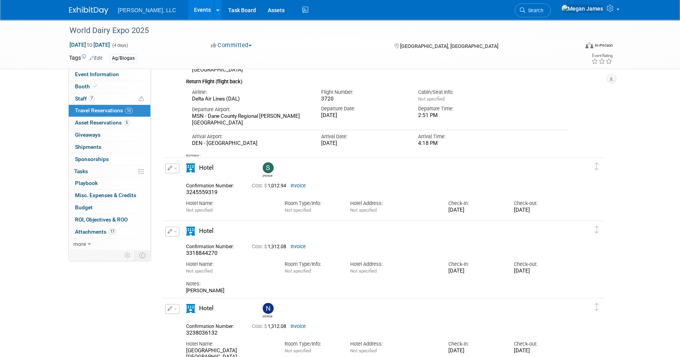
click at [298, 244] on link "Invoice" at bounding box center [298, 246] width 15 height 5
click at [175, 230] on button "button" at bounding box center [172, 232] width 14 height 10
click at [194, 245] on button "Edit Reservation" at bounding box center [199, 244] width 66 height 11
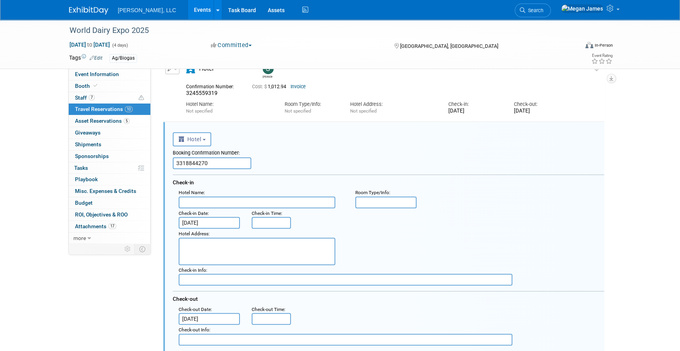
scroll to position [506, 0]
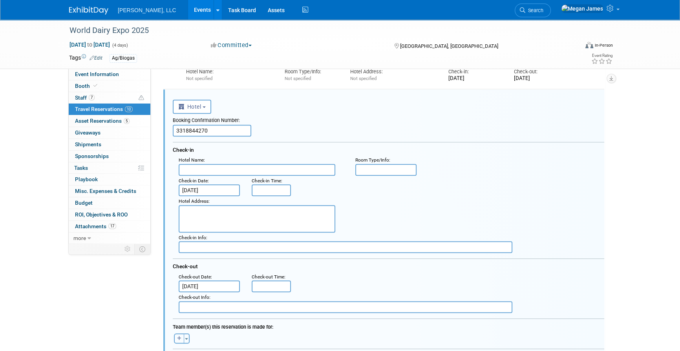
click at [177, 337] on icon "button" at bounding box center [179, 338] width 4 height 5
select select
click at [192, 338] on span "-- Select --" at bounding box center [191, 340] width 35 height 6
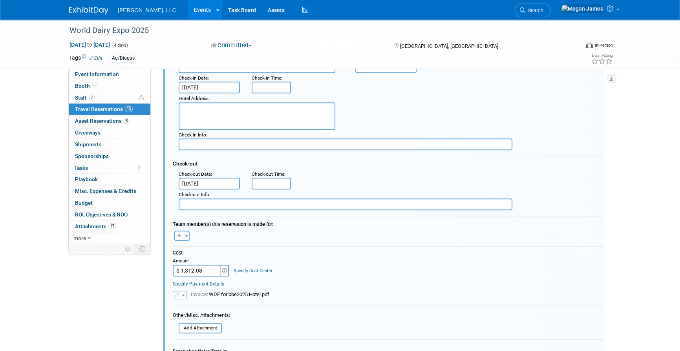
scroll to position [613, 0]
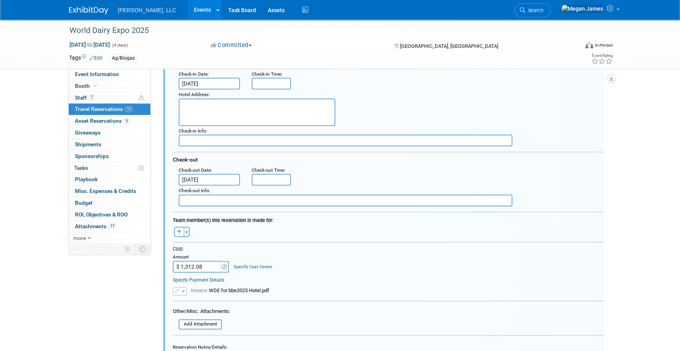
click at [178, 231] on icon "button" at bounding box center [179, 232] width 4 height 5
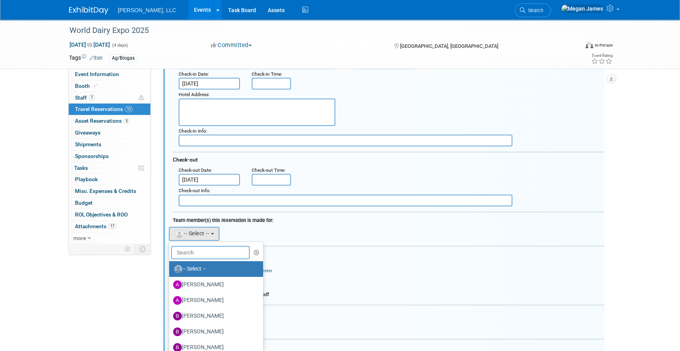
click at [193, 253] on input "text" at bounding box center [210, 252] width 79 height 13
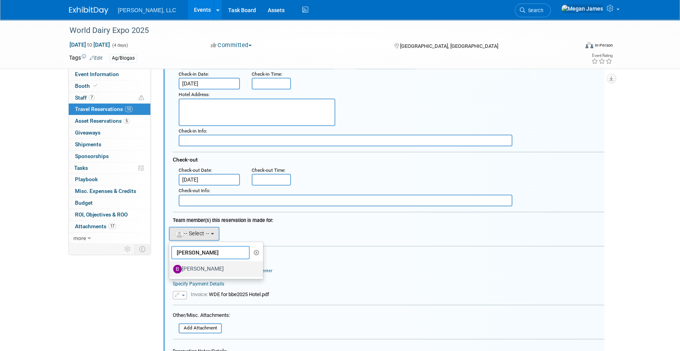
type input "[PERSON_NAME]"
click at [200, 267] on label "[PERSON_NAME]" at bounding box center [214, 269] width 82 height 13
click at [170, 267] on input "[PERSON_NAME]" at bounding box center [167, 268] width 5 height 5
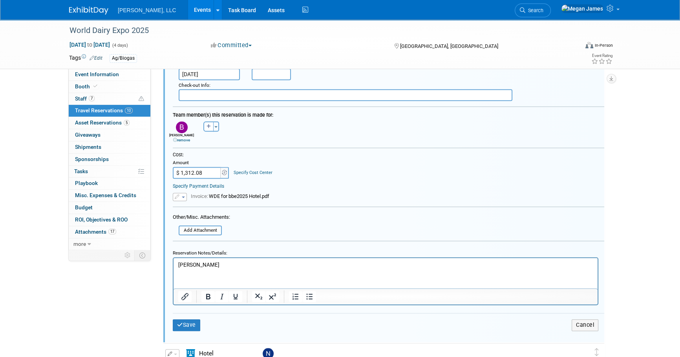
scroll to position [791, 0]
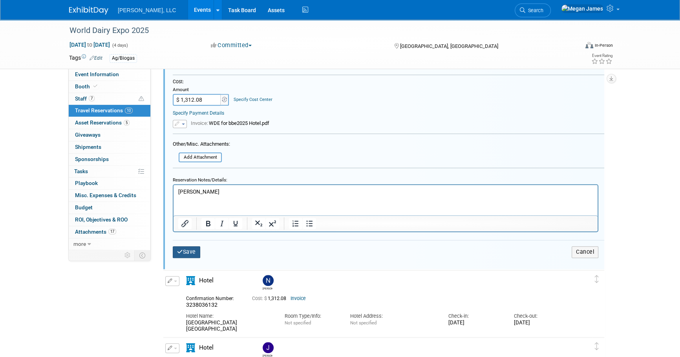
click at [199, 249] on button "Save" at bounding box center [186, 251] width 27 height 11
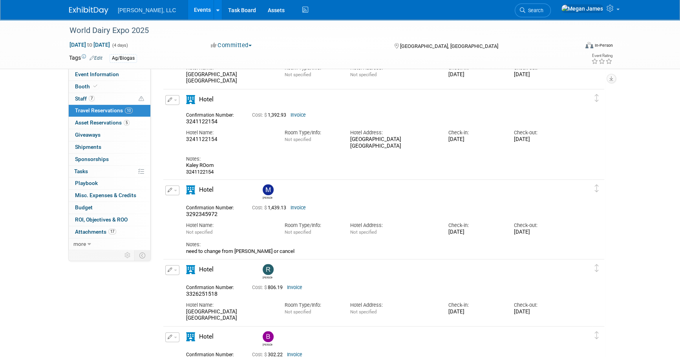
scroll to position [841, 0]
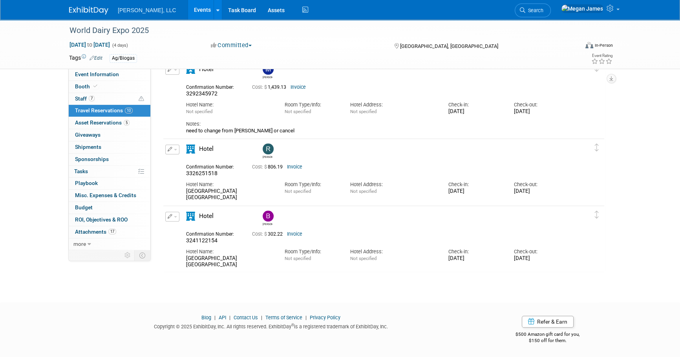
click at [294, 234] on link "Invoice" at bounding box center [294, 233] width 15 height 5
click at [268, 183] on div "Hotel Name:" at bounding box center [229, 184] width 86 height 7
click at [298, 165] on link "Invoice" at bounding box center [294, 166] width 15 height 5
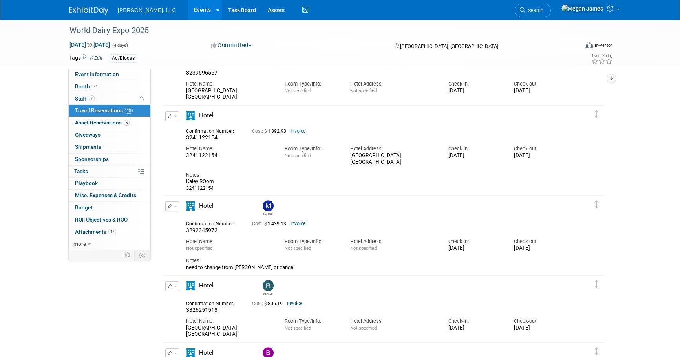
scroll to position [698, 0]
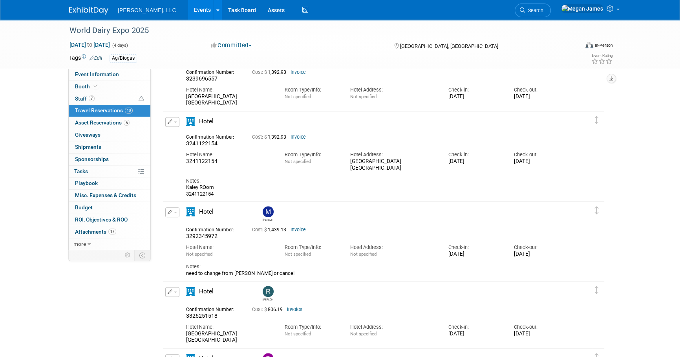
click at [371, 225] on div "Cost: $ 1,439.13 Invoice" at bounding box center [393, 229] width 283 height 8
click at [298, 228] on link "Invoice" at bounding box center [298, 229] width 15 height 5
click at [272, 261] on div "Notes: need to change from [PERSON_NAME] or cancel" at bounding box center [377, 266] width 382 height 19
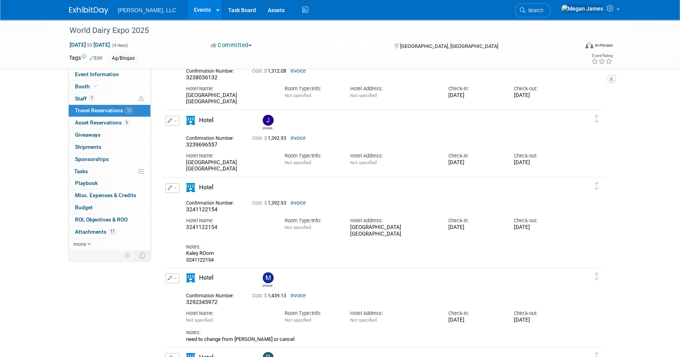
scroll to position [591, 0]
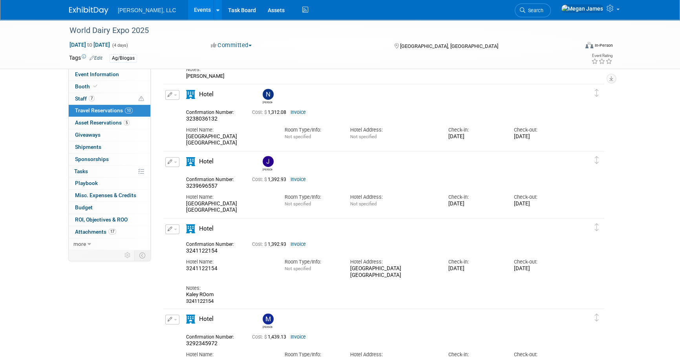
click at [302, 244] on link "Invoice" at bounding box center [298, 243] width 15 height 5
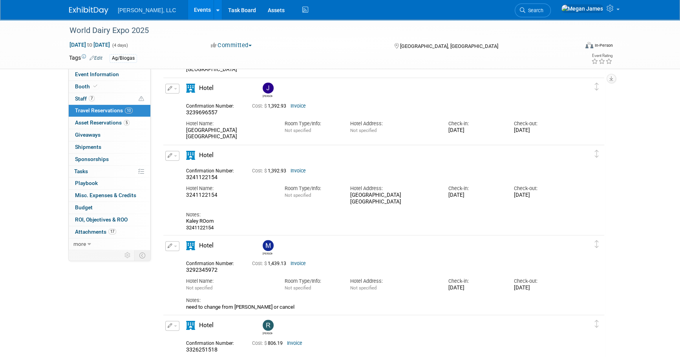
scroll to position [698, 0]
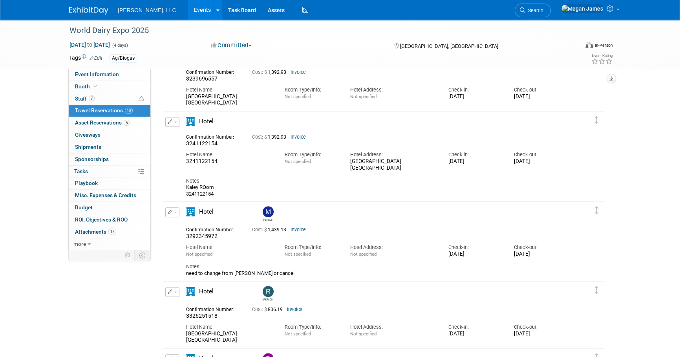
click at [305, 230] on link "Invoice" at bounding box center [298, 229] width 15 height 5
click at [318, 225] on div "Cost: $ 1,439.13 Invoice" at bounding box center [393, 229] width 283 height 8
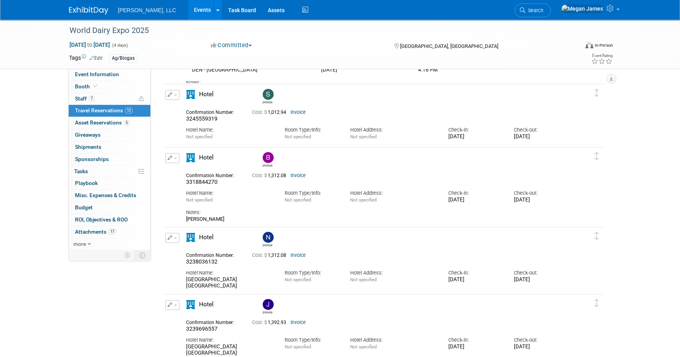
scroll to position [591, 0]
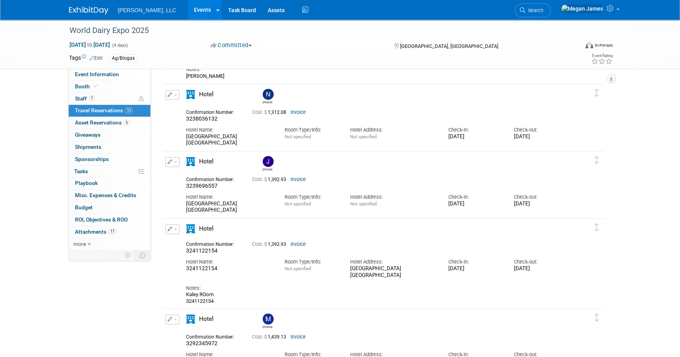
click at [303, 179] on link "Invoice" at bounding box center [298, 179] width 15 height 5
click at [334, 177] on div "Cost: $ 1,392.93 Invoice" at bounding box center [393, 180] width 283 height 6
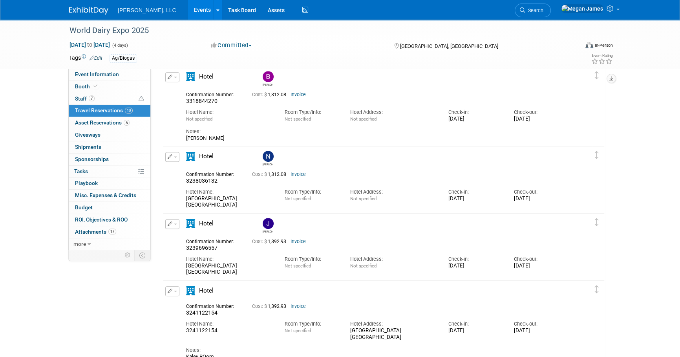
scroll to position [484, 0]
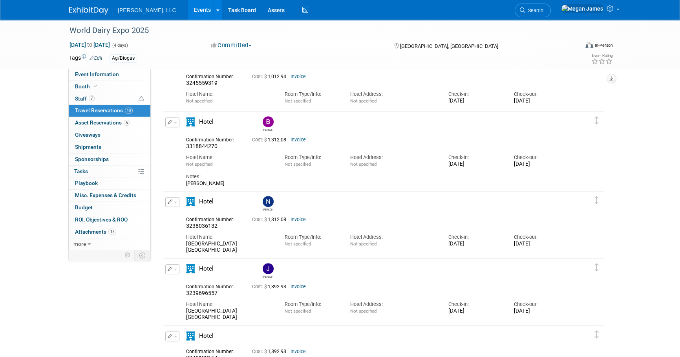
click at [305, 219] on link "Invoice" at bounding box center [298, 219] width 15 height 5
click at [315, 204] on div "[PERSON_NAME]" at bounding box center [406, 202] width 295 height 17
click at [306, 139] on link "Invoice" at bounding box center [298, 139] width 15 height 5
click at [298, 217] on link "Invoice" at bounding box center [298, 219] width 15 height 5
click at [335, 146] on div "Confirmation Number: 3318844270 Cost: $ 1,312.08 Invoice" at bounding box center [376, 142] width 393 height 15
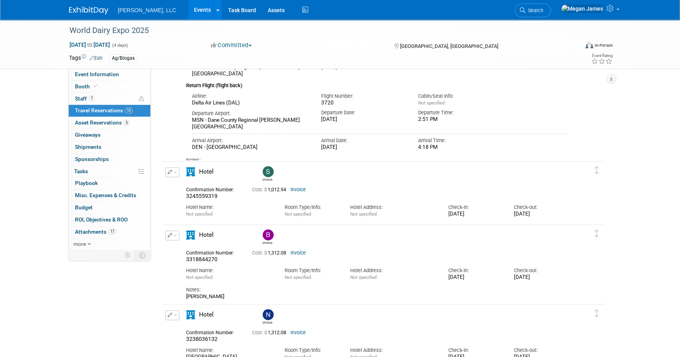
scroll to position [341, 0]
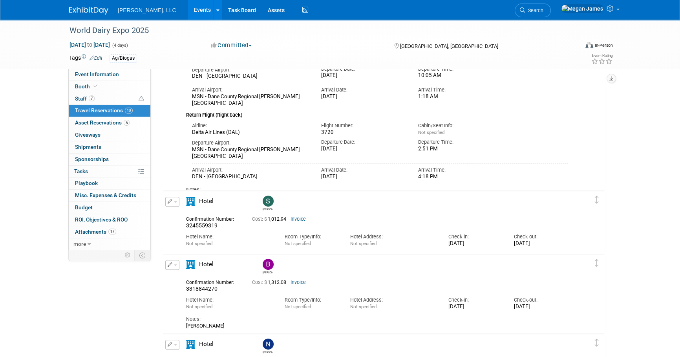
click at [302, 220] on link "Invoice" at bounding box center [298, 218] width 15 height 5
click at [302, 219] on link "Invoice" at bounding box center [298, 218] width 15 height 5
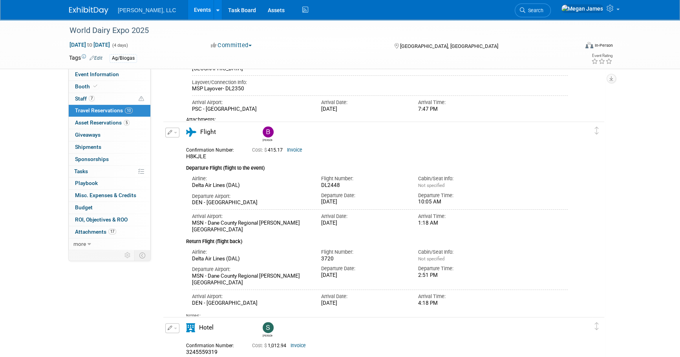
scroll to position [198, 0]
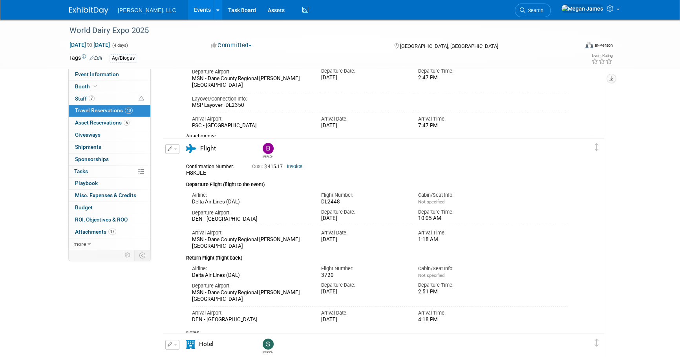
click at [177, 150] on button "button" at bounding box center [172, 149] width 14 height 10
click at [186, 161] on button "Edit Reservation" at bounding box center [199, 162] width 66 height 11
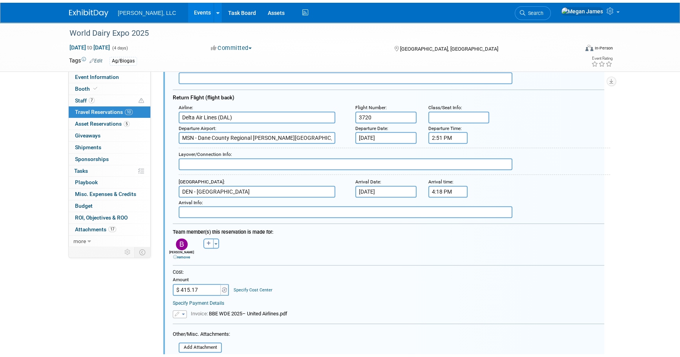
scroll to position [568, 0]
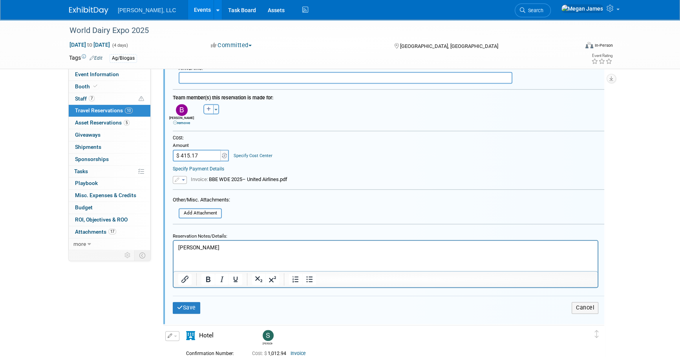
drag, startPoint x: 225, startPoint y: 252, endPoint x: 183, endPoint y: 248, distance: 42.3
click at [174, 249] on html "[PERSON_NAME]" at bounding box center [386, 246] width 424 height 11
click at [184, 247] on p "[PERSON_NAME]" at bounding box center [385, 247] width 415 height 7
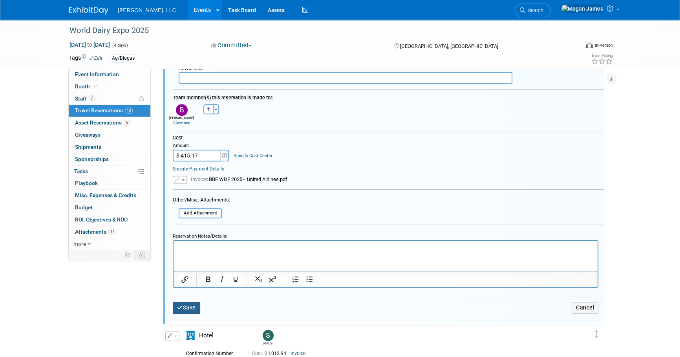
drag, startPoint x: 186, startPoint y: 299, endPoint x: 373, endPoint y: 317, distance: 186.9
click at [187, 302] on button "Save" at bounding box center [186, 307] width 27 height 11
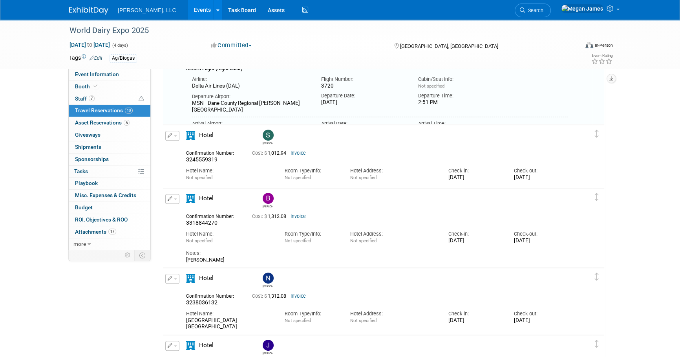
scroll to position [247, 0]
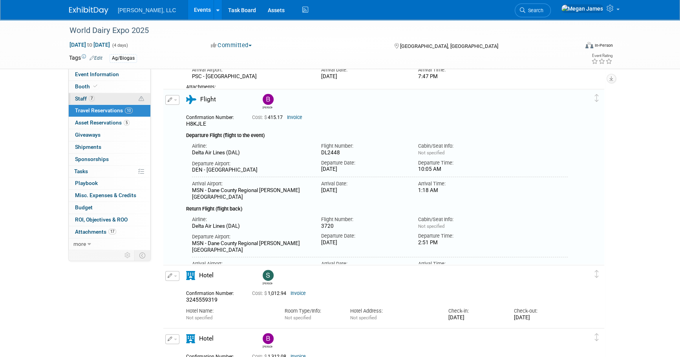
click at [123, 97] on link "7 Staff 7" at bounding box center [110, 99] width 82 height 12
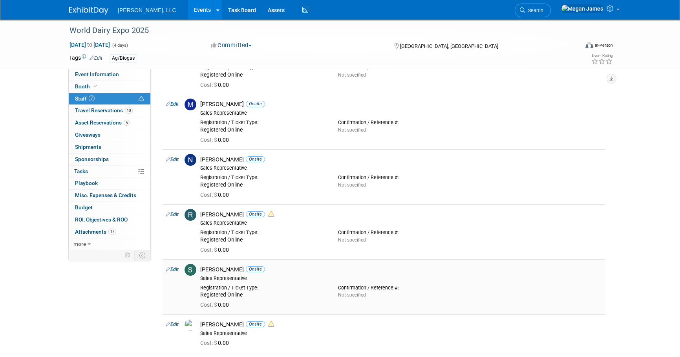
scroll to position [0, 0]
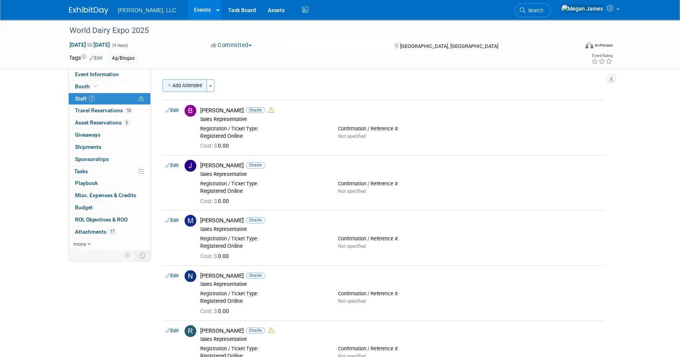
click at [180, 82] on button "Add Attendee" at bounding box center [185, 85] width 44 height 13
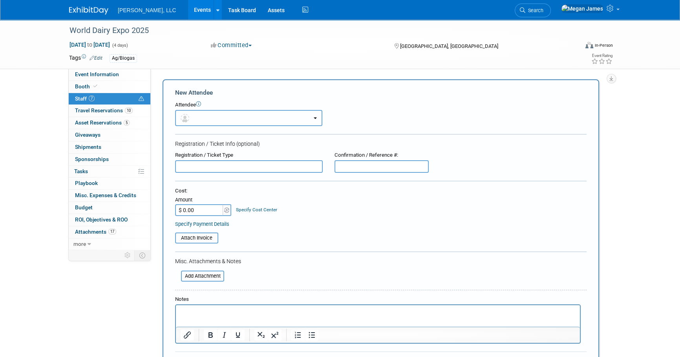
click at [208, 115] on button "button" at bounding box center [248, 118] width 147 height 16
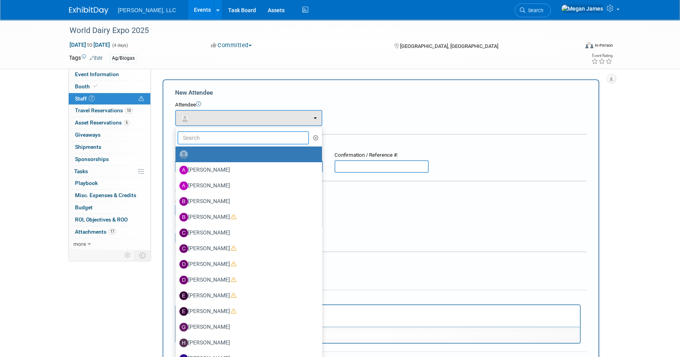
click at [209, 139] on input "text" at bounding box center [243, 137] width 132 height 13
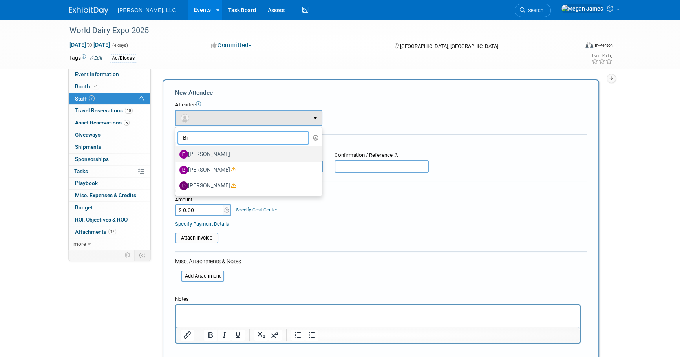
type input "Br"
click at [214, 154] on label "[PERSON_NAME]" at bounding box center [246, 154] width 135 height 13
click at [177, 154] on input "[PERSON_NAME]" at bounding box center [174, 153] width 5 height 5
select select "4a311fd0-8e38-4290-8d3a-225b997d6d21"
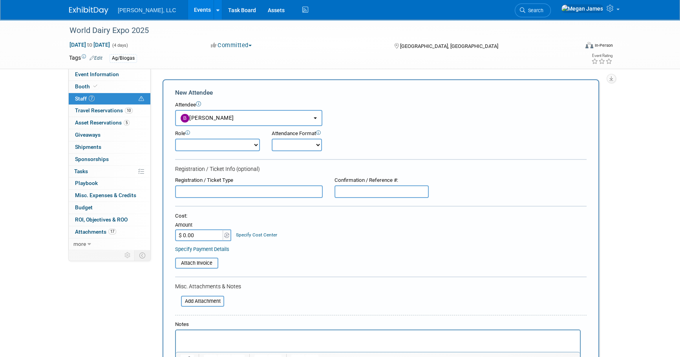
drag, startPoint x: 235, startPoint y: 143, endPoint x: 239, endPoint y: 152, distance: 10.0
click at [235, 143] on select "Conference Attendee Demonstrator Host Planner Presenter Sales Representative" at bounding box center [217, 145] width 85 height 13
select select "4"
click at [175, 139] on select "Conference Attendee Demonstrator Host Planner Presenter Sales Representative" at bounding box center [217, 145] width 85 height 13
click at [295, 145] on select "Onsite Remote" at bounding box center [297, 145] width 50 height 13
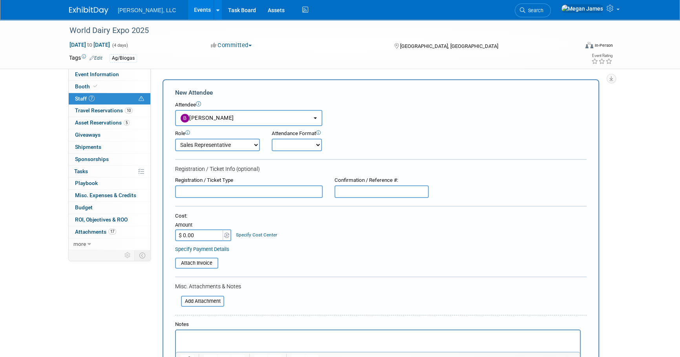
select select "1"
click at [272, 139] on select "Onsite Remote" at bounding box center [297, 145] width 50 height 13
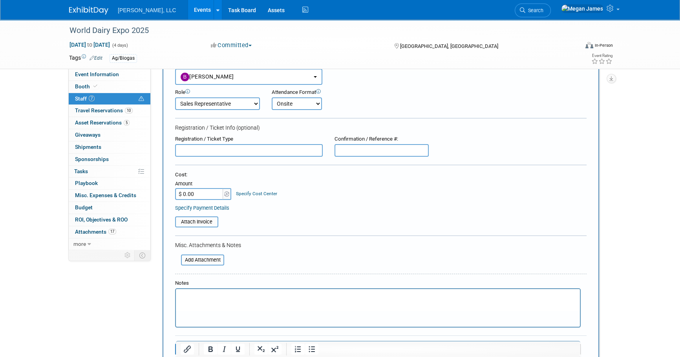
scroll to position [214, 0]
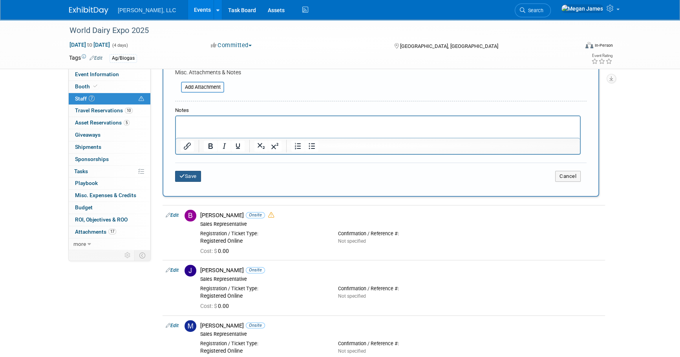
click at [197, 174] on button "Save" at bounding box center [188, 176] width 26 height 11
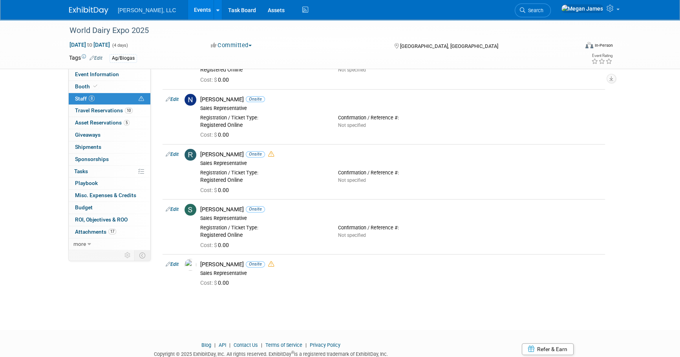
click at [660, 204] on div "World Dairy Expo 2025 [DATE] to [DATE] (4 days) [DATE] to [DATE] Committed Comm…" at bounding box center [340, 61] width 680 height 510
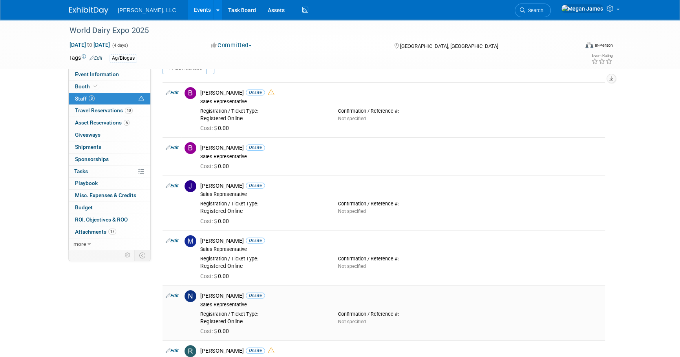
scroll to position [0, 0]
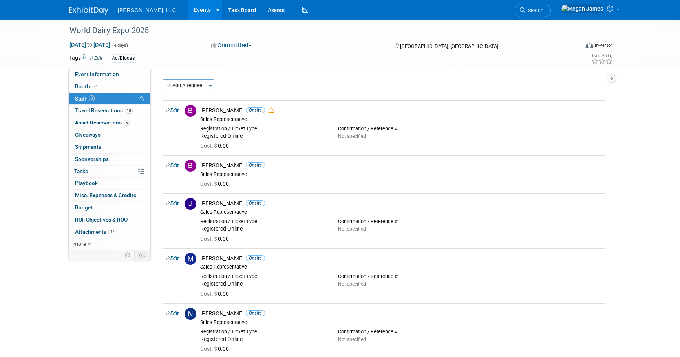
click at [679, 151] on div "World Dairy Expo 2025 [DATE] to [DATE] (4 days) [DATE] to [DATE] Committed Comm…" at bounding box center [340, 275] width 680 height 510
click at [634, 217] on div "World Dairy Expo 2025 [DATE] to [DATE] (4 days) [DATE] to [DATE] Committed Comm…" at bounding box center [340, 275] width 680 height 510
click at [634, 255] on div "World Dairy Expo 2025 [DATE] to [DATE] (4 days) [DATE] to [DATE] Committed Comm…" at bounding box center [340, 275] width 680 height 510
click at [110, 78] on link "Event Information" at bounding box center [110, 75] width 82 height 12
select select "Ag/Biogas"
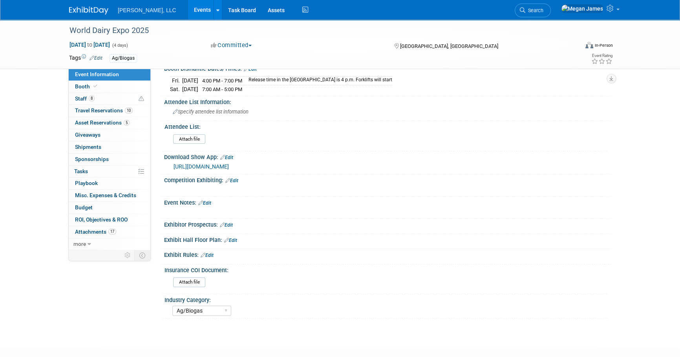
scroll to position [241, 0]
